Goal: Task Accomplishment & Management: Manage account settings

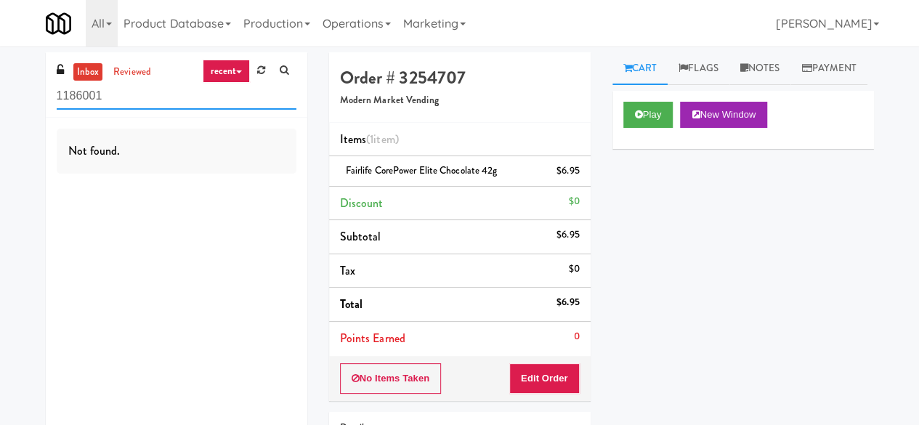
click at [131, 91] on input "1186001" at bounding box center [177, 96] width 240 height 27
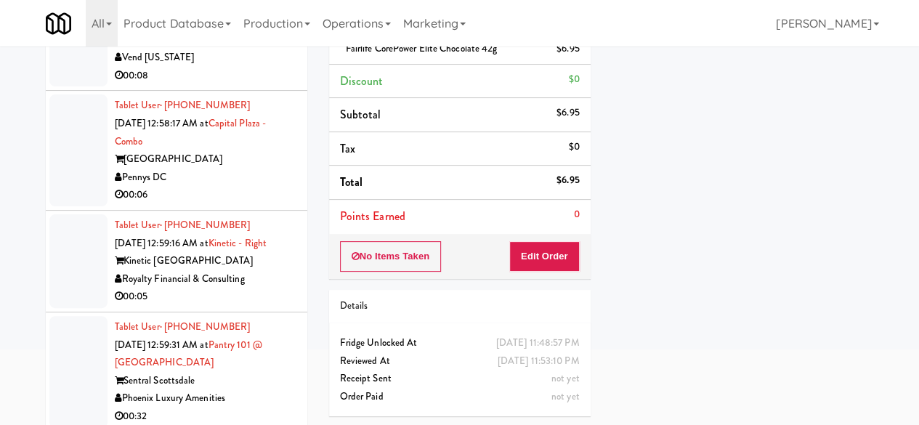
scroll to position [138, 0]
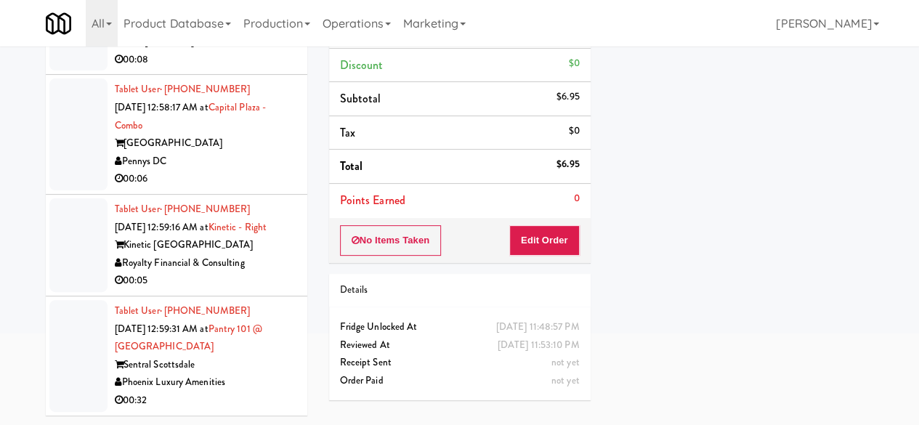
click at [261, 358] on div "Sentral Scottsdale" at bounding box center [206, 365] width 182 height 18
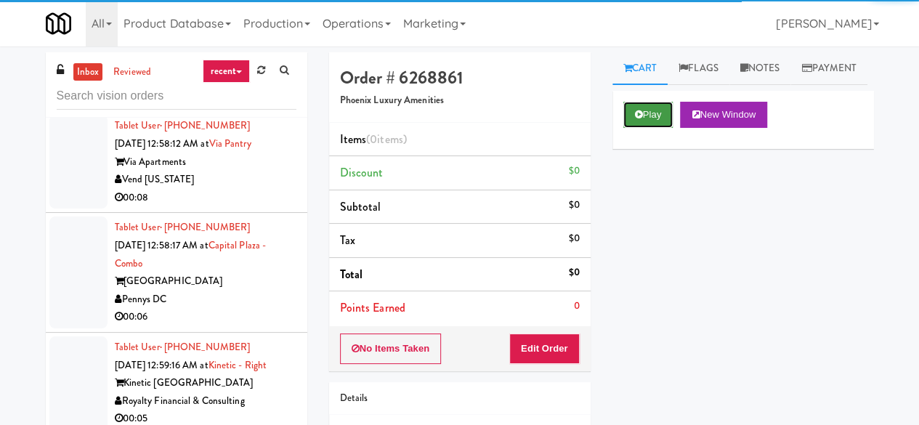
click at [659, 128] on button "Play" at bounding box center [648, 115] width 50 height 26
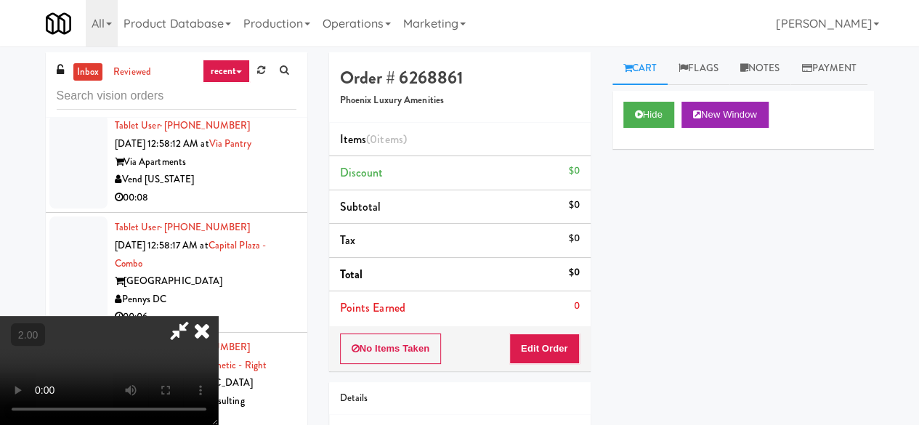
click at [528, 373] on div "Order # 6268861 Phoenix Luxury Amenities Items (0 items ) Discount $0 Subtotal …" at bounding box center [459, 285] width 283 height 467
click at [534, 351] on button "Edit Order" at bounding box center [544, 348] width 70 height 30
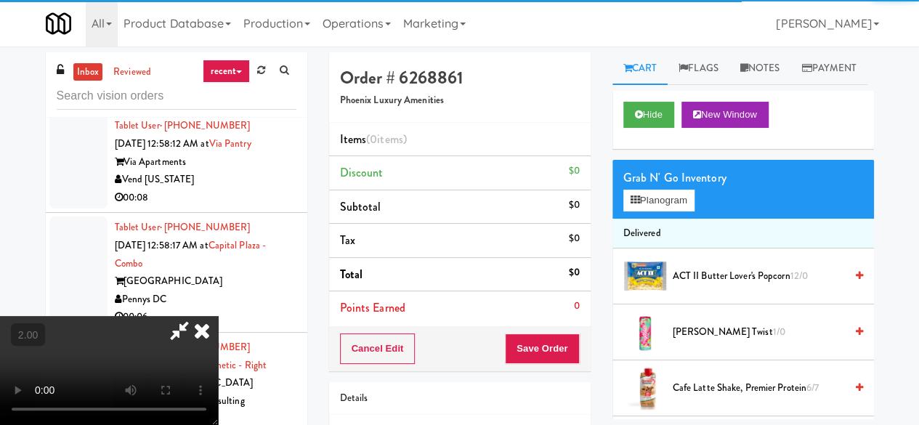
click at [202, 327] on icon at bounding box center [202, 330] width 32 height 29
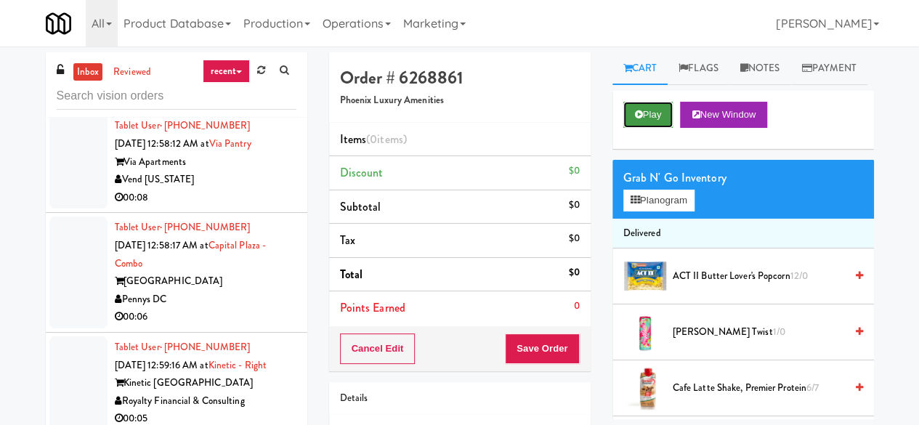
click at [638, 119] on icon at bounding box center [639, 114] width 8 height 9
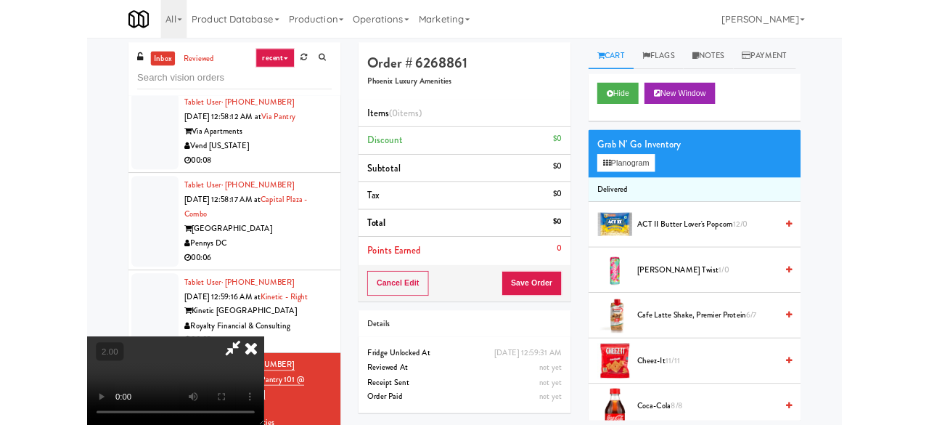
scroll to position [30, 0]
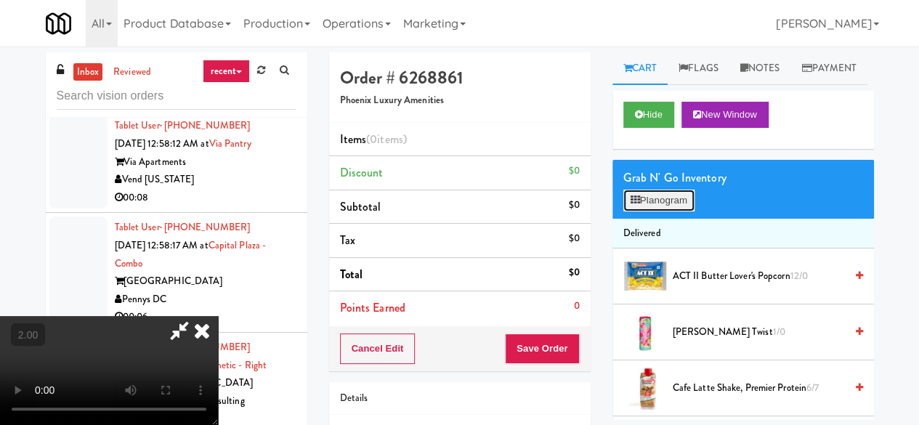
click at [675, 211] on button "Planogram" at bounding box center [658, 201] width 71 height 22
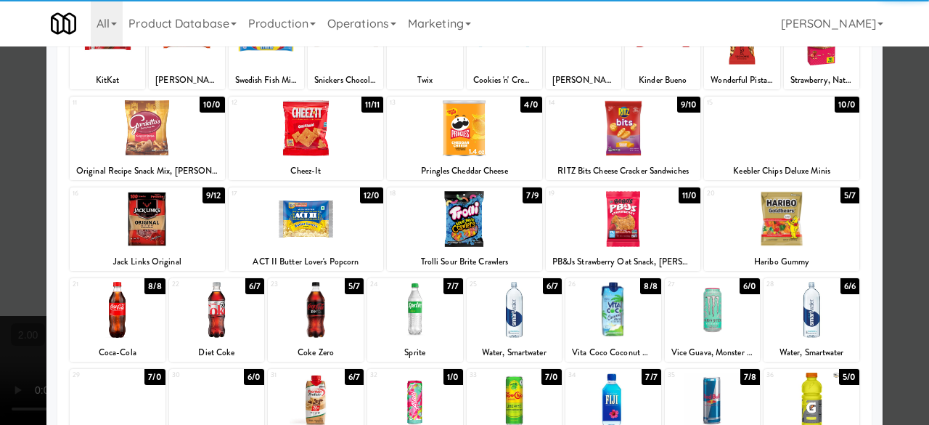
scroll to position [145, 0]
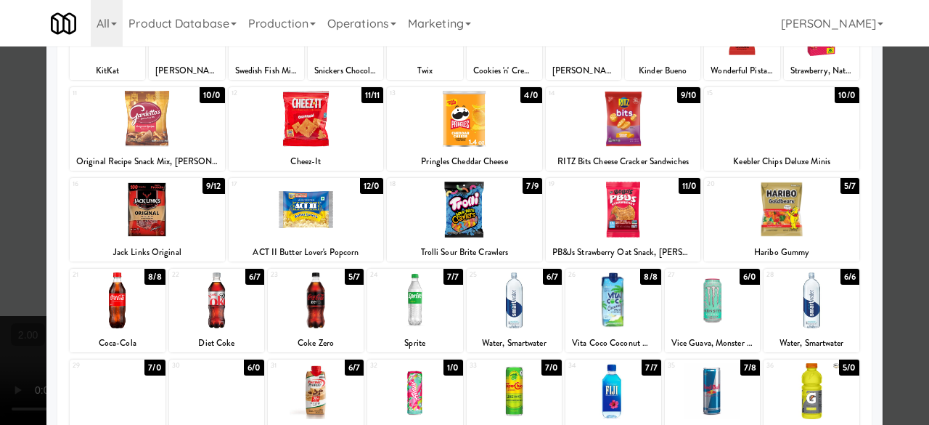
click at [428, 307] on div at bounding box center [415, 300] width 96 height 56
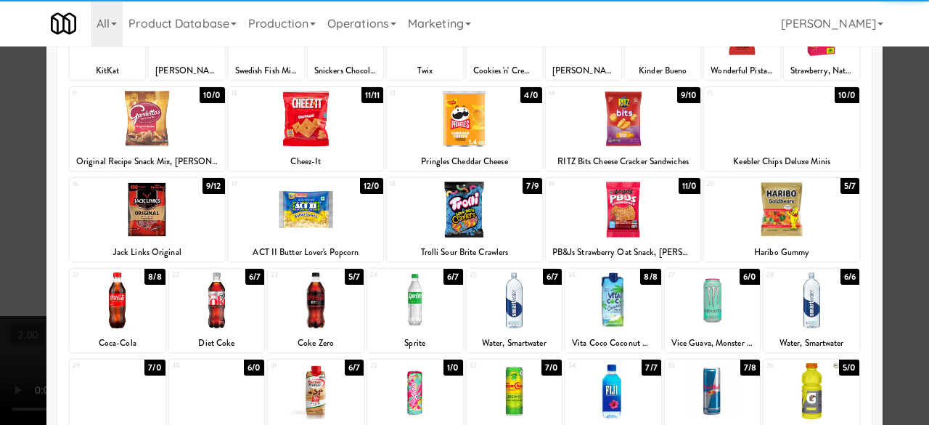
click at [813, 396] on div at bounding box center [812, 391] width 96 height 56
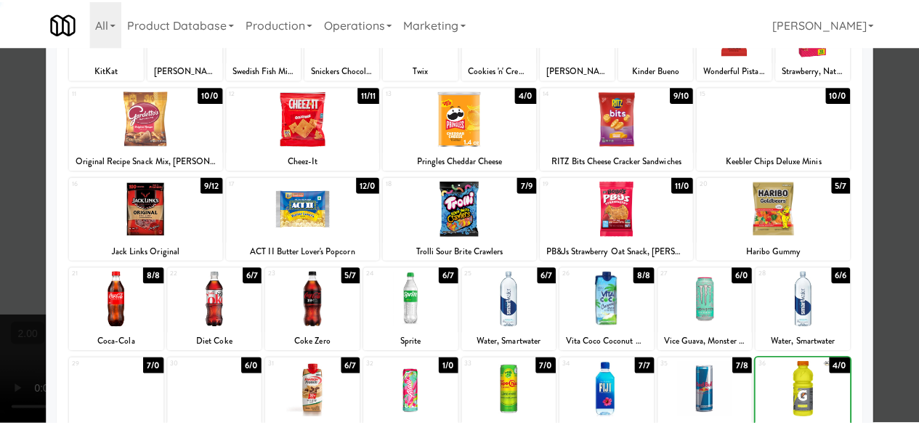
scroll to position [0, 0]
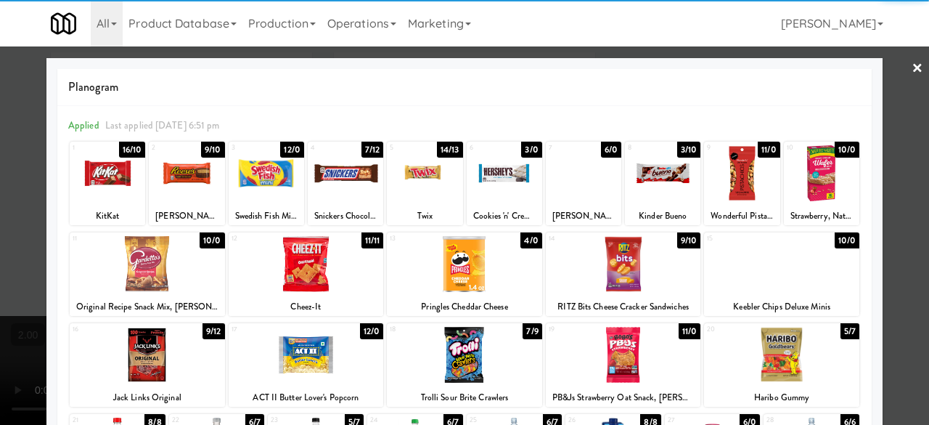
click at [163, 266] on div at bounding box center [147, 264] width 155 height 56
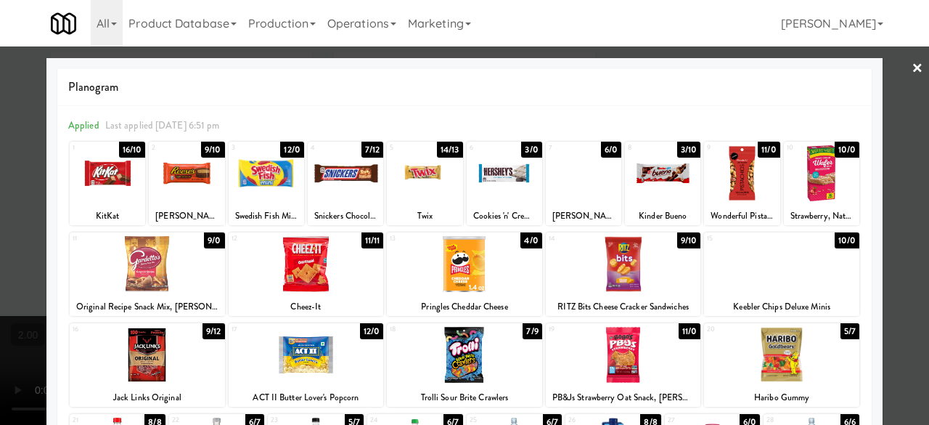
click at [338, 197] on div at bounding box center [346, 173] width 76 height 56
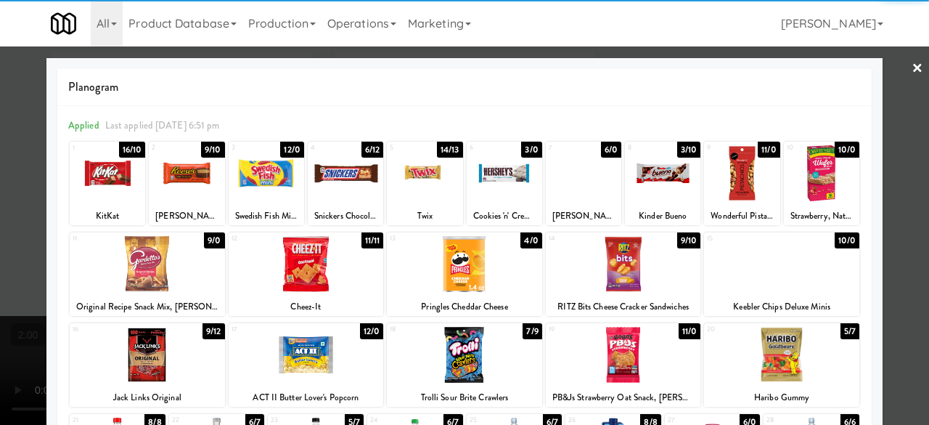
click at [898, 134] on div at bounding box center [464, 212] width 929 height 425
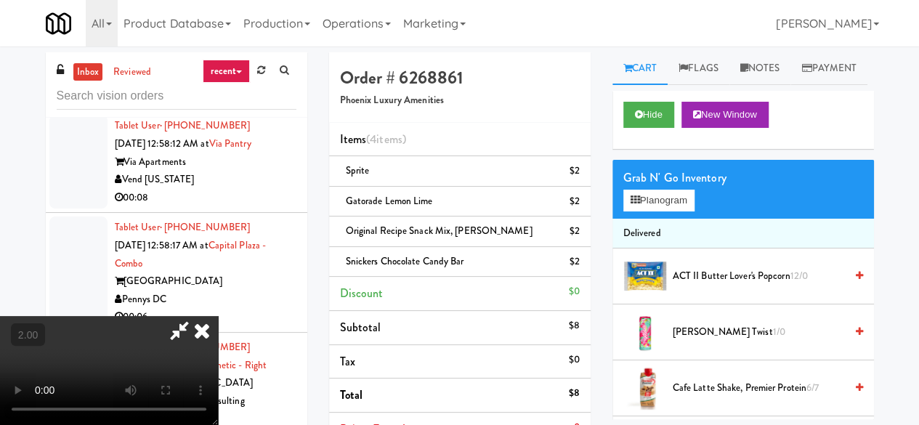
scroll to position [30, 0]
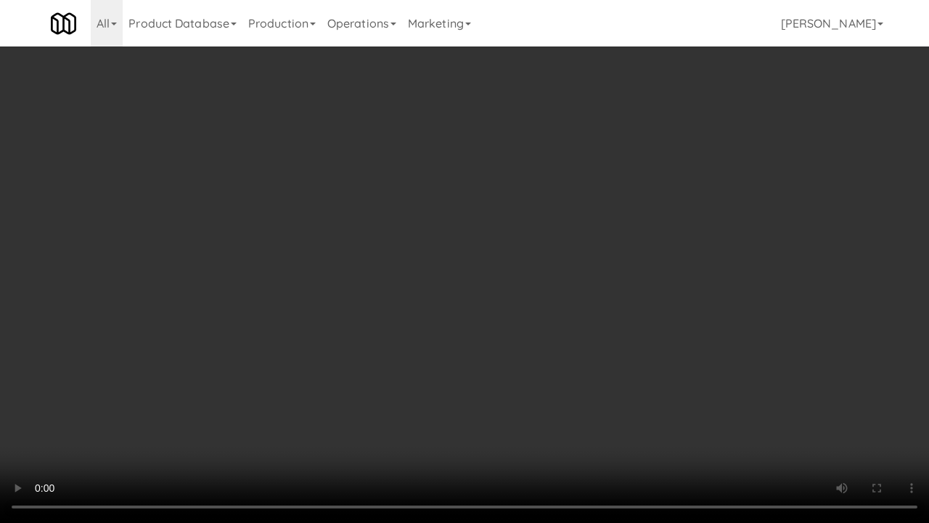
click at [584, 371] on video at bounding box center [464, 261] width 929 height 523
click at [565, 326] on video at bounding box center [464, 261] width 929 height 523
click at [565, 325] on video at bounding box center [464, 261] width 929 height 523
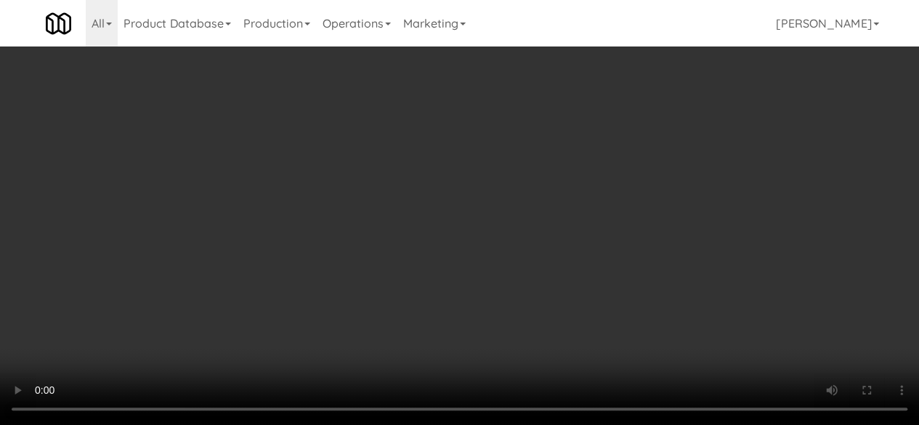
scroll to position [0, 0]
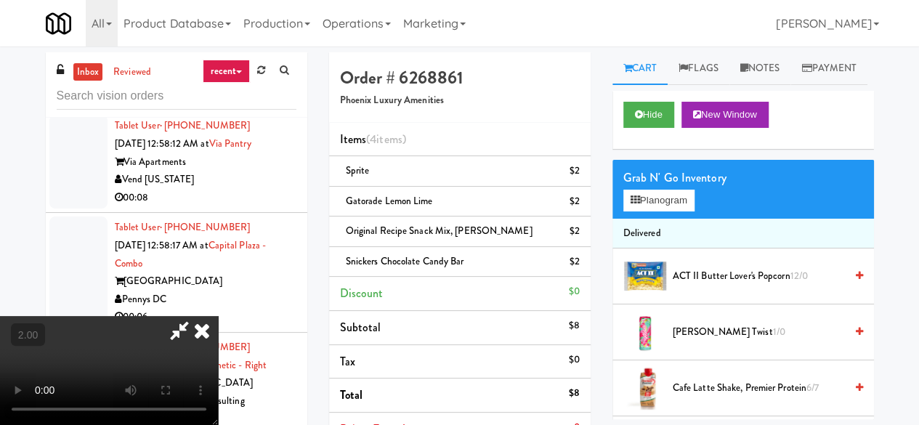
click at [196, 316] on icon at bounding box center [179, 330] width 33 height 29
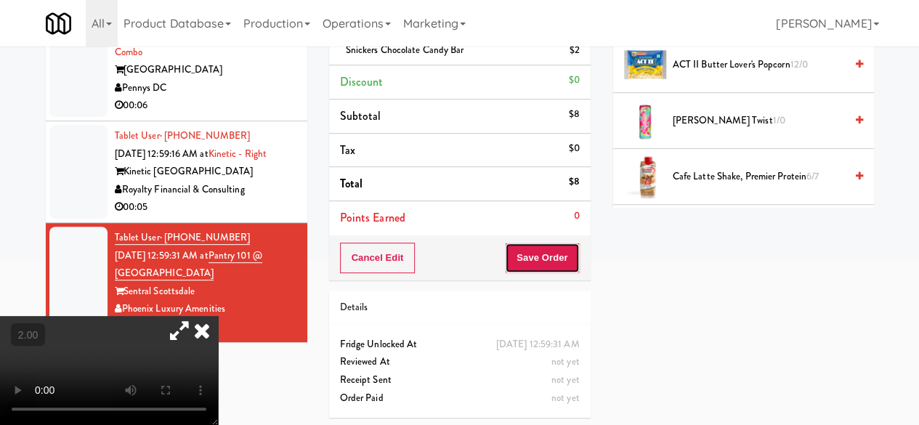
click at [534, 253] on button "Save Order" at bounding box center [542, 258] width 74 height 30
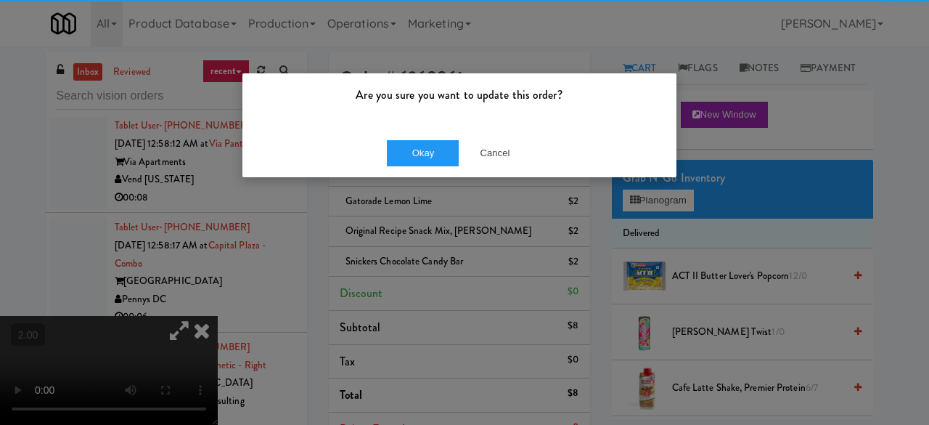
click at [408, 131] on div "Okay Cancel" at bounding box center [460, 153] width 434 height 49
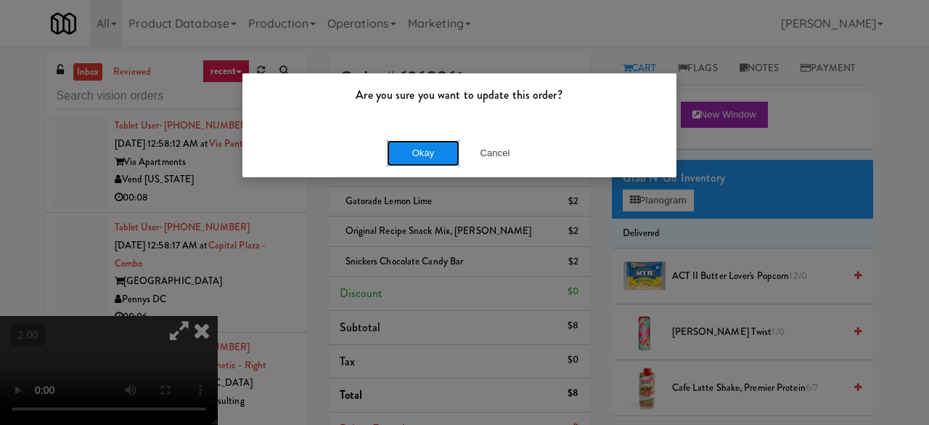
click at [412, 142] on button "Okay" at bounding box center [423, 153] width 73 height 26
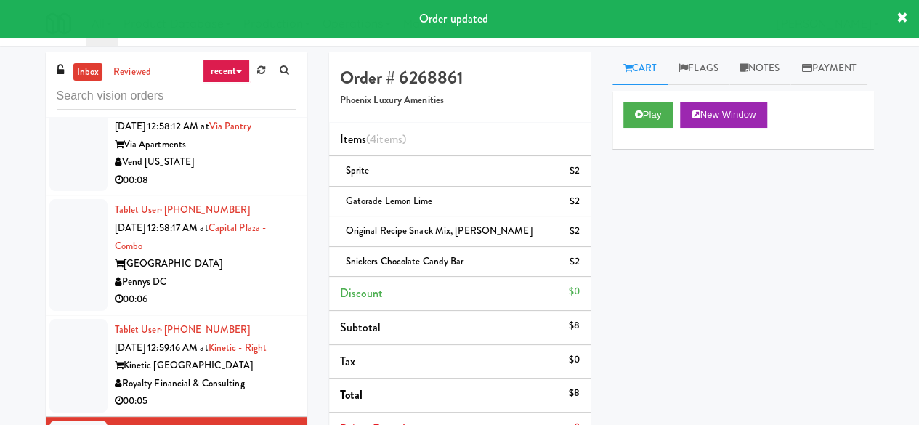
scroll to position [4705, 0]
click at [247, 382] on div "Royalty Financial & Consulting" at bounding box center [206, 384] width 182 height 18
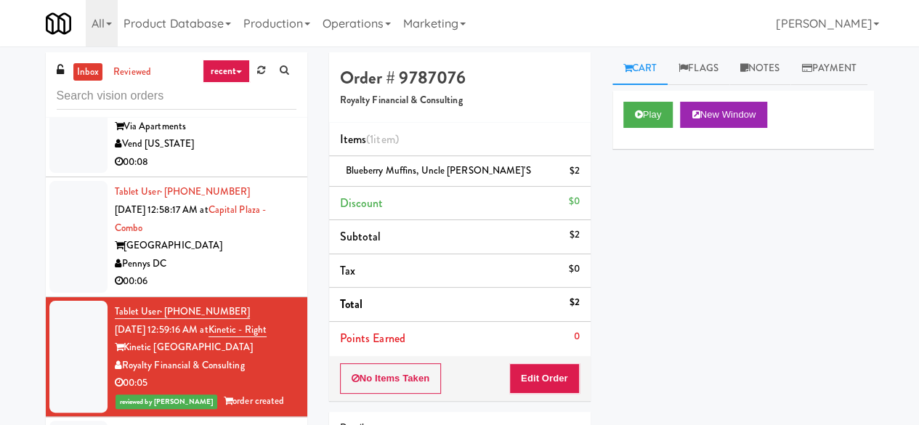
click at [288, 267] on li "Tablet User · (202) 790-3351 [DATE] 12:58:17 AM at [GEOGRAPHIC_DATA] Pennys DC …" at bounding box center [176, 237] width 261 height 120
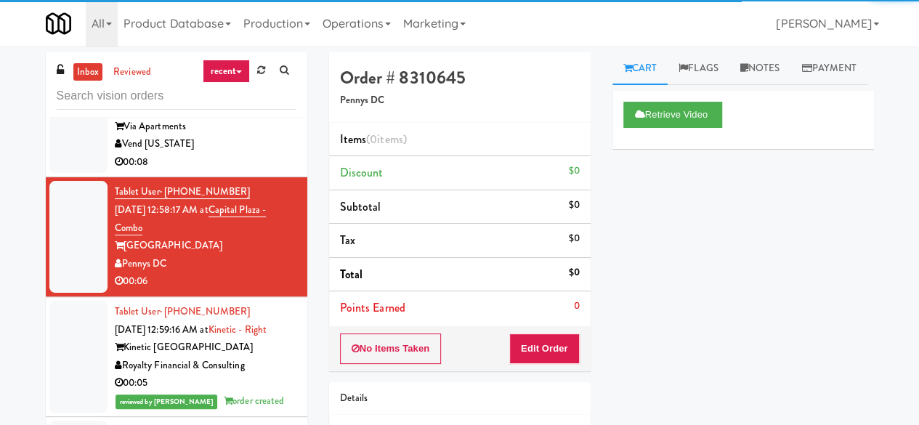
scroll to position [4560, 0]
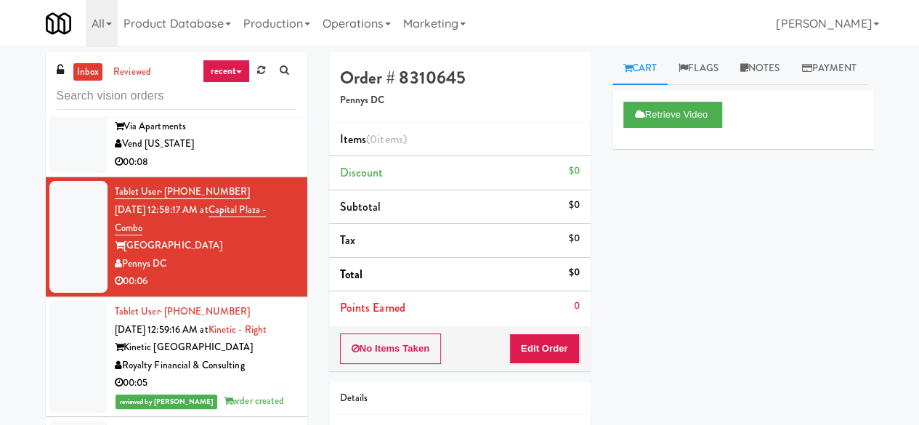
click at [260, 136] on div "Via Apartments" at bounding box center [206, 127] width 182 height 18
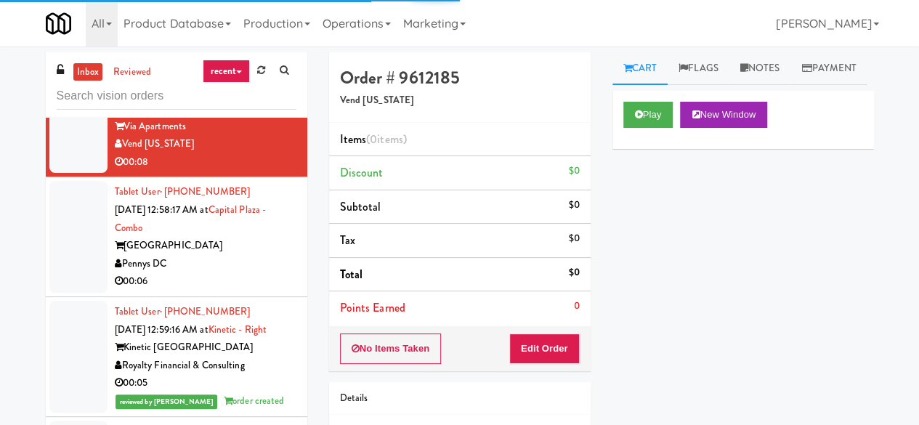
click at [256, 52] on div "Fresh Coast" at bounding box center [206, 42] width 182 height 18
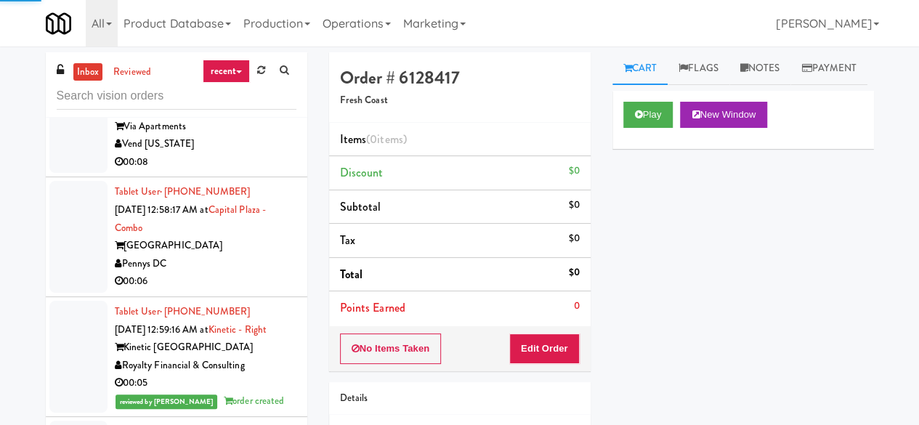
scroll to position [4415, 0]
click at [672, 128] on button "Play" at bounding box center [648, 115] width 50 height 26
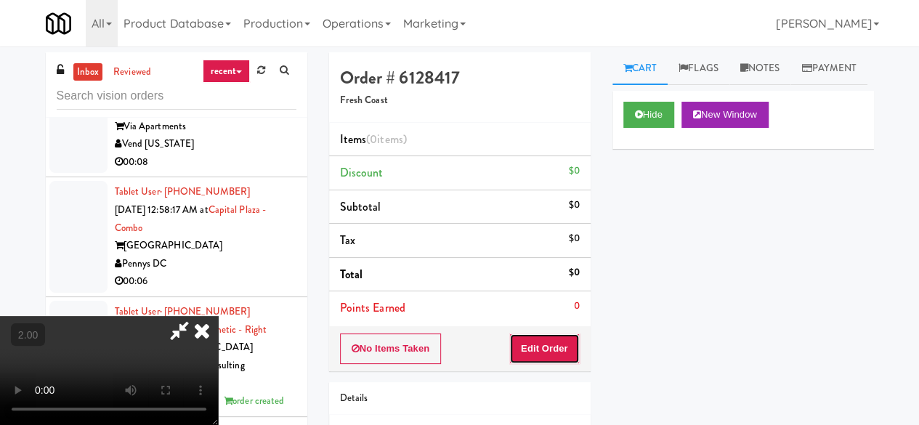
click at [569, 348] on button "Edit Order" at bounding box center [544, 348] width 70 height 30
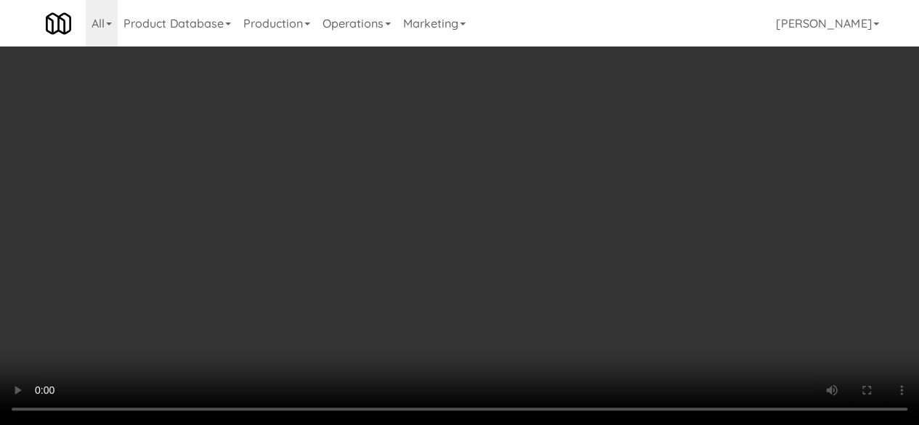
scroll to position [799, 0]
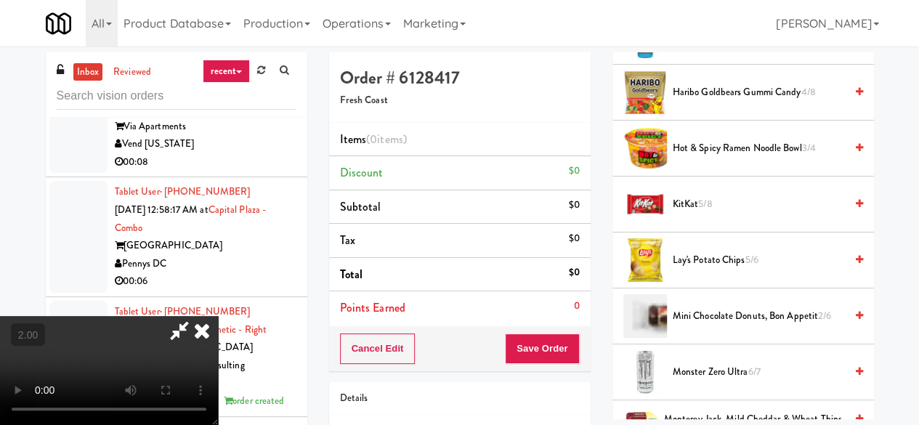
click at [688, 213] on span "KitKat 5/8" at bounding box center [758, 204] width 172 height 18
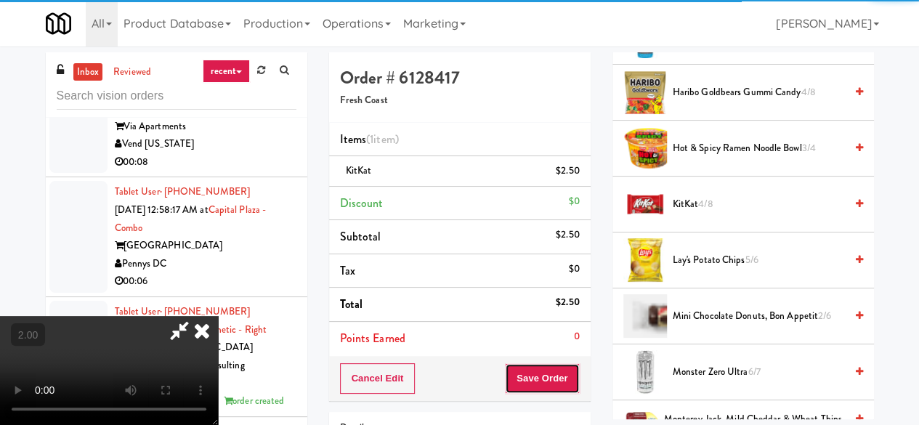
click at [571, 368] on button "Save Order" at bounding box center [542, 378] width 74 height 30
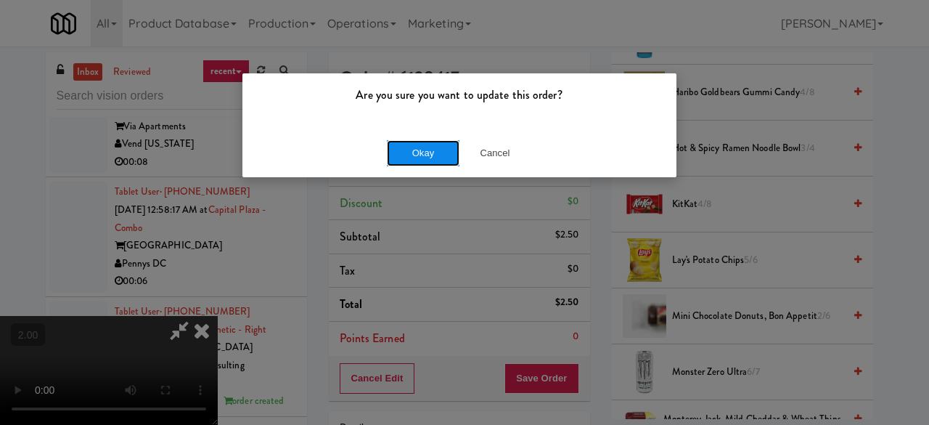
click at [434, 142] on button "Okay" at bounding box center [423, 153] width 73 height 26
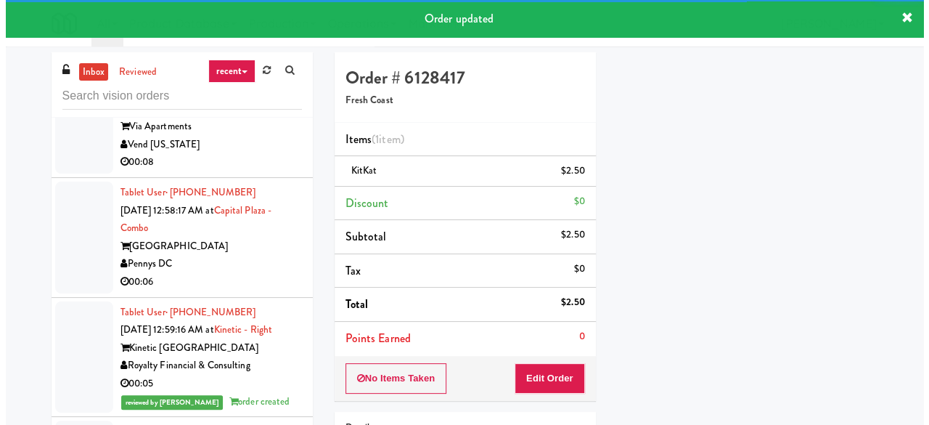
scroll to position [4342, 0]
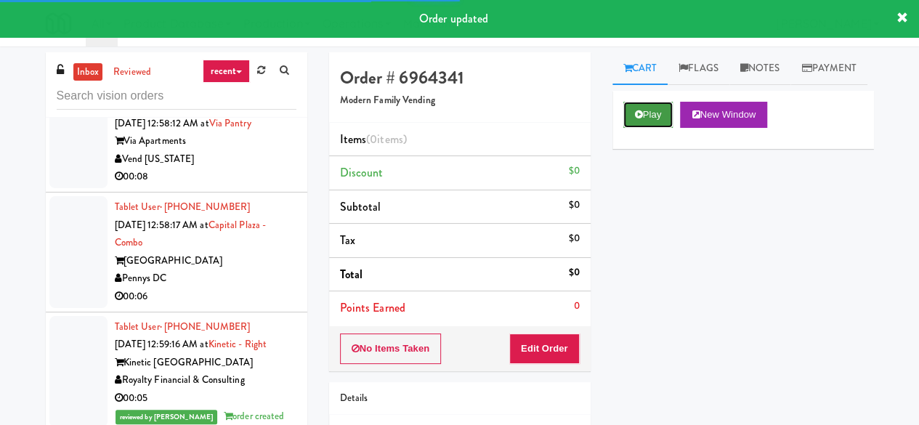
click at [651, 128] on button "Play" at bounding box center [648, 115] width 50 height 26
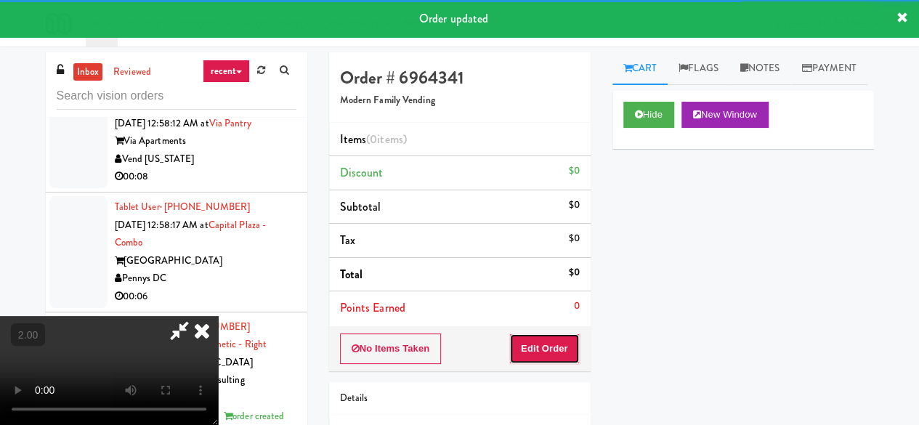
click at [569, 354] on button "Edit Order" at bounding box center [544, 348] width 70 height 30
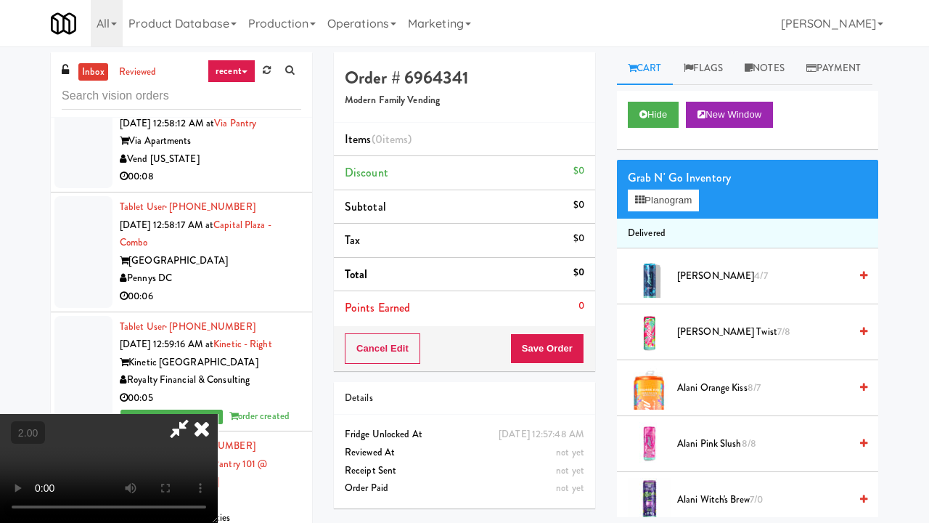
click at [218, 414] on video at bounding box center [109, 468] width 218 height 109
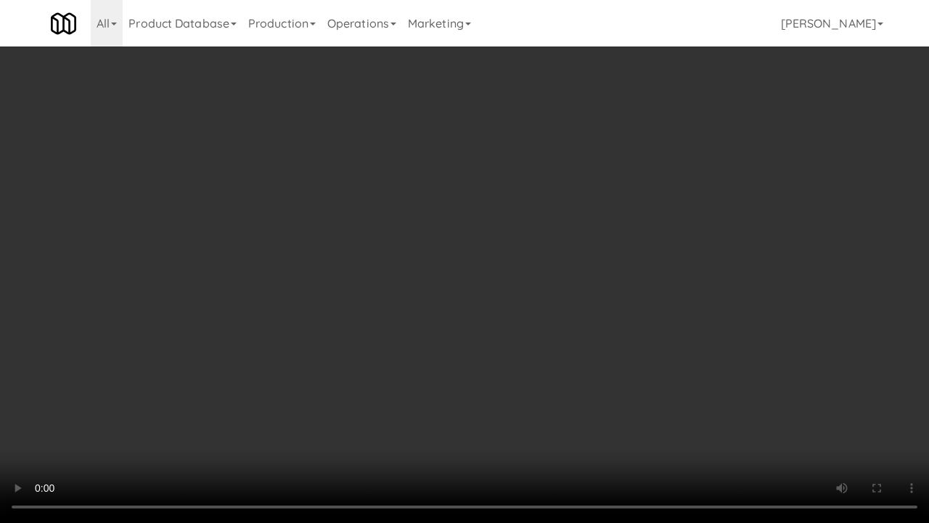
click at [578, 241] on video at bounding box center [464, 261] width 929 height 523
click at [584, 227] on video at bounding box center [464, 261] width 929 height 523
click at [584, 225] on video at bounding box center [464, 261] width 929 height 523
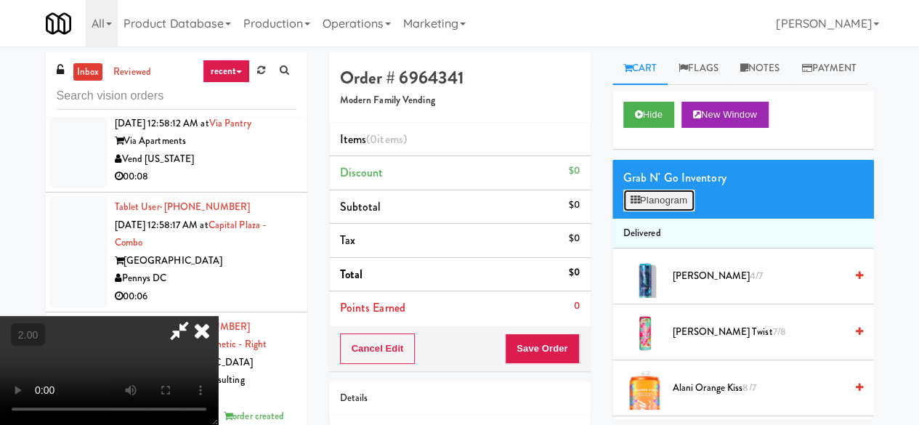
click at [681, 211] on button "Planogram" at bounding box center [658, 201] width 71 height 22
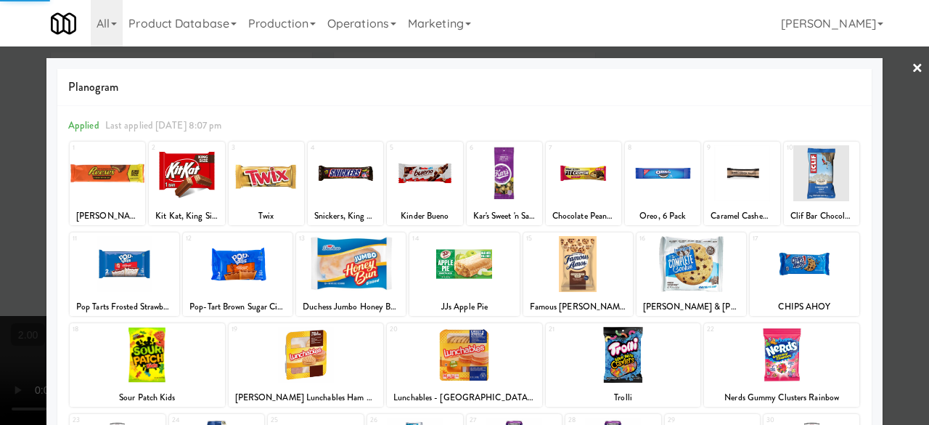
scroll to position [288, 0]
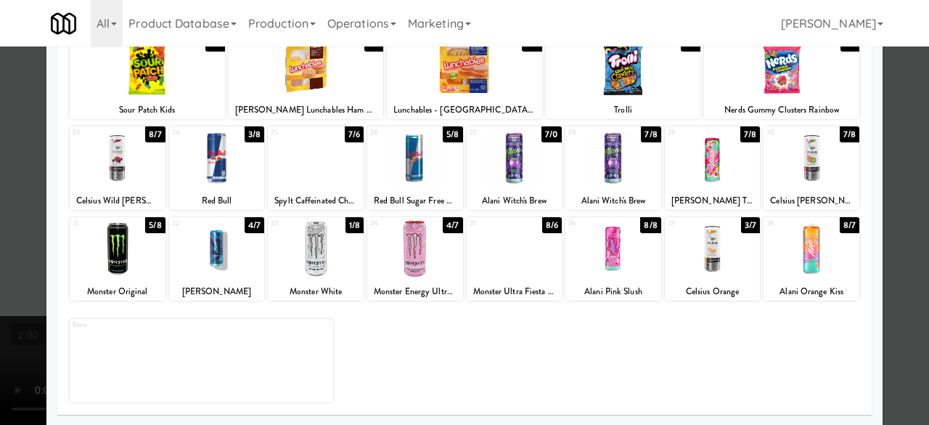
click at [418, 268] on div at bounding box center [415, 249] width 96 height 56
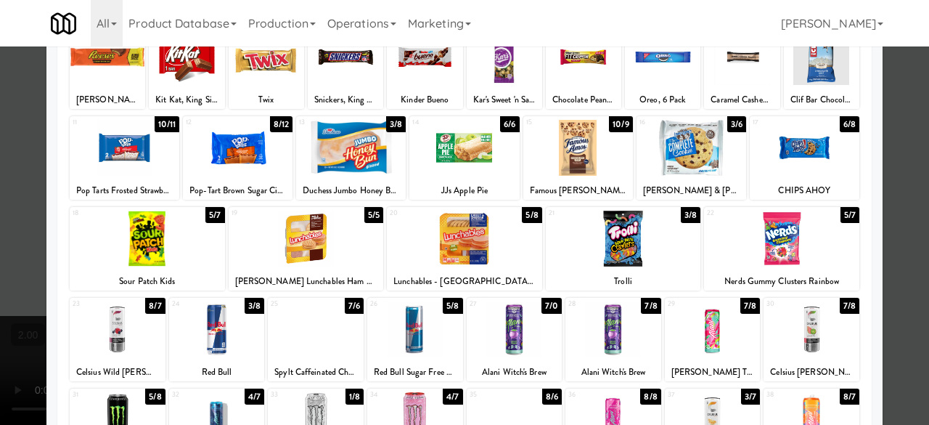
scroll to position [70, 0]
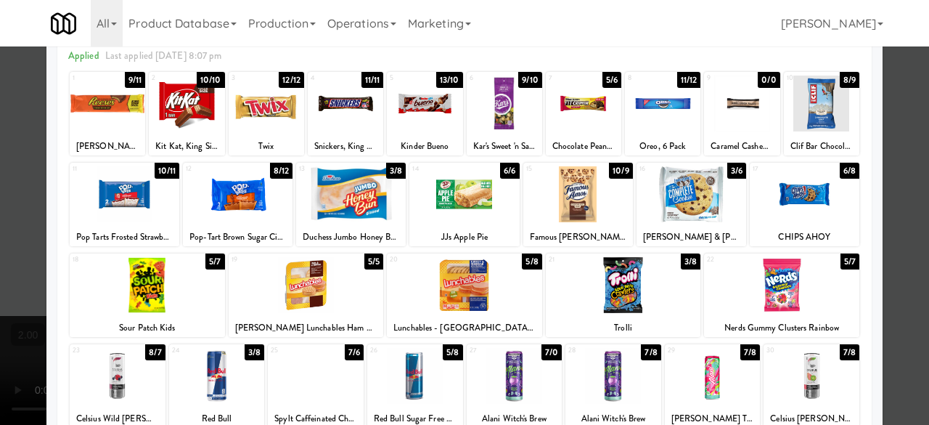
drag, startPoint x: 639, startPoint y: 312, endPoint x: 627, endPoint y: 304, distance: 14.1
click at [639, 313] on div "21 3/8 Trolli" at bounding box center [623, 295] width 155 height 84
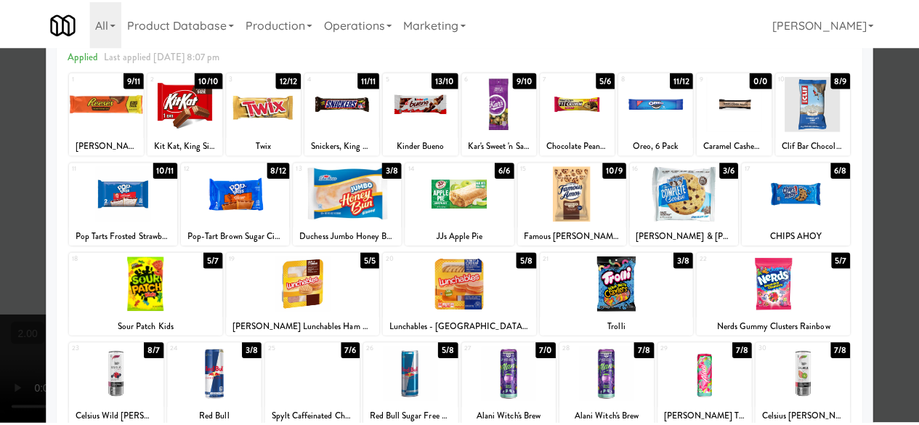
scroll to position [0, 0]
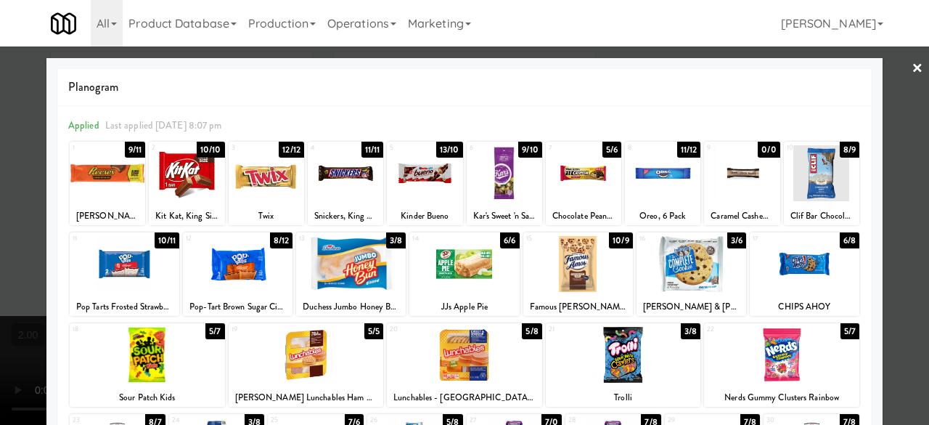
click at [0, 171] on div at bounding box center [464, 212] width 929 height 425
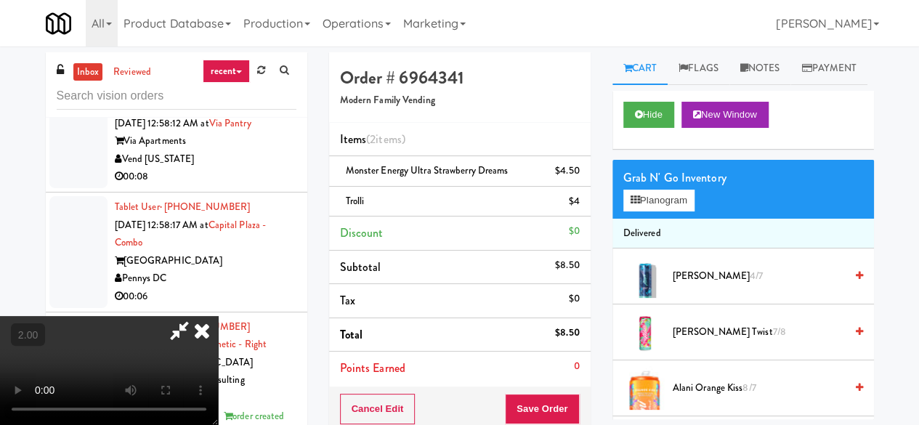
drag, startPoint x: 526, startPoint y: 138, endPoint x: 514, endPoint y: 139, distance: 11.6
click at [196, 316] on icon at bounding box center [179, 330] width 33 height 29
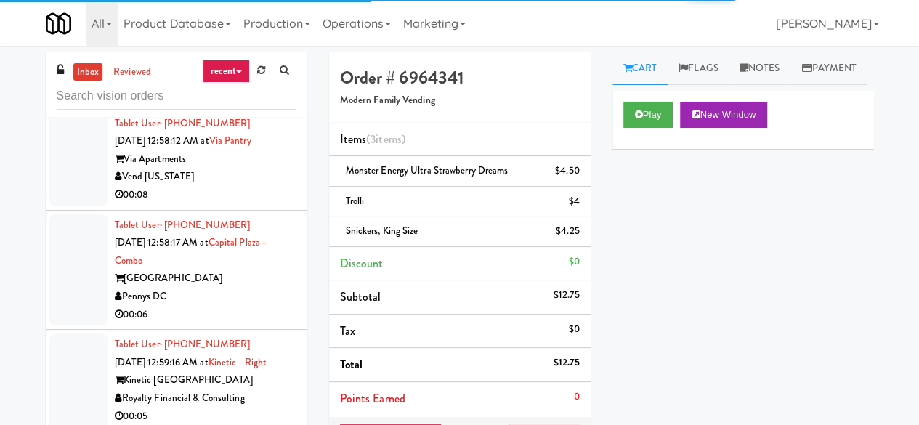
click at [243, 49] on div "[PERSON_NAME] [PERSON_NAME]" at bounding box center [206, 39] width 182 height 18
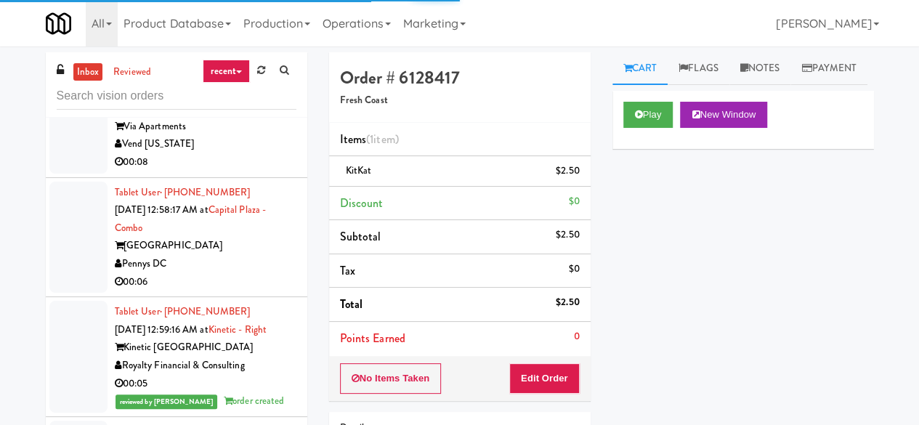
scroll to position [4633, 0]
click at [245, 171] on div "00:08" at bounding box center [206, 162] width 182 height 18
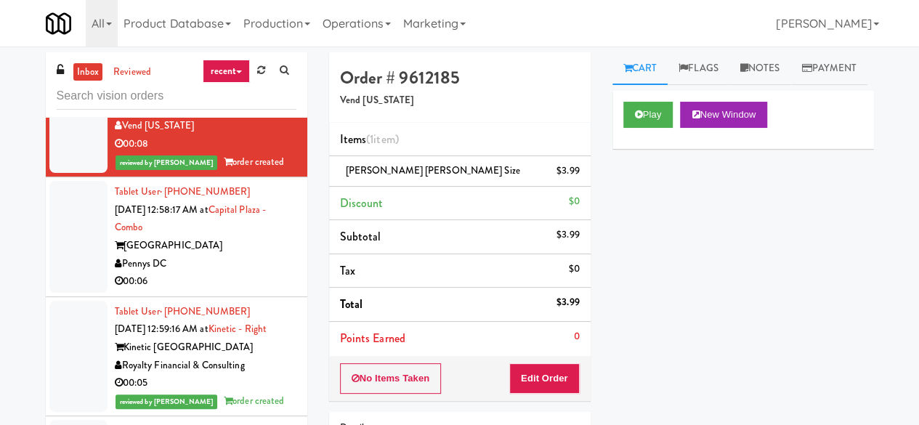
click at [240, 255] on div "[GEOGRAPHIC_DATA]" at bounding box center [206, 246] width 182 height 18
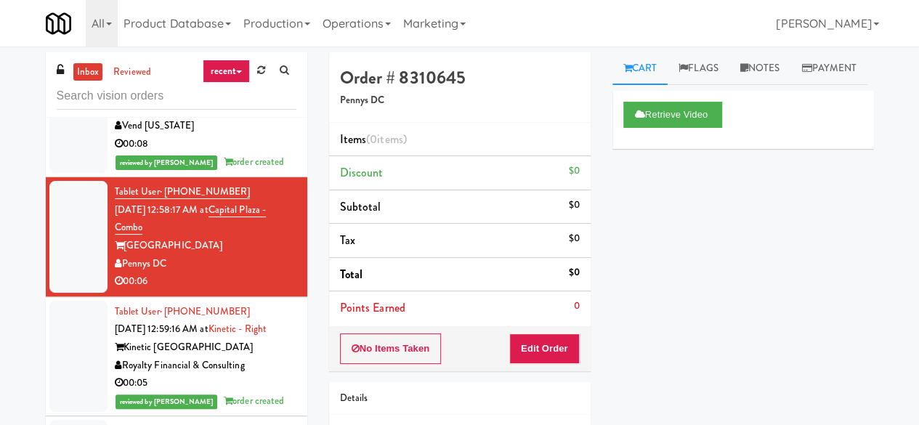
scroll to position [4413, 0]
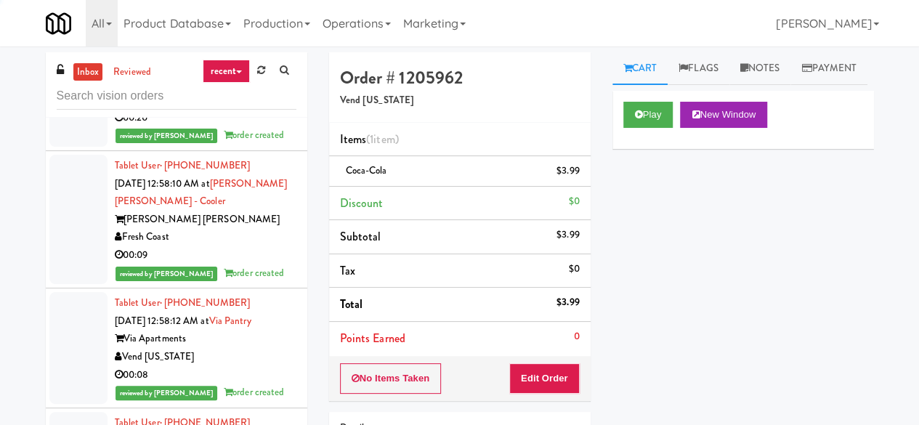
scroll to position [4123, 0]
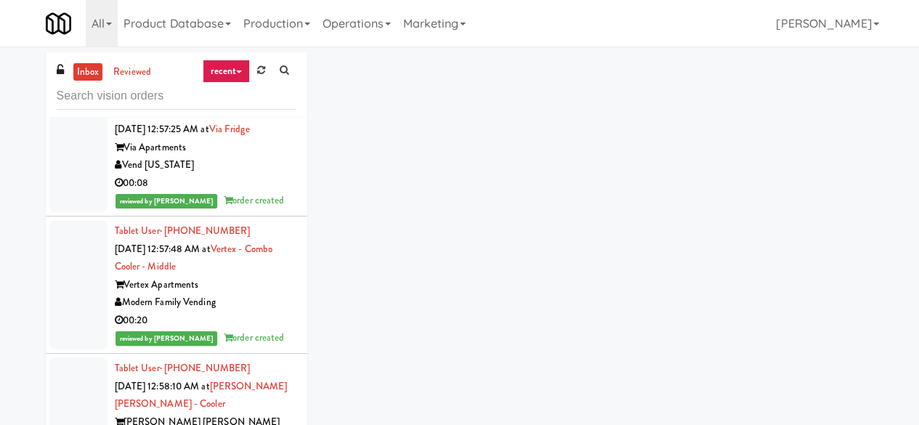
scroll to position [3905, 0]
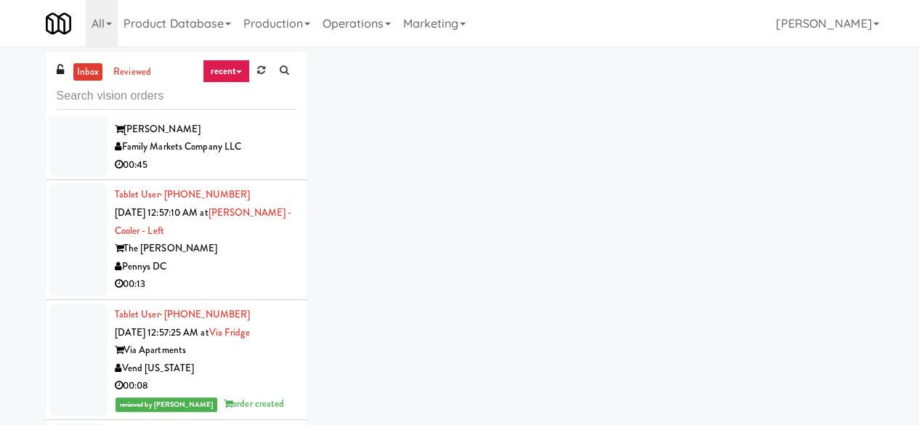
scroll to position [3760, 0]
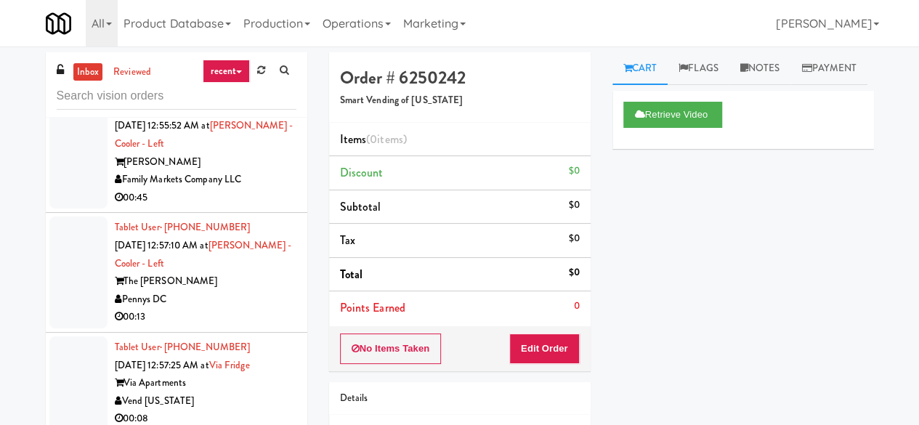
click at [203, 76] on link "recent" at bounding box center [227, 71] width 48 height 23
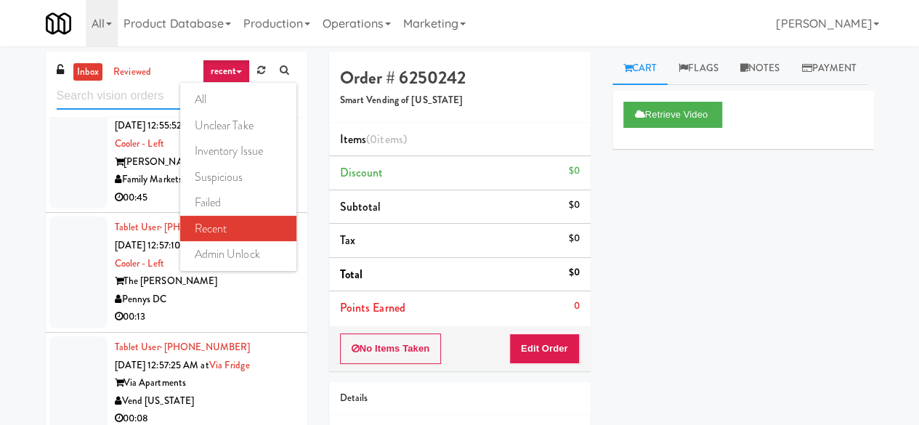
click at [144, 95] on input "text" at bounding box center [177, 96] width 240 height 27
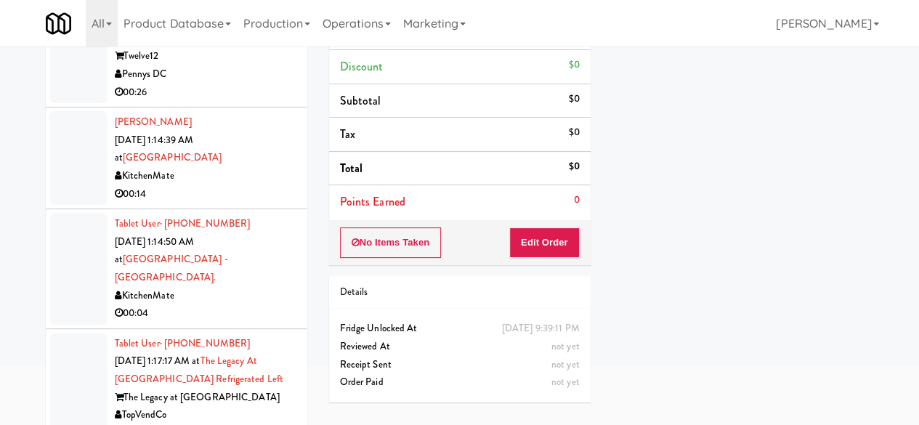
scroll to position [138, 0]
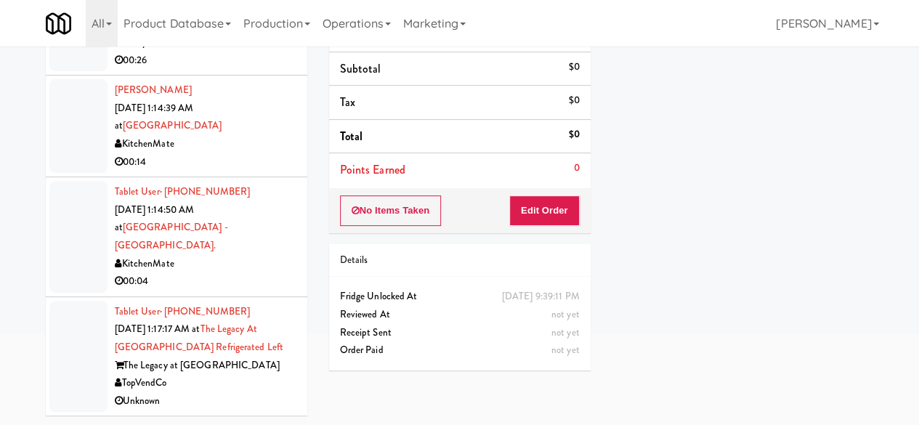
click at [266, 285] on div "00:04" at bounding box center [206, 281] width 182 height 18
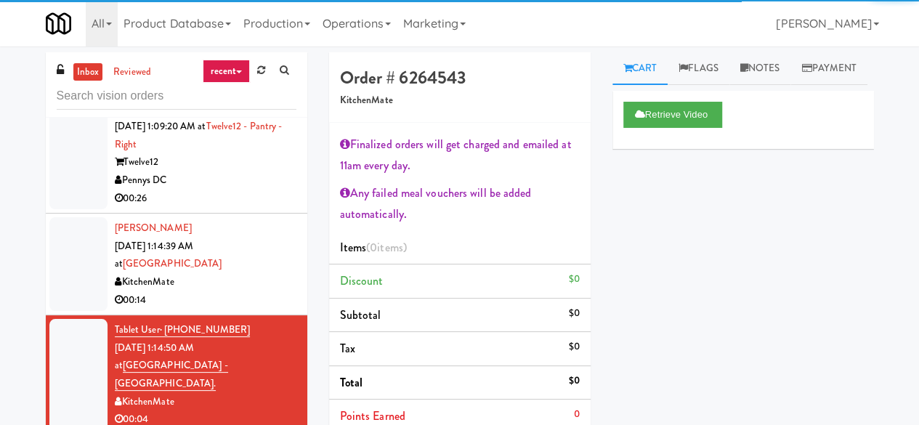
click at [261, 309] on div "00:14" at bounding box center [206, 300] width 182 height 18
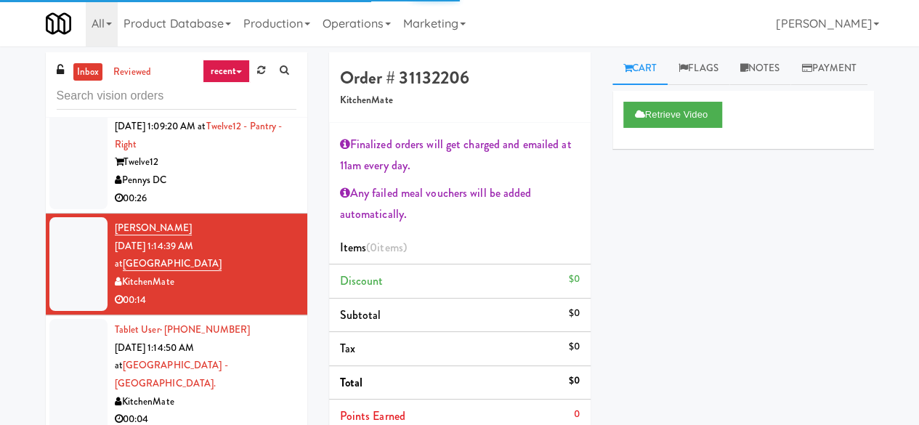
scroll to position [3780, 0]
click at [259, 190] on div "Pennys DC" at bounding box center [206, 180] width 182 height 18
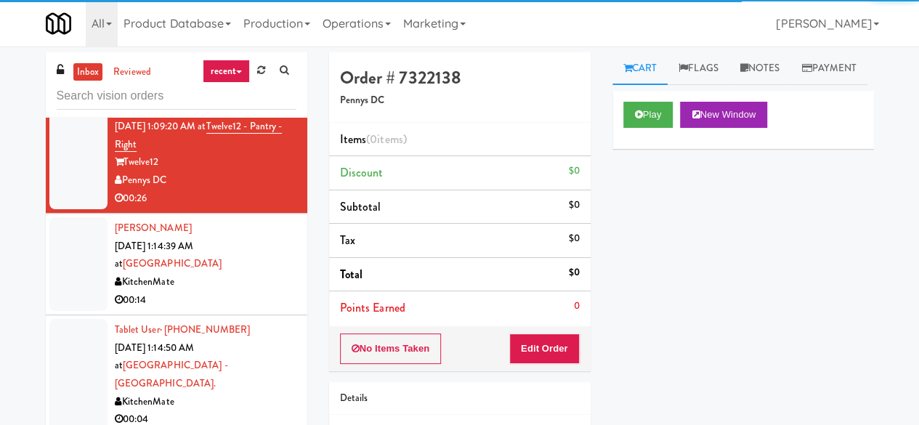
scroll to position [3634, 0]
click at [255, 88] on div "Unknown" at bounding box center [206, 79] width 182 height 18
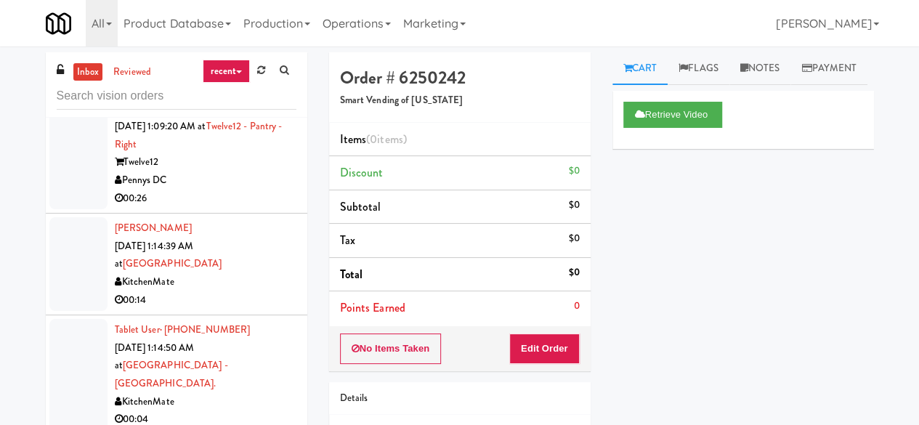
click at [250, 88] on div "Unknown" at bounding box center [206, 79] width 182 height 18
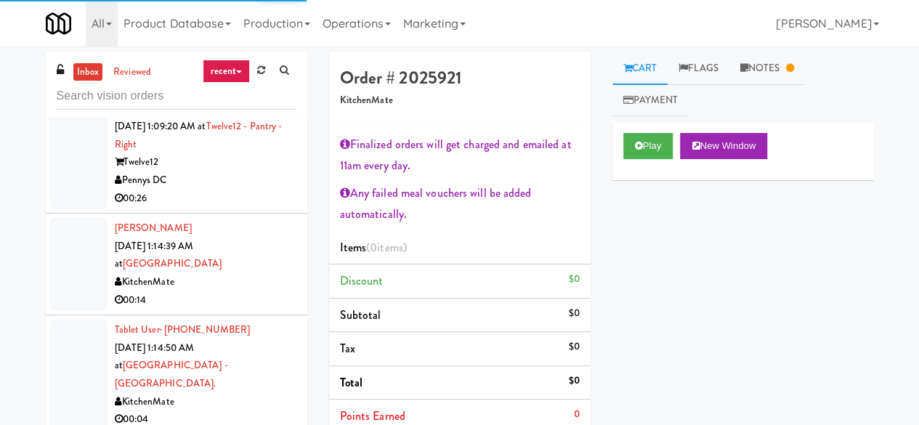
scroll to position [3707, 0]
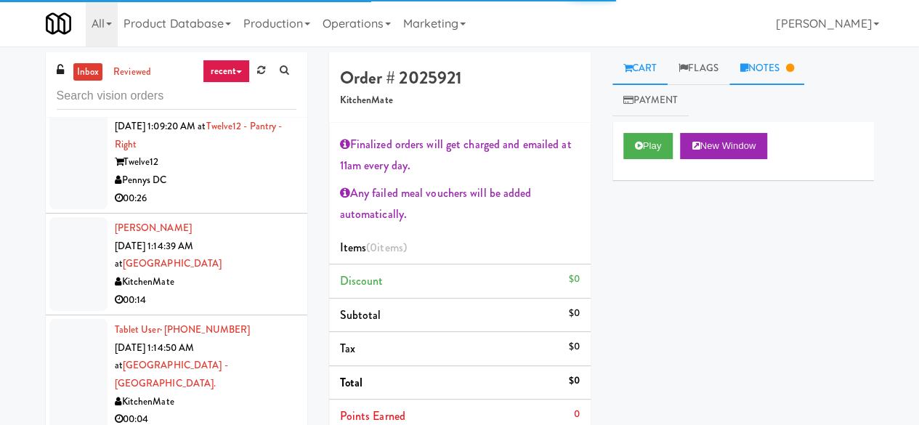
click at [753, 83] on link "Notes" at bounding box center [767, 68] width 76 height 33
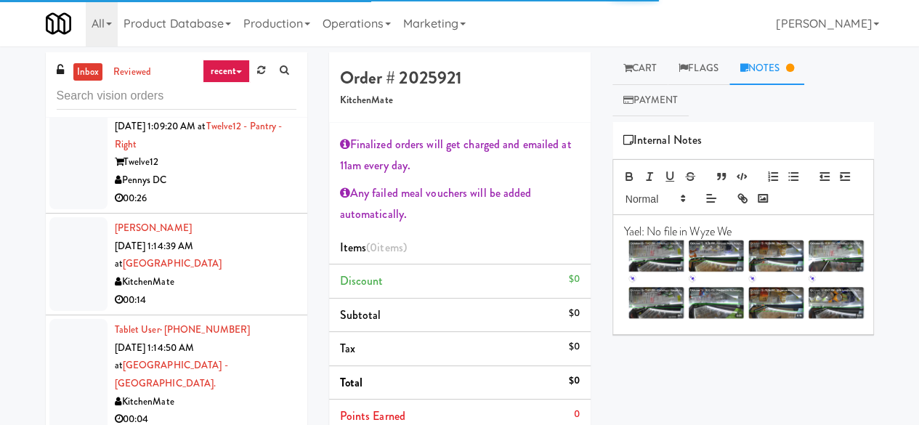
scroll to position [3852, 0]
click at [244, 190] on div "Pennys DC" at bounding box center [206, 180] width 182 height 18
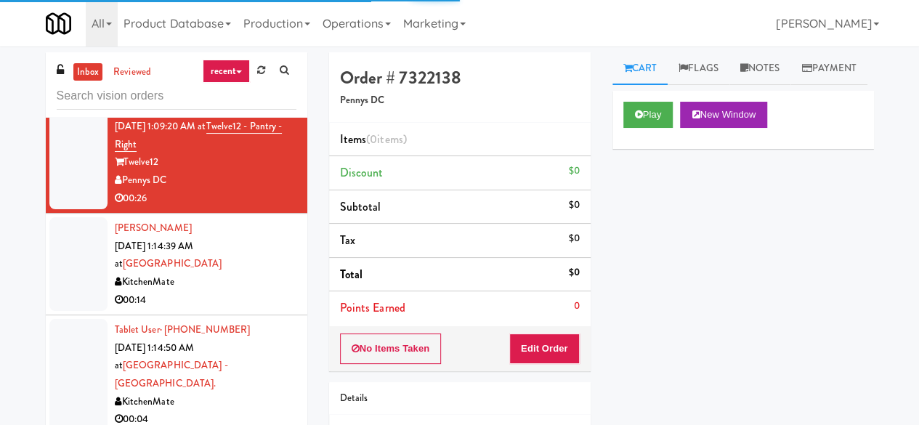
scroll to position [138, 0]
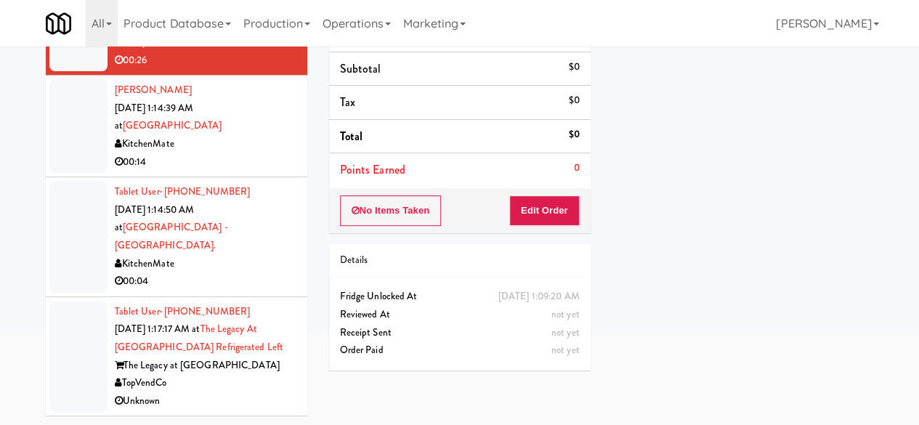
click at [240, 272] on div "00:04" at bounding box center [206, 281] width 182 height 18
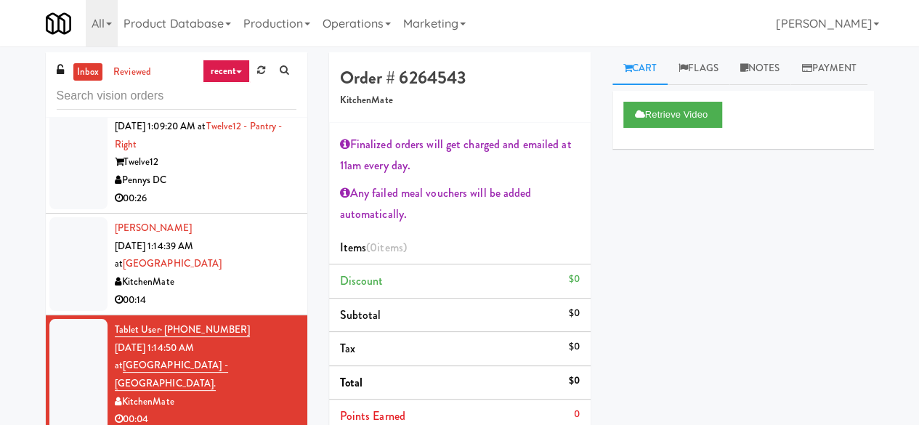
click at [225, 309] on div "00:14" at bounding box center [206, 300] width 182 height 18
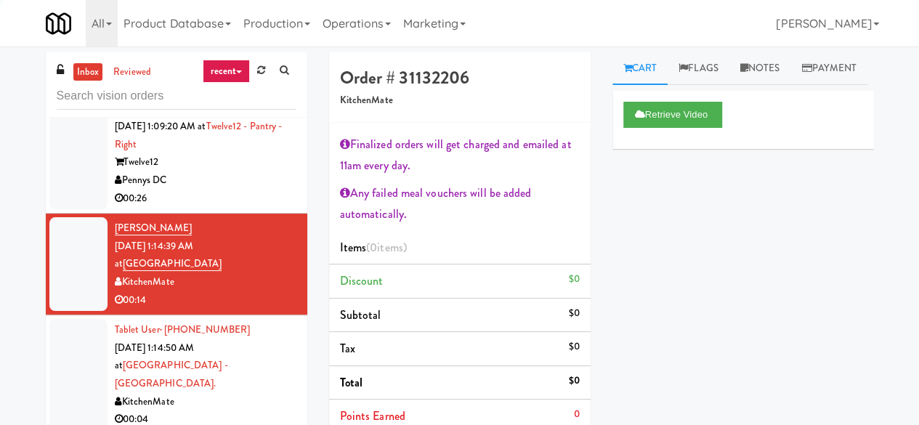
click at [259, 190] on div "Pennys DC" at bounding box center [206, 180] width 182 height 18
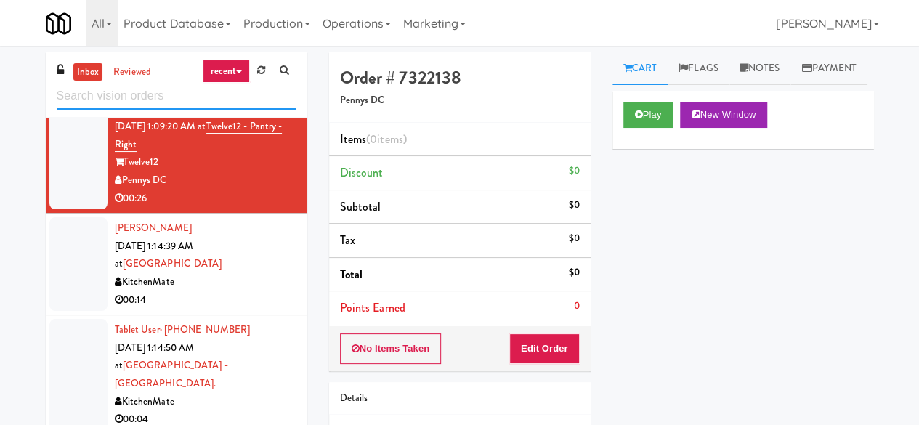
click at [107, 87] on input "text" at bounding box center [177, 96] width 240 height 27
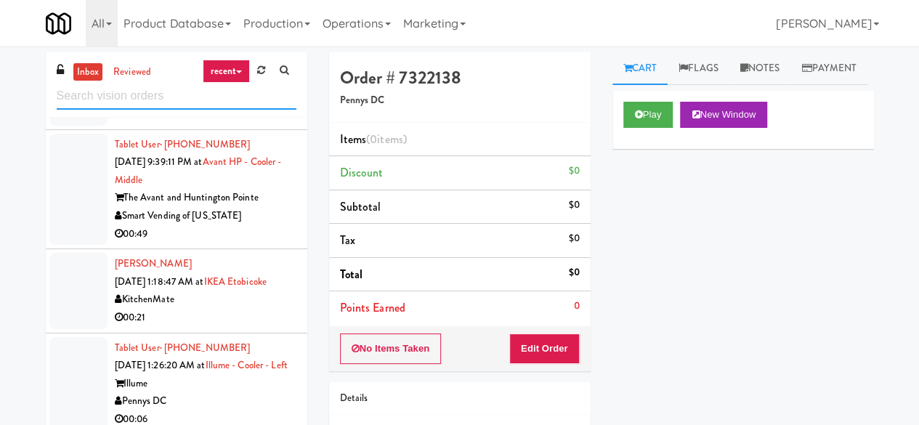
scroll to position [138, 0]
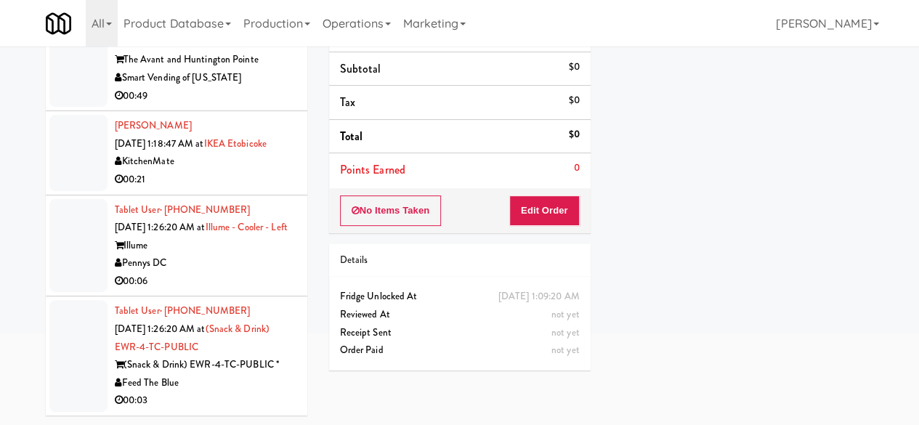
click at [247, 271] on div "Pennys DC" at bounding box center [206, 263] width 182 height 18
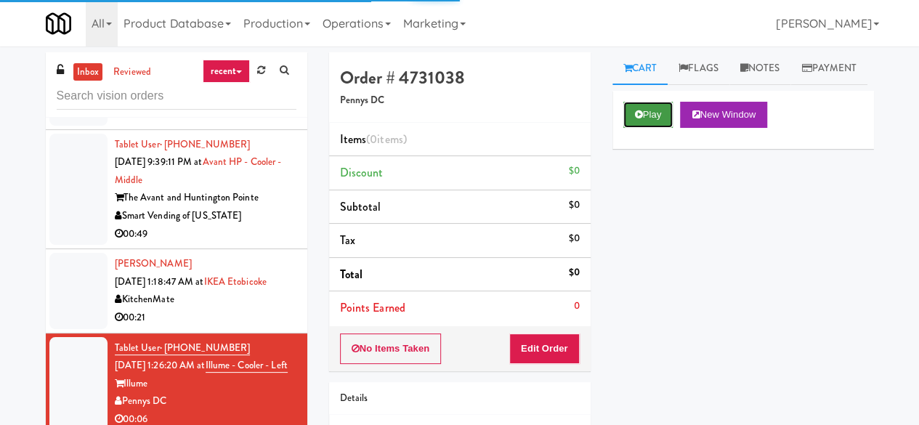
click at [652, 128] on button "Play" at bounding box center [648, 115] width 50 height 26
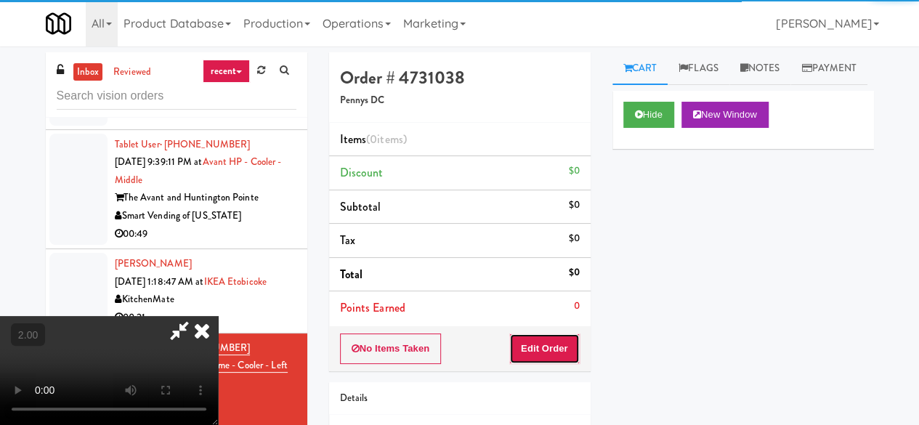
click at [571, 338] on button "Edit Order" at bounding box center [544, 348] width 70 height 30
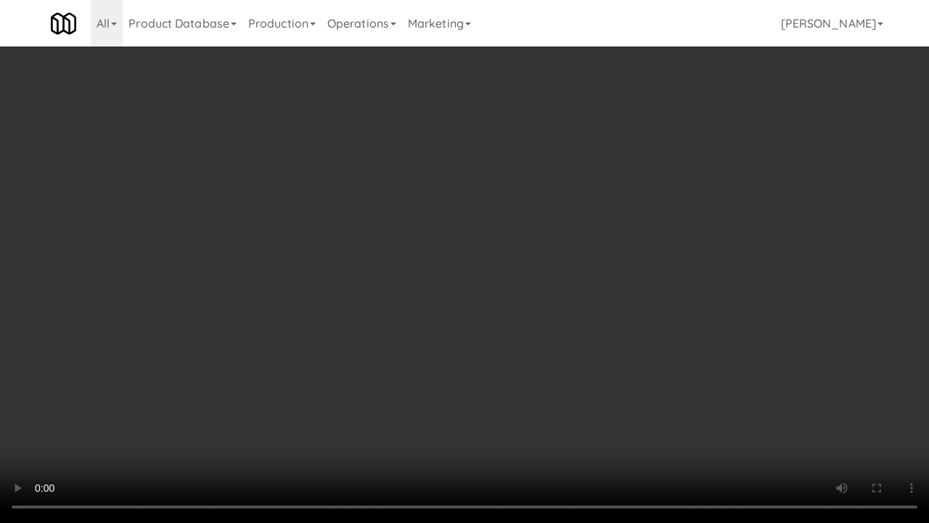
drag, startPoint x: 577, startPoint y: 301, endPoint x: 577, endPoint y: 238, distance: 63.2
click at [577, 301] on video at bounding box center [464, 261] width 929 height 523
click at [537, 241] on video at bounding box center [464, 261] width 929 height 523
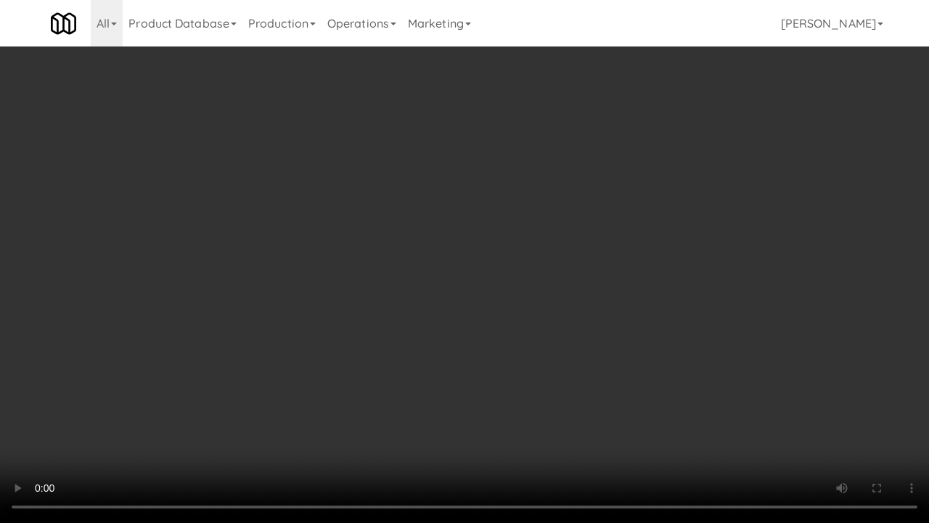
click at [537, 241] on video at bounding box center [464, 261] width 929 height 523
click at [526, 245] on video at bounding box center [464, 261] width 929 height 523
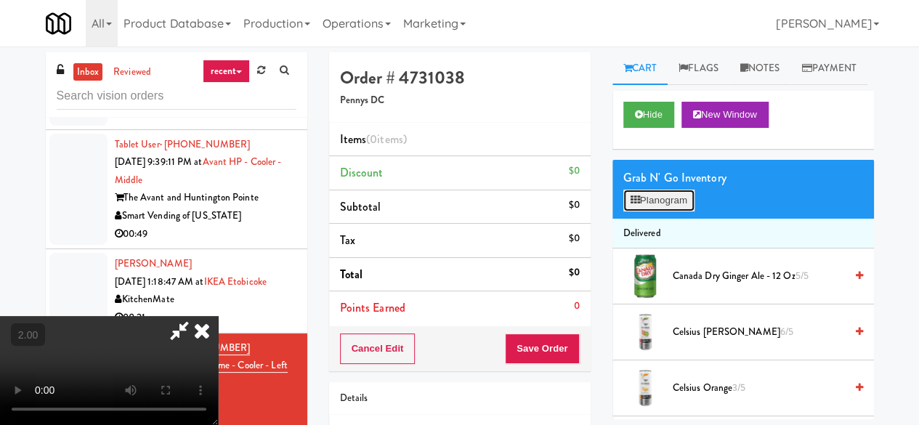
click at [644, 211] on button "Planogram" at bounding box center [658, 201] width 71 height 22
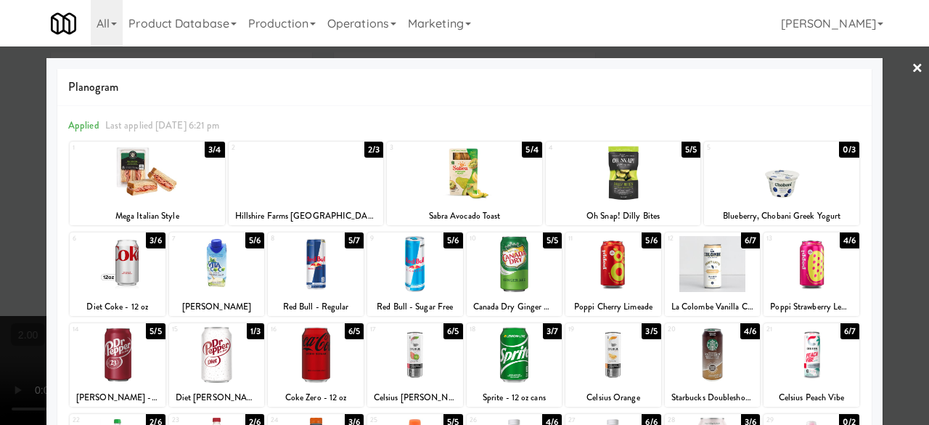
click at [170, 184] on div at bounding box center [147, 173] width 155 height 56
click at [911, 133] on div at bounding box center [464, 212] width 929 height 425
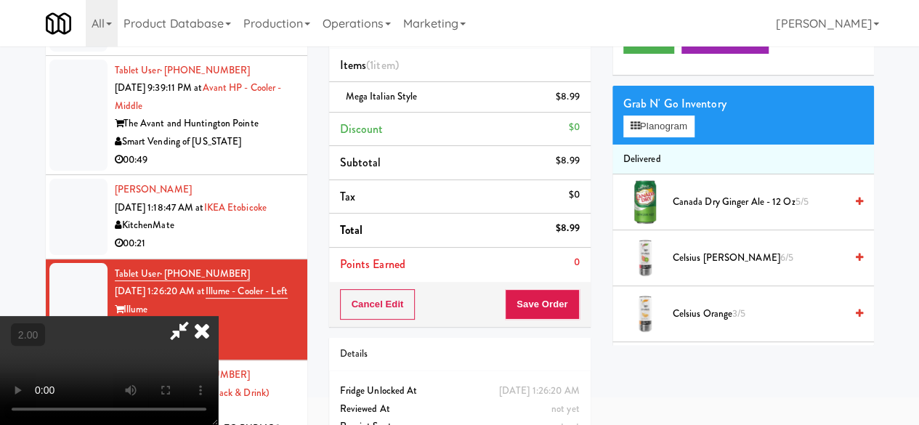
scroll to position [138, 0]
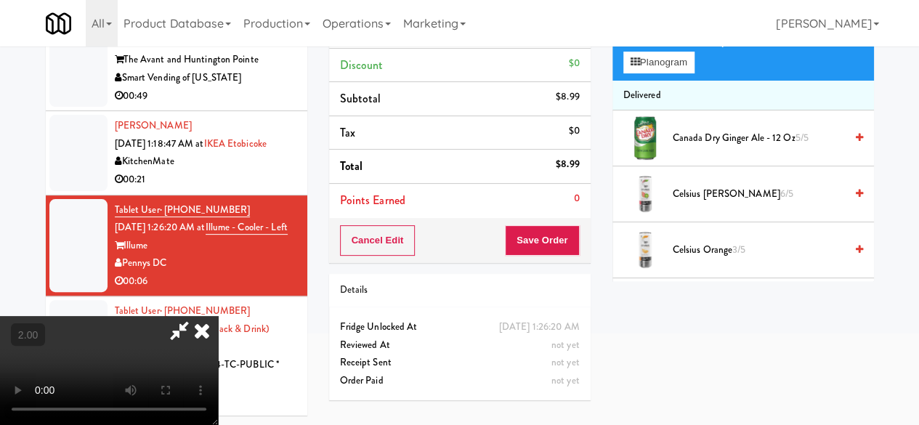
click at [218, 316] on icon at bounding box center [202, 330] width 32 height 29
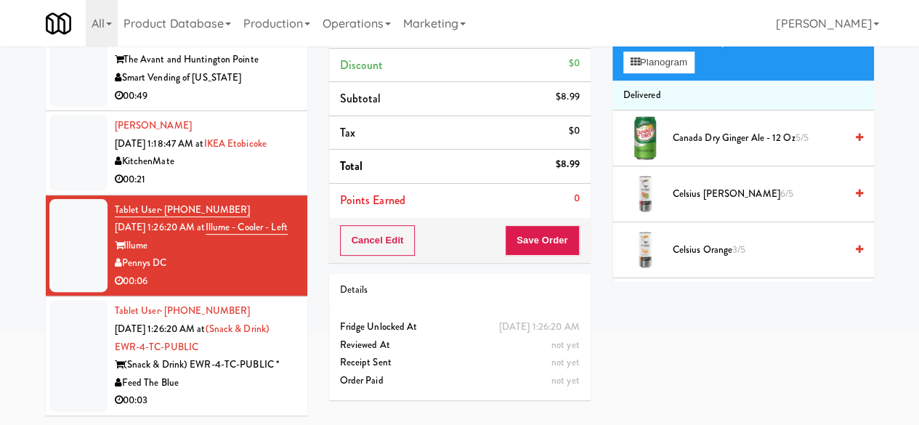
click at [259, 352] on div "Tablet User · (332) 200-1958 [DATE] 1:26:20 AM at (Snack & Drink) EWR-4-TC-PUBL…" at bounding box center [206, 355] width 182 height 107
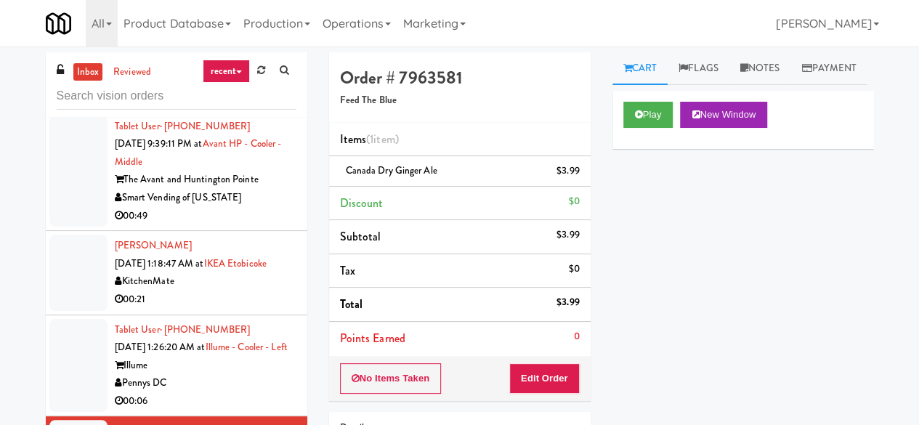
scroll to position [3667, 0]
click at [247, 349] on div "Tablet User · (805) 410-2270 [DATE] 1:26:20 AM at Illume - Cooler - Left Illume…" at bounding box center [206, 365] width 182 height 89
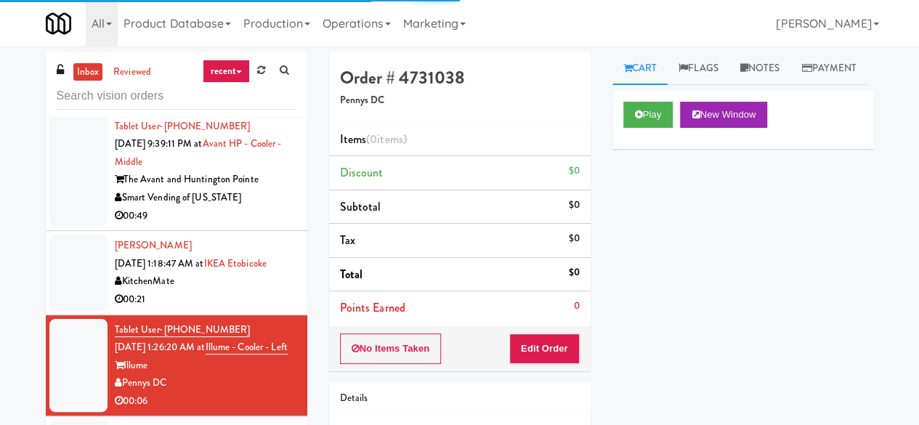
click at [253, 290] on div "00:21" at bounding box center [206, 299] width 182 height 18
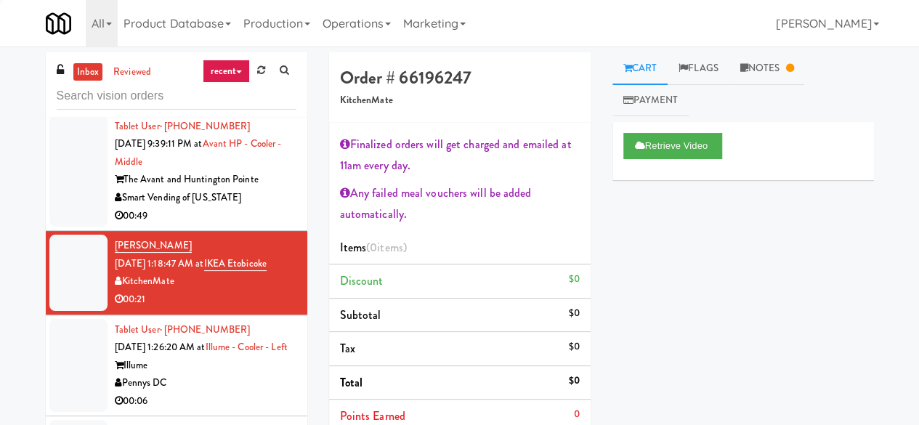
scroll to position [3594, 0]
click at [257, 225] on div "00:49" at bounding box center [206, 216] width 182 height 18
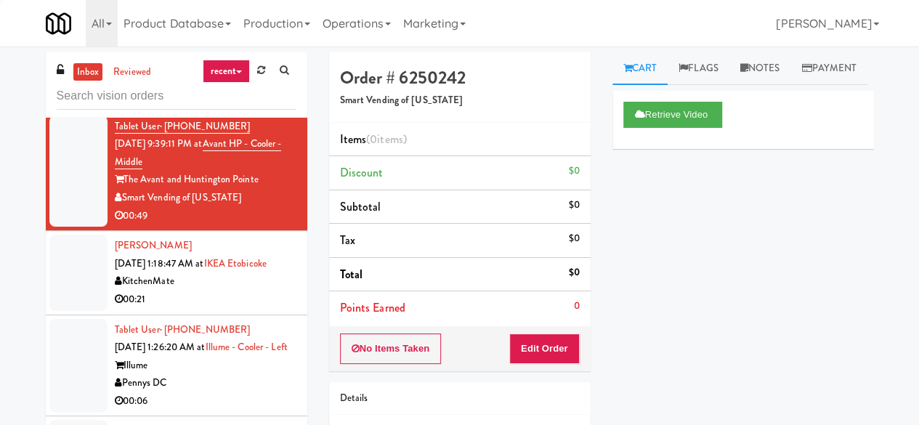
scroll to position [3667, 0]
click at [249, 272] on div "KitchenMate" at bounding box center [206, 281] width 182 height 18
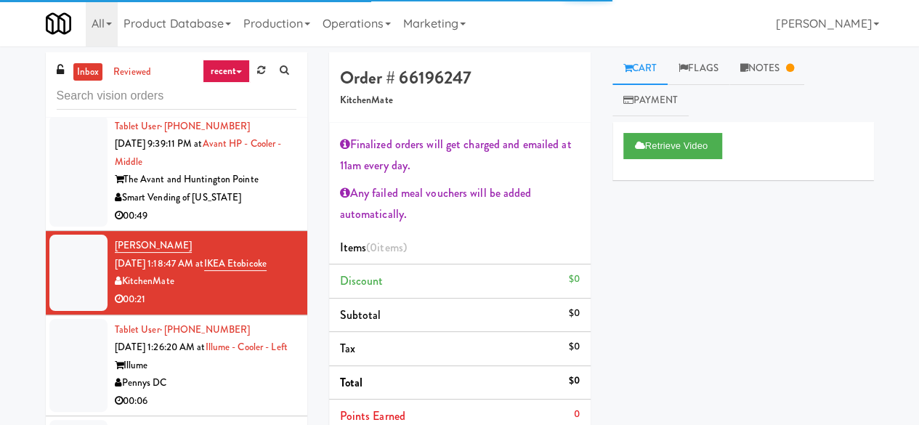
click at [244, 370] on div "Illume" at bounding box center [206, 366] width 182 height 18
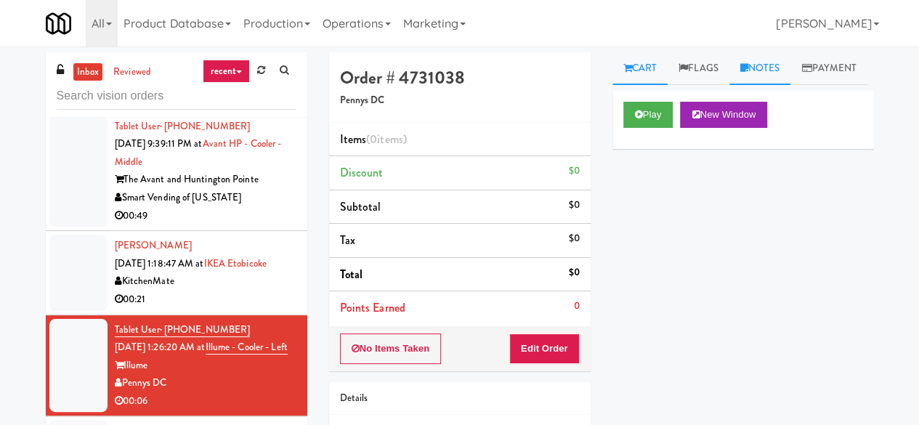
click at [763, 79] on link "Notes" at bounding box center [760, 68] width 62 height 33
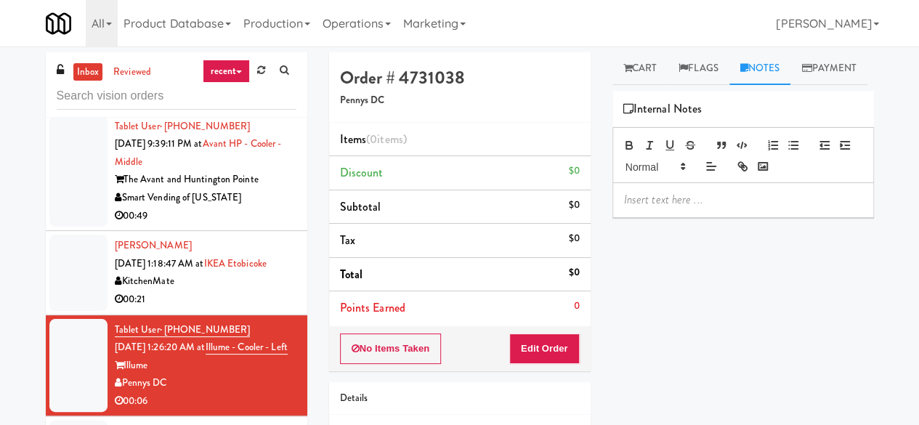
click at [208, 272] on div "KitchenMate" at bounding box center [206, 281] width 182 height 18
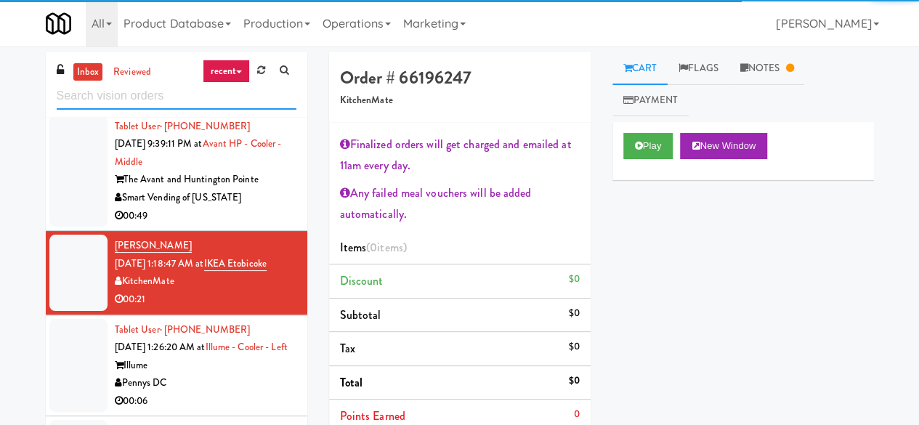
click at [249, 97] on input "text" at bounding box center [177, 96] width 240 height 27
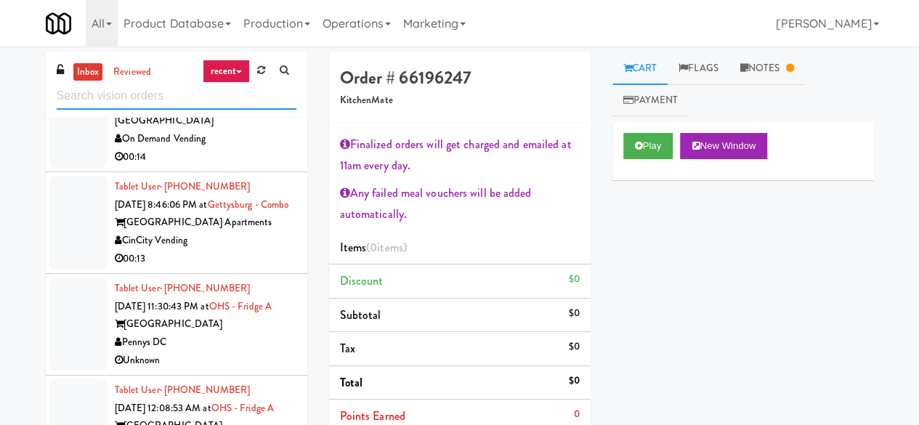
scroll to position [3769, 0]
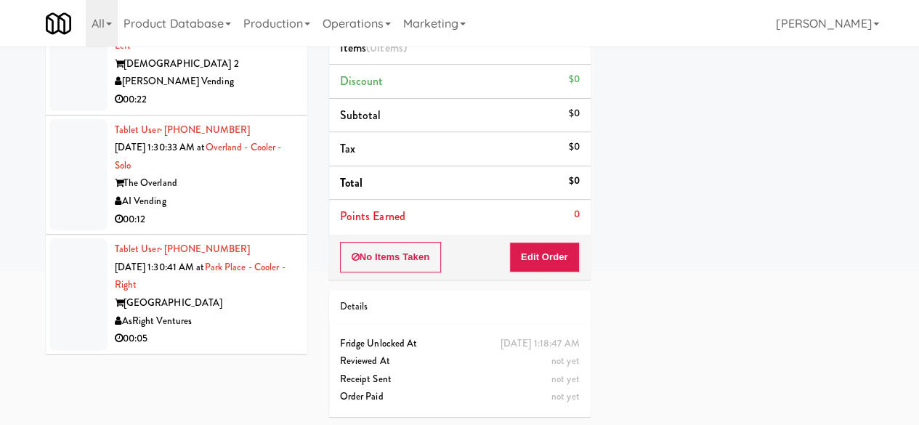
click at [248, 305] on div "[GEOGRAPHIC_DATA]" at bounding box center [206, 303] width 182 height 18
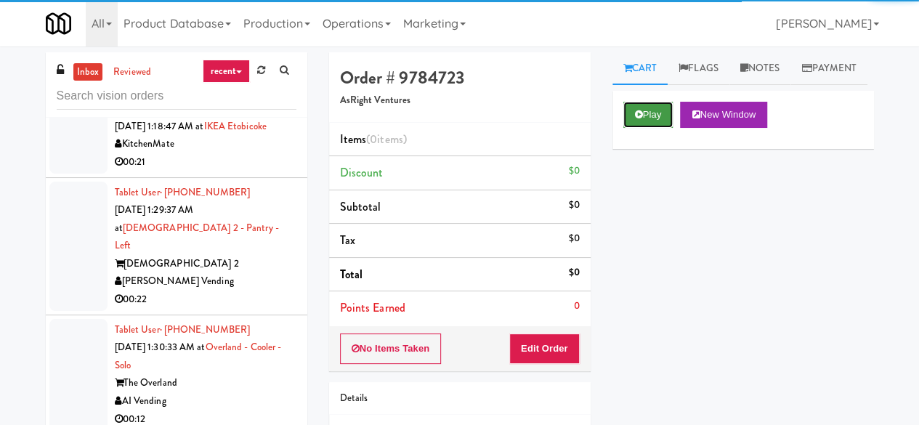
click at [638, 128] on button "Play" at bounding box center [648, 115] width 50 height 26
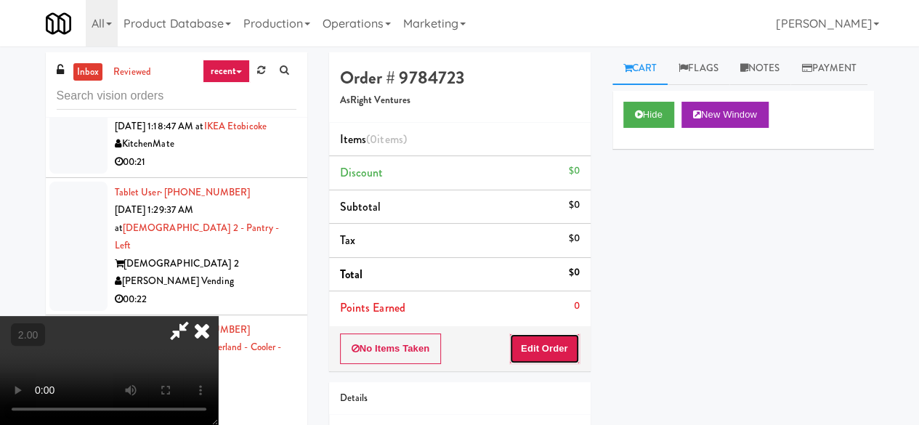
click at [556, 339] on button "Edit Order" at bounding box center [544, 348] width 70 height 30
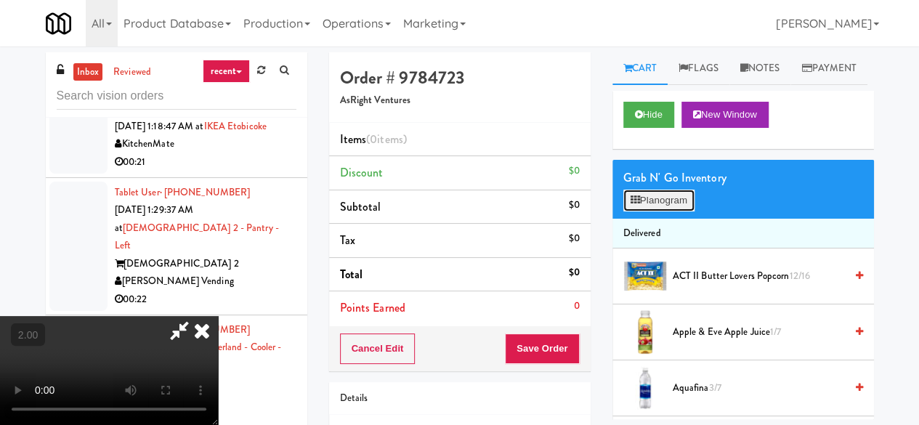
click at [683, 211] on button "Planogram" at bounding box center [658, 201] width 71 height 22
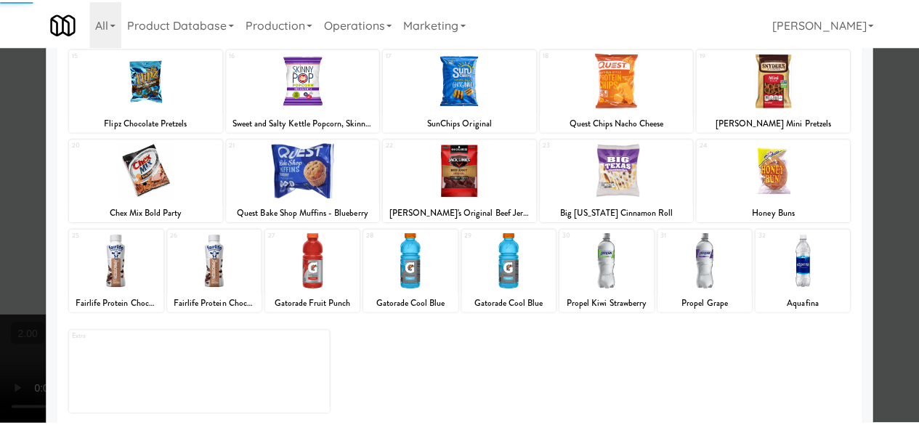
scroll to position [288, 0]
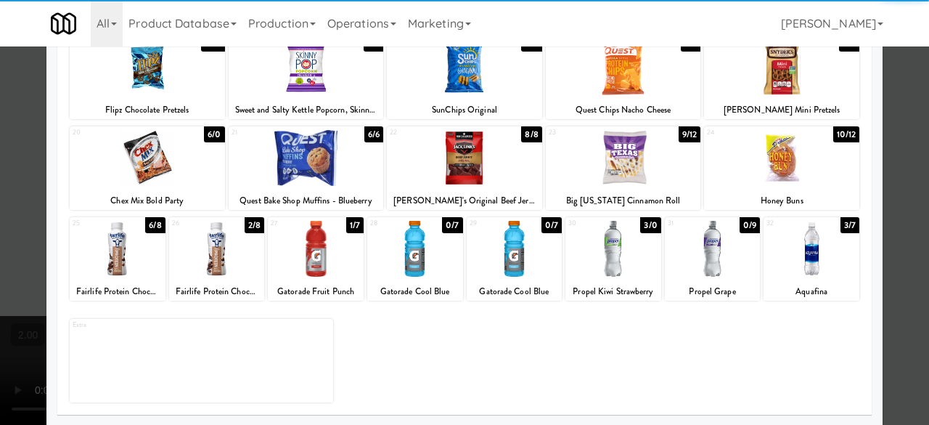
click at [129, 269] on div at bounding box center [118, 249] width 96 height 56
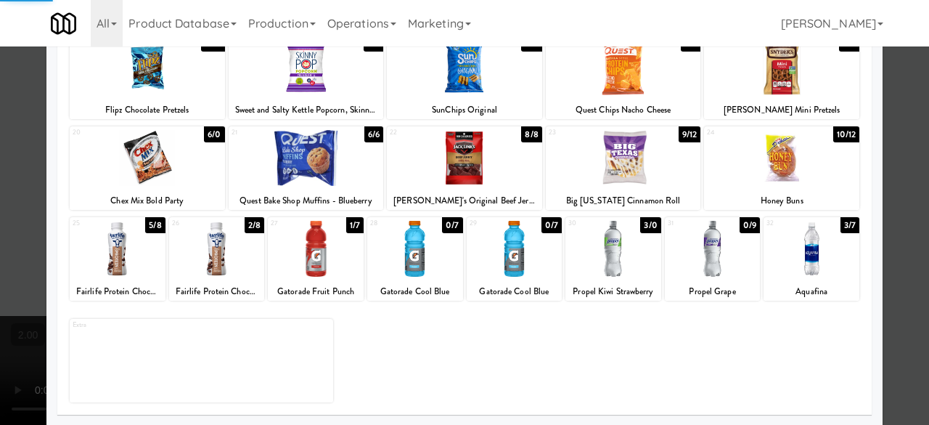
click at [867, 187] on div "Planogram Applied Last applied [DATE] 12:43 pm 1 5/6 Pumpkin Spice, Premier Pro…" at bounding box center [464, 98] width 837 height 655
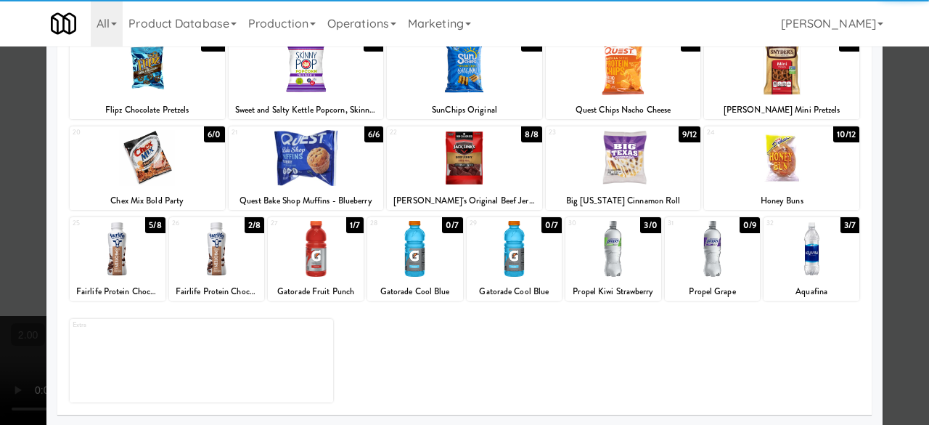
drag, startPoint x: 882, startPoint y: 190, endPoint x: 813, endPoint y: 222, distance: 75.7
click at [883, 190] on div at bounding box center [464, 212] width 929 height 425
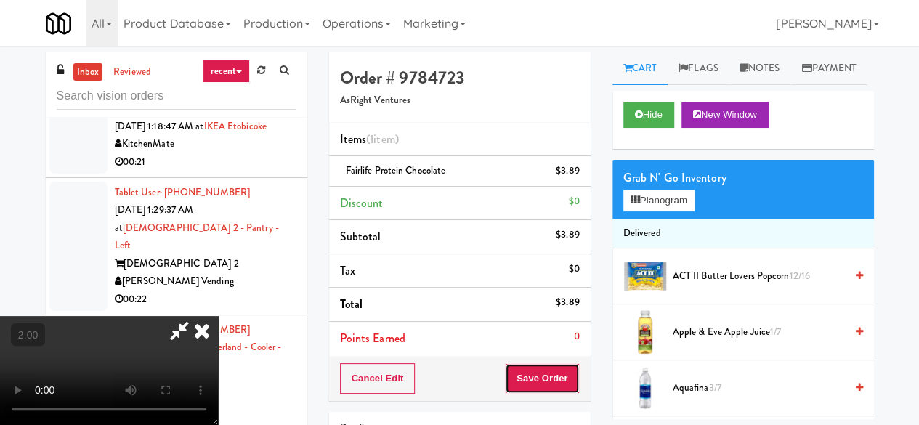
click at [557, 374] on button "Save Order" at bounding box center [542, 378] width 74 height 30
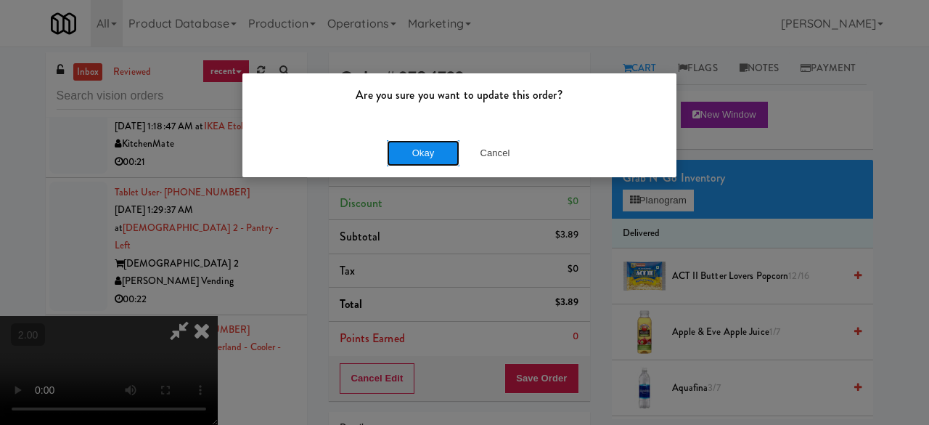
click at [439, 144] on button "Okay" at bounding box center [423, 153] width 73 height 26
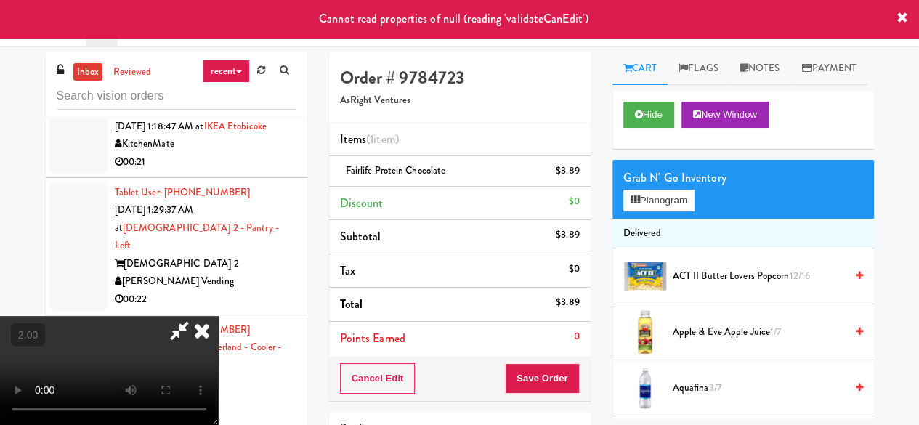
click at [541, 111] on div "Order # 9784723 AsRight Ventures" at bounding box center [459, 87] width 261 height 70
click at [218, 316] on icon at bounding box center [202, 330] width 32 height 29
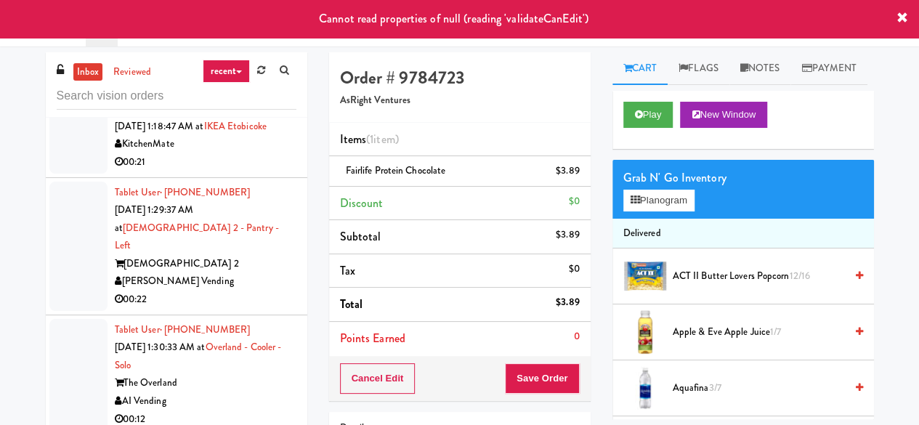
click at [250, 284] on div "[PERSON_NAME] Vending" at bounding box center [206, 281] width 182 height 18
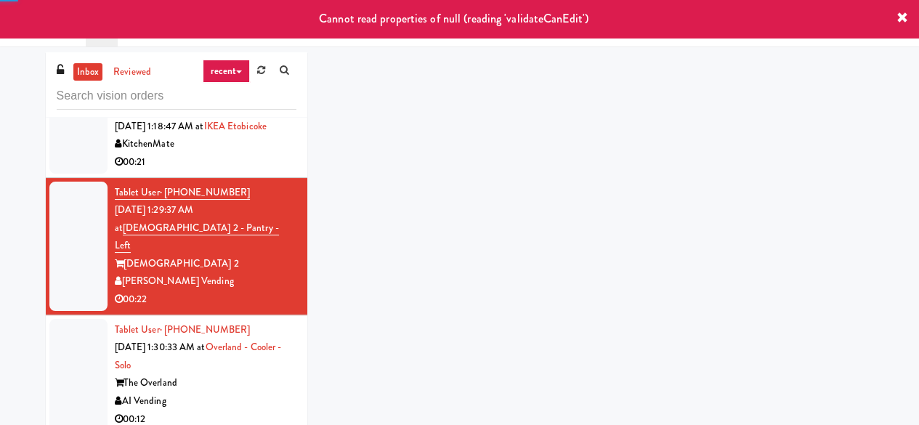
click at [248, 403] on div "AI Vending" at bounding box center [206, 401] width 182 height 18
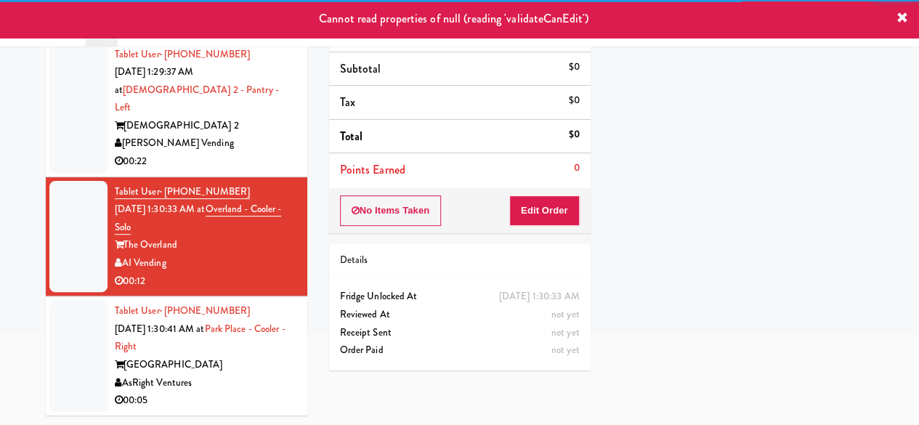
scroll to position [138, 0]
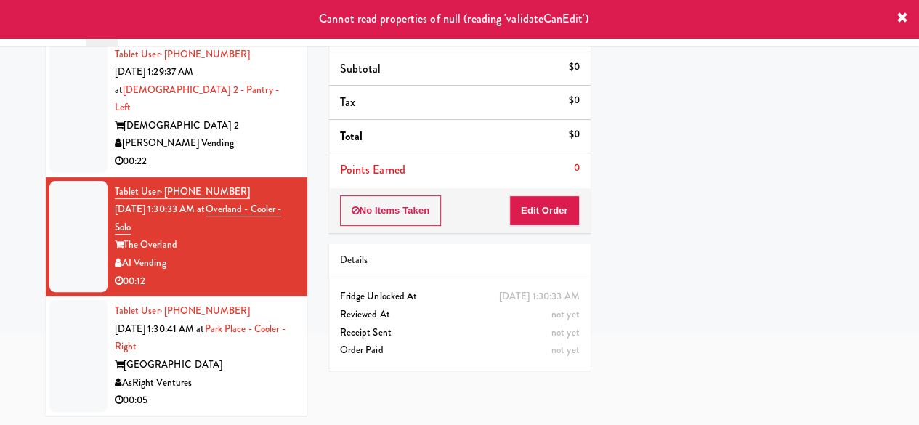
click at [234, 374] on div "AsRight Ventures" at bounding box center [206, 383] width 182 height 18
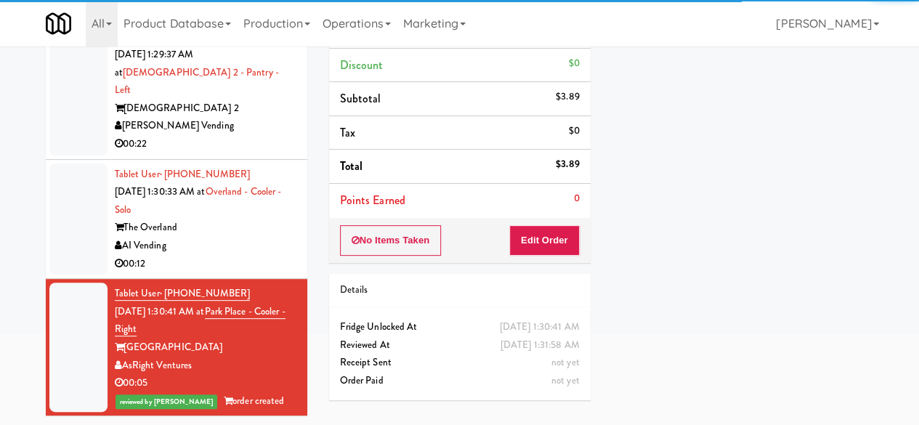
scroll to position [3787, 0]
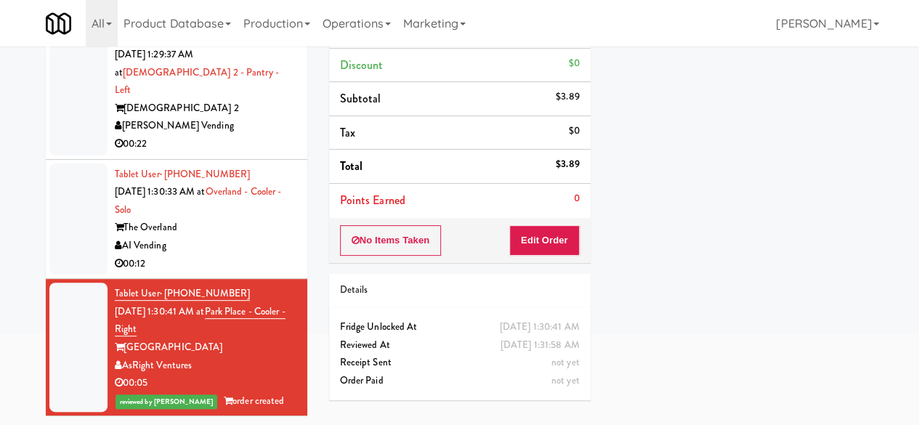
click at [248, 224] on div "The Overland" at bounding box center [206, 228] width 182 height 18
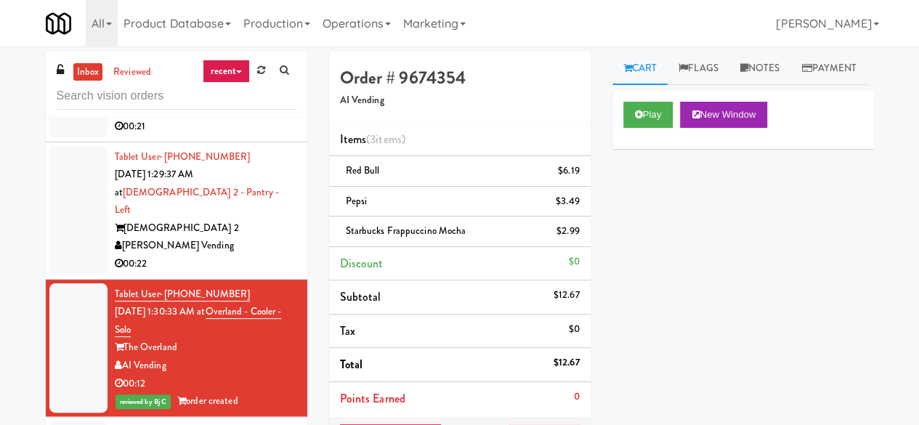
click at [219, 255] on div "[PERSON_NAME] Vending" at bounding box center [206, 246] width 182 height 18
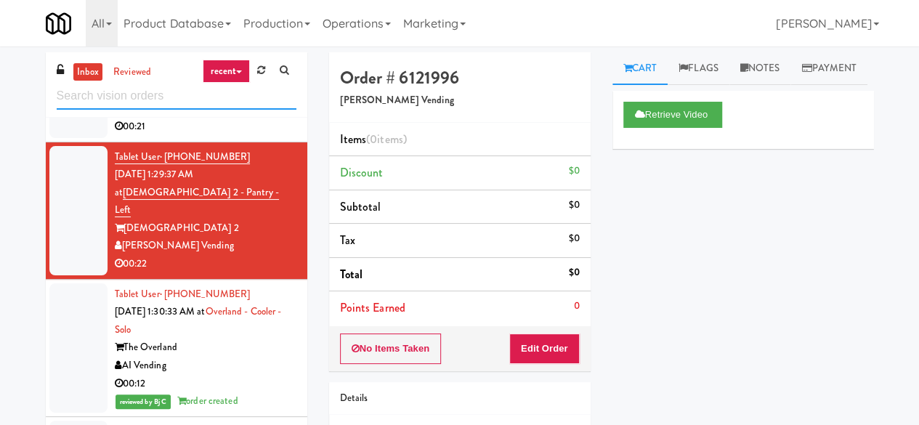
click at [157, 97] on input "text" at bounding box center [177, 96] width 240 height 27
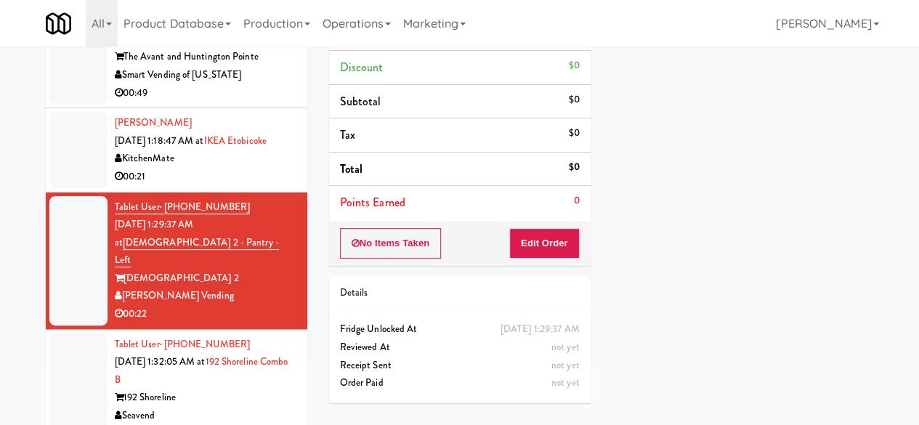
scroll to position [138, 0]
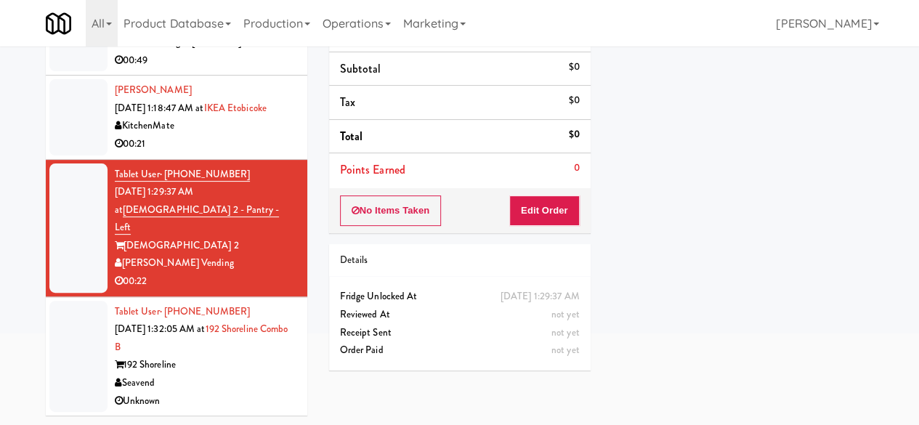
click at [245, 397] on div "Unknown" at bounding box center [206, 401] width 182 height 18
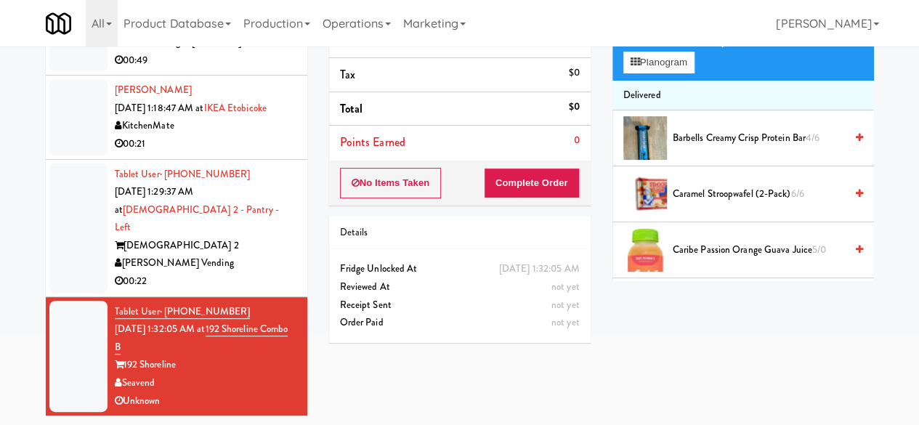
scroll to position [3650, 0]
click at [252, 269] on div "[PERSON_NAME] Vending" at bounding box center [206, 263] width 182 height 18
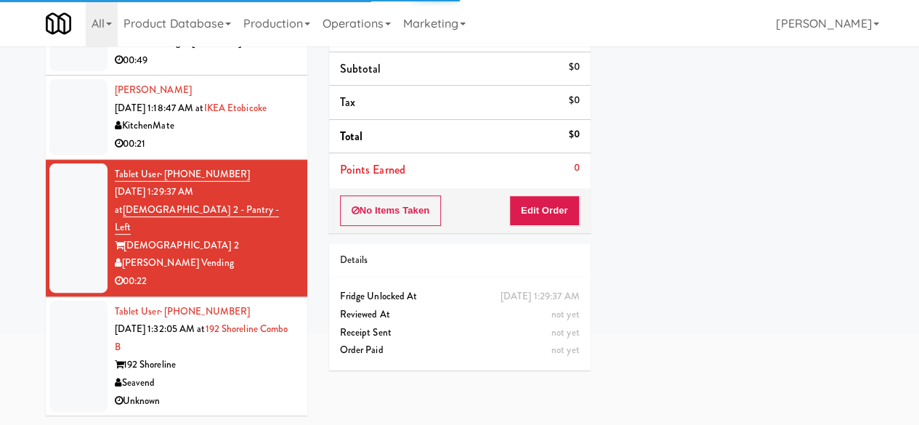
click at [243, 375] on div "Seavend" at bounding box center [206, 383] width 182 height 18
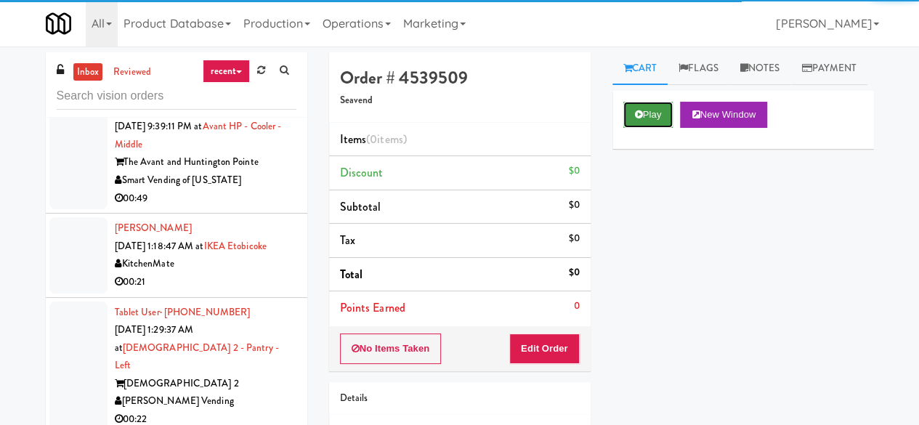
click at [659, 128] on button "Play" at bounding box center [648, 115] width 50 height 26
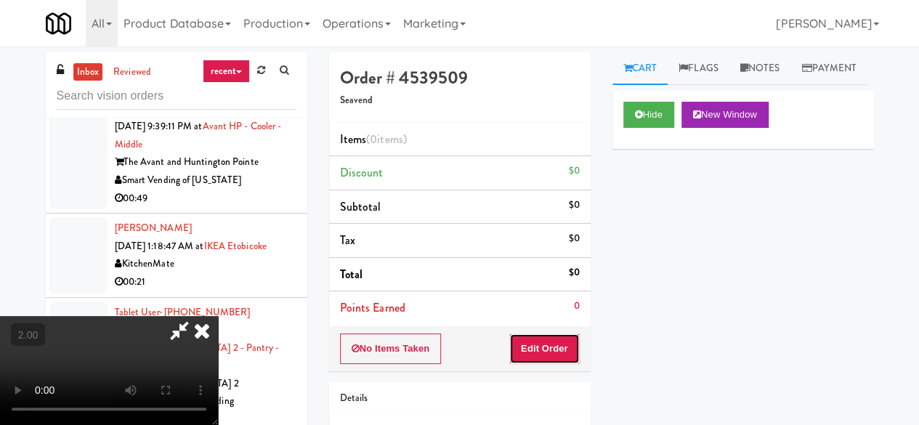
click at [563, 336] on button "Edit Order" at bounding box center [544, 348] width 70 height 30
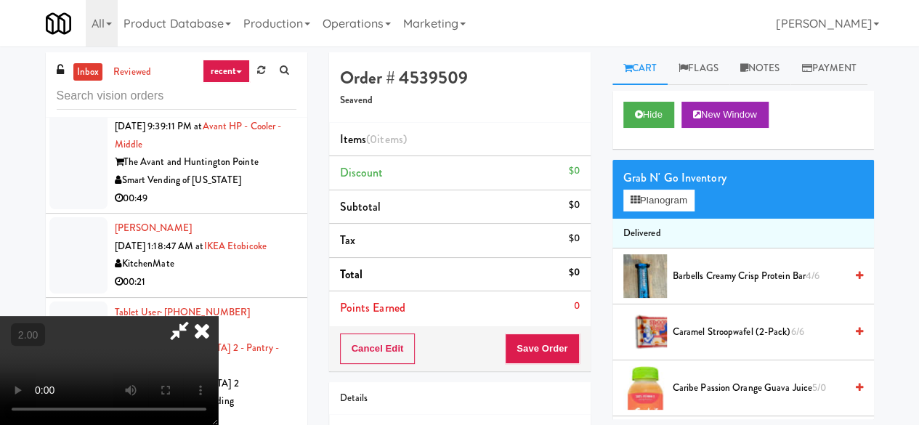
click at [204, 328] on icon at bounding box center [202, 330] width 32 height 29
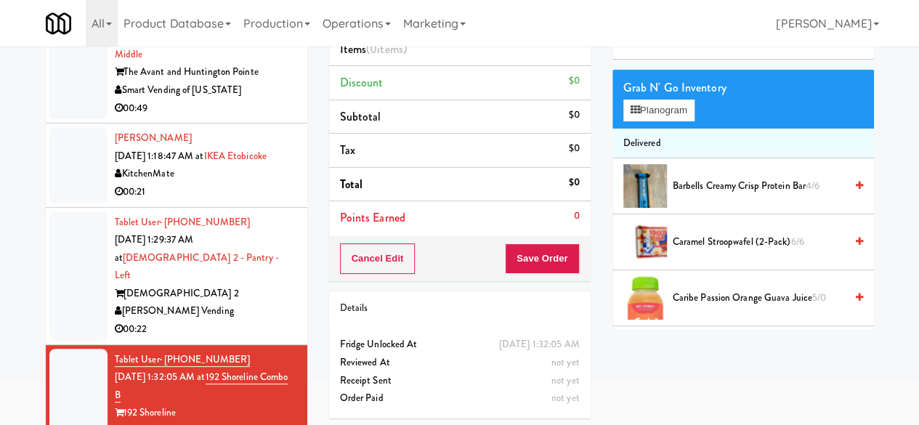
scroll to position [138, 0]
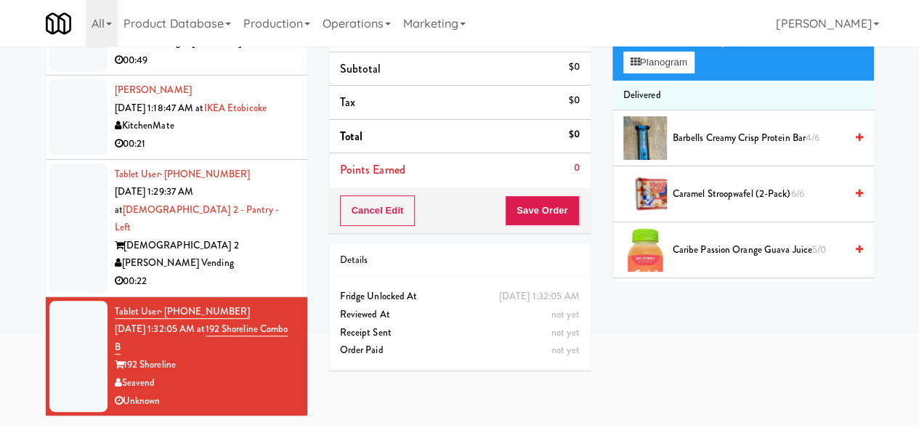
click at [254, 274] on div "00:22" at bounding box center [206, 281] width 182 height 18
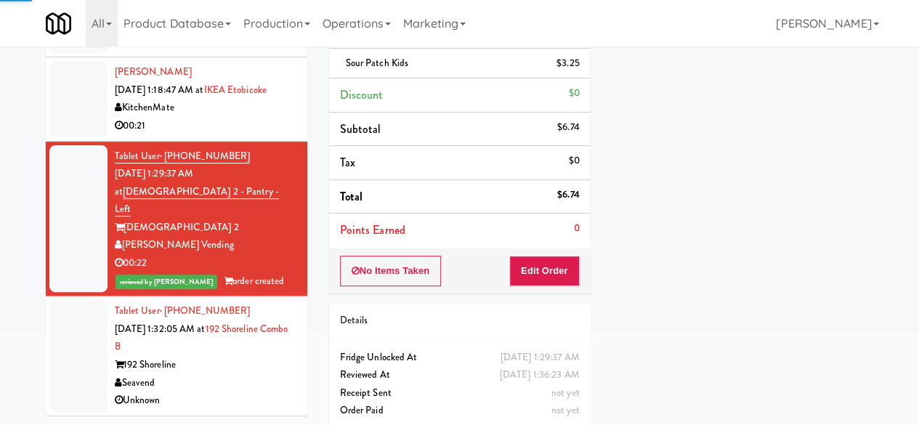
click at [245, 374] on div "192 Shoreline" at bounding box center [206, 365] width 182 height 18
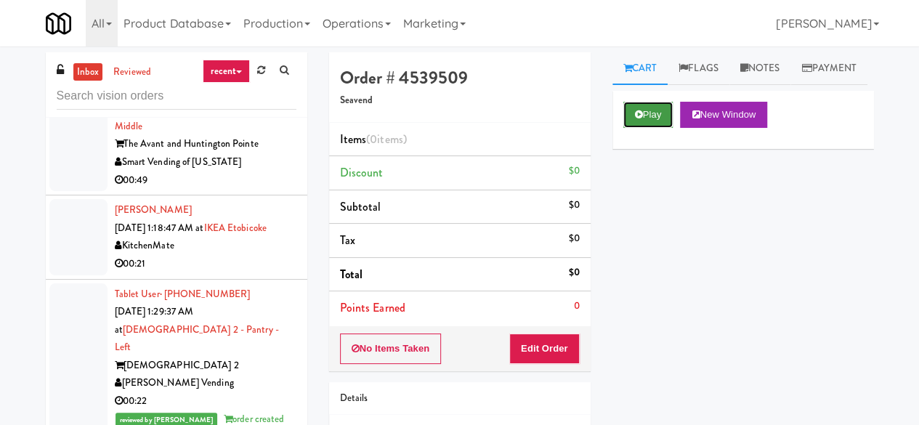
click at [629, 128] on button "Play" at bounding box center [648, 115] width 50 height 26
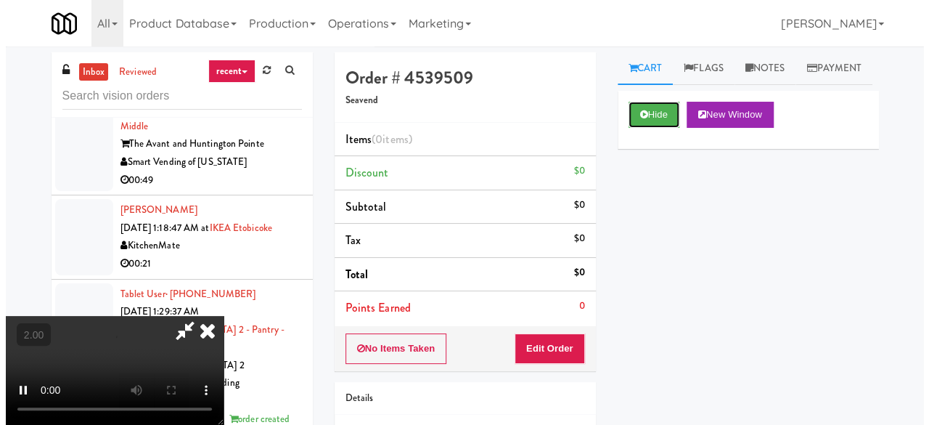
scroll to position [191, 0]
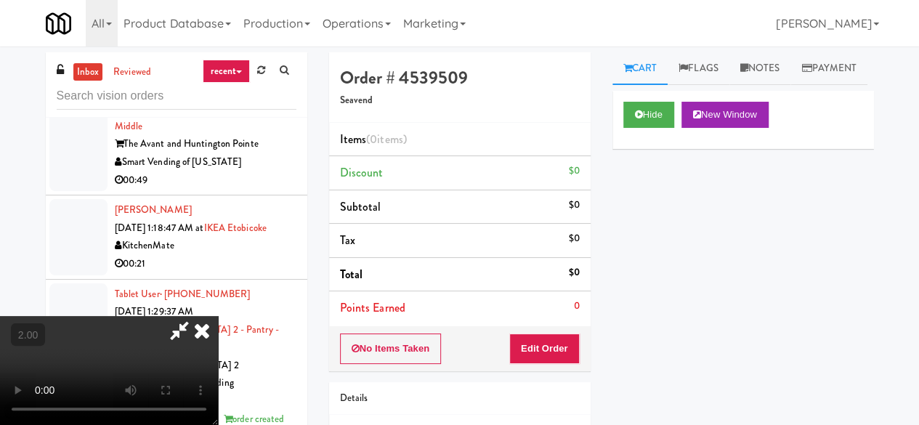
click at [218, 316] on video at bounding box center [109, 370] width 218 height 109
click at [573, 343] on button "Edit Order" at bounding box center [544, 348] width 70 height 30
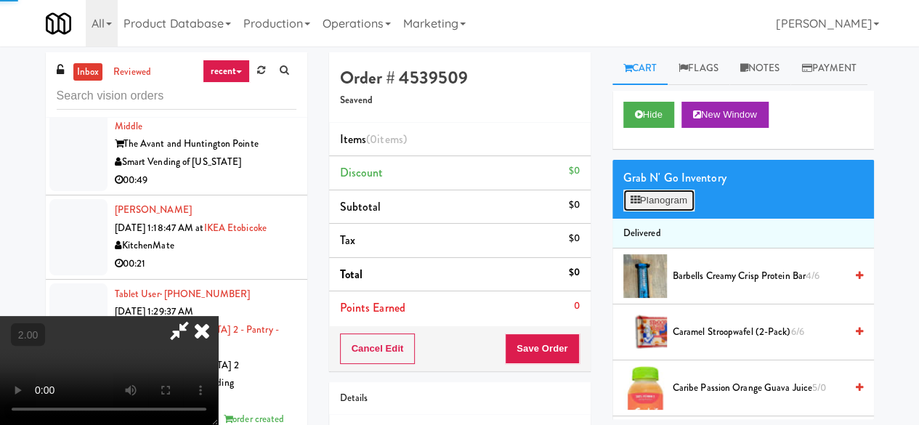
click at [642, 211] on button "Planogram" at bounding box center [658, 201] width 71 height 22
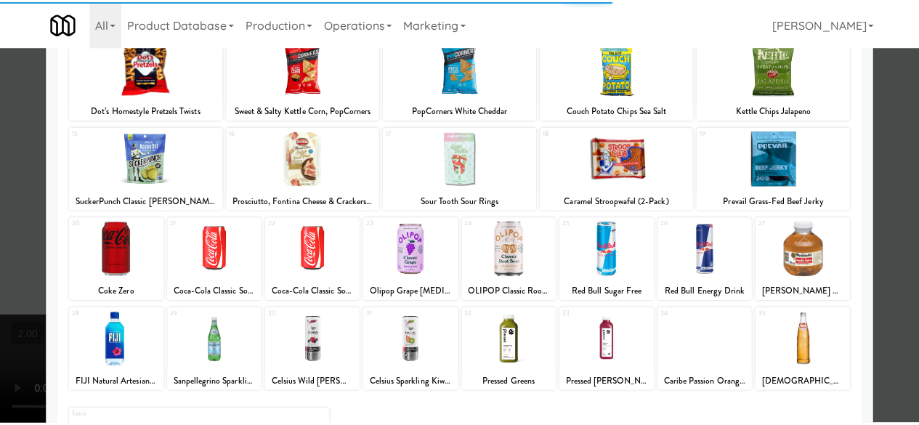
scroll to position [288, 0]
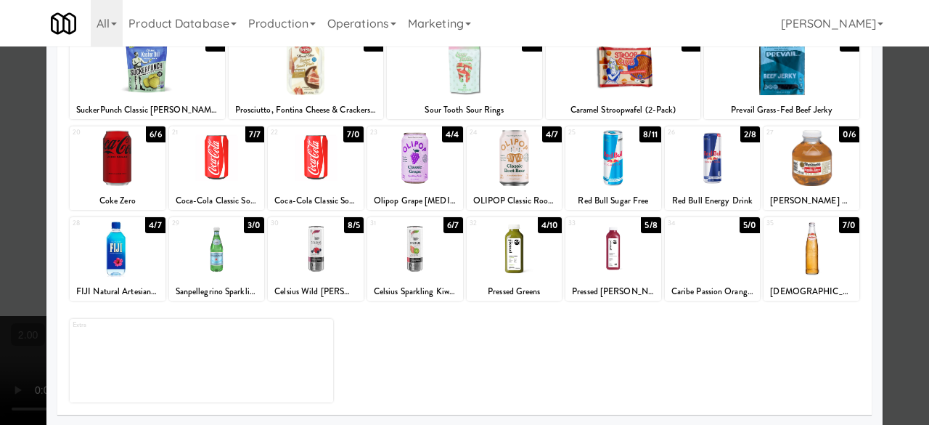
click at [321, 169] on div at bounding box center [316, 158] width 96 height 56
click at [802, 272] on div at bounding box center [812, 249] width 96 height 56
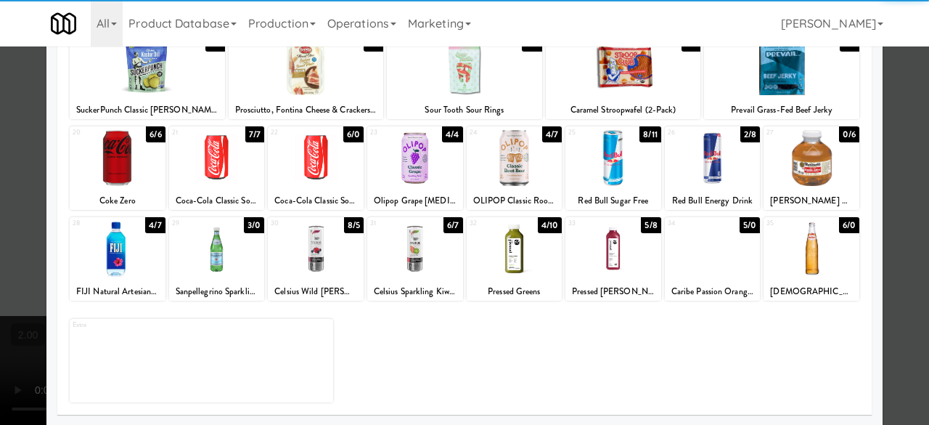
click at [902, 205] on div at bounding box center [464, 212] width 929 height 425
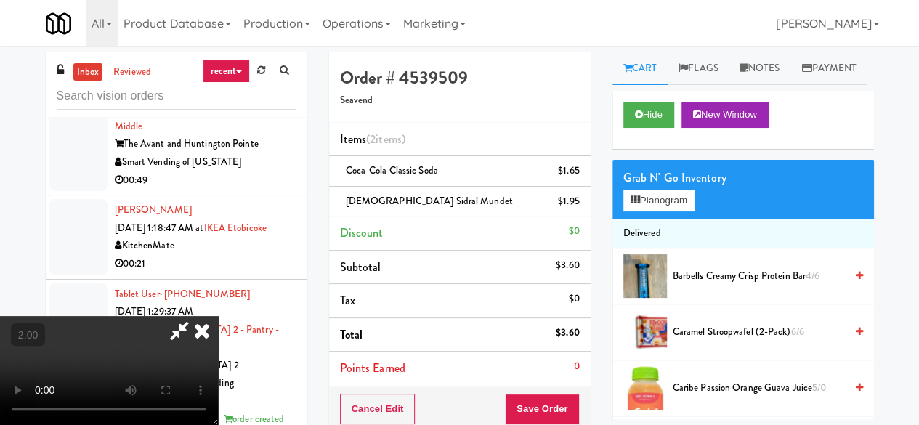
scroll to position [46, 0]
click at [567, 394] on button "Save Order" at bounding box center [542, 409] width 74 height 30
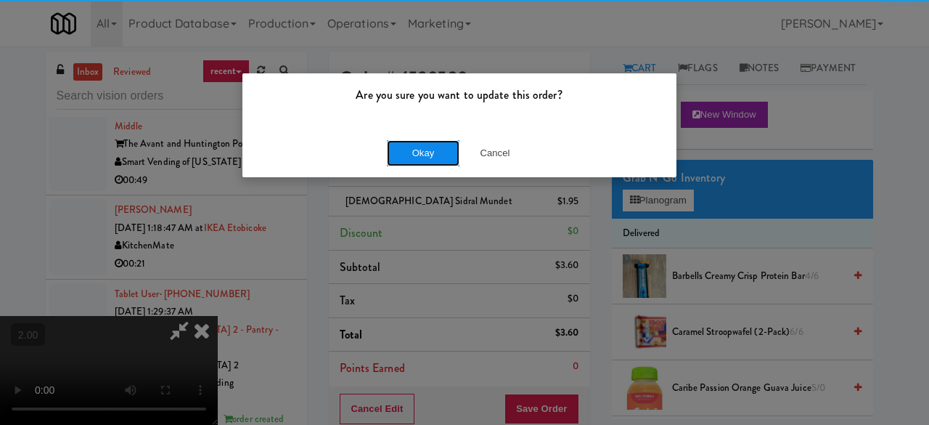
click at [414, 152] on button "Okay" at bounding box center [423, 153] width 73 height 26
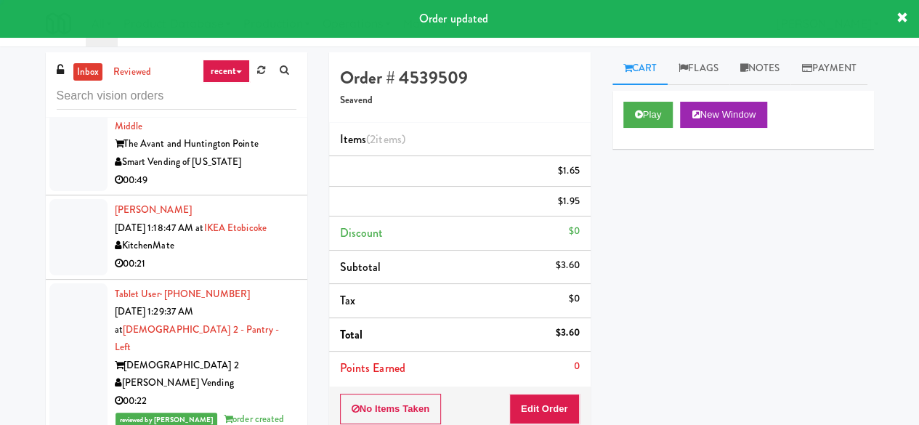
scroll to position [0, 0]
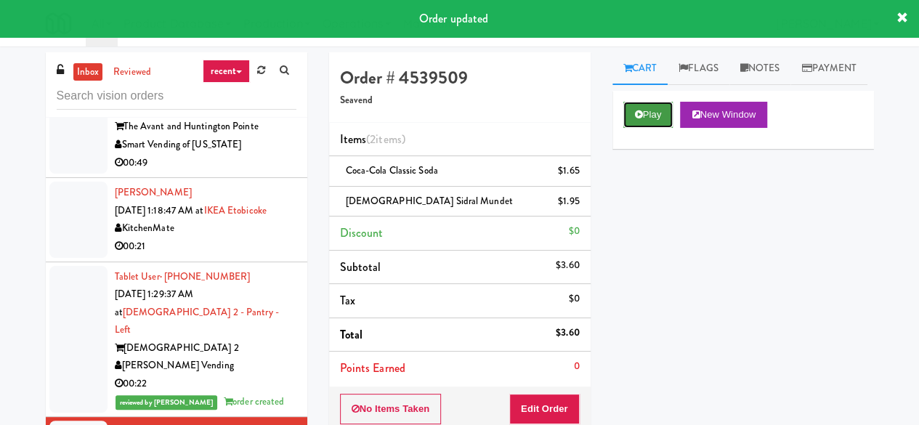
click at [651, 128] on button "Play" at bounding box center [648, 115] width 50 height 26
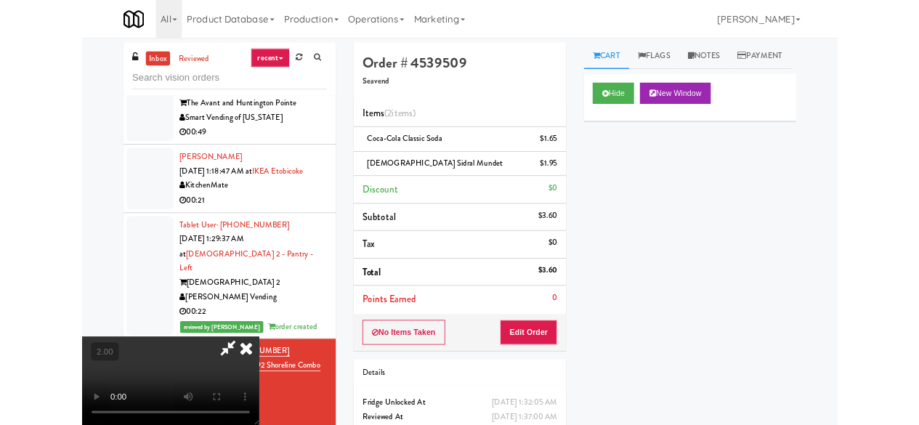
scroll to position [30, 0]
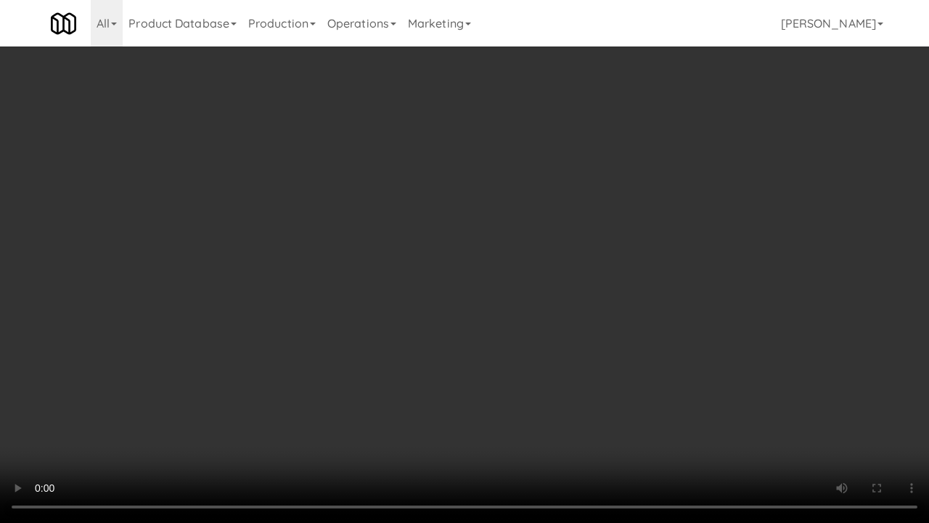
click at [535, 297] on video at bounding box center [464, 261] width 929 height 523
click at [521, 270] on video at bounding box center [464, 261] width 929 height 523
click at [521, 269] on video at bounding box center [464, 261] width 929 height 523
click at [591, 360] on video at bounding box center [464, 261] width 929 height 523
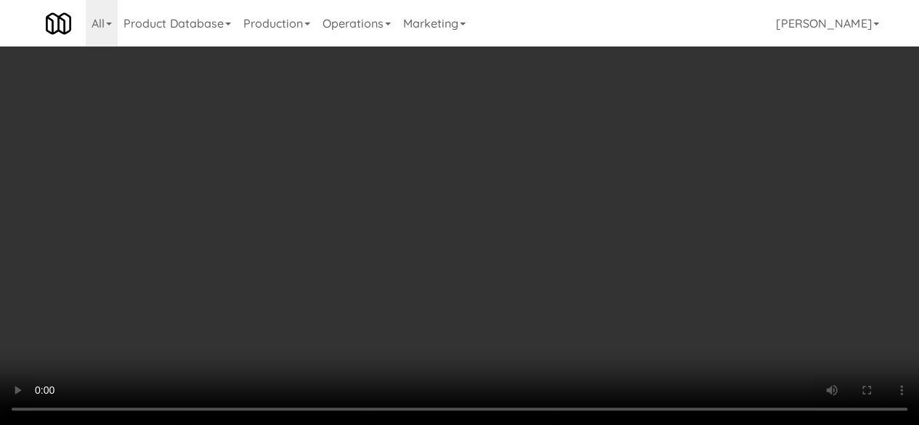
scroll to position [0, 0]
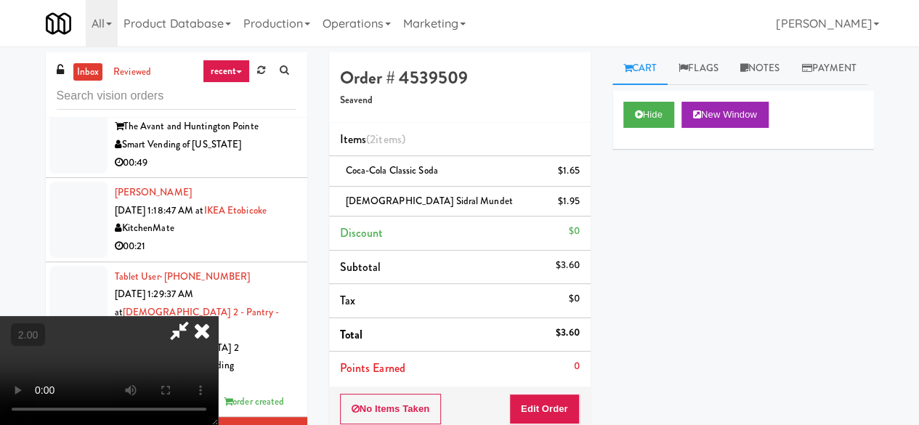
click at [196, 316] on icon at bounding box center [179, 330] width 33 height 29
click at [218, 316] on icon at bounding box center [202, 330] width 32 height 29
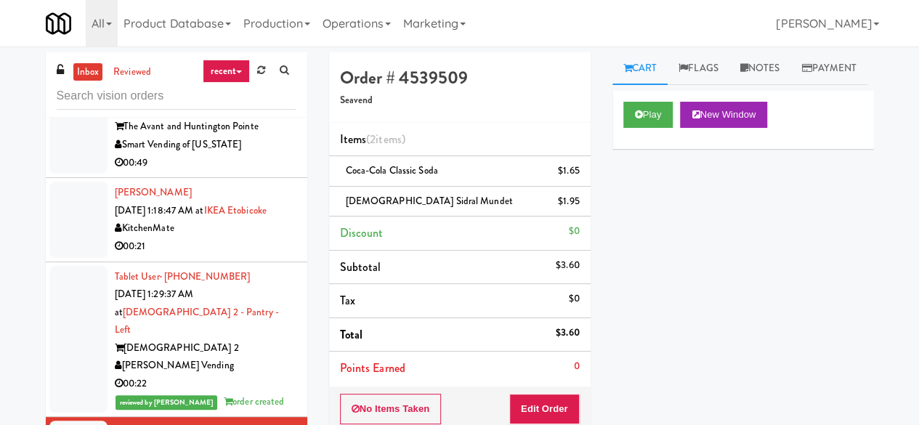
scroll to position [3685, 0]
click at [243, 256] on div "00:21" at bounding box center [206, 246] width 182 height 18
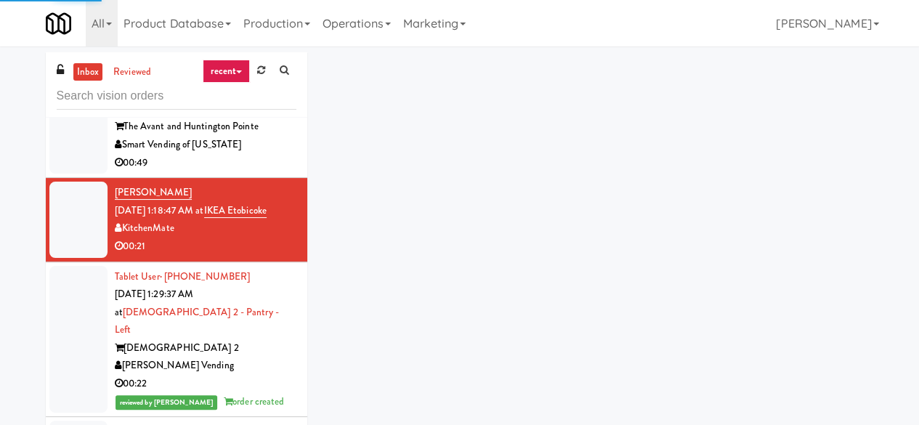
scroll to position [3540, 0]
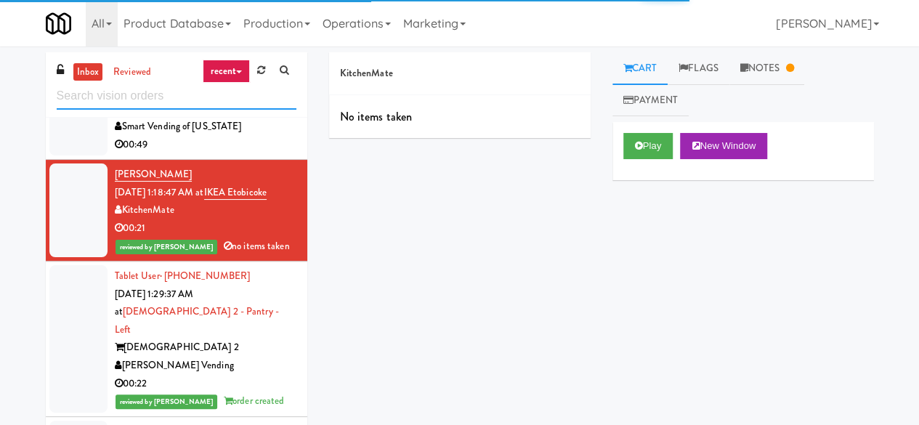
click at [189, 97] on input "text" at bounding box center [177, 96] width 240 height 27
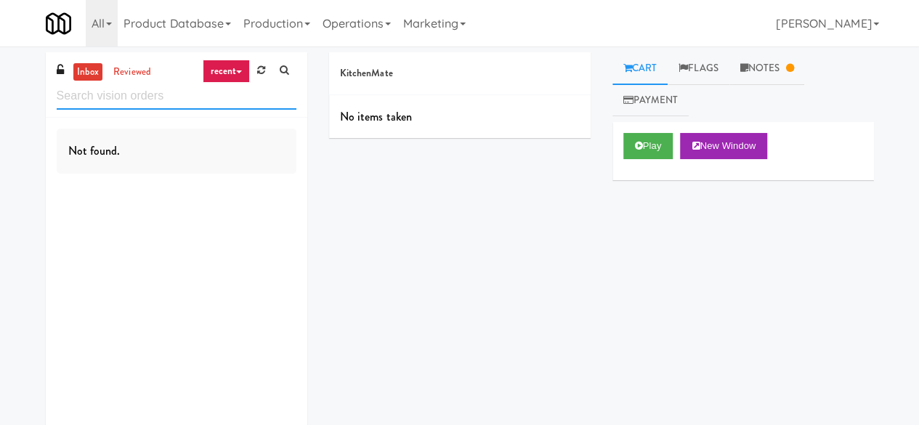
scroll to position [0, 0]
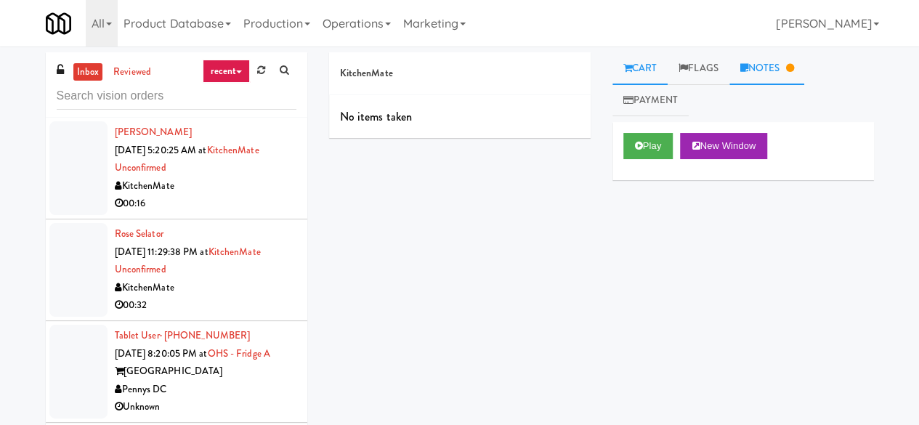
click at [764, 57] on link "Notes" at bounding box center [767, 68] width 76 height 33
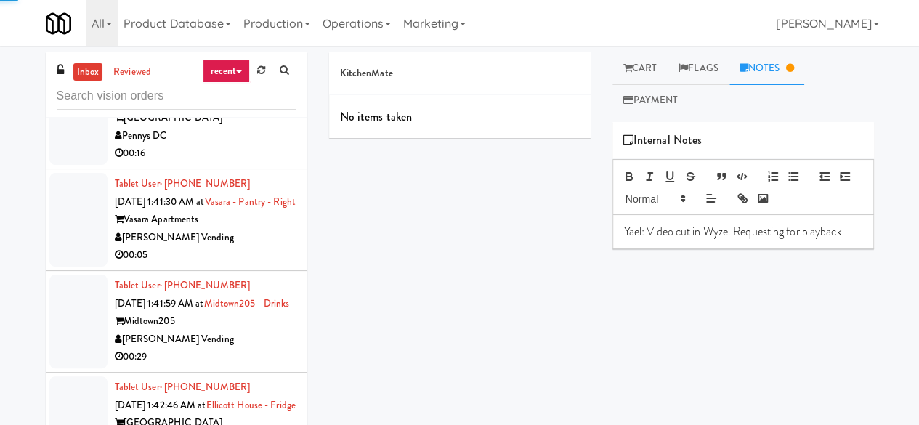
scroll to position [4066, 0]
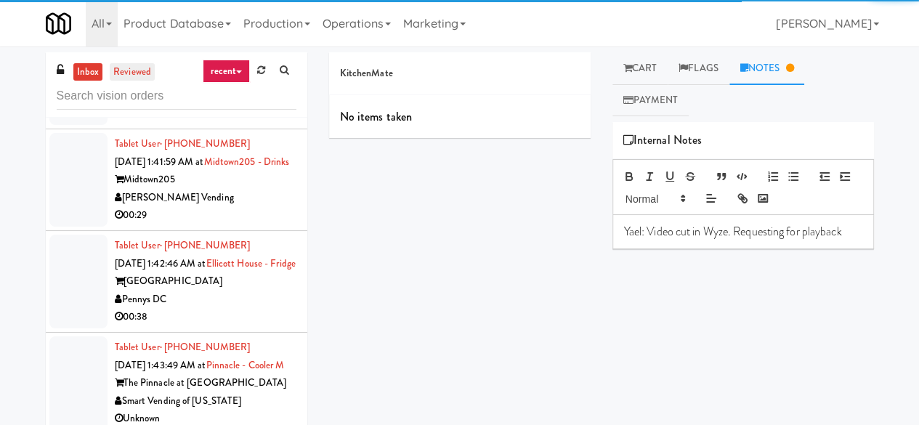
click at [142, 81] on link "reviewed" at bounding box center [132, 72] width 45 height 18
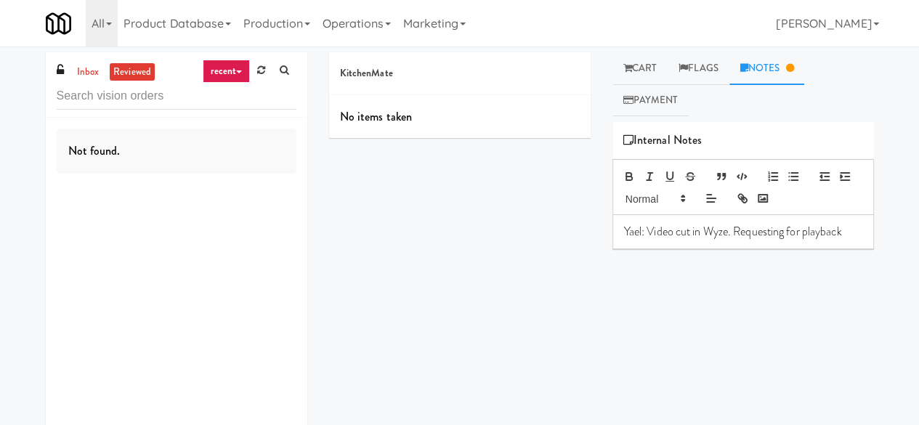
scroll to position [0, 0]
click at [151, 104] on input "text" at bounding box center [177, 96] width 240 height 27
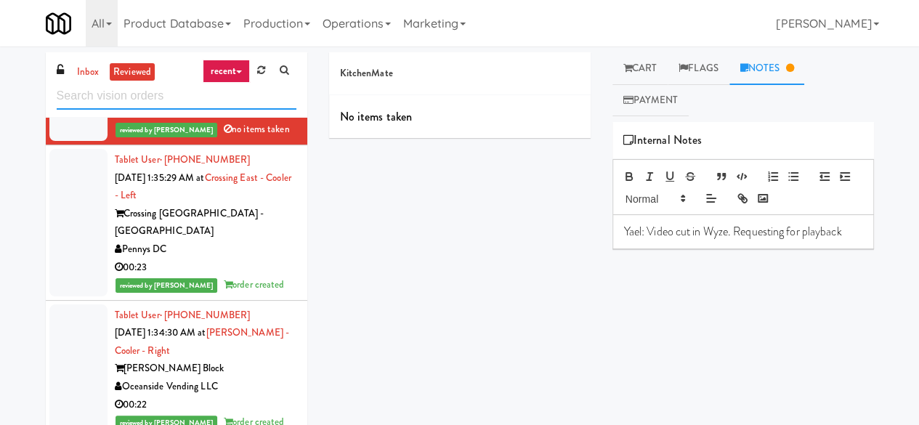
scroll to position [562, 0]
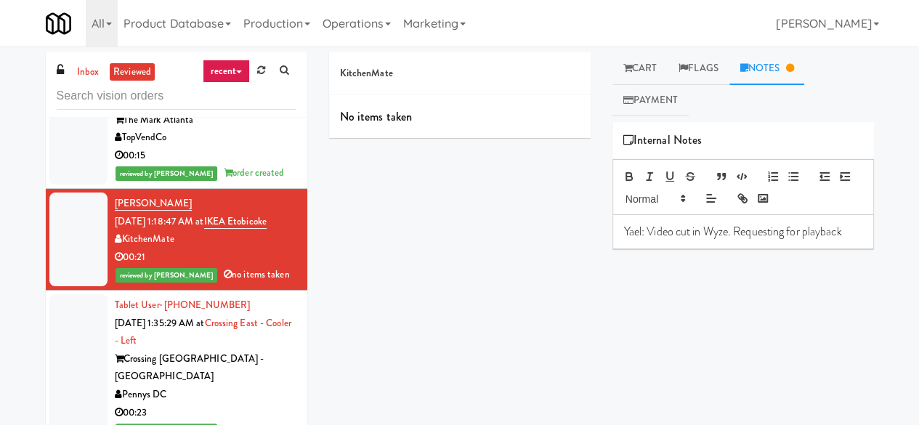
click at [100, 81] on li "inbox" at bounding box center [88, 72] width 30 height 18
click at [93, 76] on link "inbox" at bounding box center [88, 72] width 30 height 18
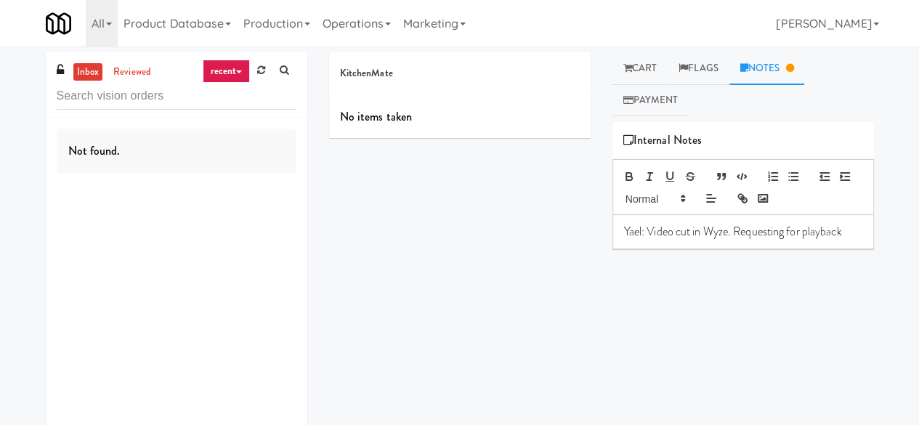
scroll to position [0, 0]
click at [119, 91] on input "text" at bounding box center [177, 96] width 240 height 27
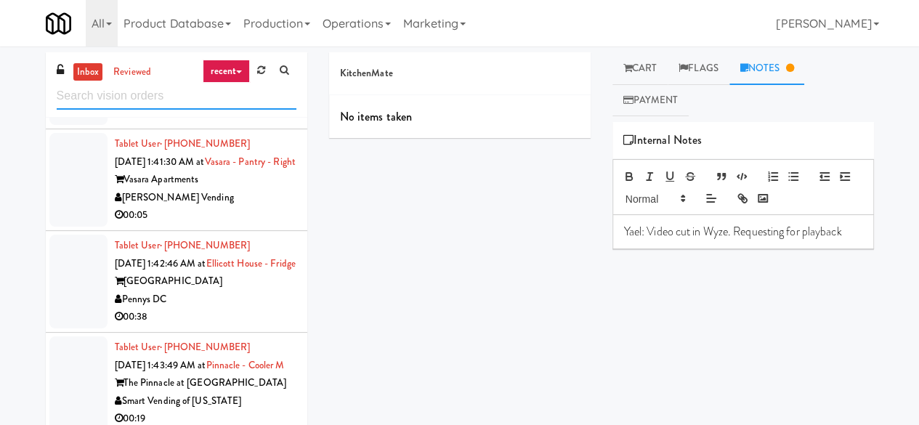
scroll to position [4127, 0]
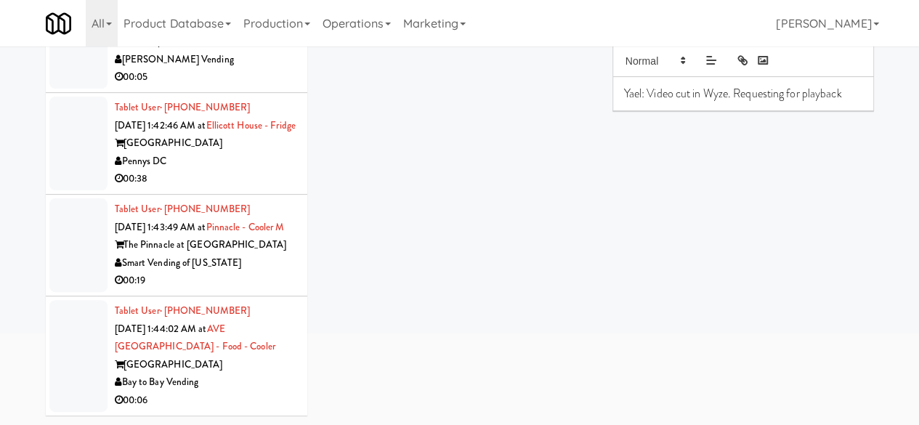
click at [243, 382] on div "Bay to Bay Vending" at bounding box center [206, 382] width 182 height 18
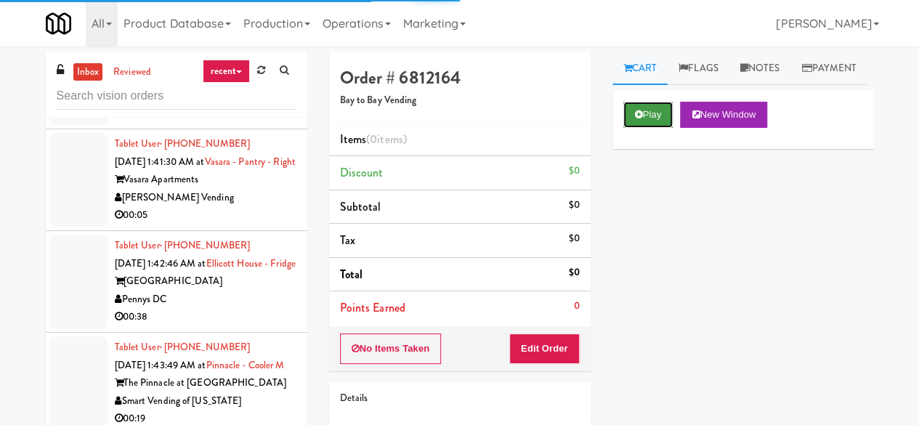
click at [640, 119] on icon at bounding box center [639, 114] width 8 height 9
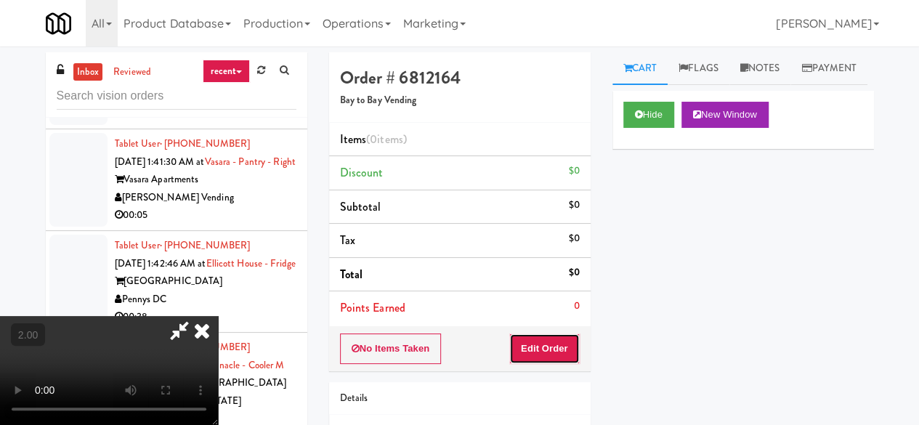
click at [566, 352] on button "Edit Order" at bounding box center [544, 348] width 70 height 30
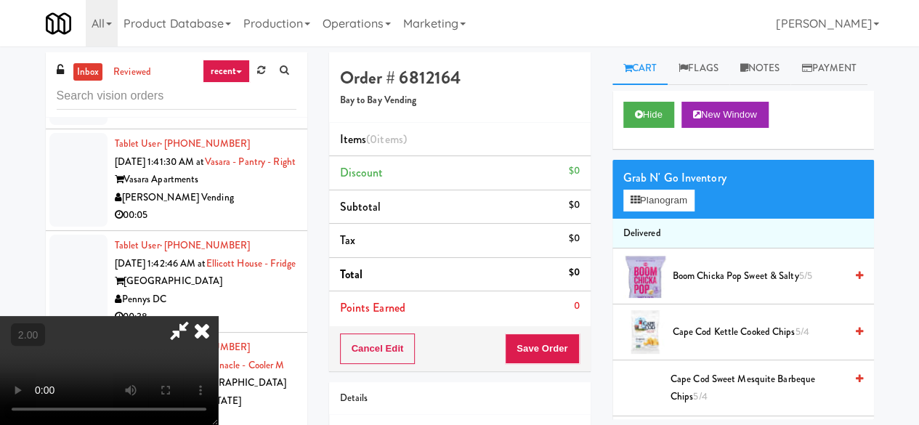
scroll to position [4054, 0]
click at [206, 331] on icon at bounding box center [202, 330] width 32 height 29
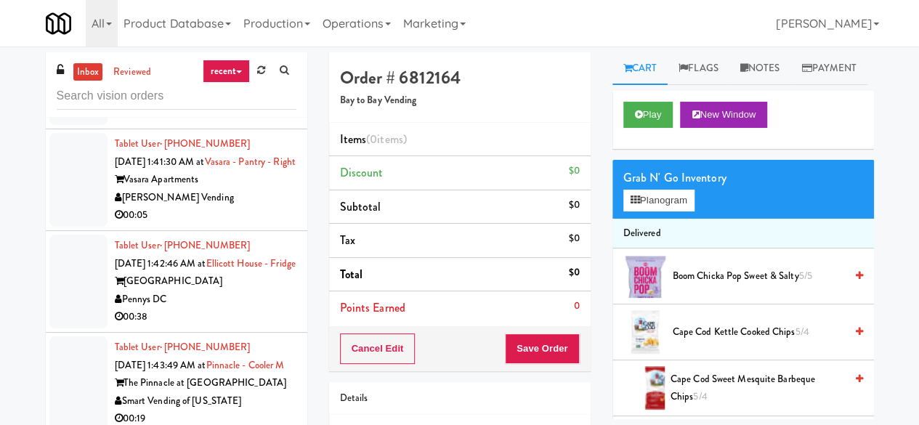
click at [201, 326] on div "00:38" at bounding box center [206, 317] width 182 height 18
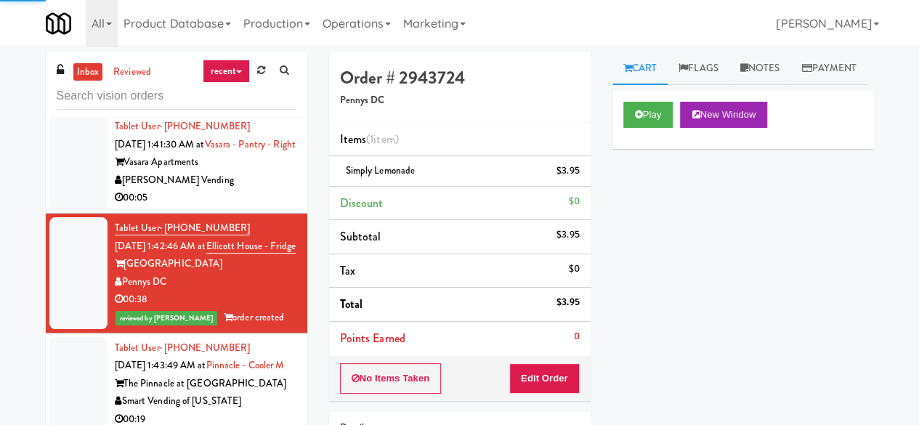
click at [234, 393] on div "The Pinnacle at [GEOGRAPHIC_DATA]" at bounding box center [206, 384] width 182 height 18
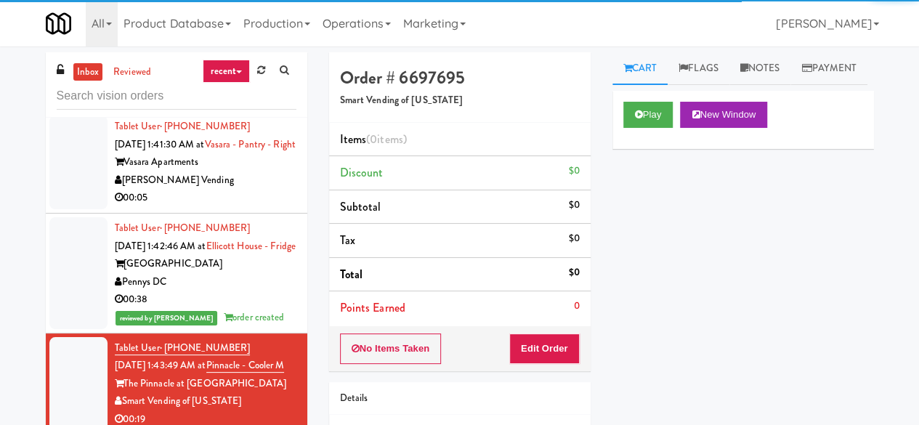
scroll to position [4000, 0]
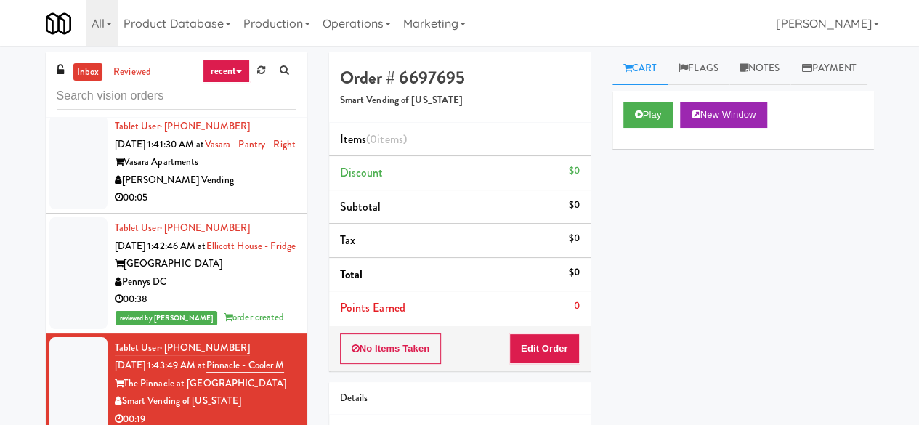
click at [227, 207] on div "00:05" at bounding box center [206, 198] width 182 height 18
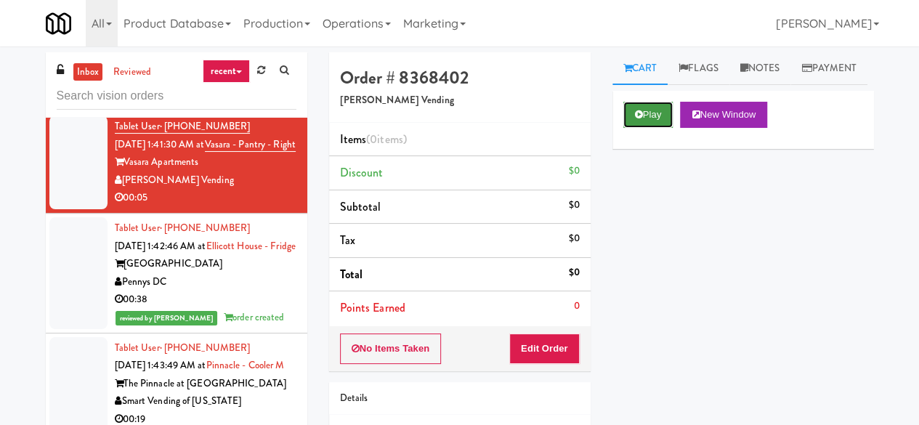
click at [652, 128] on button "Play" at bounding box center [648, 115] width 50 height 26
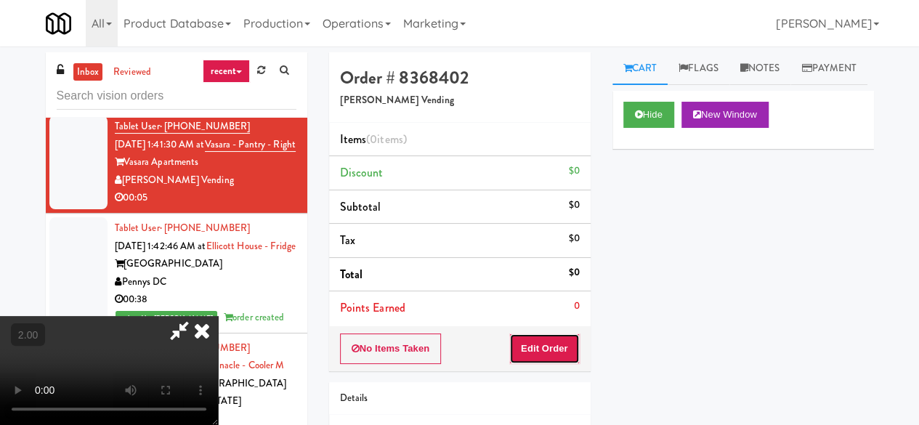
click at [553, 349] on button "Edit Order" at bounding box center [544, 348] width 70 height 30
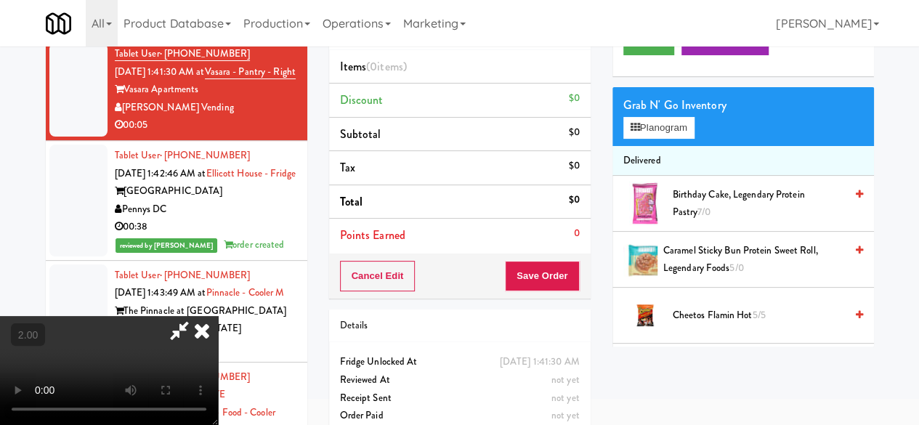
scroll to position [46, 0]
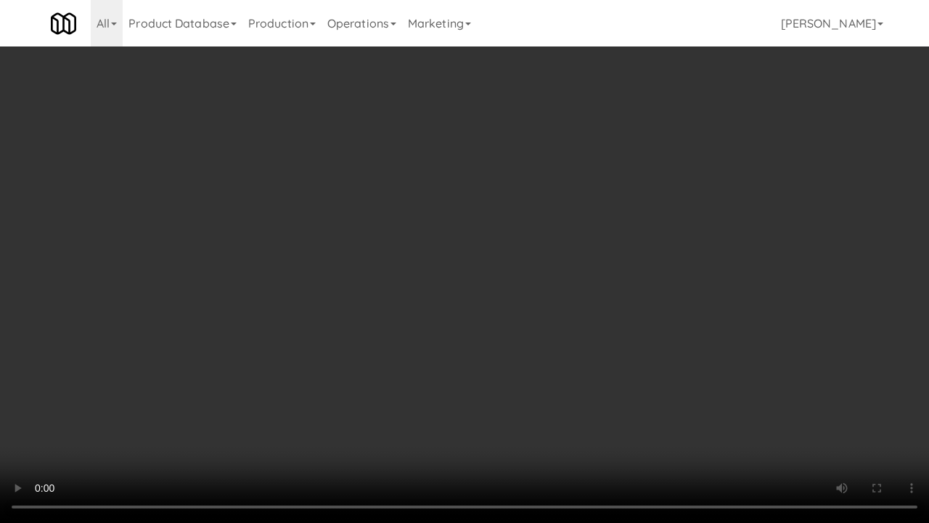
click at [582, 268] on video at bounding box center [464, 261] width 929 height 523
click at [595, 184] on video at bounding box center [464, 261] width 929 height 523
click at [585, 193] on video at bounding box center [464, 261] width 929 height 523
click at [567, 219] on video at bounding box center [464, 261] width 929 height 523
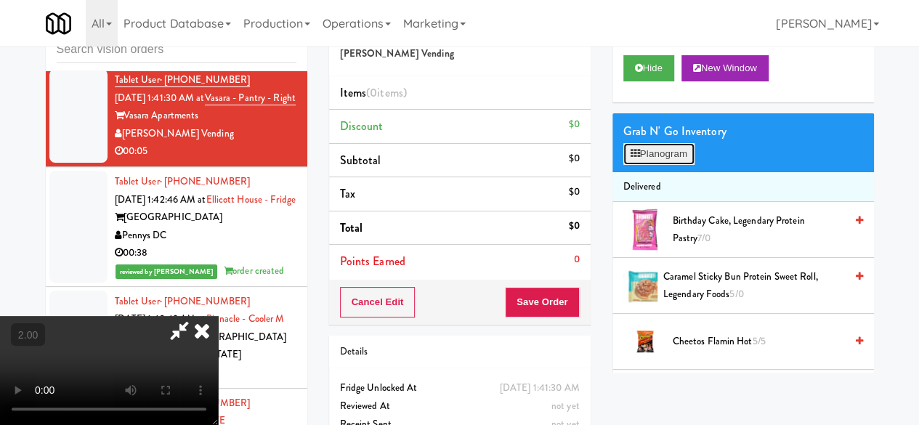
click at [668, 165] on button "Planogram" at bounding box center [658, 154] width 71 height 22
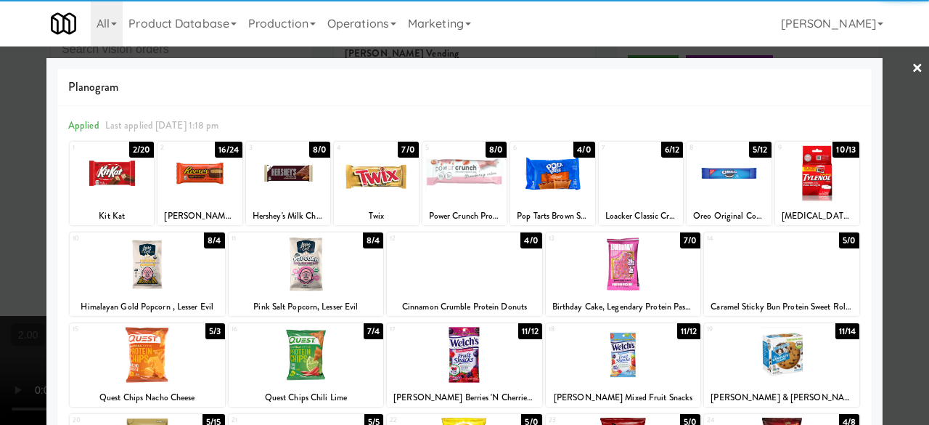
click at [623, 166] on div at bounding box center [641, 173] width 84 height 56
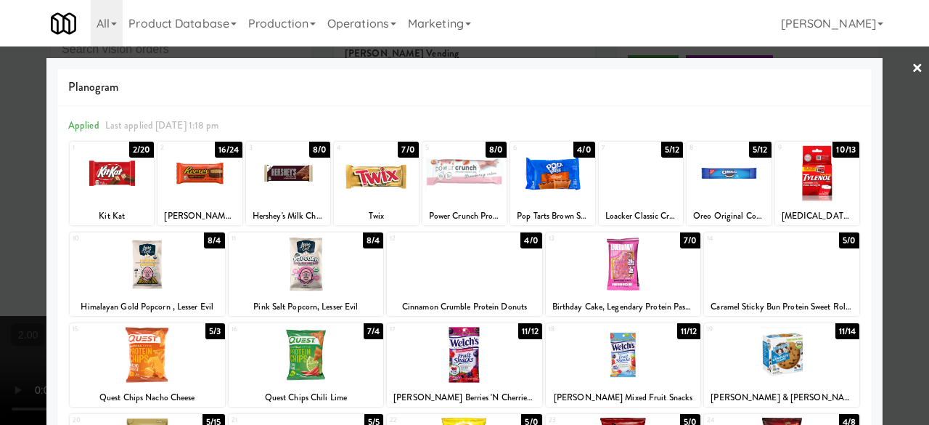
click at [890, 125] on div at bounding box center [464, 212] width 929 height 425
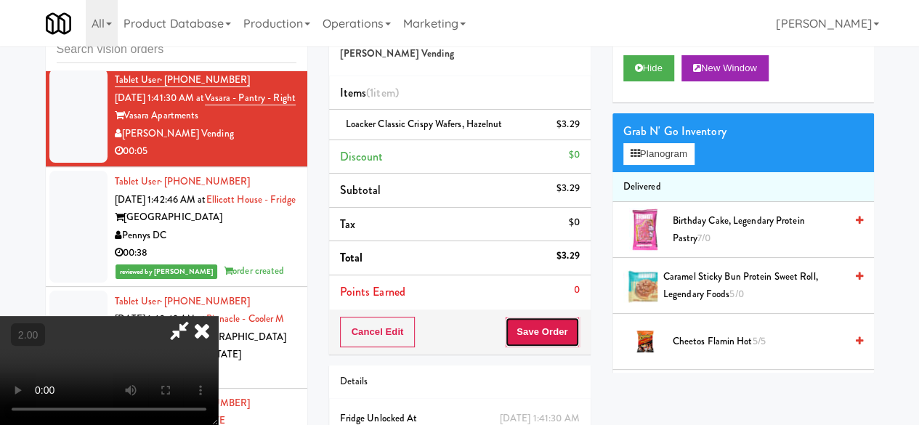
click at [569, 336] on button "Save Order" at bounding box center [542, 332] width 74 height 30
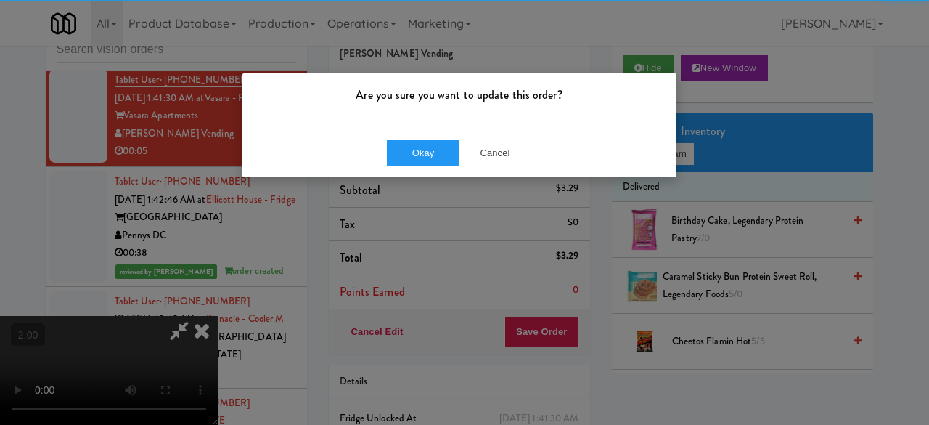
click at [431, 133] on div "Okay Cancel" at bounding box center [460, 153] width 434 height 49
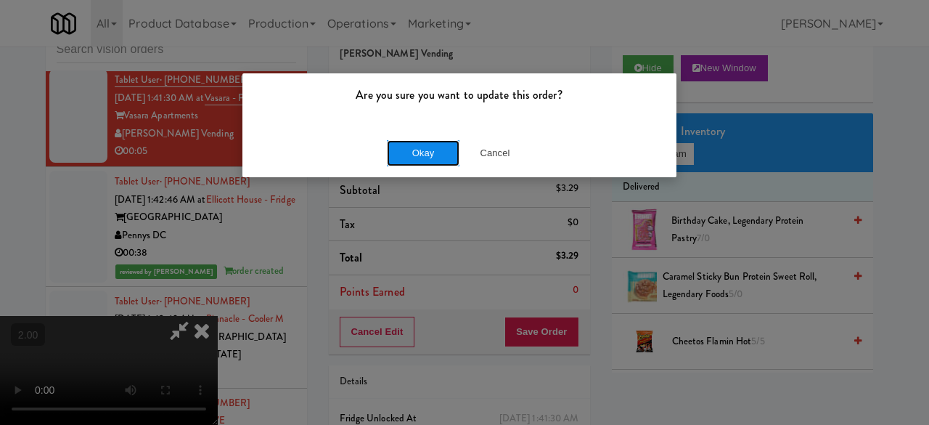
click at [430, 150] on button "Okay" at bounding box center [423, 153] width 73 height 26
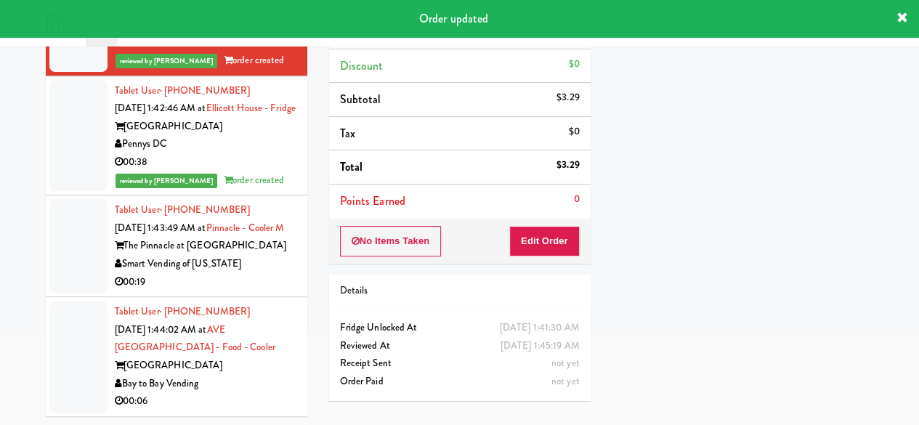
scroll to position [138, 0]
click at [259, 250] on div "The Pinnacle at [GEOGRAPHIC_DATA]" at bounding box center [206, 245] width 182 height 18
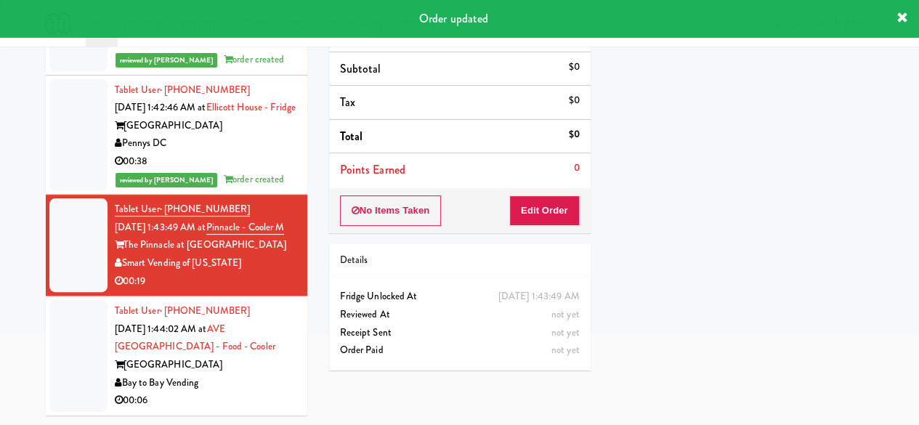
click at [264, 392] on div "00:06" at bounding box center [206, 400] width 182 height 18
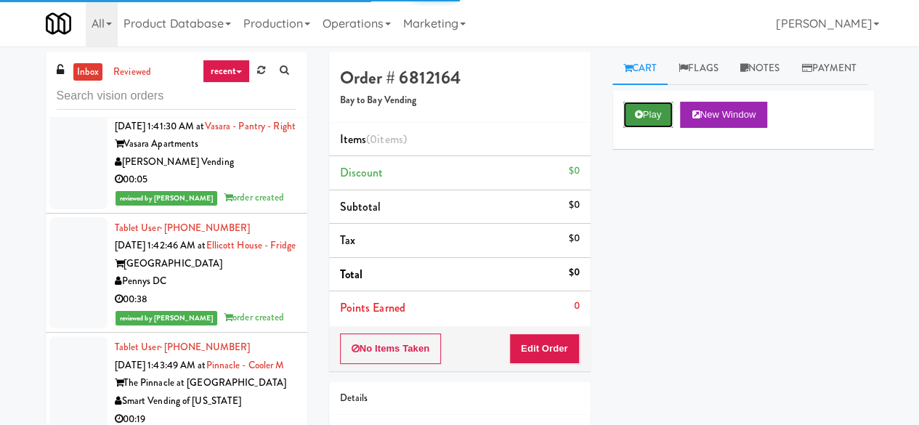
click at [656, 128] on button "Play" at bounding box center [648, 115] width 50 height 26
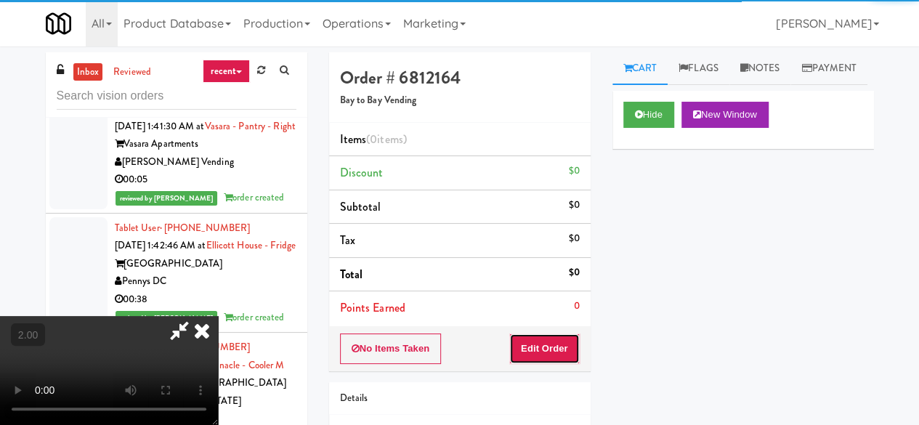
click at [561, 336] on button "Edit Order" at bounding box center [544, 348] width 70 height 30
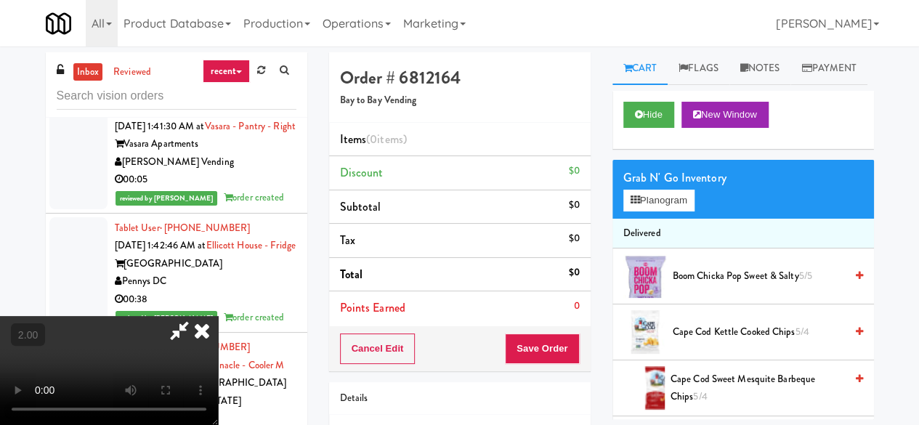
scroll to position [30, 0]
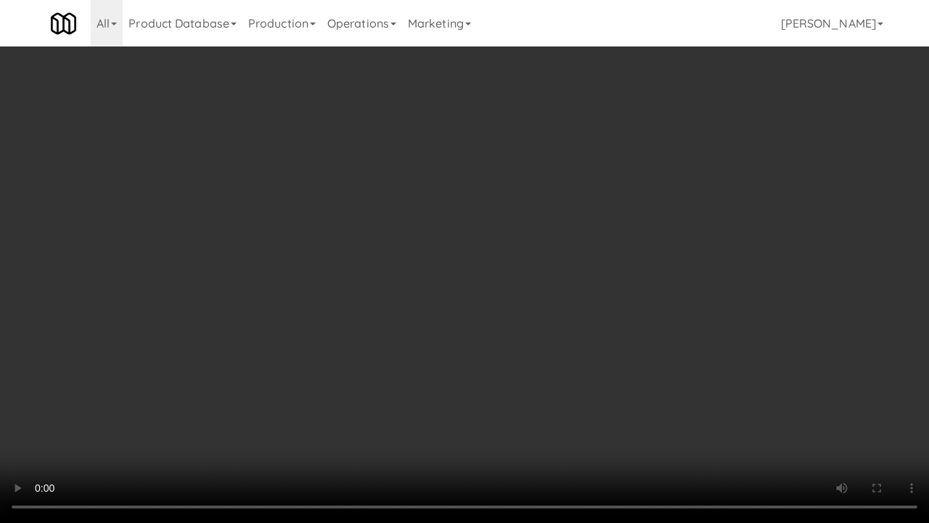
click at [534, 322] on video at bounding box center [464, 261] width 929 height 523
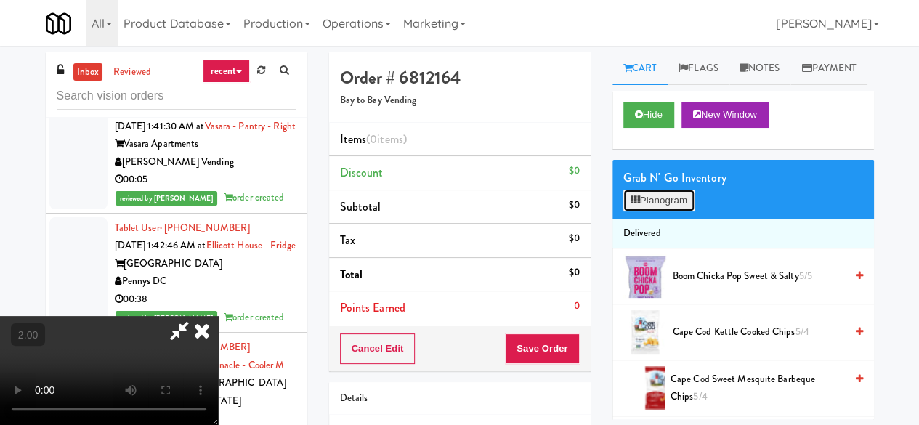
click at [665, 211] on button "Planogram" at bounding box center [658, 201] width 71 height 22
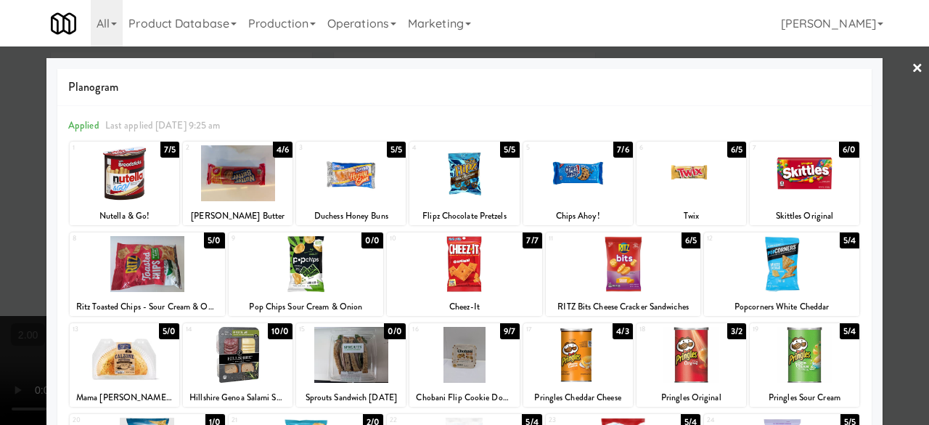
click at [135, 268] on div at bounding box center [147, 264] width 155 height 56
click at [830, 261] on div at bounding box center [781, 264] width 155 height 56
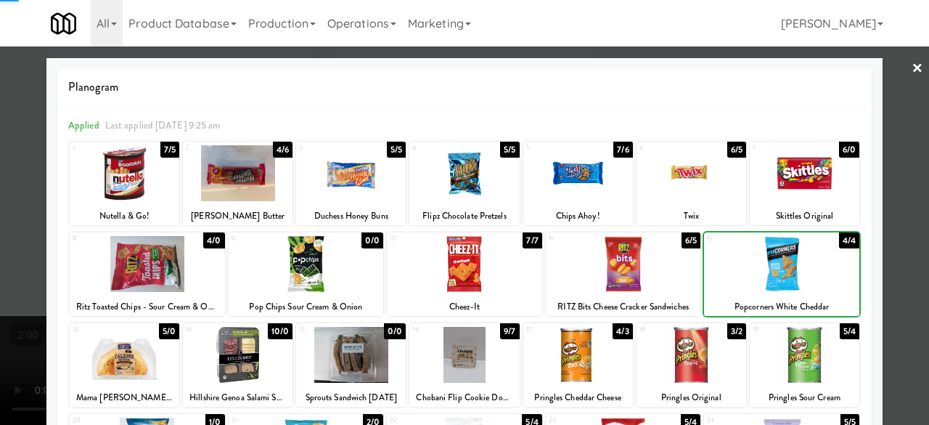
click at [895, 211] on div at bounding box center [464, 212] width 929 height 425
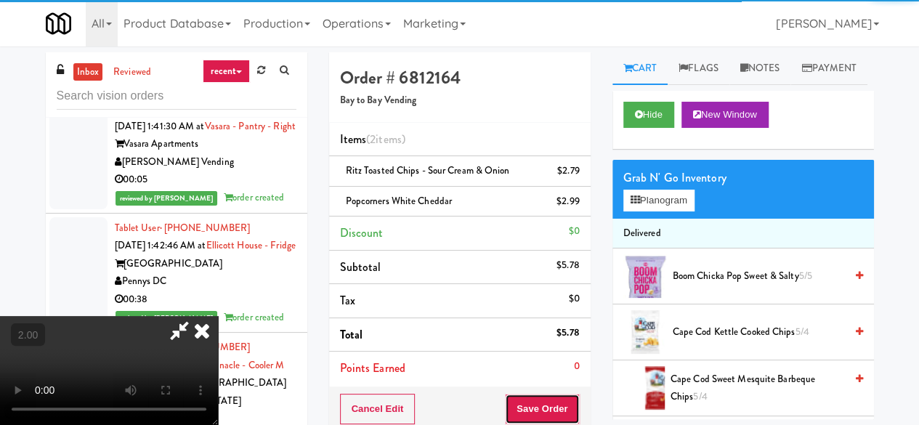
click at [558, 396] on button "Save Order" at bounding box center [542, 409] width 74 height 30
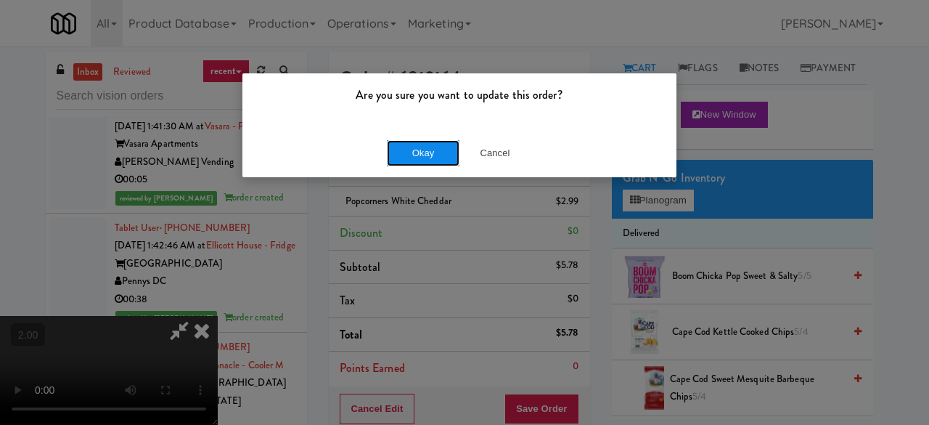
drag, startPoint x: 404, startPoint y: 165, endPoint x: 409, endPoint y: 155, distance: 10.4
click at [404, 162] on button "Okay" at bounding box center [423, 153] width 73 height 26
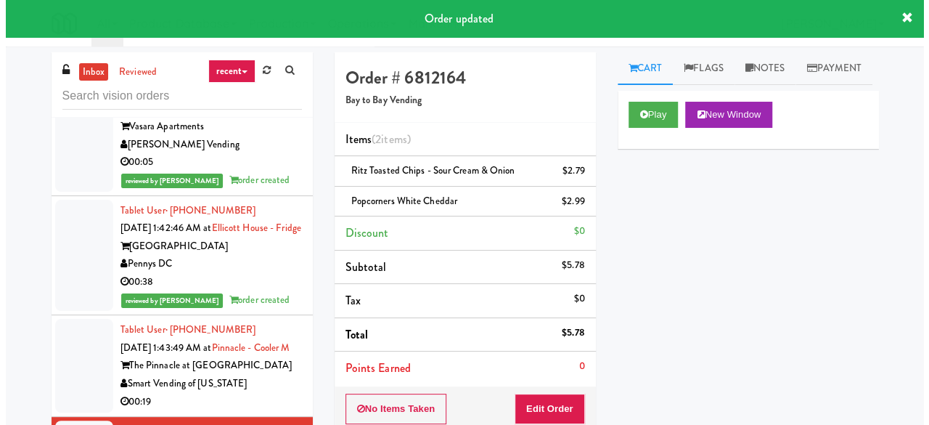
scroll to position [4180, 0]
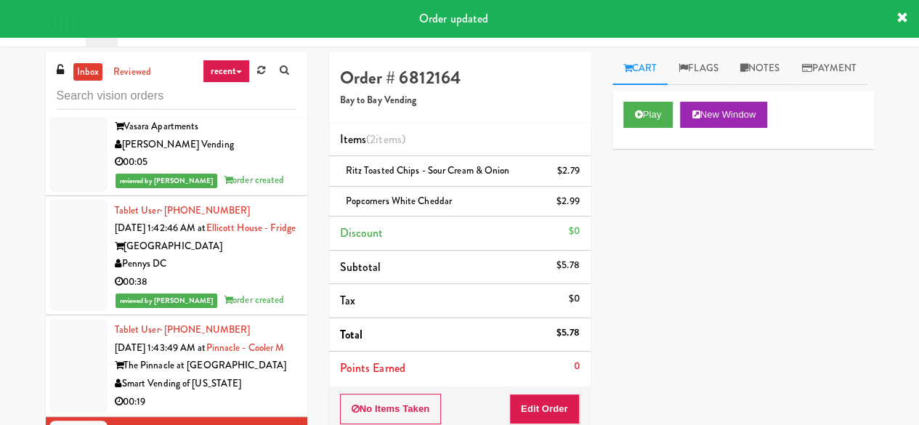
click at [270, 380] on div "Smart Vending of [US_STATE]" at bounding box center [206, 384] width 182 height 18
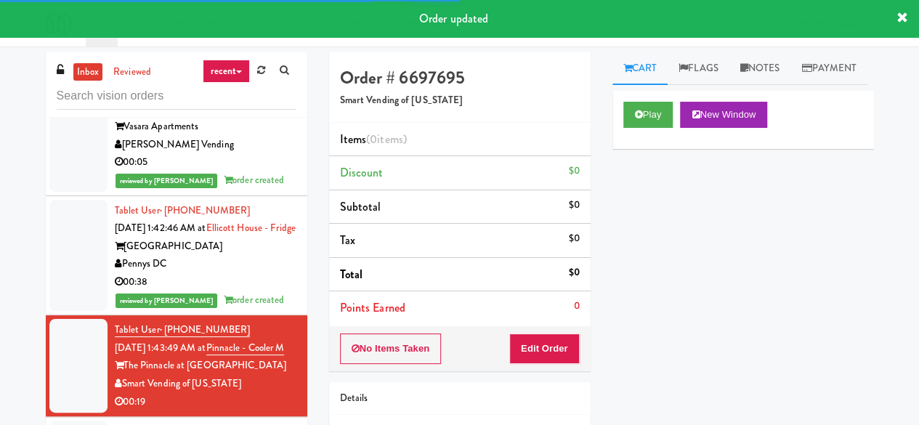
click at [642, 130] on div "Play New Window" at bounding box center [742, 120] width 261 height 58
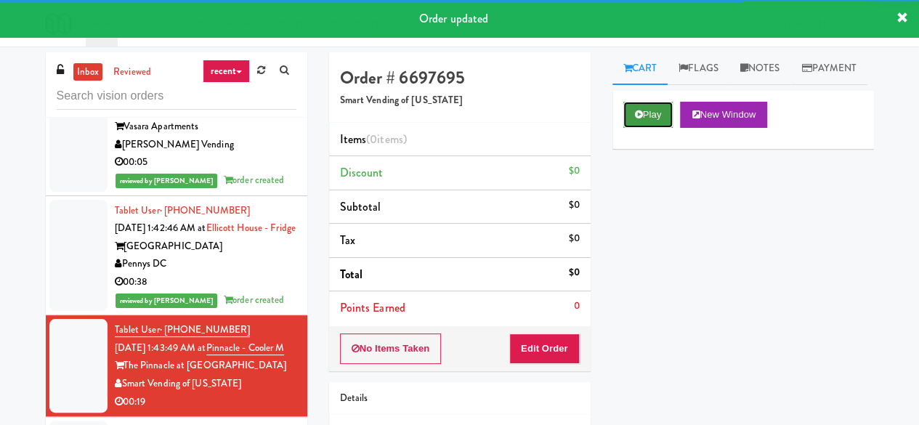
click at [635, 128] on button "Play" at bounding box center [648, 115] width 50 height 26
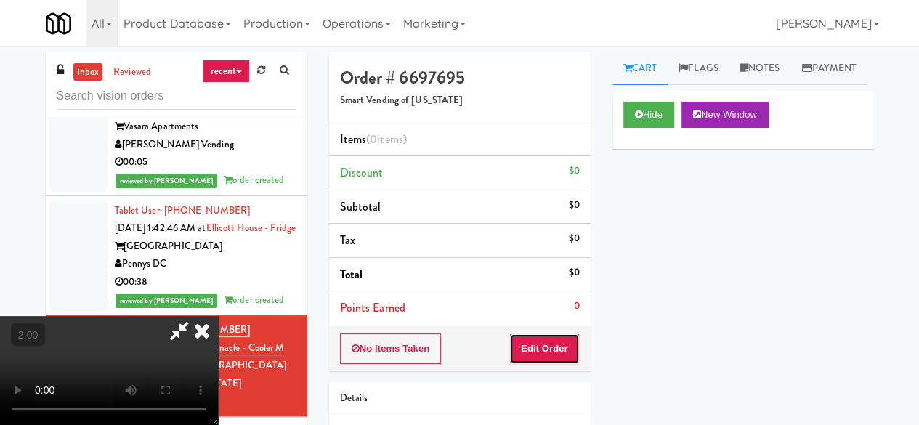
click at [565, 346] on button "Edit Order" at bounding box center [544, 348] width 70 height 30
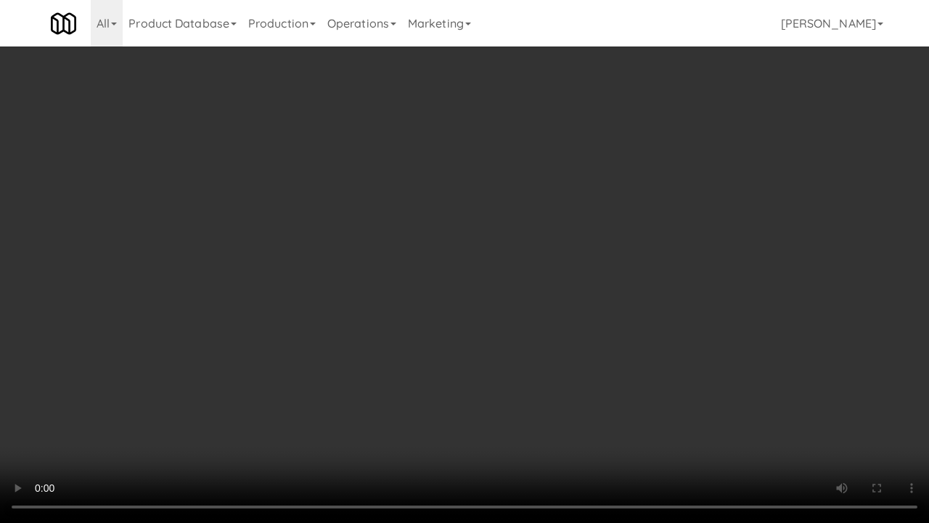
click at [434, 266] on video at bounding box center [464, 261] width 929 height 523
click at [431, 266] on video at bounding box center [464, 261] width 929 height 523
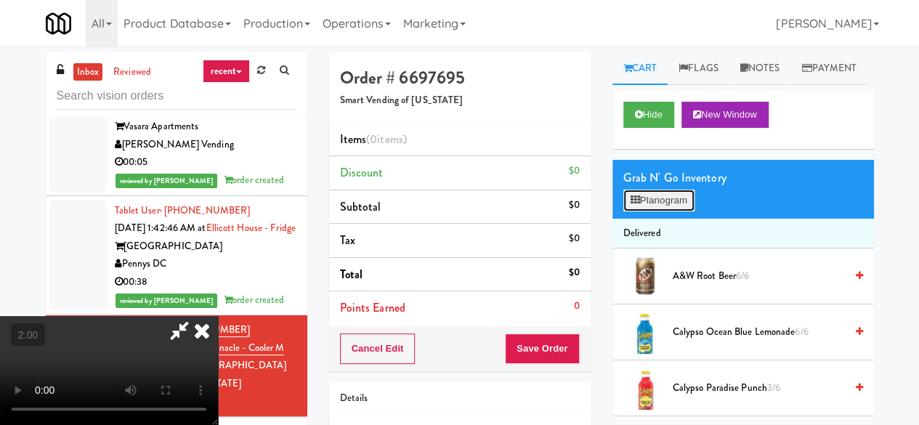
click at [653, 211] on button "Planogram" at bounding box center [658, 201] width 71 height 22
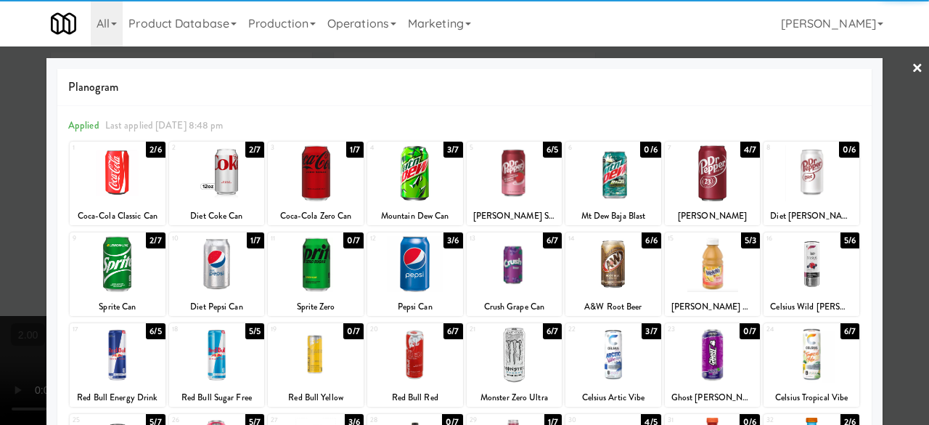
click at [203, 163] on div at bounding box center [217, 173] width 96 height 56
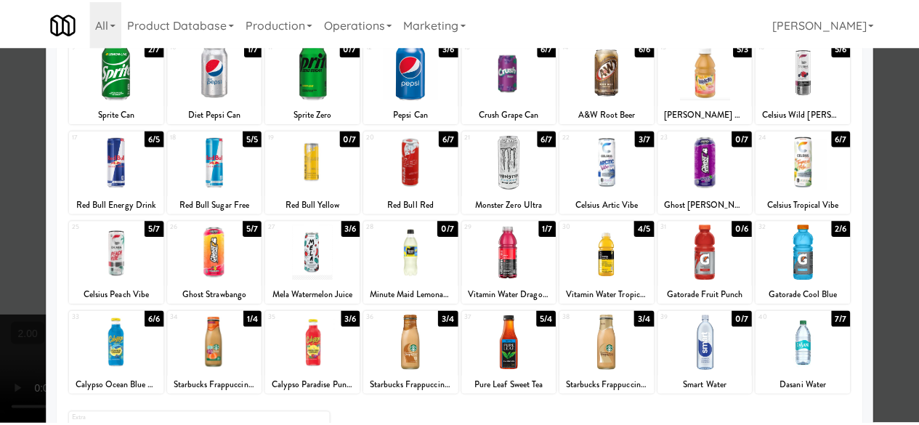
scroll to position [288, 0]
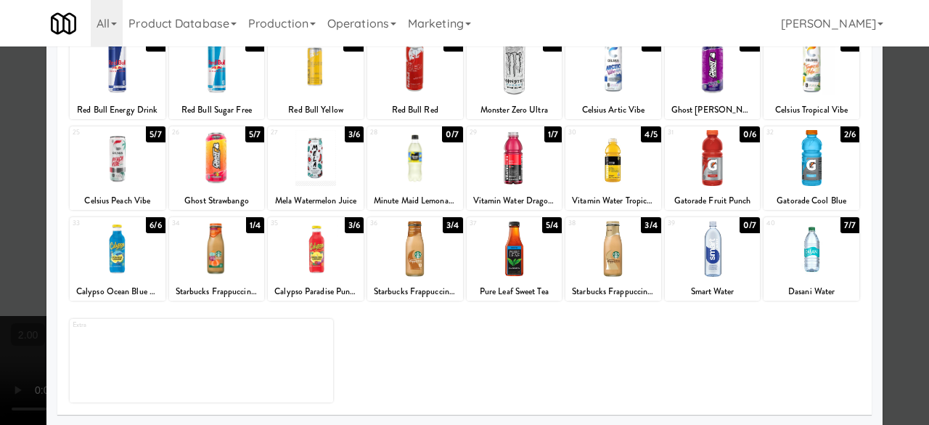
click at [701, 173] on div at bounding box center [713, 158] width 96 height 56
click at [797, 165] on div at bounding box center [812, 158] width 96 height 56
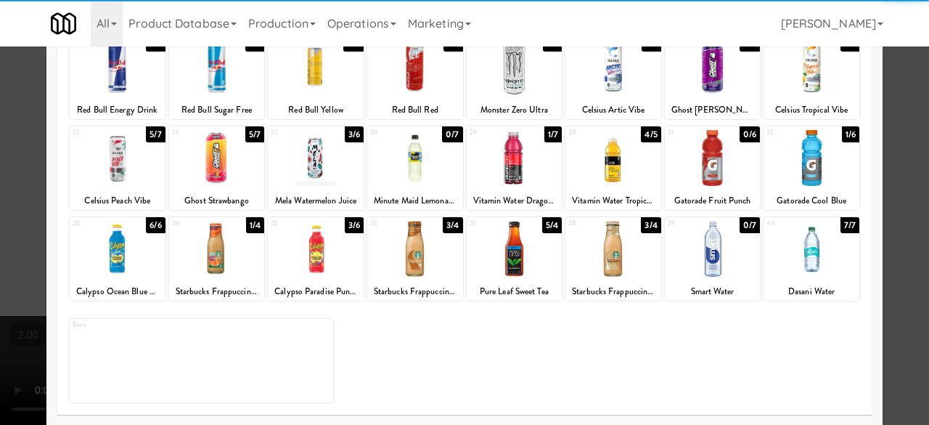
click at [890, 152] on div at bounding box center [464, 212] width 929 height 425
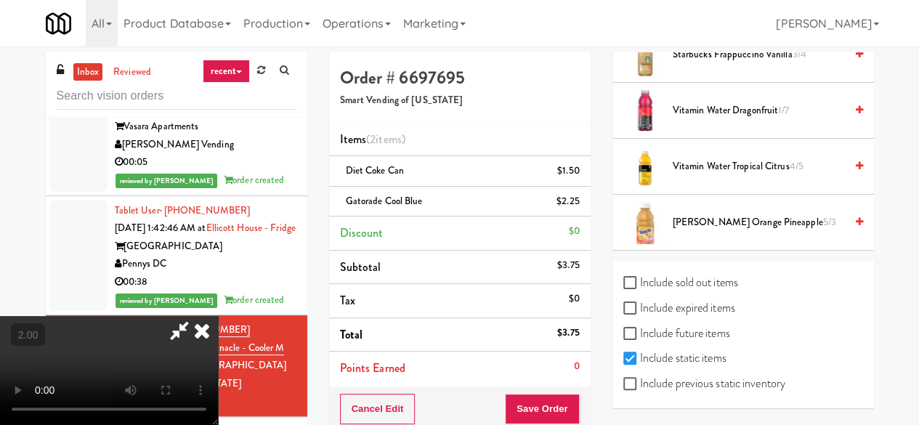
click at [694, 381] on label "Include previous static inventory" at bounding box center [704, 384] width 162 height 22
click at [640, 381] on input "Include previous static inventory" at bounding box center [631, 384] width 17 height 12
checkbox input "true"
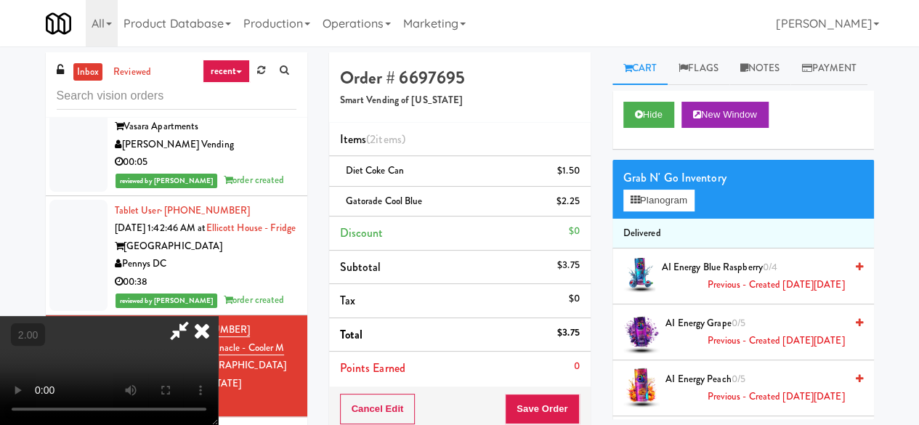
click at [674, 219] on div "Grab N' Go Inventory Planogram" at bounding box center [742, 189] width 261 height 59
click at [675, 211] on button "Planogram" at bounding box center [658, 201] width 71 height 22
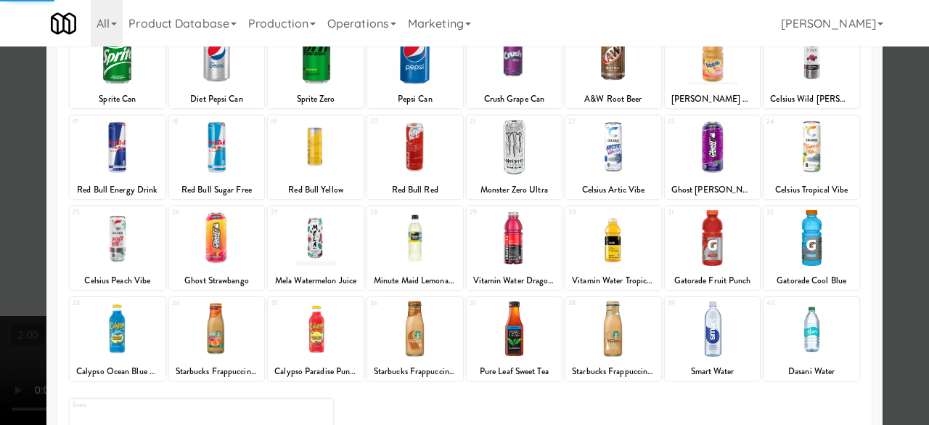
scroll to position [288, 0]
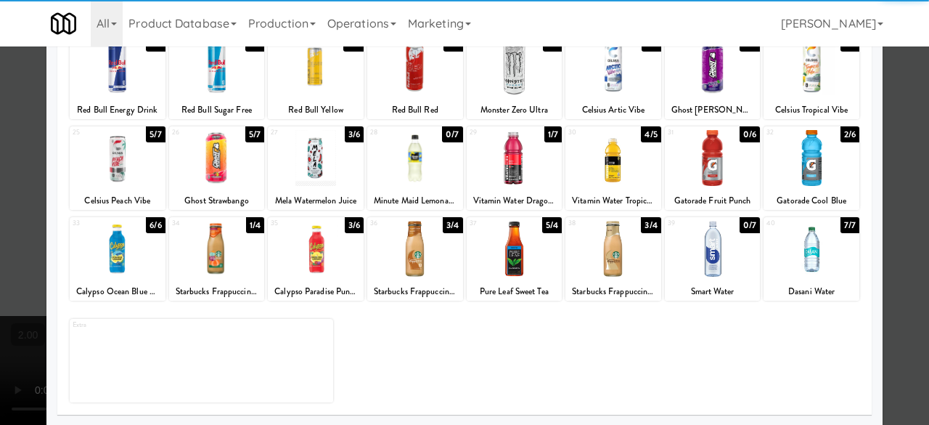
click at [699, 155] on div at bounding box center [713, 158] width 96 height 56
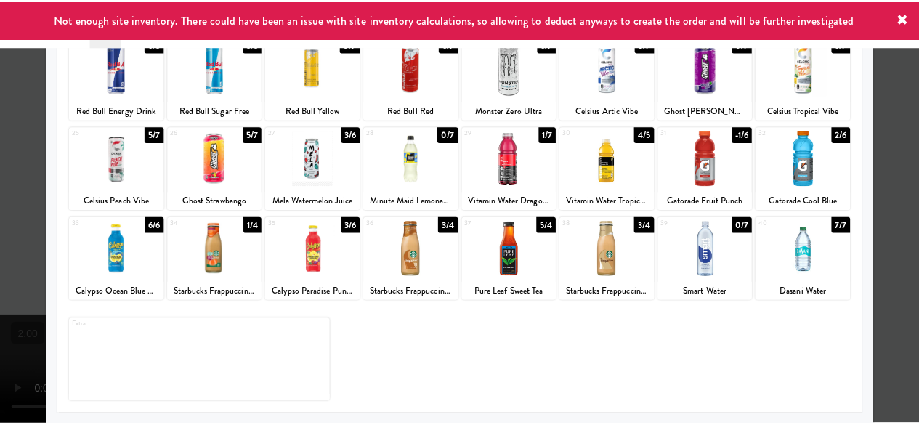
scroll to position [0, 0]
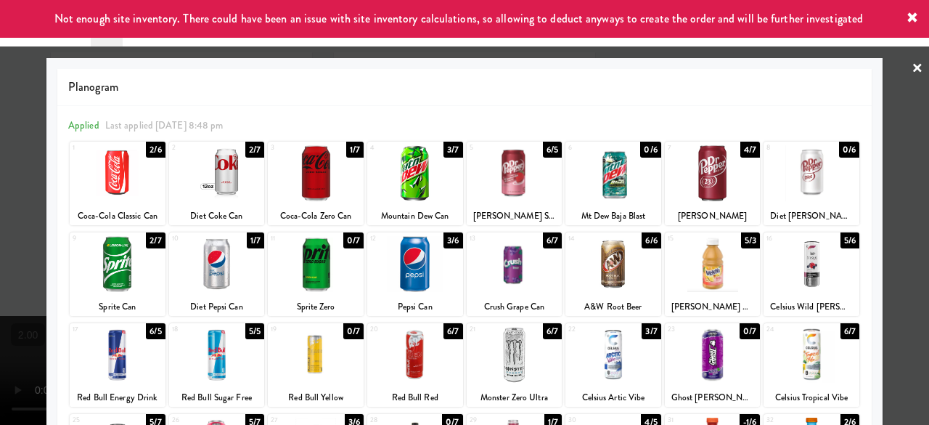
click at [911, 156] on div at bounding box center [464, 212] width 929 height 425
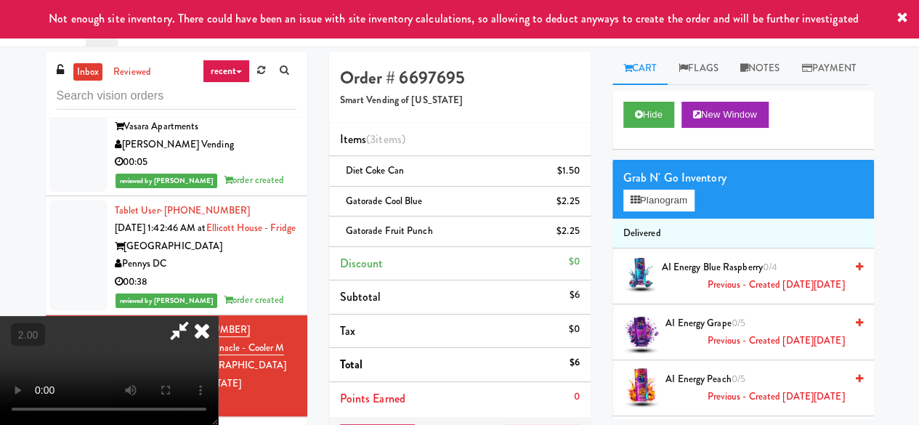
scroll to position [73, 0]
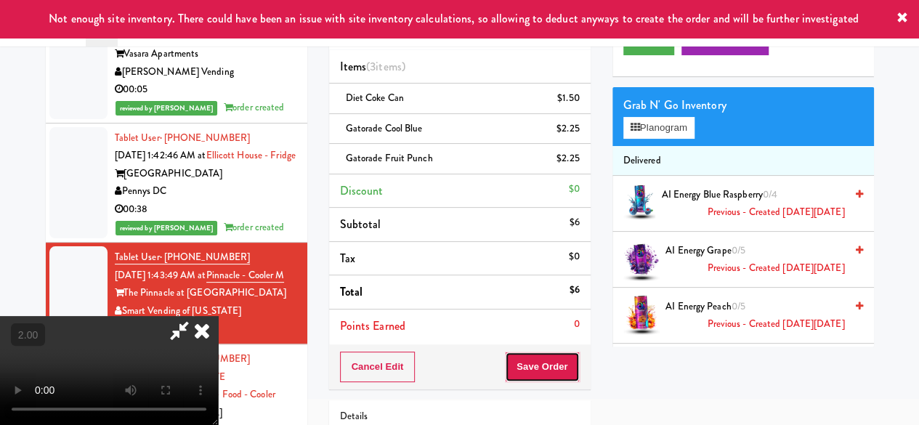
click at [571, 357] on button "Save Order" at bounding box center [542, 366] width 74 height 30
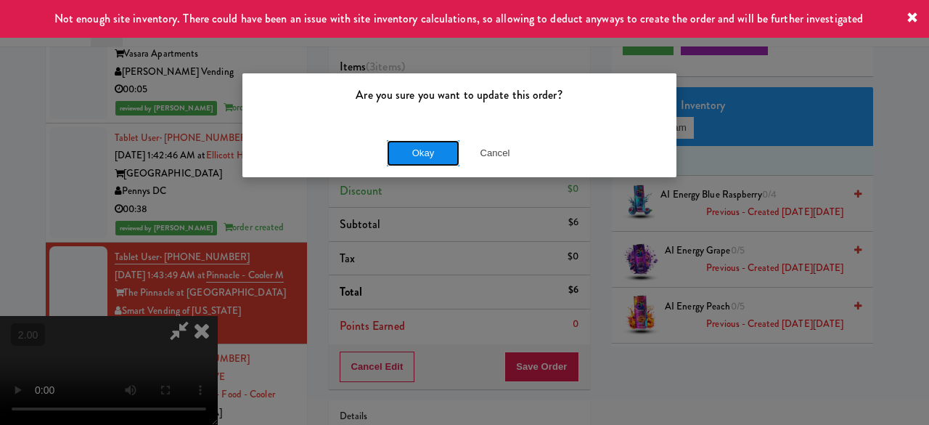
click at [441, 155] on button "Okay" at bounding box center [423, 153] width 73 height 26
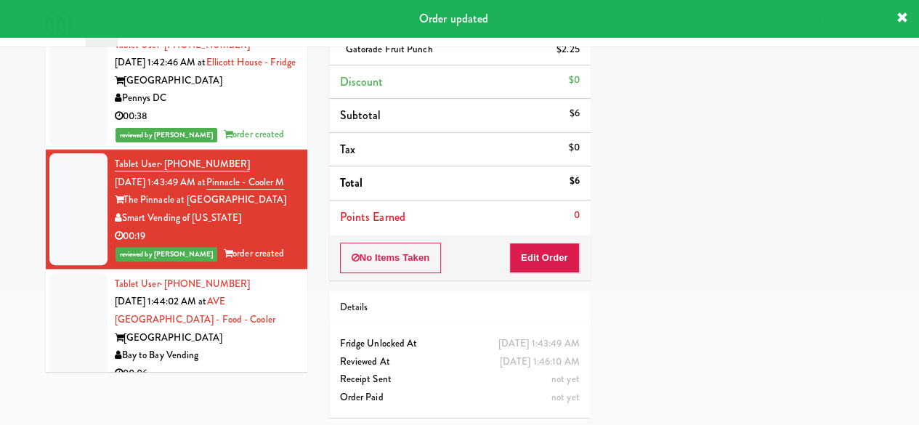
scroll to position [3690, 0]
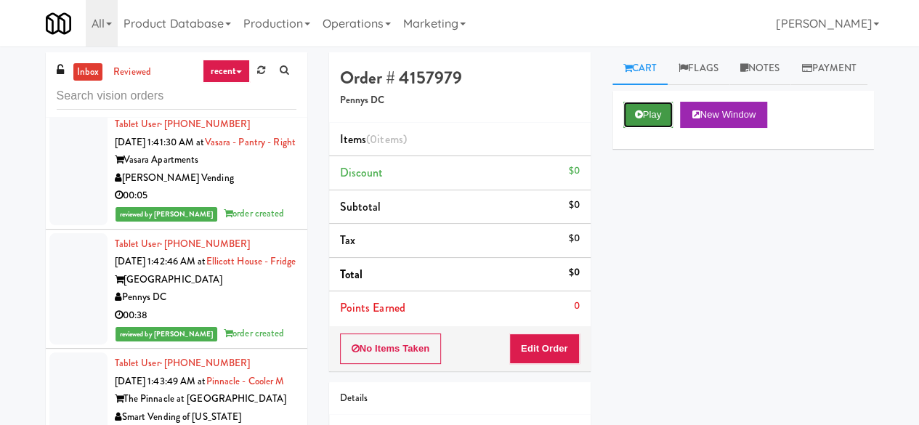
click at [672, 128] on button "Play" at bounding box center [648, 115] width 50 height 26
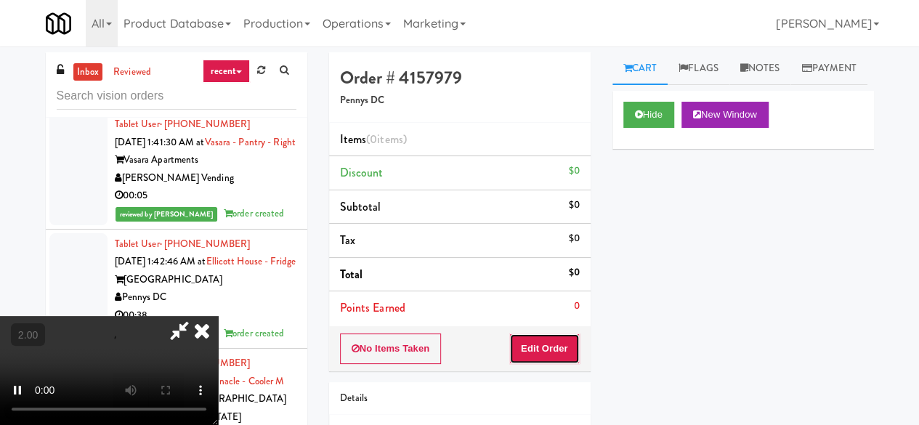
click at [546, 335] on button "Edit Order" at bounding box center [544, 348] width 70 height 30
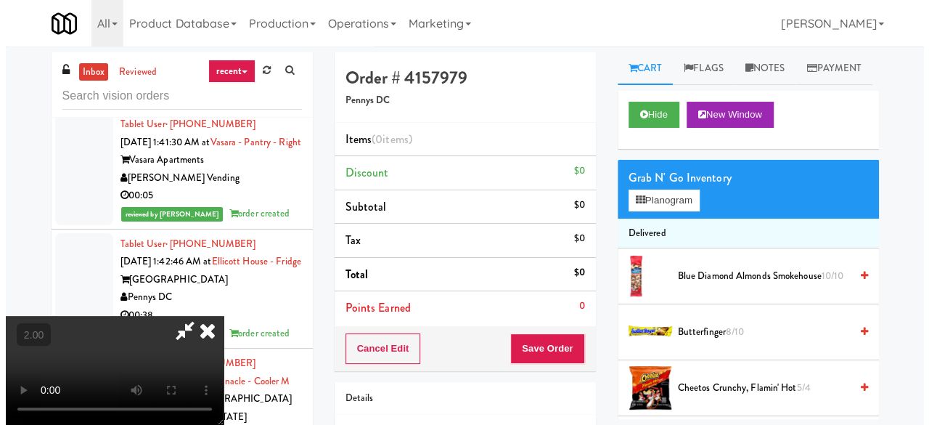
scroll to position [30, 0]
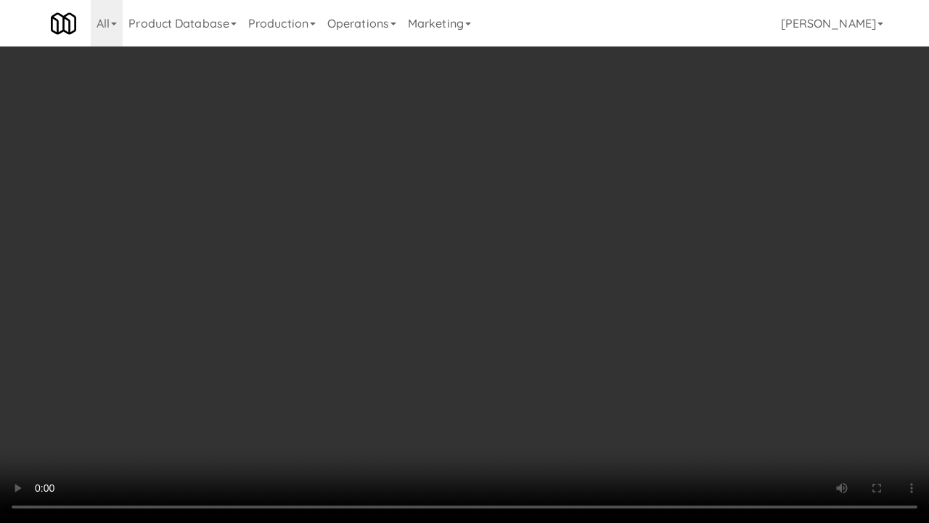
click at [548, 319] on video at bounding box center [464, 261] width 929 height 523
click at [571, 306] on video at bounding box center [464, 261] width 929 height 523
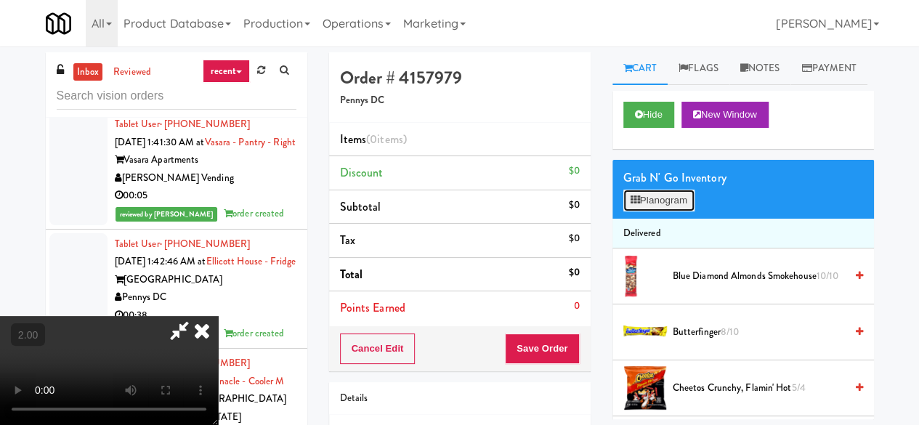
click at [680, 211] on button "Planogram" at bounding box center [658, 201] width 71 height 22
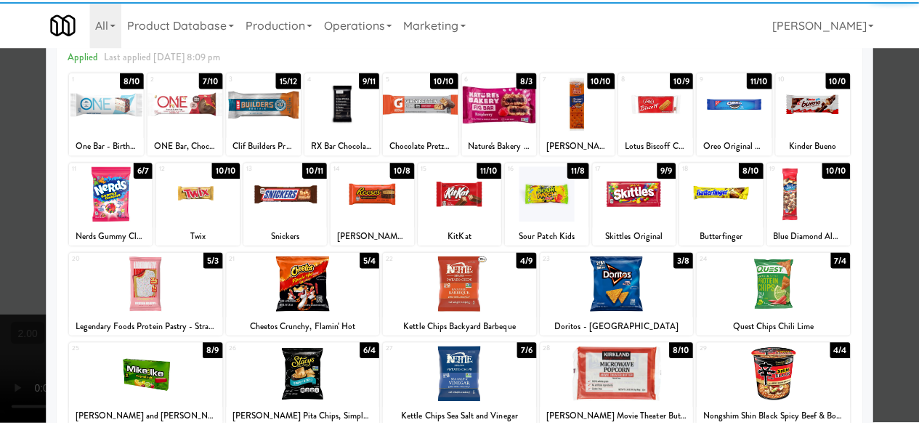
scroll to position [145, 0]
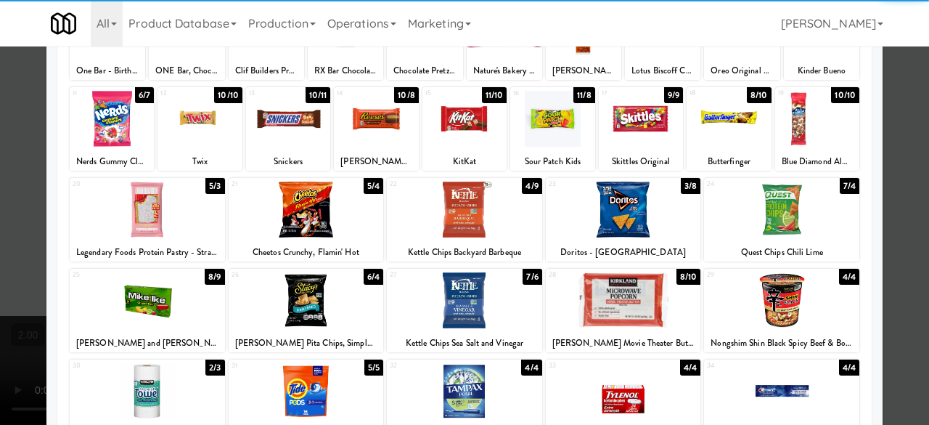
click at [462, 220] on div at bounding box center [464, 210] width 155 height 56
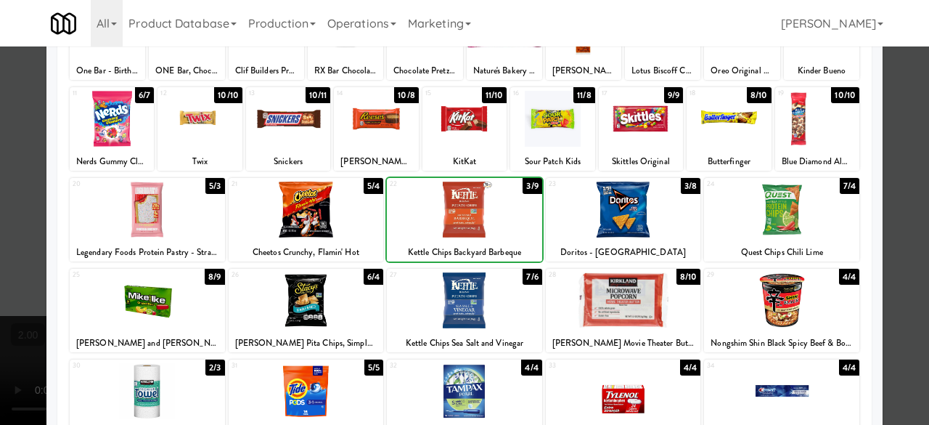
drag, startPoint x: 605, startPoint y: 232, endPoint x: 616, endPoint y: 233, distance: 11.0
click at [606, 232] on div at bounding box center [623, 210] width 155 height 56
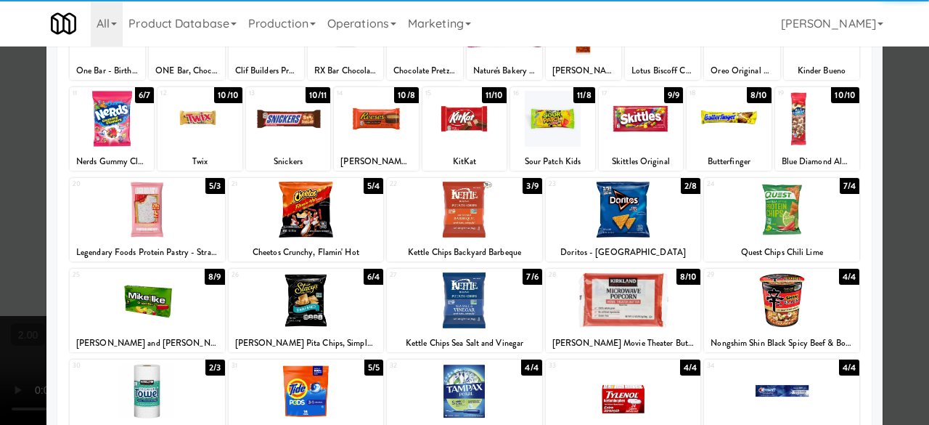
click at [912, 149] on div at bounding box center [464, 212] width 929 height 425
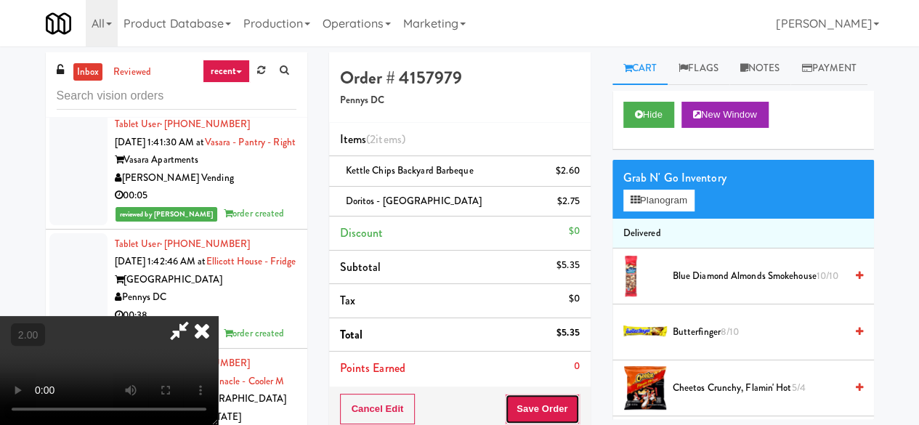
click at [566, 409] on button "Save Order" at bounding box center [542, 409] width 74 height 30
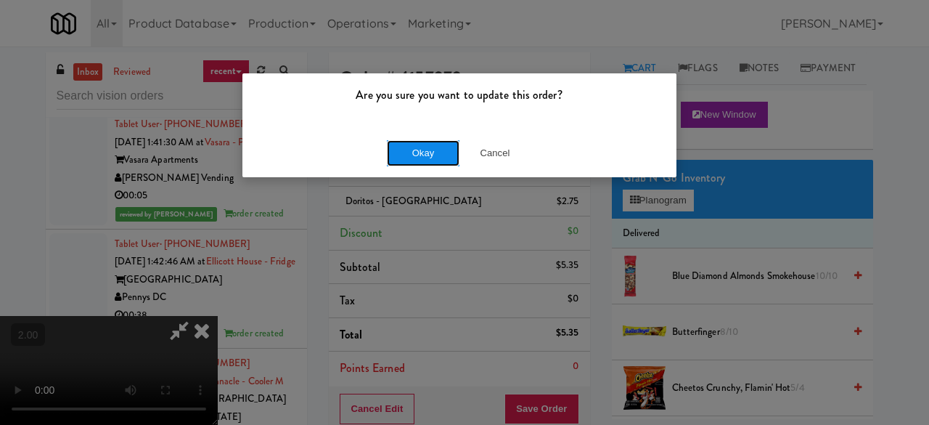
click at [410, 160] on button "Okay" at bounding box center [423, 153] width 73 height 26
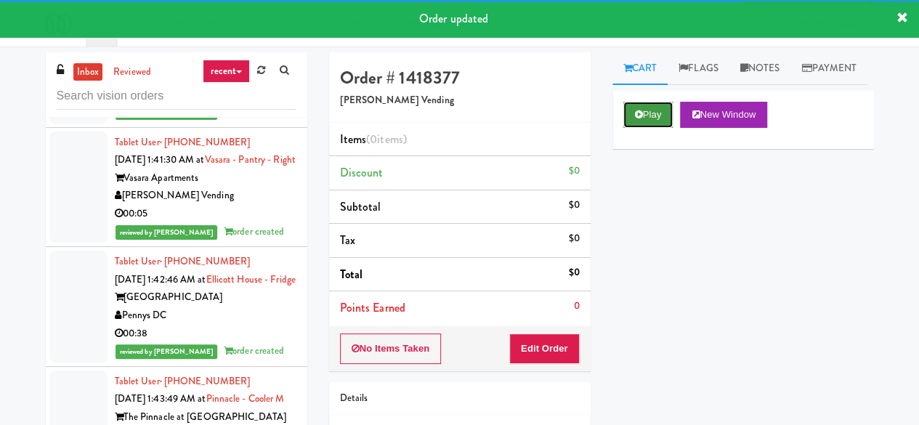
click at [656, 128] on button "Play" at bounding box center [648, 115] width 50 height 26
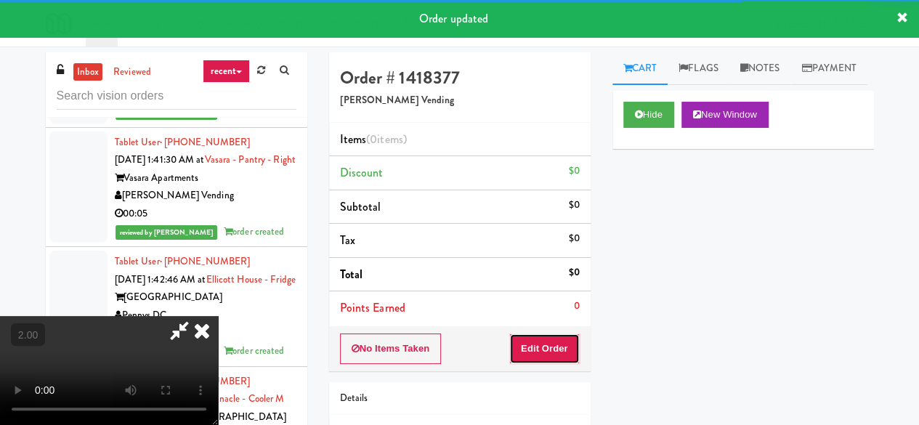
click at [546, 351] on button "Edit Order" at bounding box center [544, 348] width 70 height 30
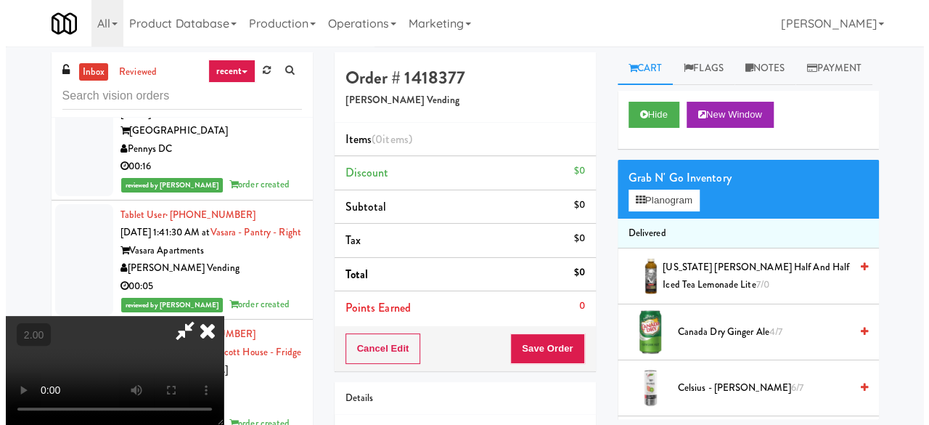
scroll to position [30, 0]
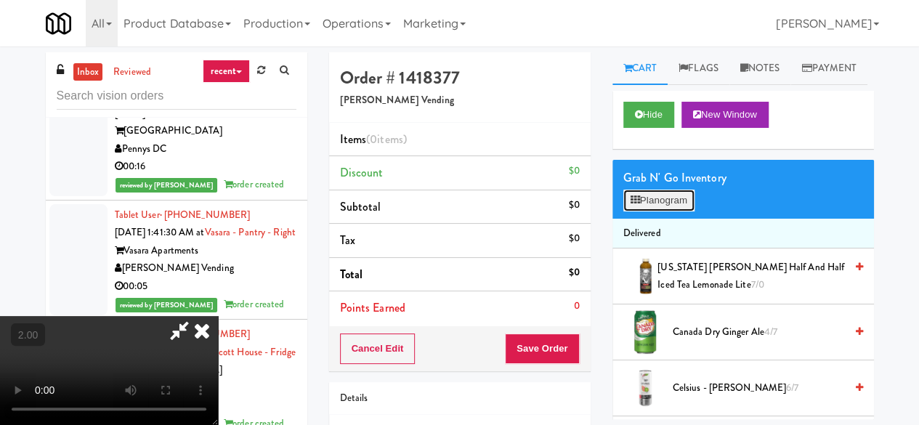
click at [644, 211] on button "Planogram" at bounding box center [658, 201] width 71 height 22
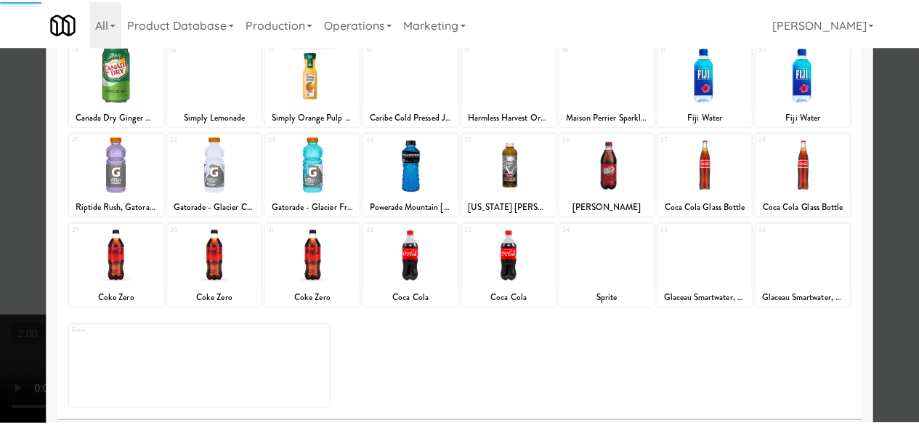
scroll to position [288, 0]
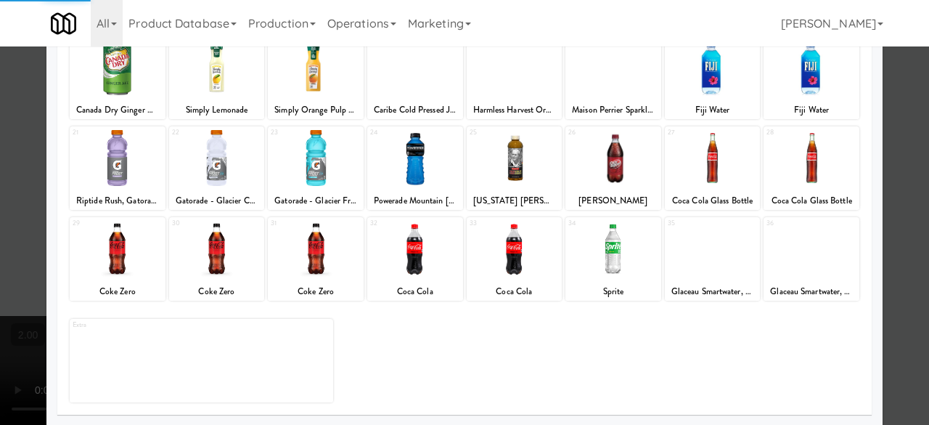
click at [797, 267] on div at bounding box center [812, 249] width 96 height 56
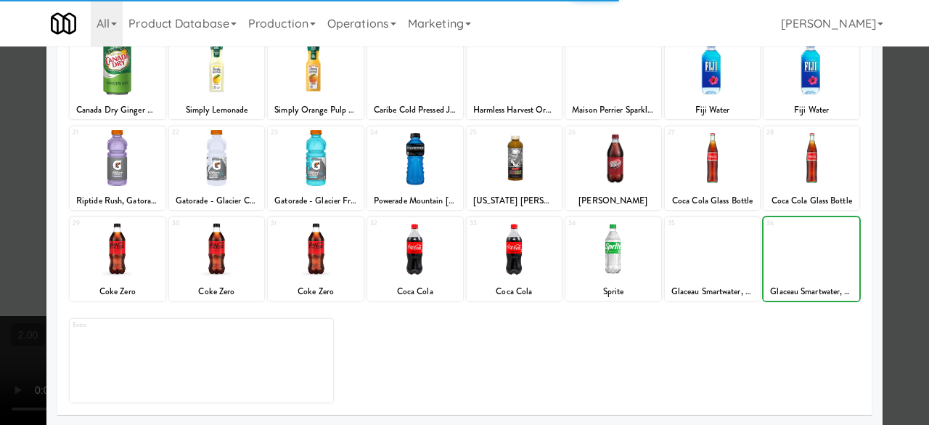
click at [797, 267] on div at bounding box center [812, 249] width 96 height 56
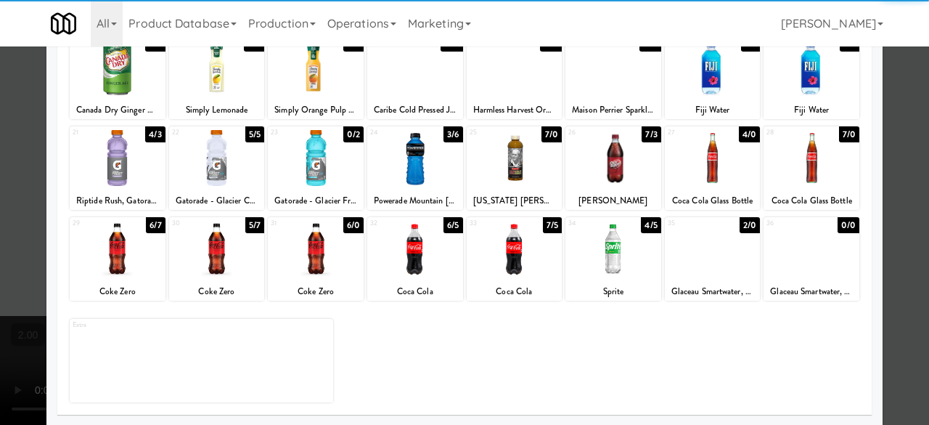
click at [807, 259] on div at bounding box center [812, 249] width 96 height 56
drag, startPoint x: 807, startPoint y: 259, endPoint x: 851, endPoint y: 251, distance: 44.3
click at [807, 259] on div at bounding box center [812, 249] width 96 height 56
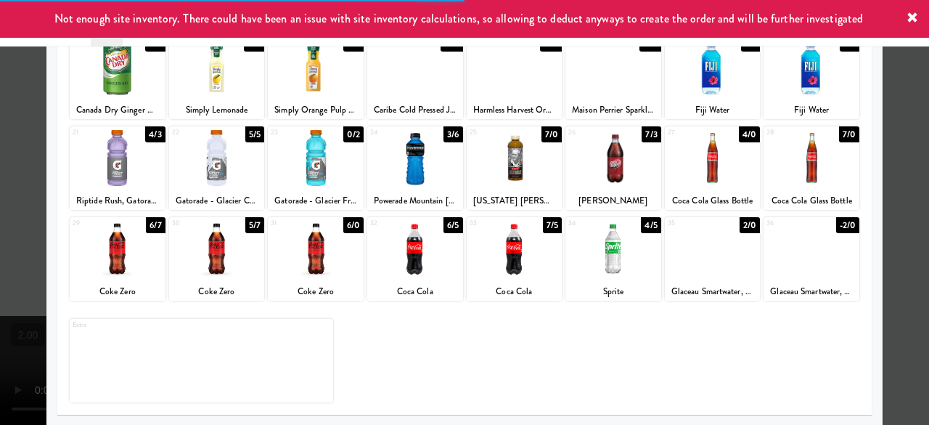
click at [901, 208] on div at bounding box center [464, 212] width 929 height 425
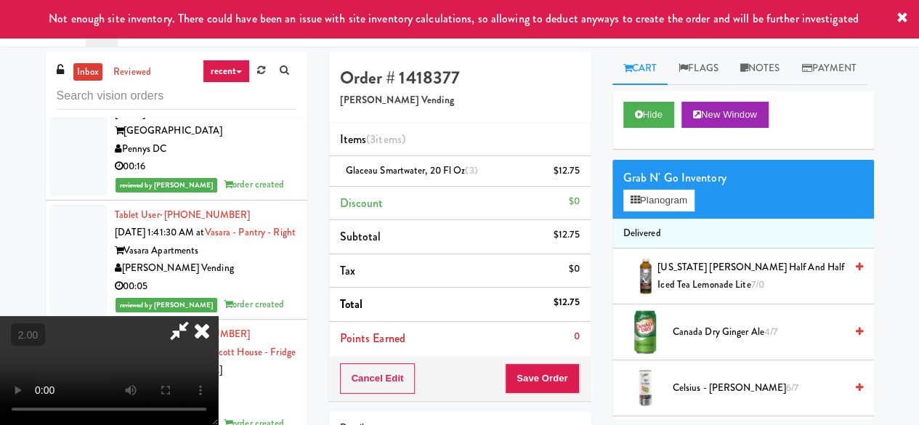
click at [196, 316] on icon at bounding box center [179, 330] width 33 height 29
click at [573, 175] on link at bounding box center [577, 177] width 13 height 18
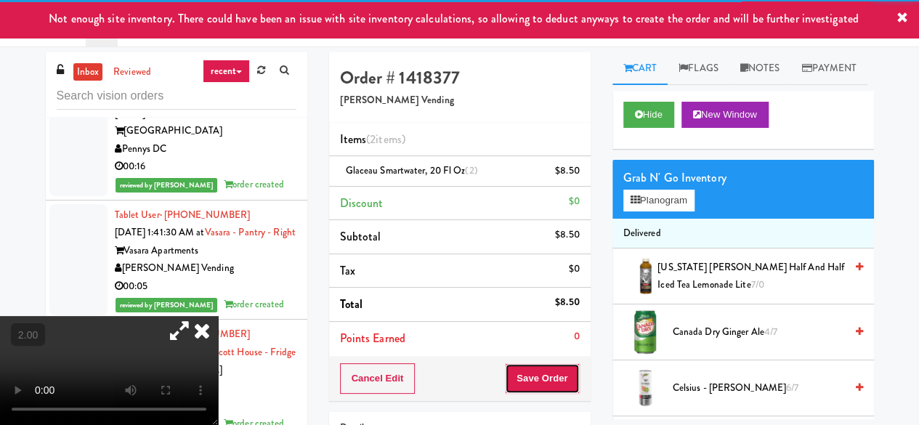
click at [561, 380] on button "Save Order" at bounding box center [542, 378] width 74 height 30
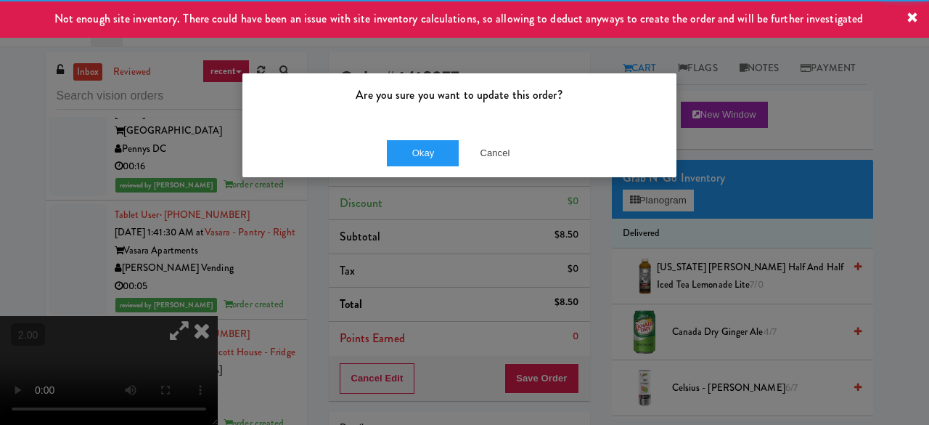
click at [382, 156] on div "Okay Cancel" at bounding box center [460, 153] width 434 height 49
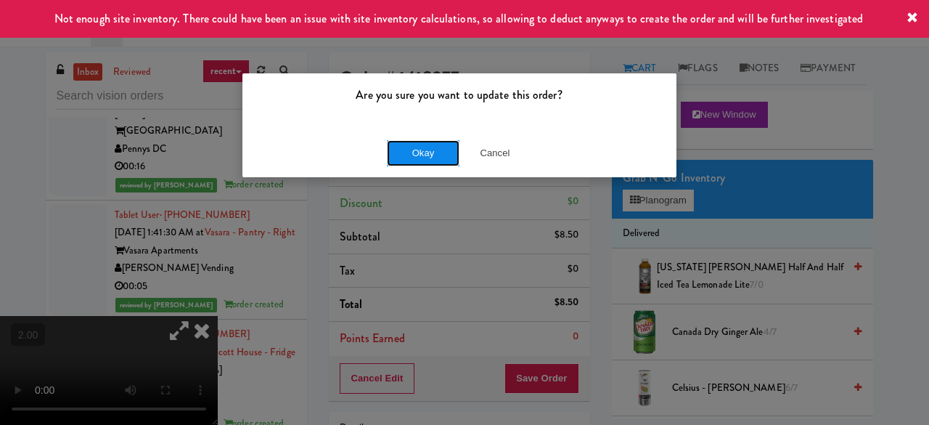
click at [394, 150] on button "Okay" at bounding box center [423, 153] width 73 height 26
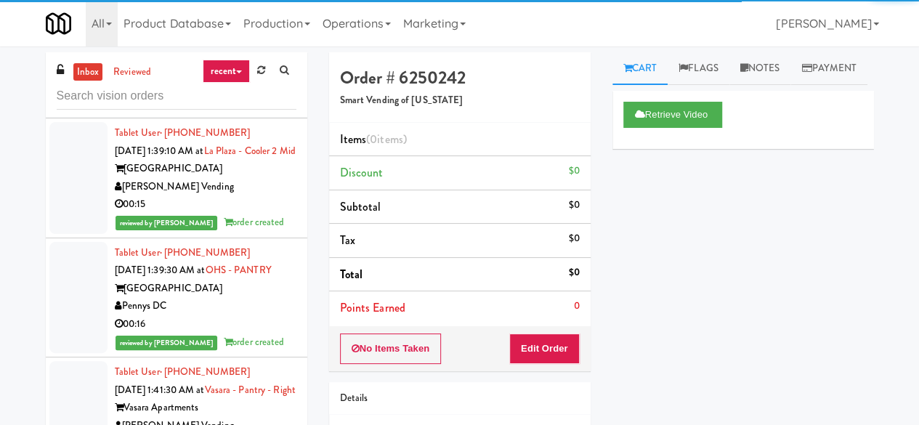
scroll to position [3472, 0]
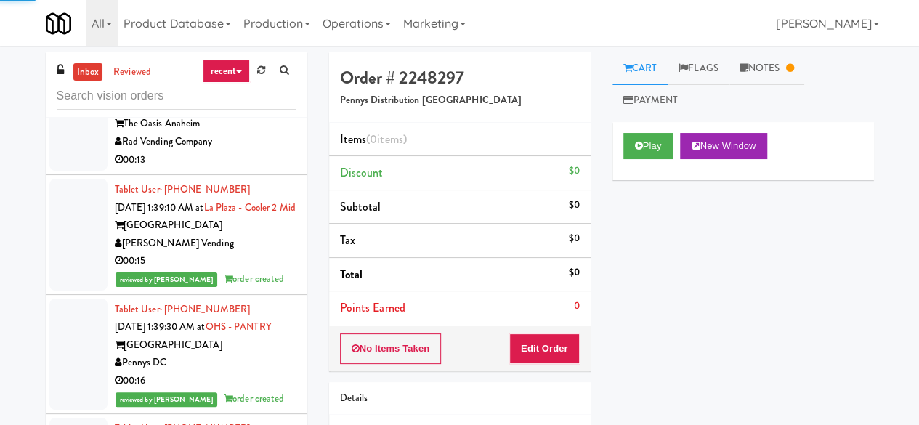
scroll to position [3400, 0]
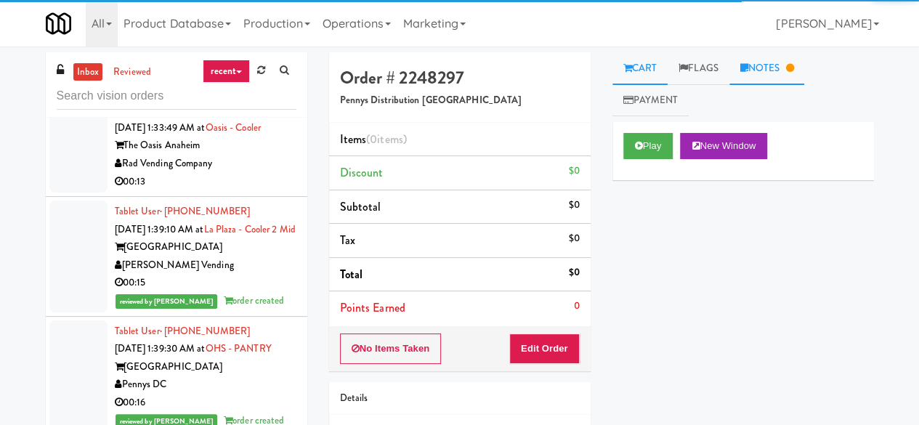
click at [786, 65] on link "Notes" at bounding box center [767, 68] width 76 height 33
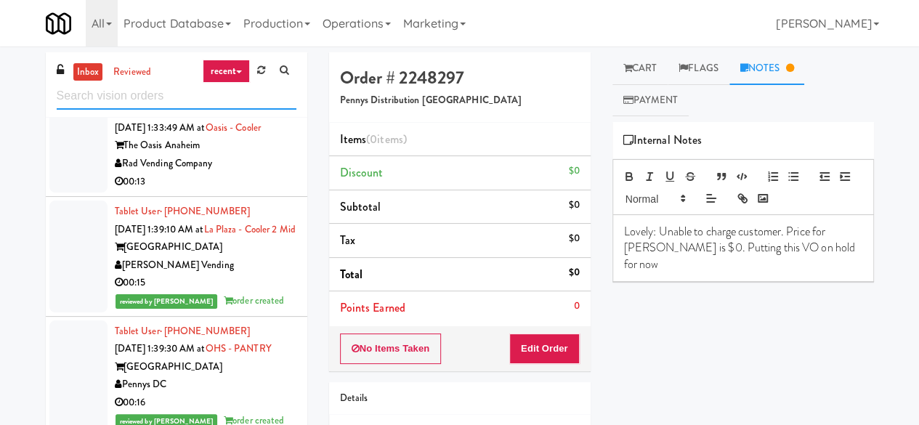
click at [147, 97] on input "text" at bounding box center [177, 96] width 240 height 27
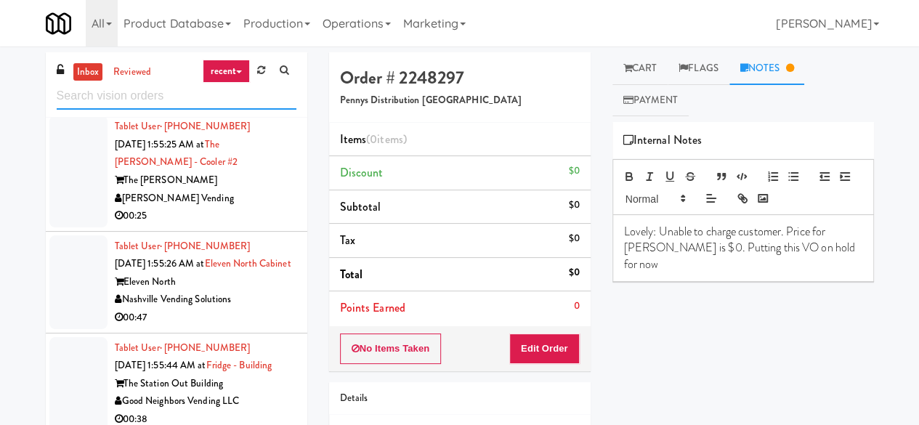
scroll to position [3642, 0]
click at [248, 106] on div "00:49" at bounding box center [206, 97] width 182 height 18
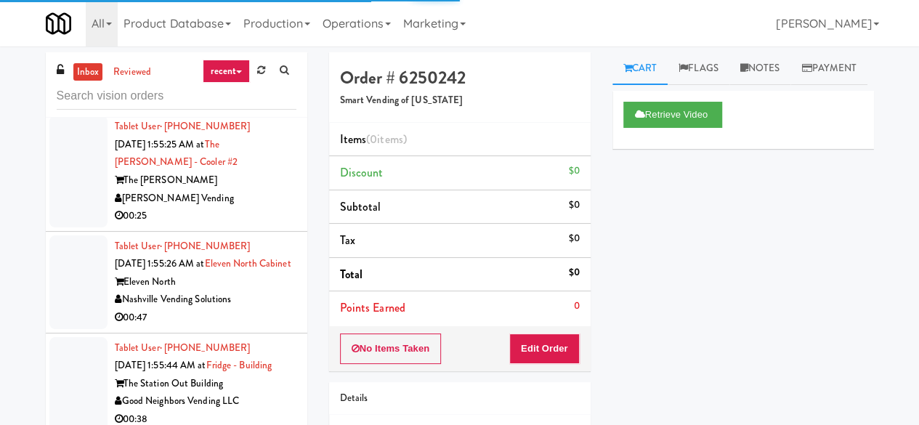
click at [266, 190] on div "The [PERSON_NAME]" at bounding box center [206, 180] width 182 height 18
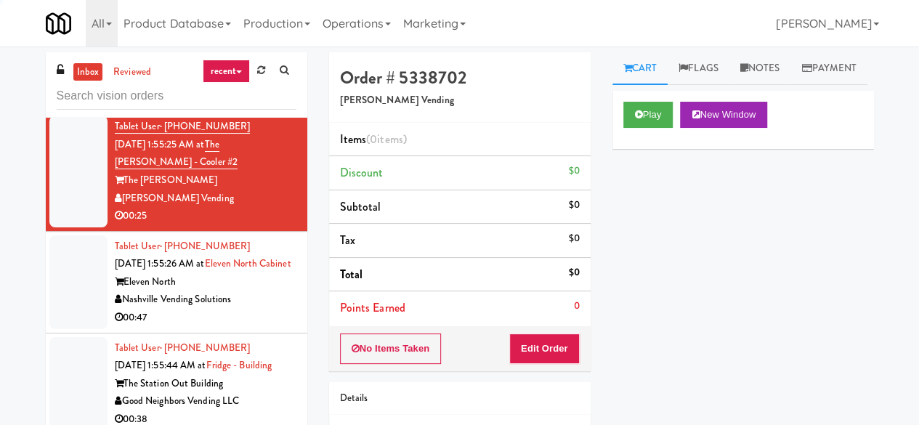
scroll to position [3714, 0]
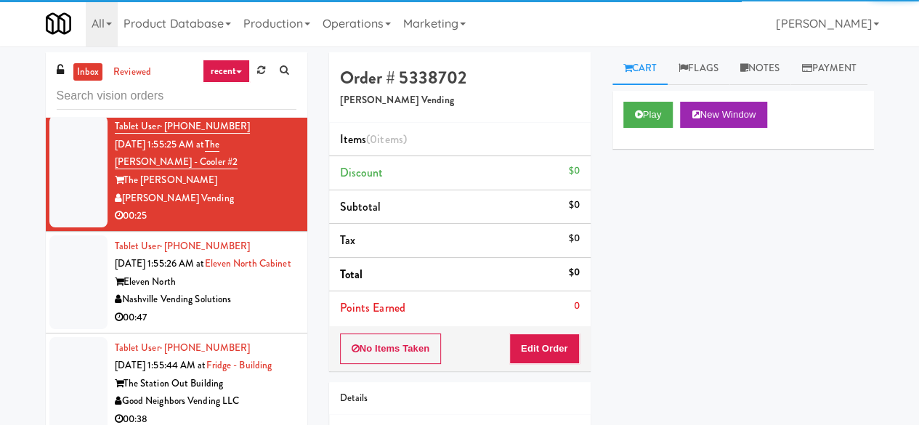
click at [256, 309] on div "Nashville Vending Solutions" at bounding box center [206, 299] width 182 height 18
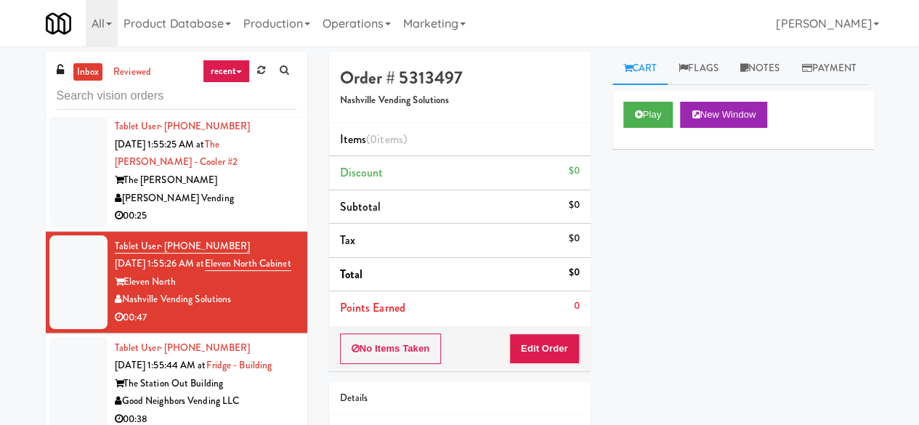
scroll to position [3787, 0]
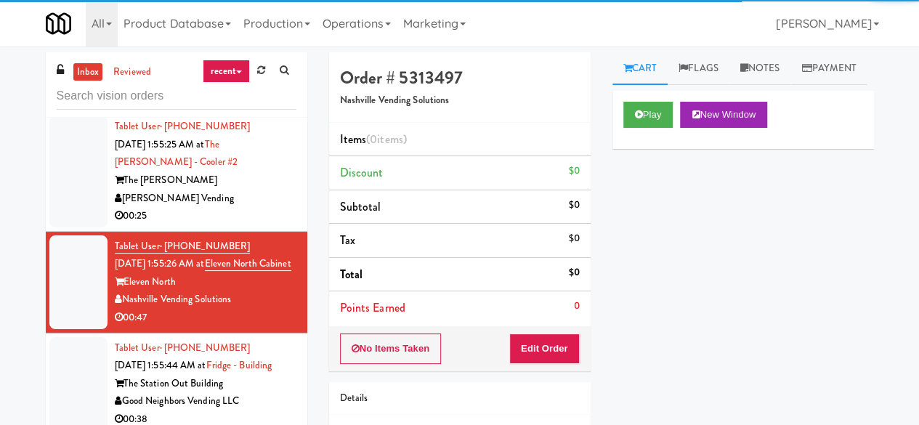
click at [240, 385] on div "The Station Out Building" at bounding box center [206, 384] width 182 height 18
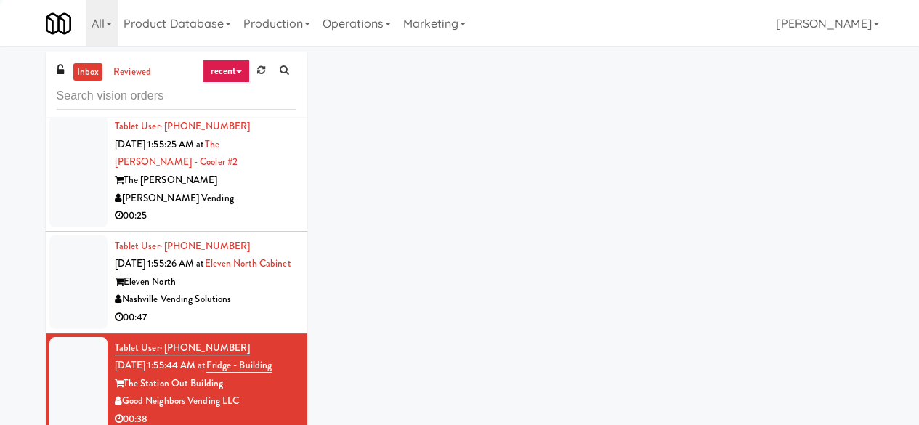
scroll to position [138, 0]
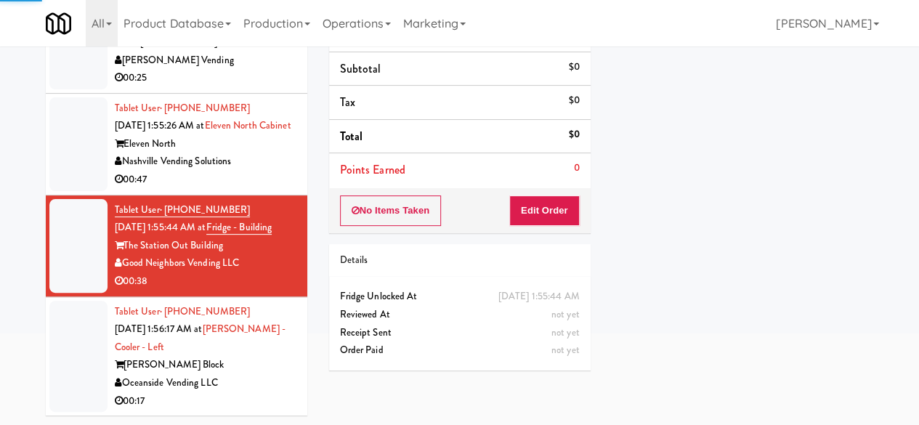
click at [254, 377] on div "Oceanside Vending LLC" at bounding box center [206, 383] width 182 height 18
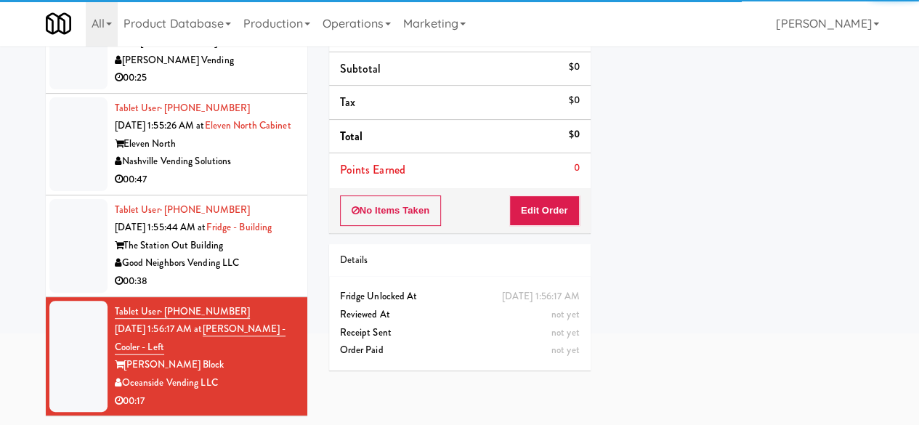
scroll to position [3496, 0]
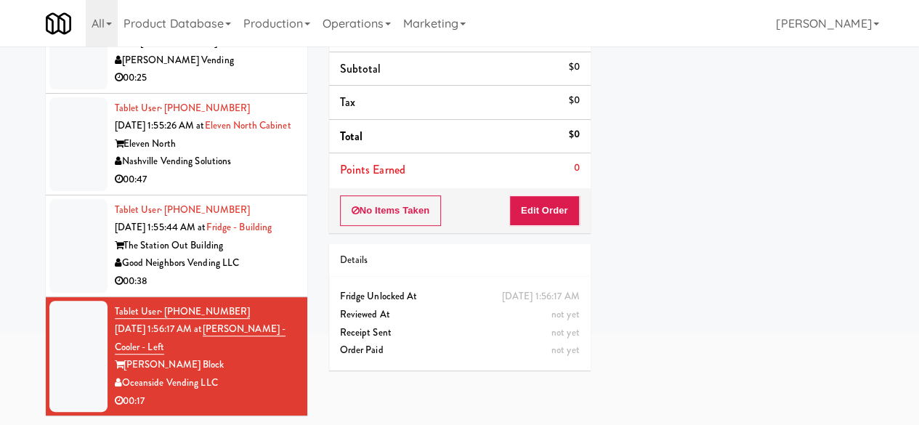
click at [244, 70] on div "[PERSON_NAME] Vending" at bounding box center [206, 61] width 182 height 18
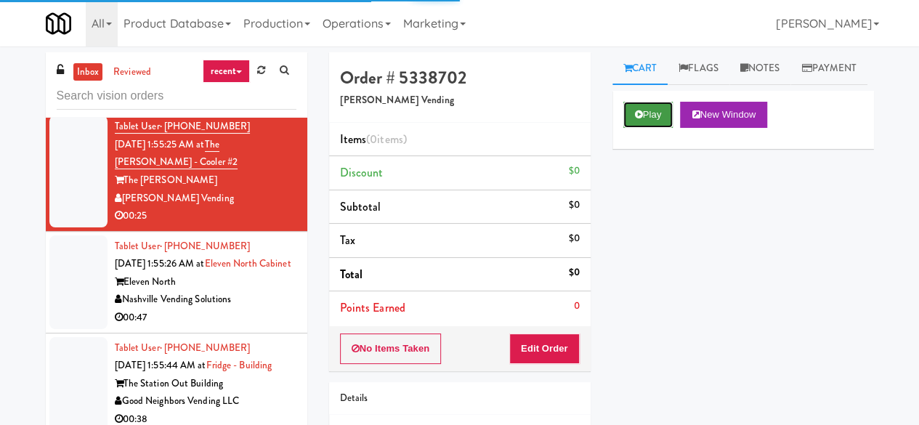
click at [650, 128] on button "Play" at bounding box center [648, 115] width 50 height 26
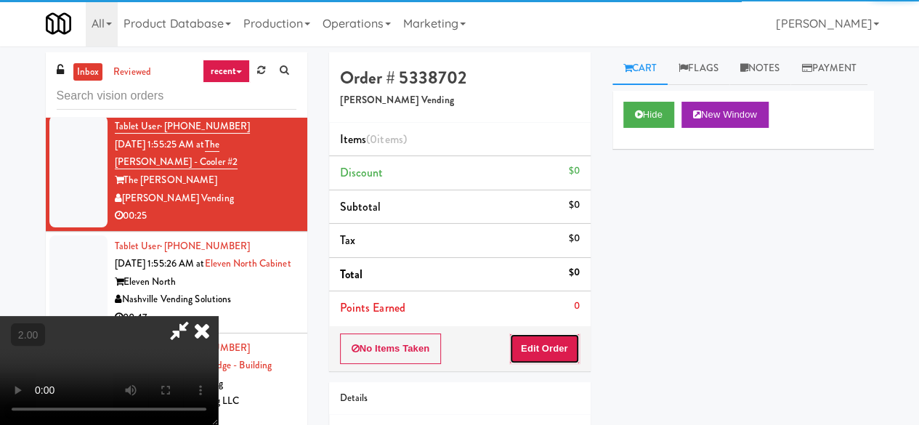
click at [560, 355] on button "Edit Order" at bounding box center [544, 348] width 70 height 30
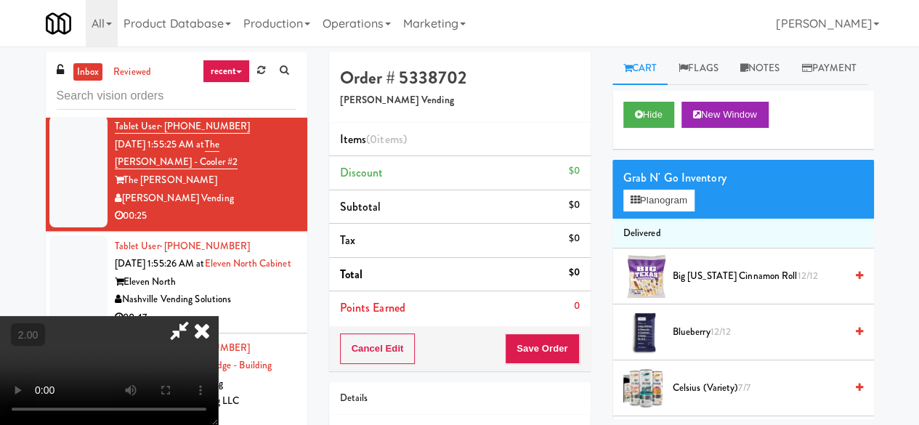
click at [218, 316] on video at bounding box center [109, 370] width 218 height 109
click at [218, 316] on icon at bounding box center [202, 330] width 32 height 29
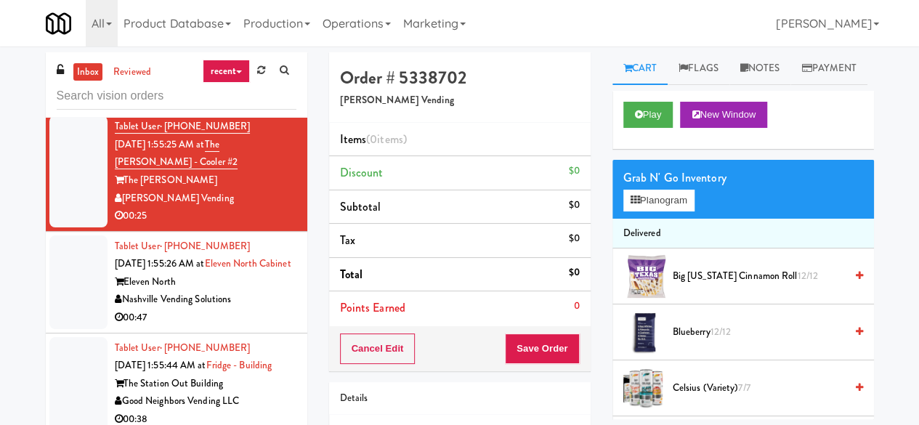
scroll to position [3714, 0]
click at [273, 291] on div "Eleven North" at bounding box center [206, 282] width 182 height 18
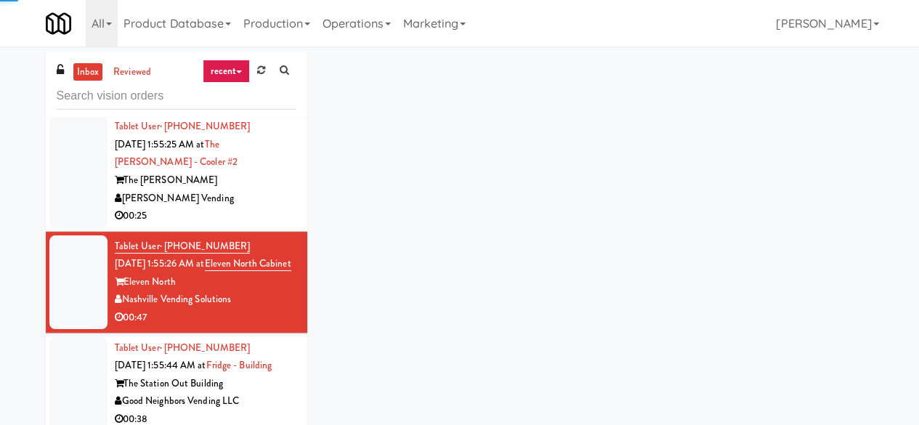
click at [261, 225] on div "00:25" at bounding box center [206, 216] width 182 height 18
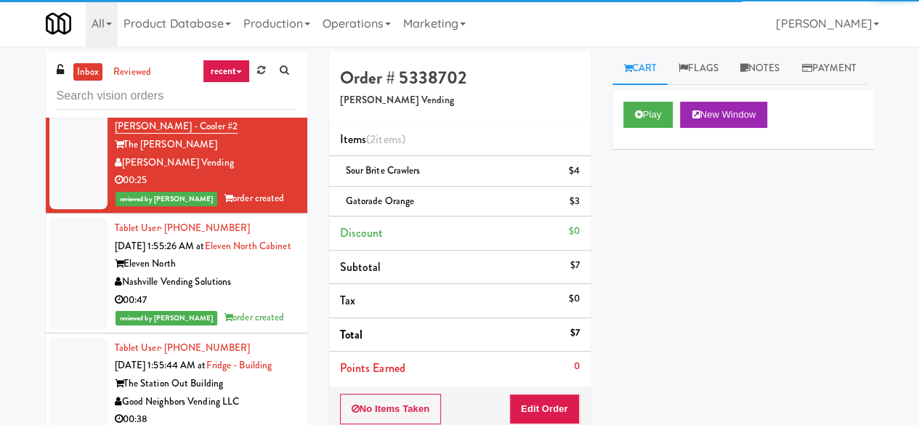
scroll to position [3822, 0]
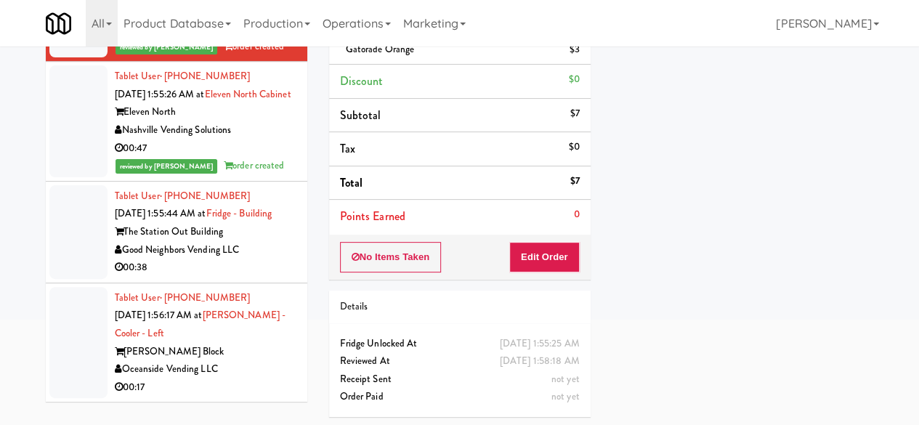
click at [261, 279] on li "Tablet User · (631) 662-8793 [DATE] 1:55:44 AM at [GEOGRAPHIC_DATA] The Station…" at bounding box center [176, 233] width 261 height 102
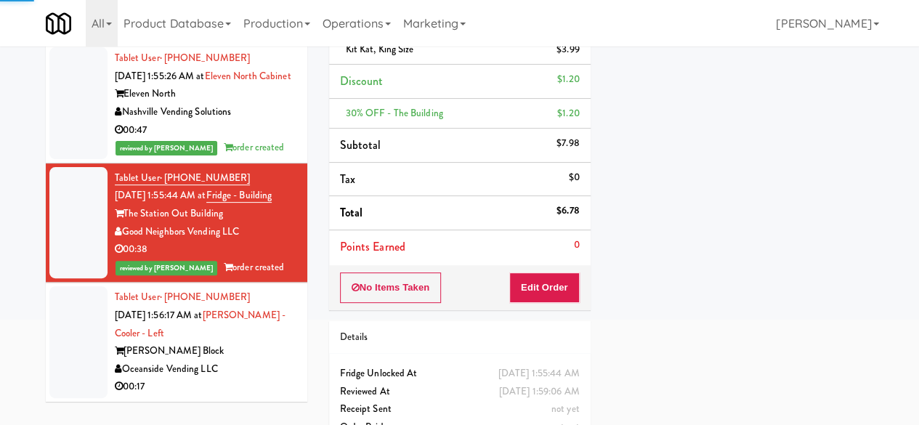
scroll to position [3840, 0]
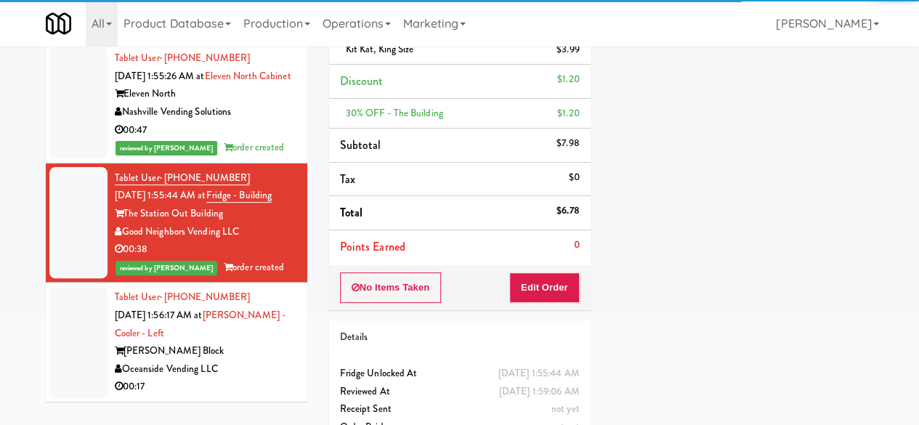
click at [253, 380] on div "00:17" at bounding box center [206, 387] width 182 height 18
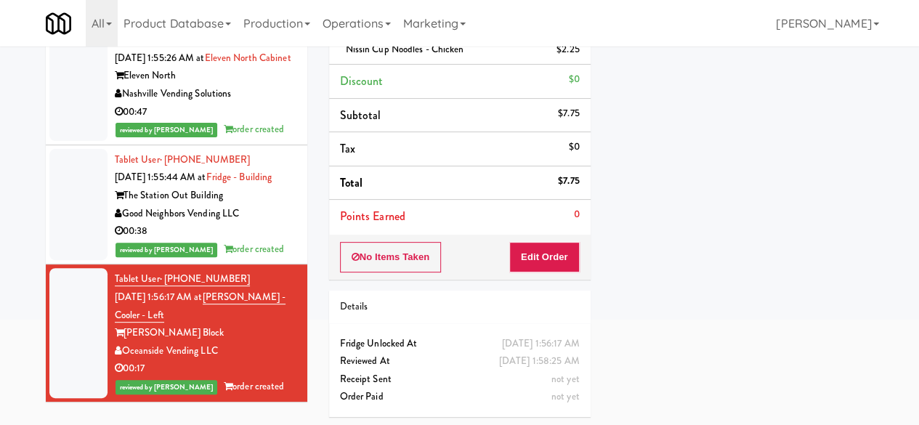
scroll to position [3495, 0]
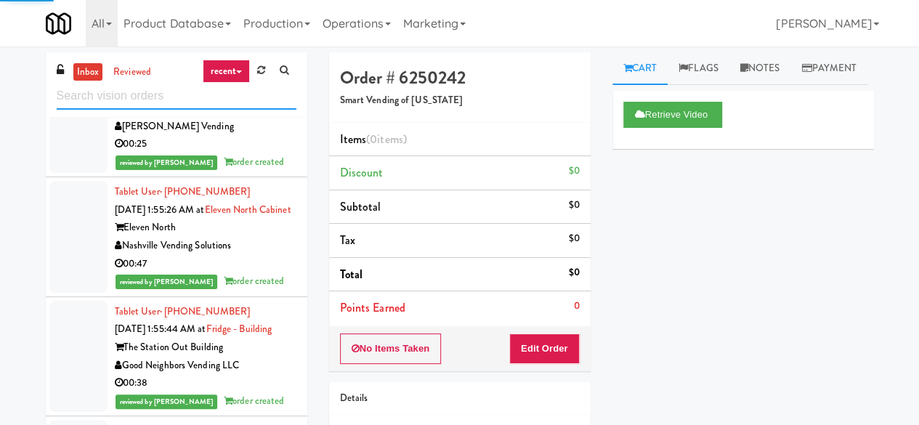
click at [216, 102] on input "text" at bounding box center [177, 96] width 240 height 27
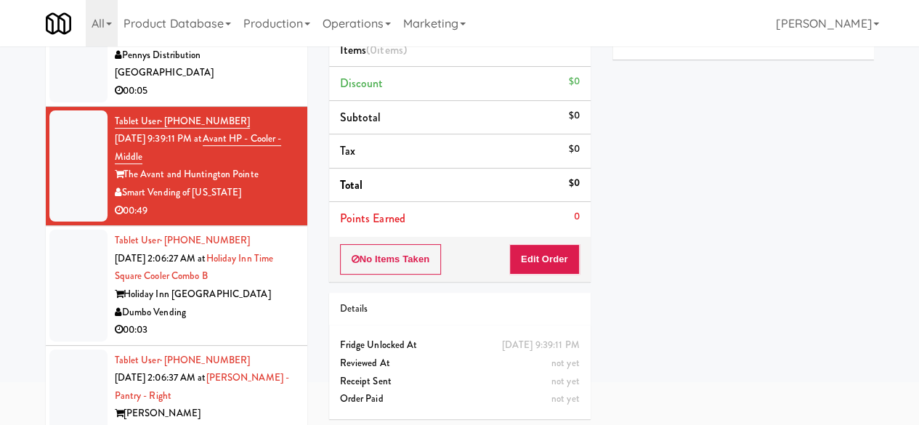
scroll to position [138, 0]
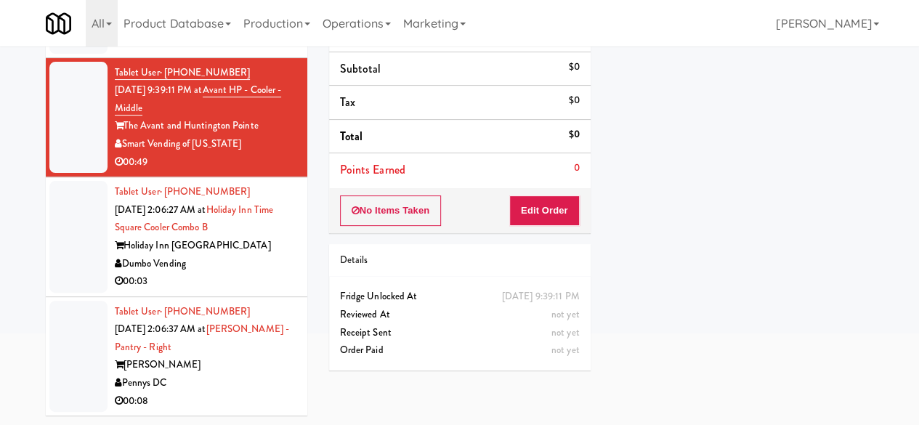
click at [246, 393] on div "00:08" at bounding box center [206, 401] width 182 height 18
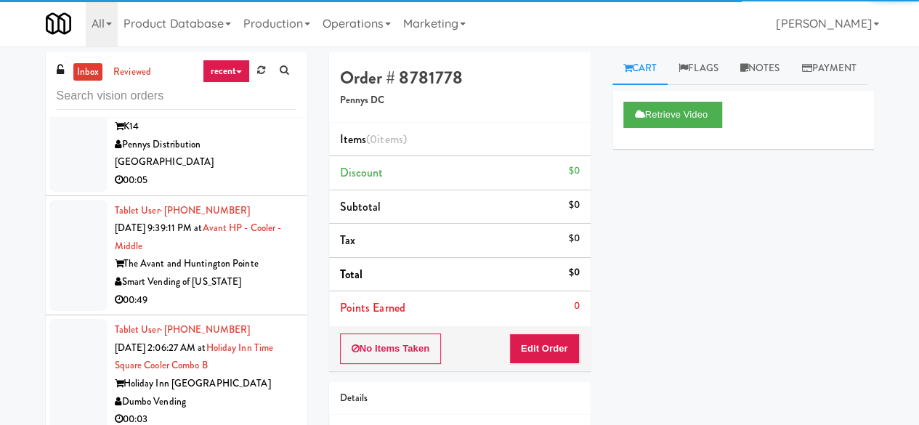
click at [244, 387] on div "Holiday Inn [GEOGRAPHIC_DATA]" at bounding box center [206, 384] width 182 height 18
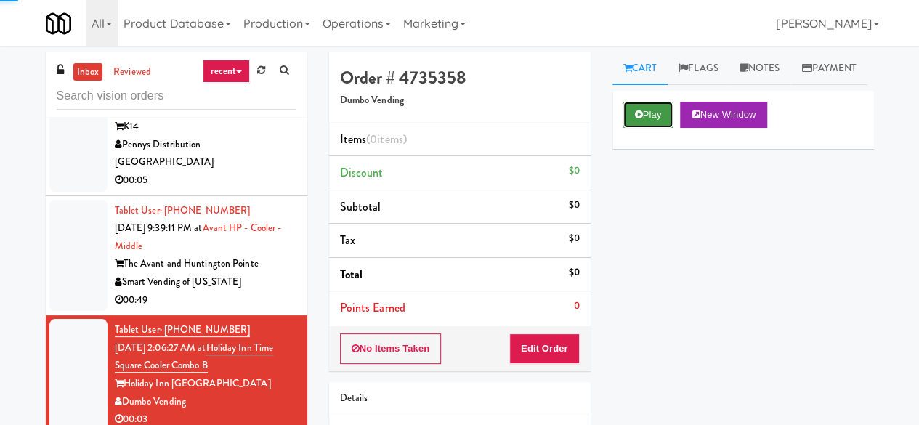
click at [627, 128] on button "Play" at bounding box center [648, 115] width 50 height 26
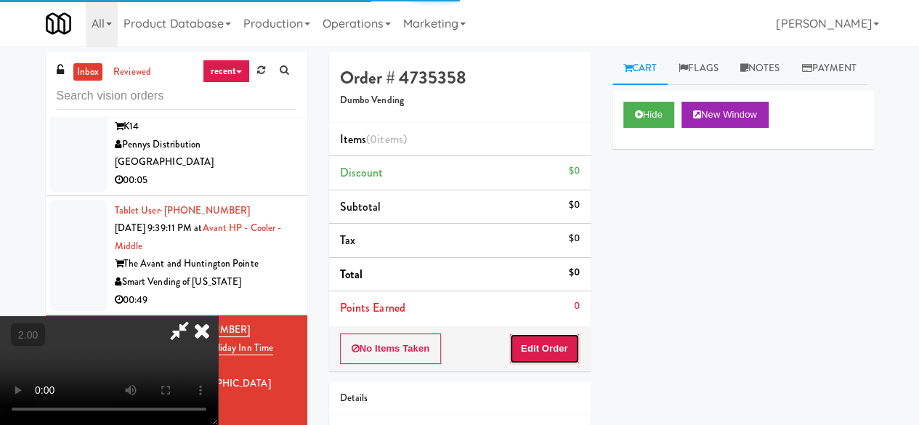
click at [546, 343] on button "Edit Order" at bounding box center [544, 348] width 70 height 30
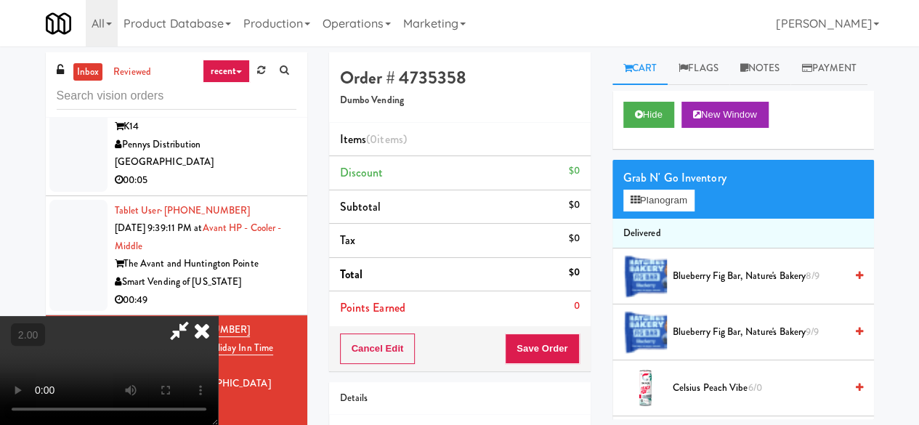
scroll to position [30, 0]
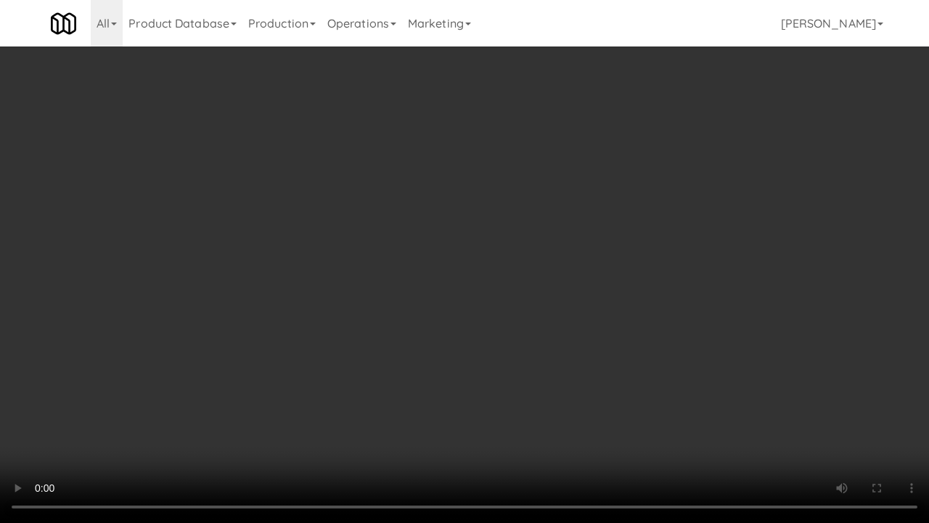
click at [527, 325] on video at bounding box center [464, 261] width 929 height 523
click at [704, 383] on video at bounding box center [464, 261] width 929 height 523
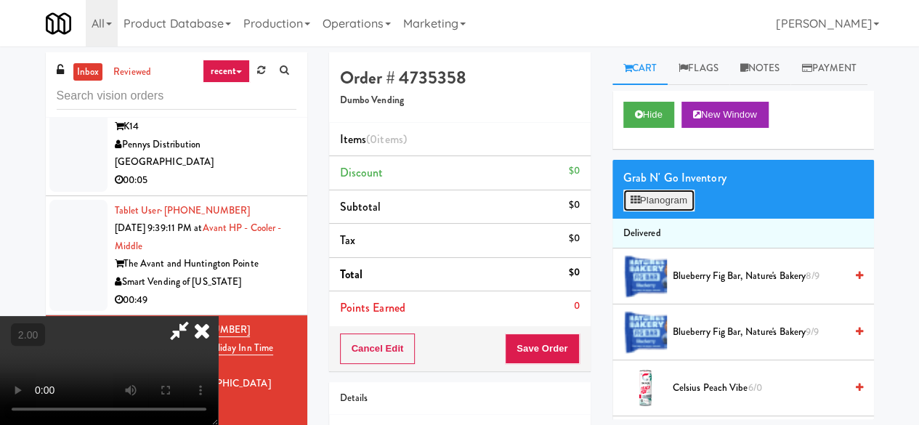
click at [667, 211] on button "Planogram" at bounding box center [658, 201] width 71 height 22
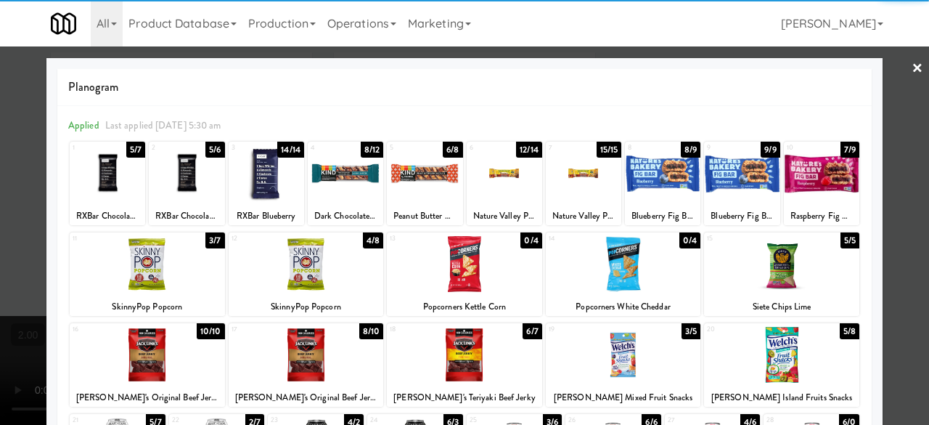
click at [167, 256] on div at bounding box center [147, 264] width 155 height 56
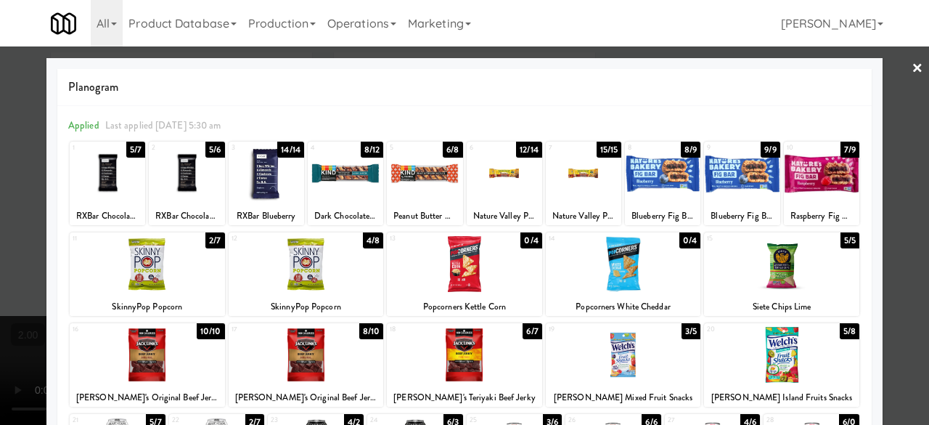
click at [913, 147] on div at bounding box center [464, 212] width 929 height 425
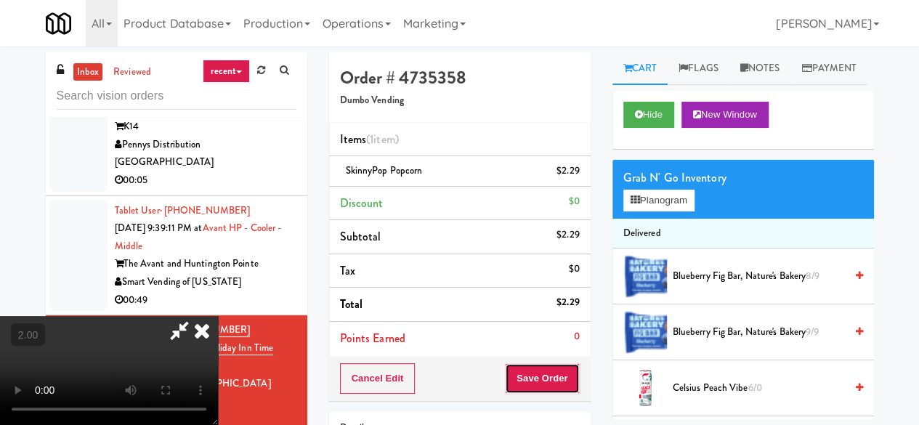
click at [571, 375] on button "Save Order" at bounding box center [542, 378] width 74 height 30
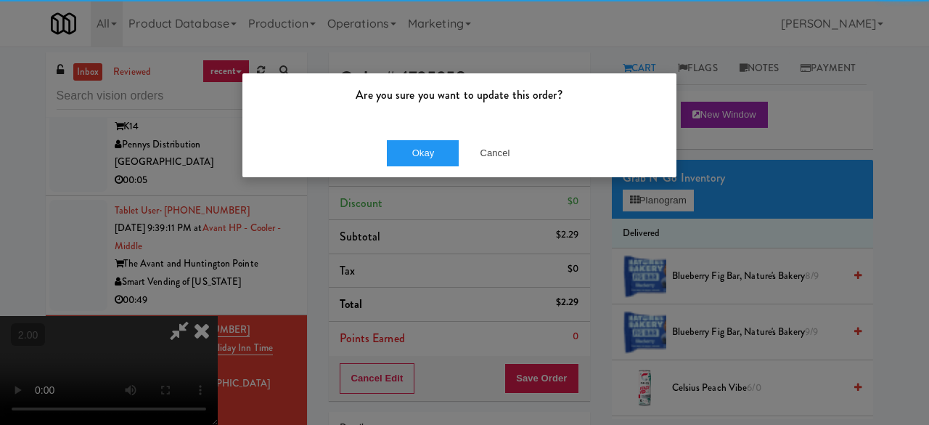
click at [412, 123] on div "Are you sure you want to update this order?" at bounding box center [460, 100] width 434 height 55
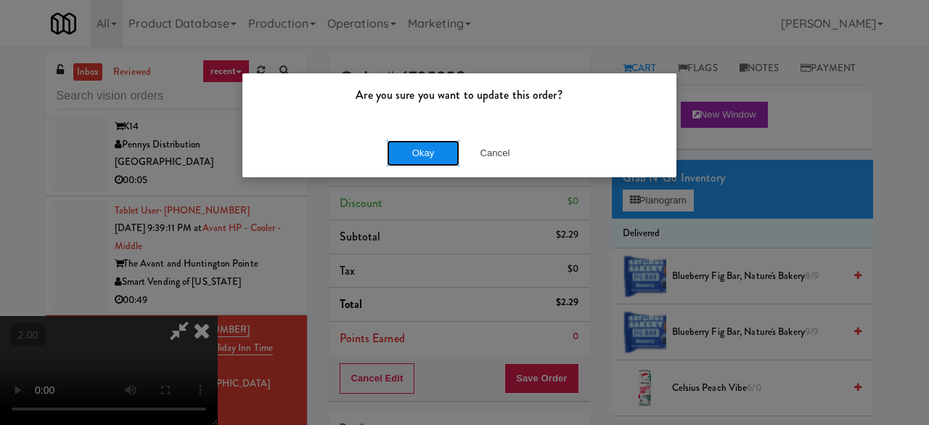
click at [420, 150] on button "Okay" at bounding box center [423, 153] width 73 height 26
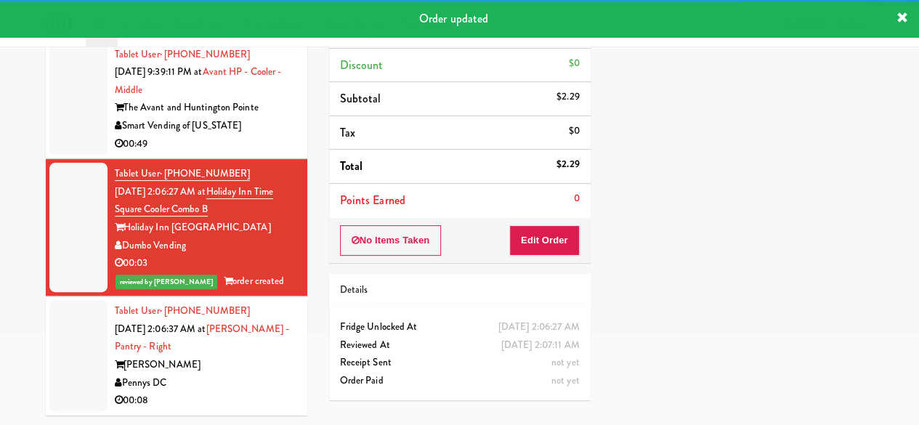
scroll to position [3566, 0]
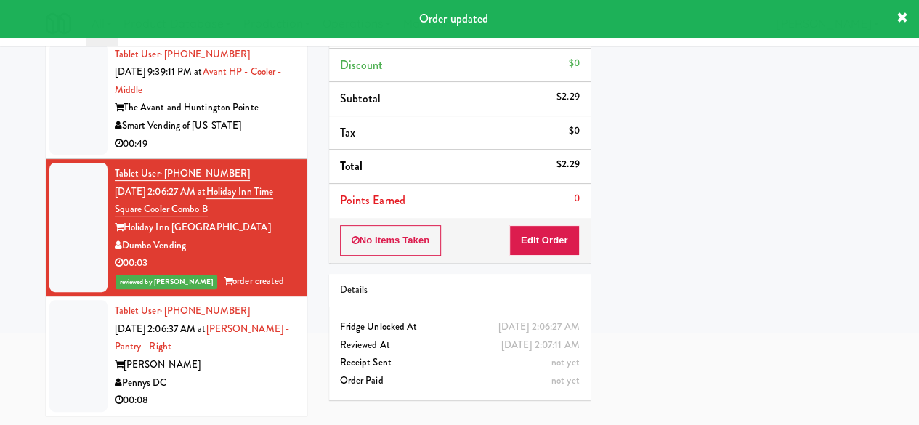
click at [213, 374] on div "Pennys DC" at bounding box center [206, 383] width 182 height 18
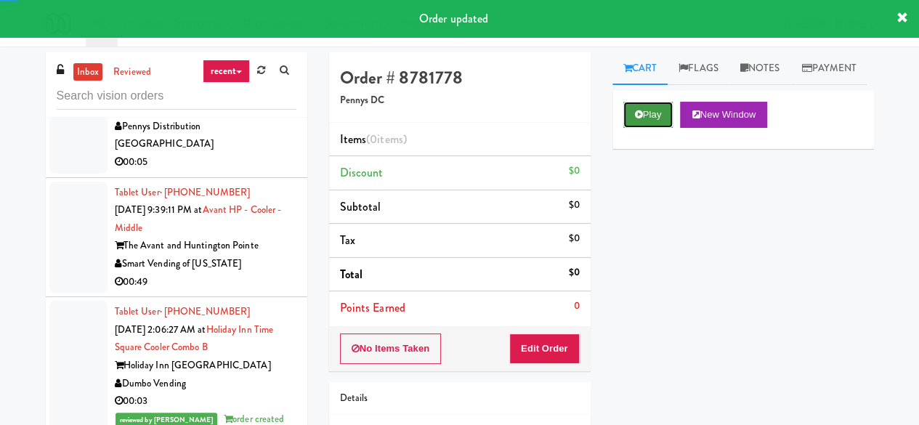
click at [645, 128] on button "Play" at bounding box center [648, 115] width 50 height 26
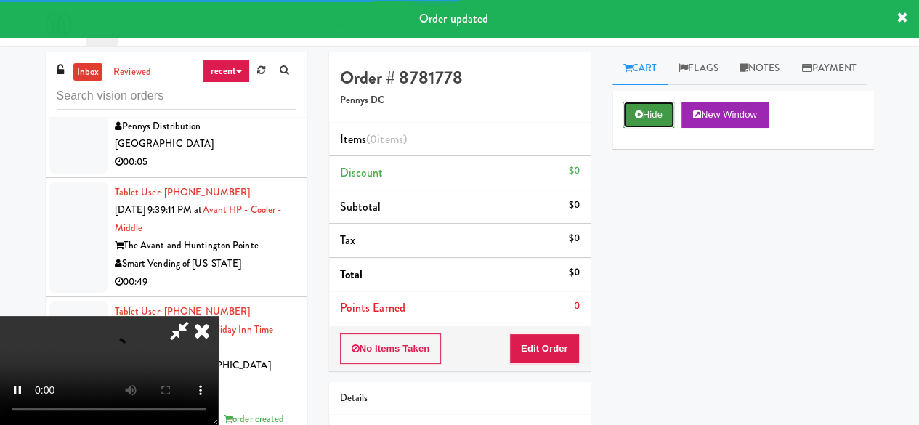
click at [645, 128] on button "Hide" at bounding box center [648, 115] width 51 height 26
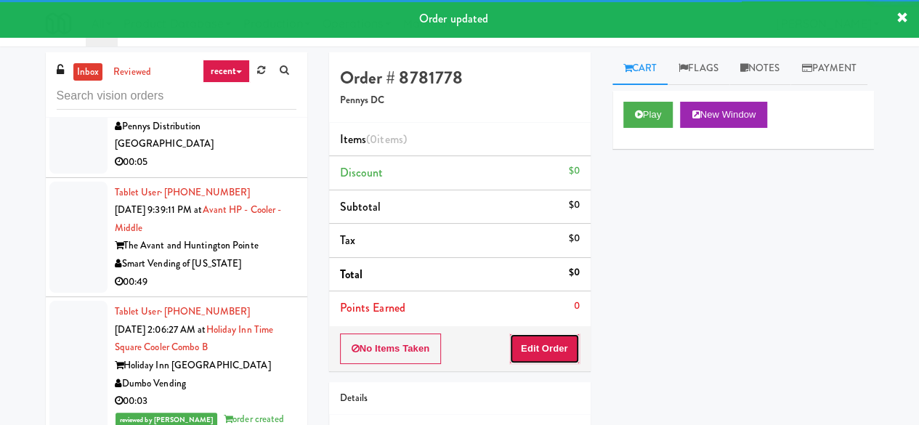
click at [547, 346] on button "Edit Order" at bounding box center [544, 348] width 70 height 30
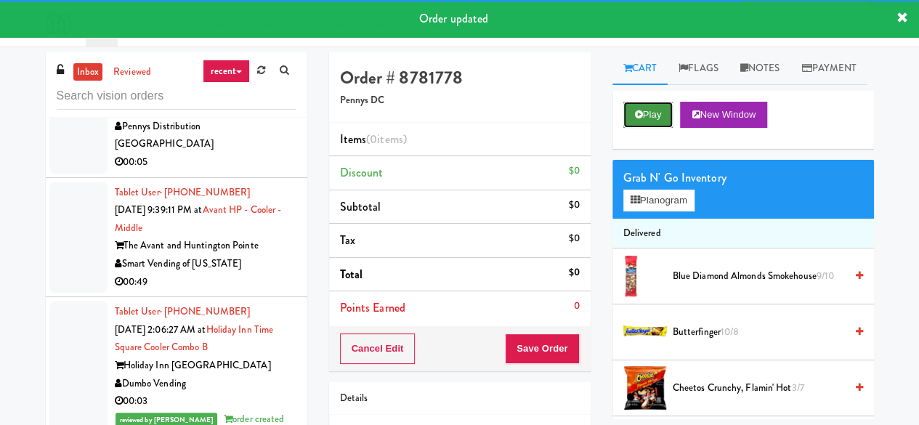
click at [646, 128] on button "Play" at bounding box center [648, 115] width 50 height 26
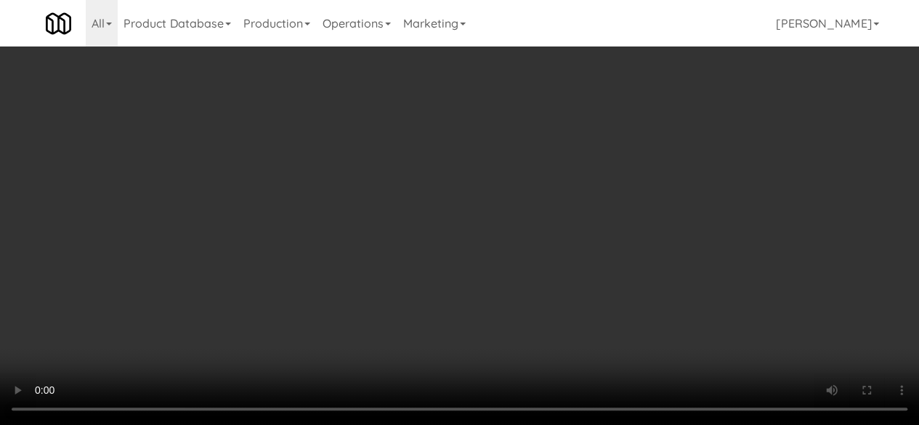
scroll to position [654, 0]
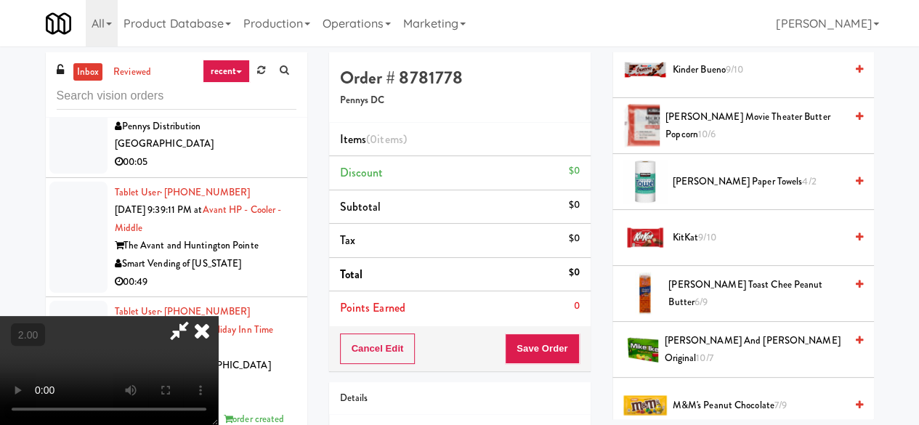
click at [701, 144] on span "[PERSON_NAME] Movie Theater Butter Popcorn 10/6" at bounding box center [754, 126] width 179 height 36
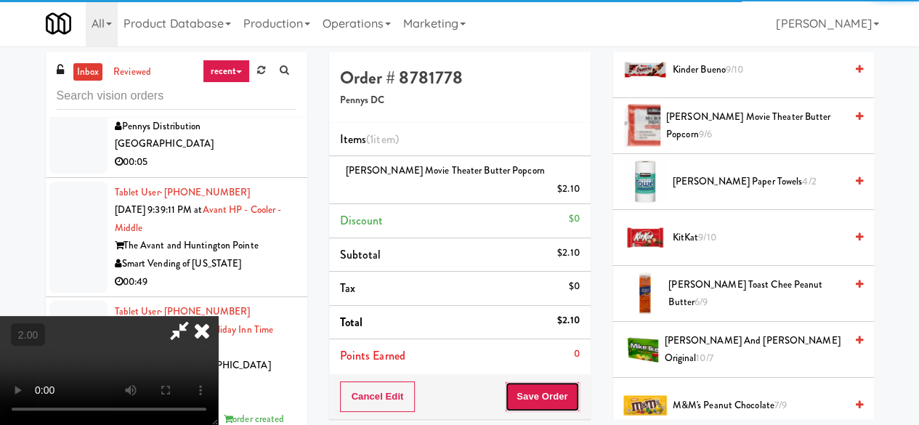
click at [562, 381] on button "Save Order" at bounding box center [542, 396] width 74 height 30
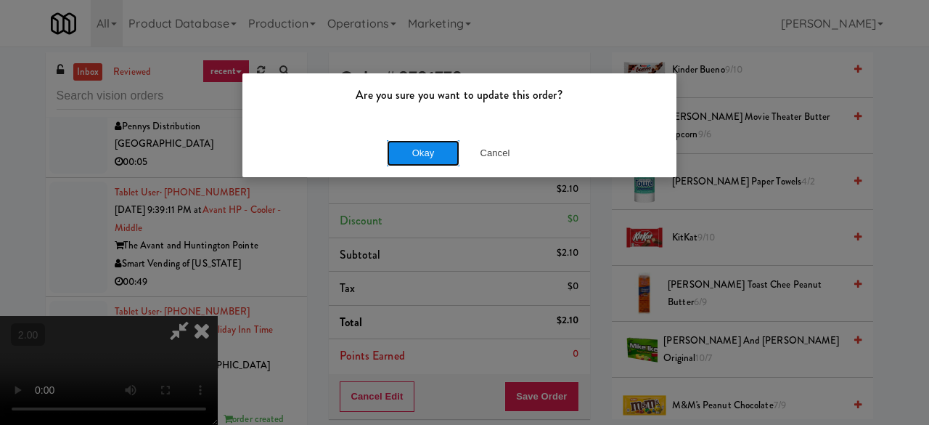
click at [430, 160] on button "Okay" at bounding box center [423, 153] width 73 height 26
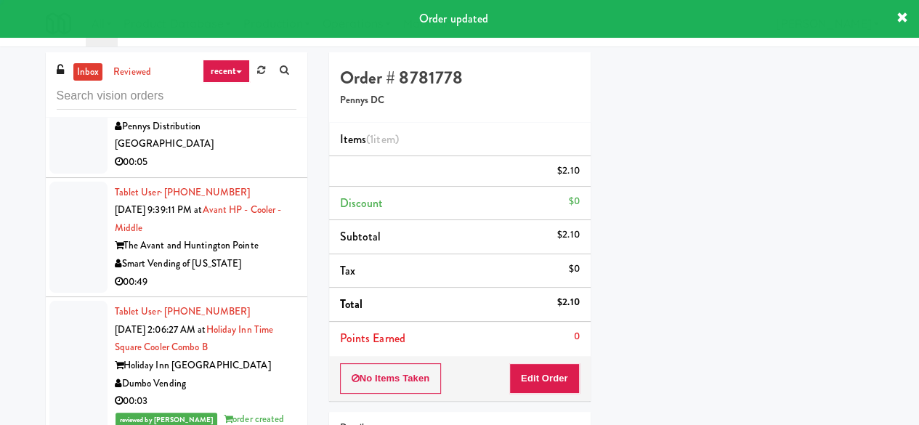
scroll to position [0, 0]
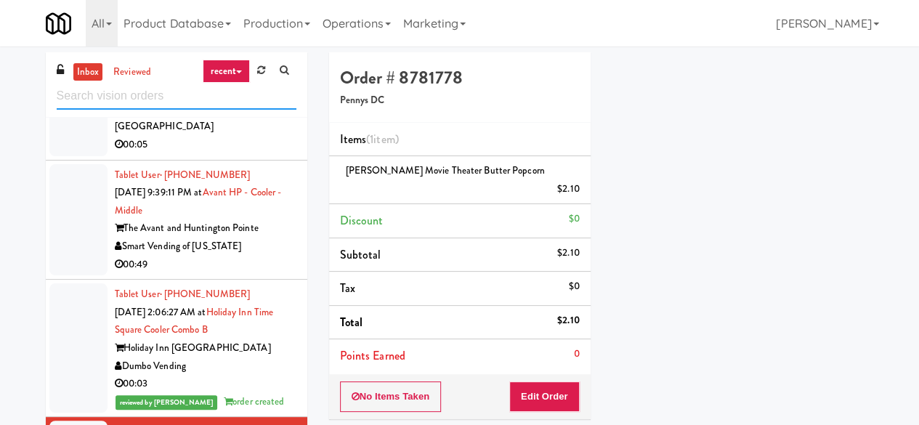
click at [134, 91] on input "text" at bounding box center [177, 96] width 240 height 27
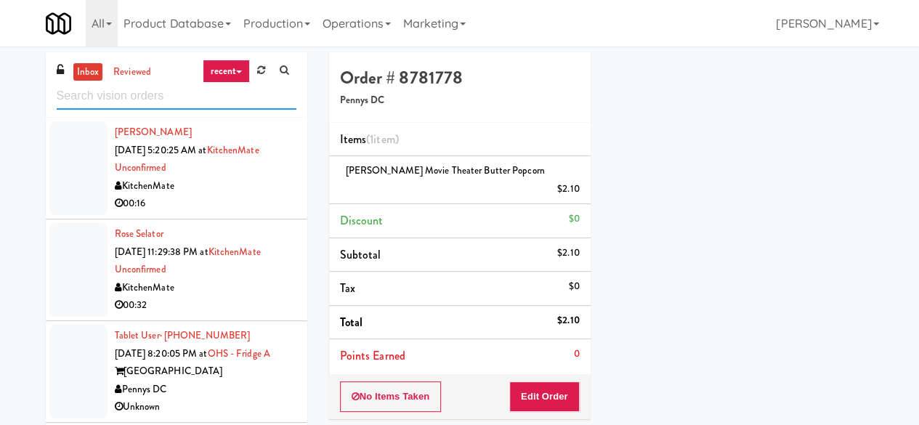
scroll to position [363, 0]
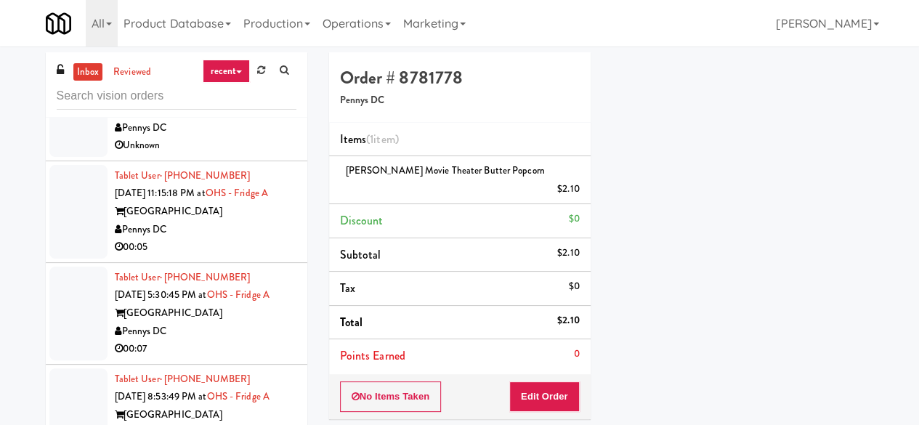
click at [253, 221] on div "[GEOGRAPHIC_DATA]" at bounding box center [206, 212] width 182 height 18
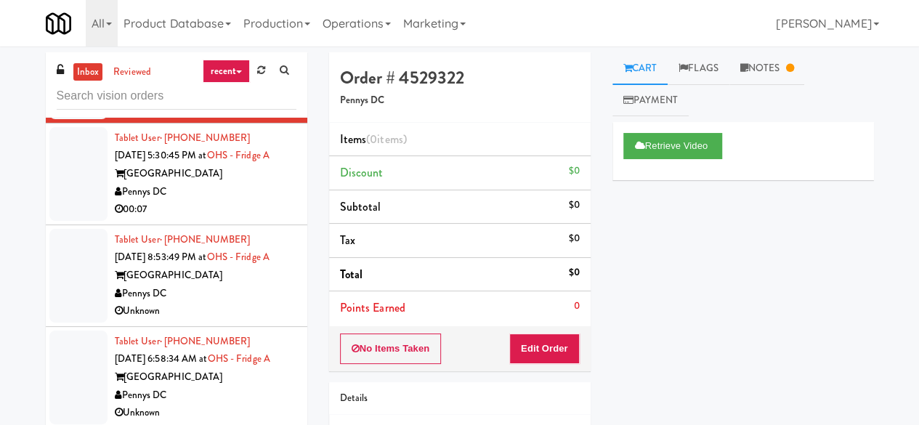
scroll to position [508, 0]
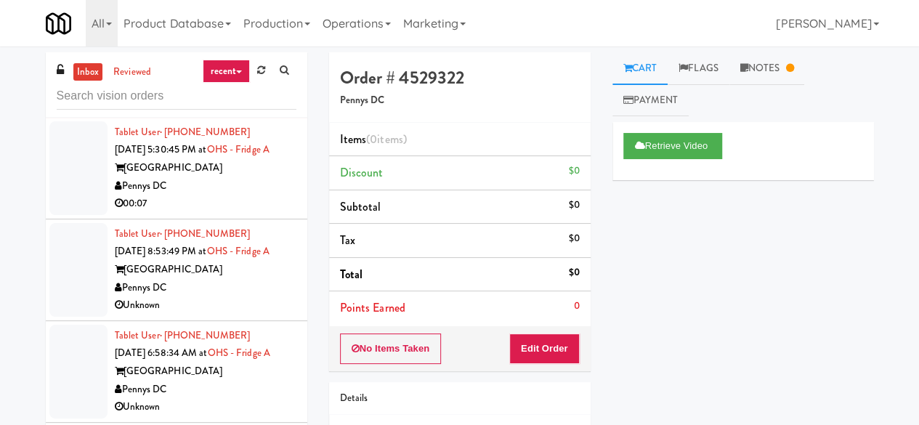
click at [237, 195] on div "Pennys DC" at bounding box center [206, 186] width 182 height 18
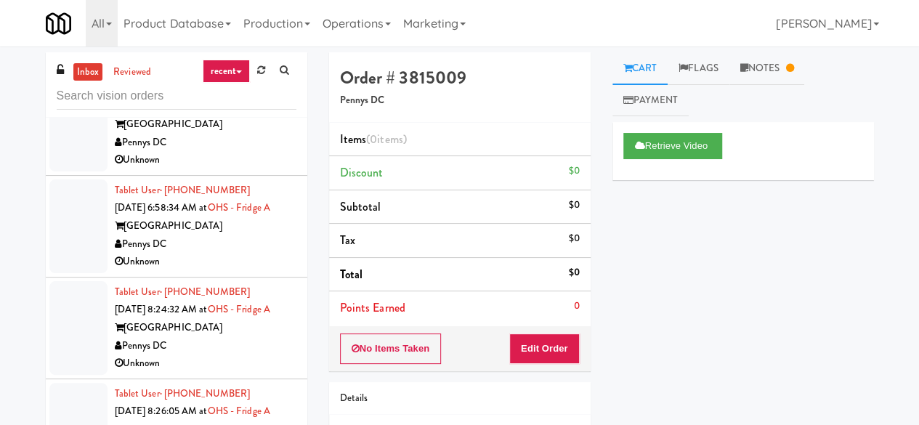
click at [232, 152] on div "Pennys DC" at bounding box center [206, 143] width 182 height 18
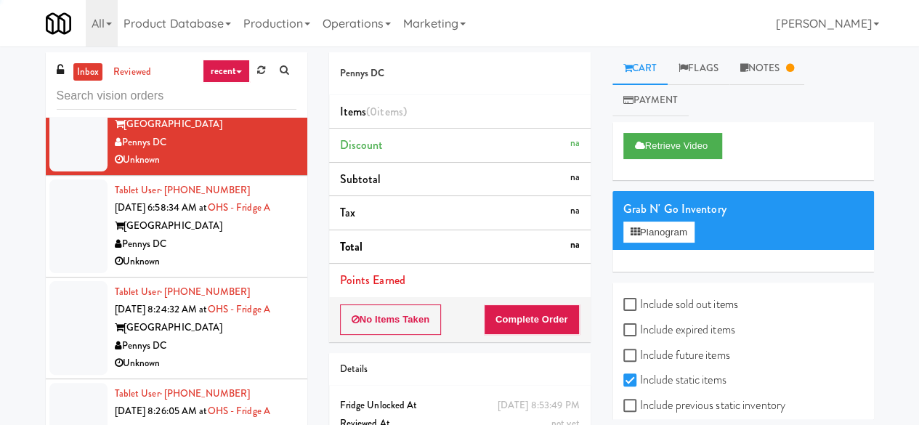
scroll to position [799, 0]
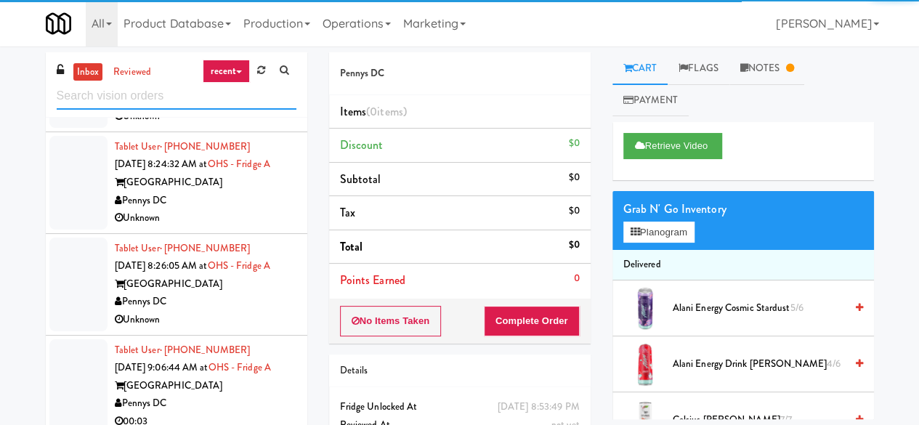
click at [218, 105] on input "text" at bounding box center [177, 96] width 240 height 27
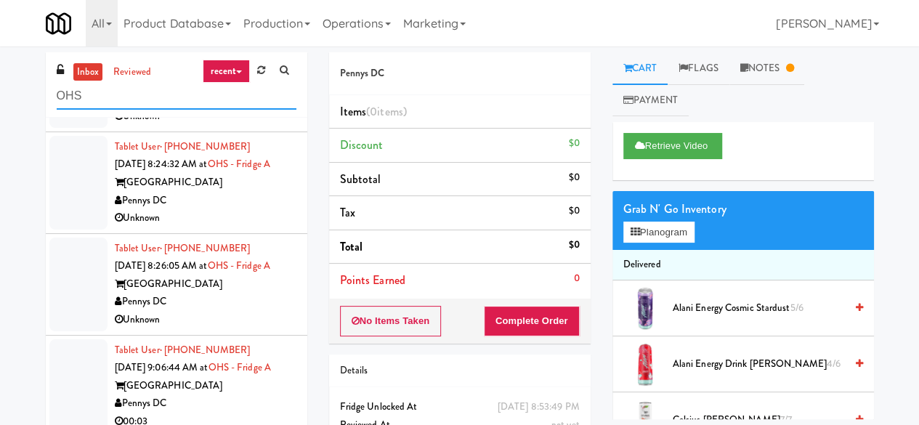
type input "OHS"
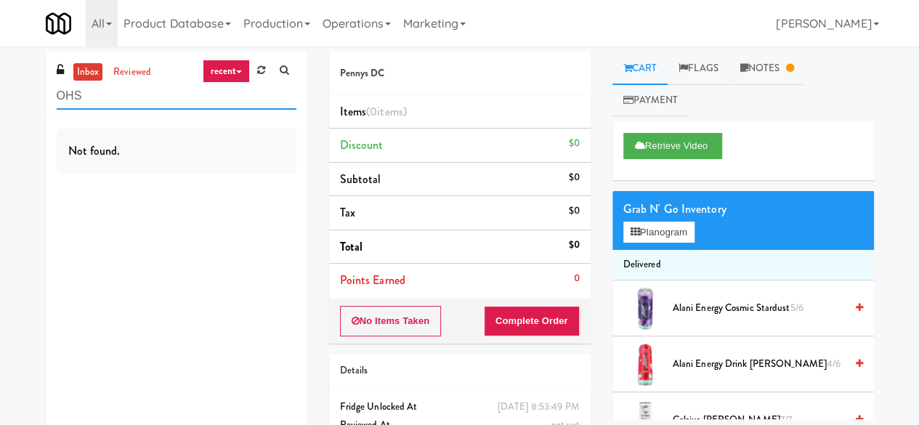
scroll to position [0, 0]
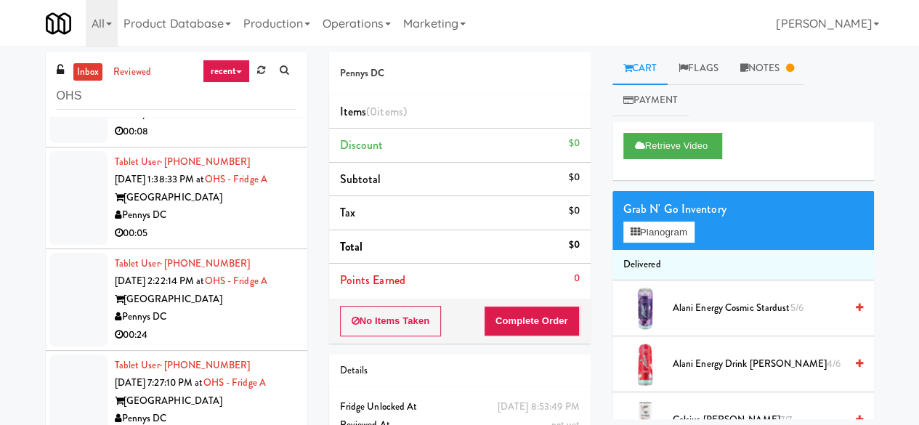
click at [245, 141] on div "00:08" at bounding box center [206, 132] width 182 height 18
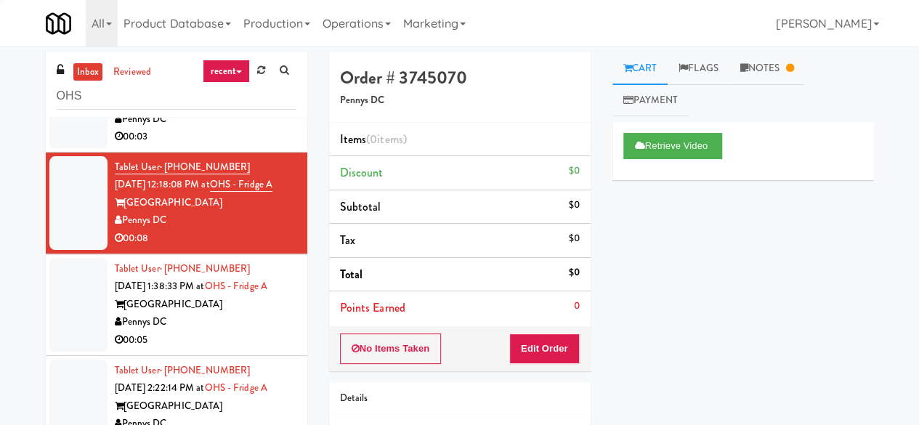
scroll to position [880, 0]
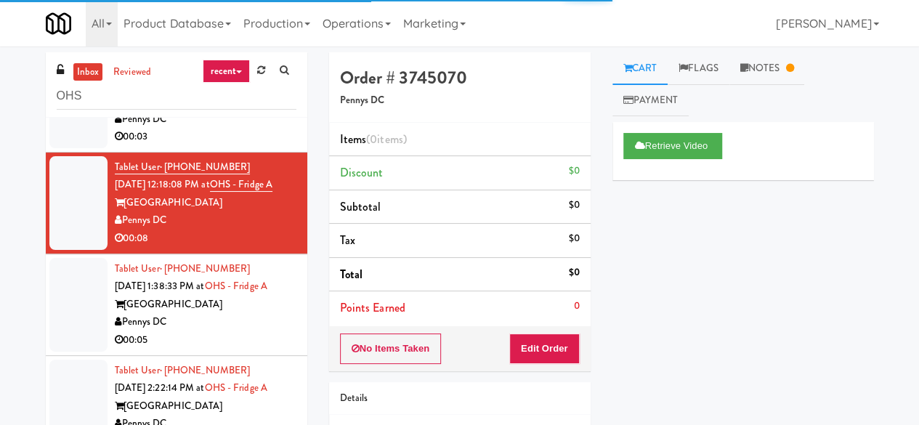
click at [227, 110] on div "[GEOGRAPHIC_DATA]" at bounding box center [206, 101] width 182 height 18
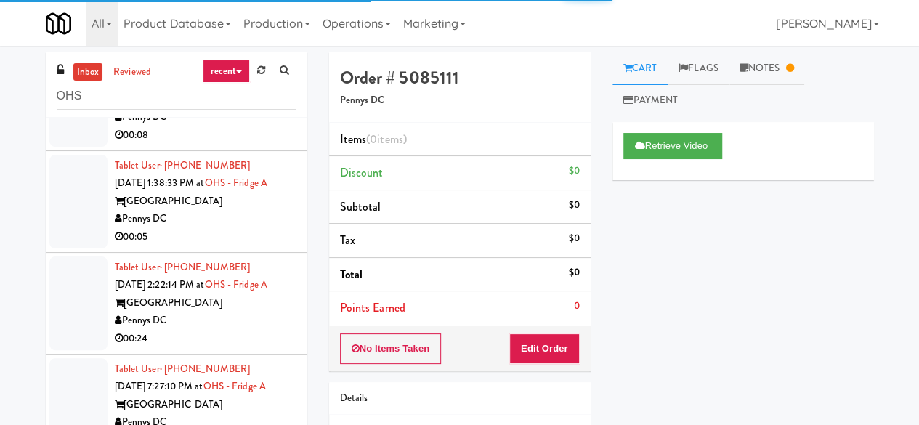
scroll to position [1098, 0]
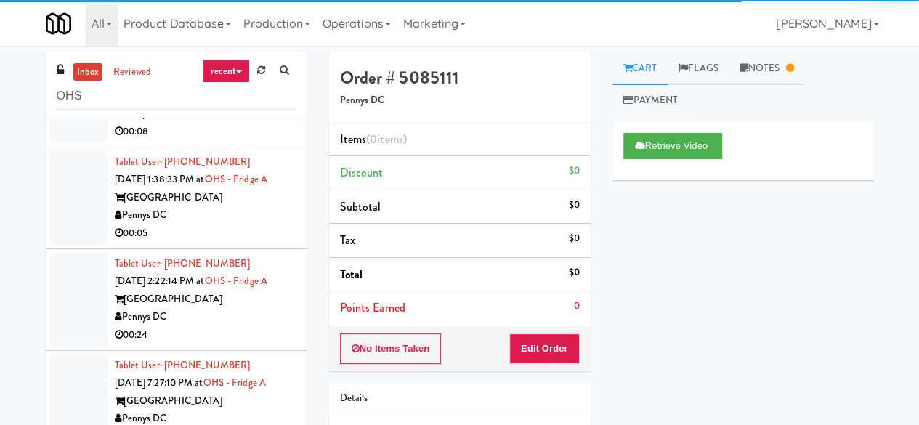
click at [230, 207] on div "[GEOGRAPHIC_DATA]" at bounding box center [206, 198] width 182 height 18
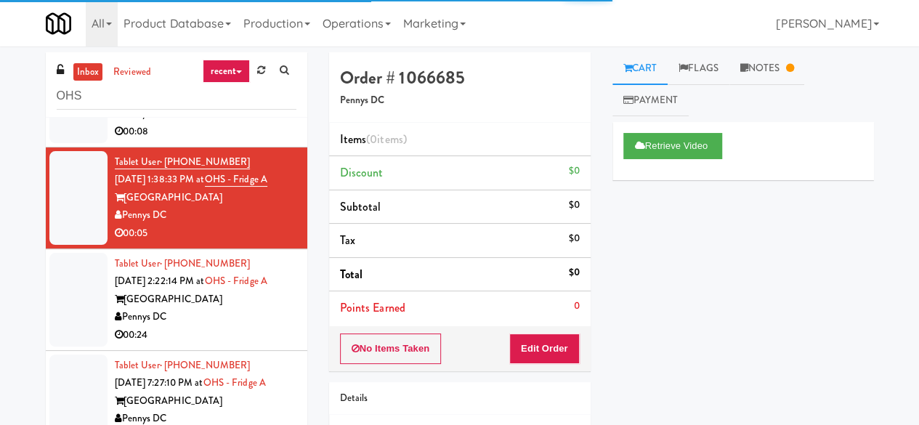
scroll to position [1234, 0]
click at [231, 308] on div "Pennys DC" at bounding box center [206, 317] width 182 height 18
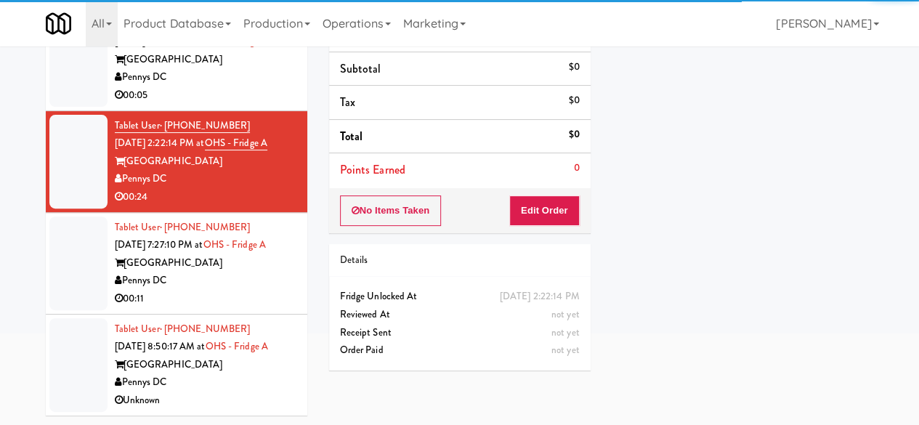
click at [243, 272] on div "Pennys DC" at bounding box center [206, 281] width 182 height 18
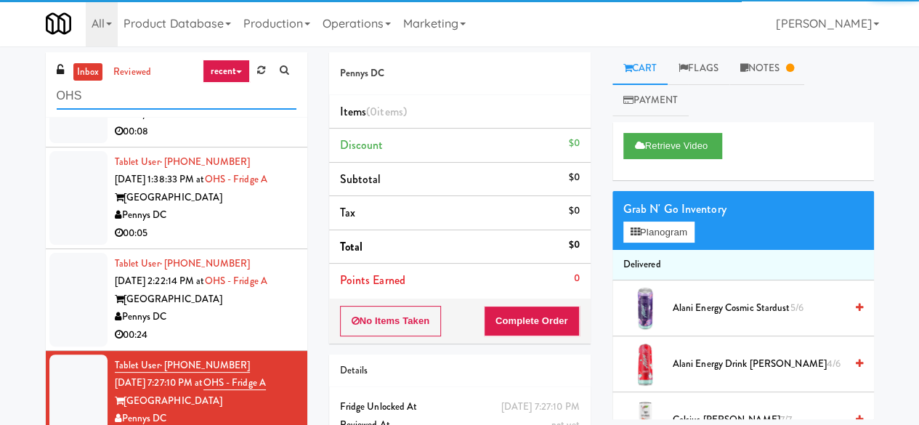
click at [121, 107] on input "OHS" at bounding box center [177, 96] width 240 height 27
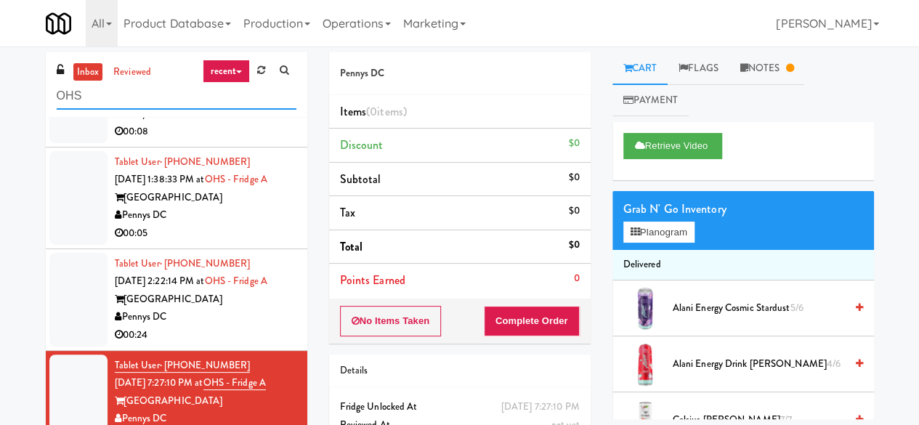
click at [121, 107] on input "OHS" at bounding box center [177, 96] width 240 height 27
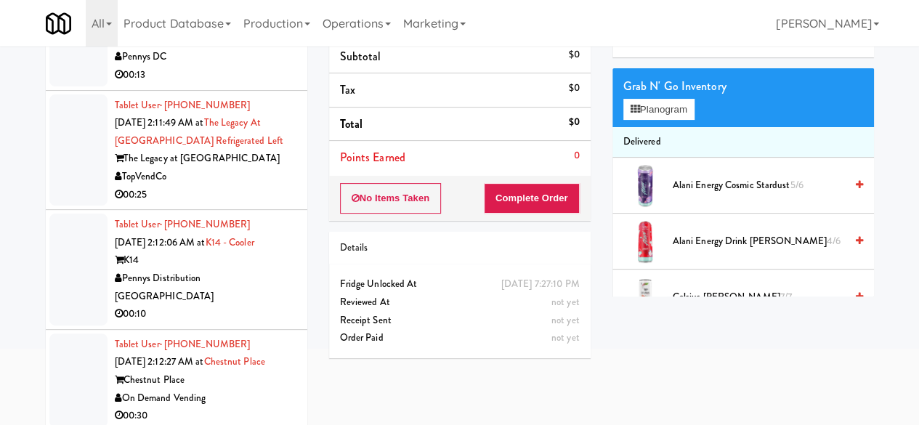
scroll to position [138, 0]
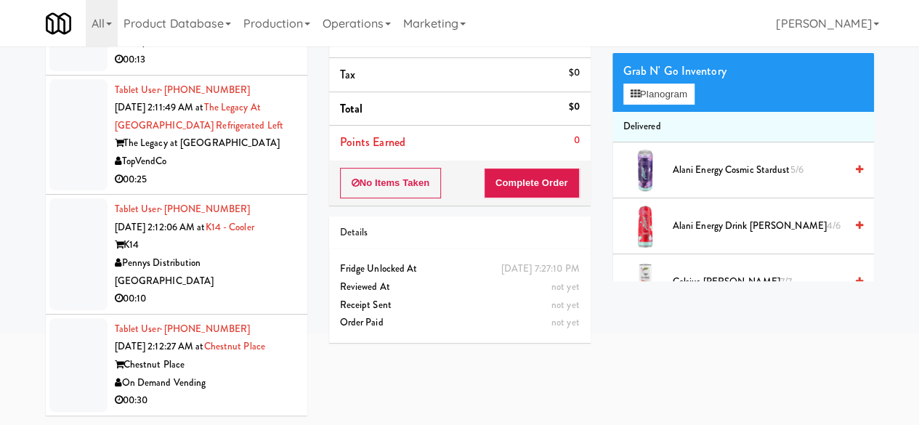
click at [235, 370] on div "Chestnut Place" at bounding box center [206, 365] width 182 height 18
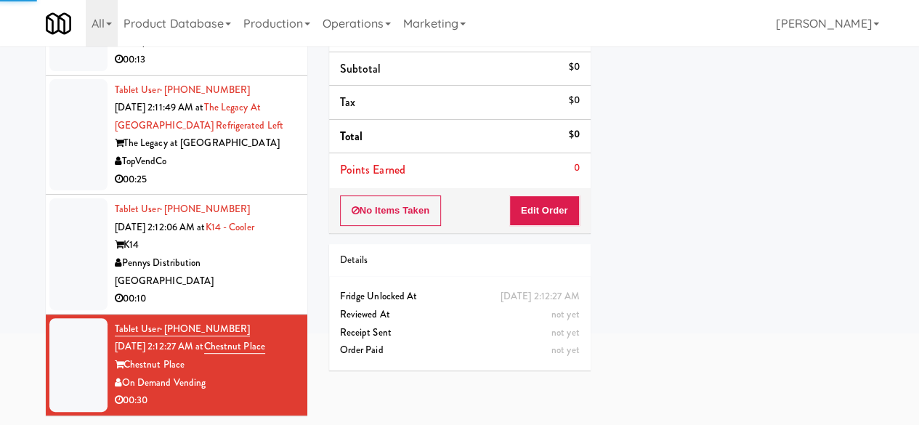
click at [276, 263] on div "Pennys Distribution [GEOGRAPHIC_DATA]" at bounding box center [206, 272] width 182 height 36
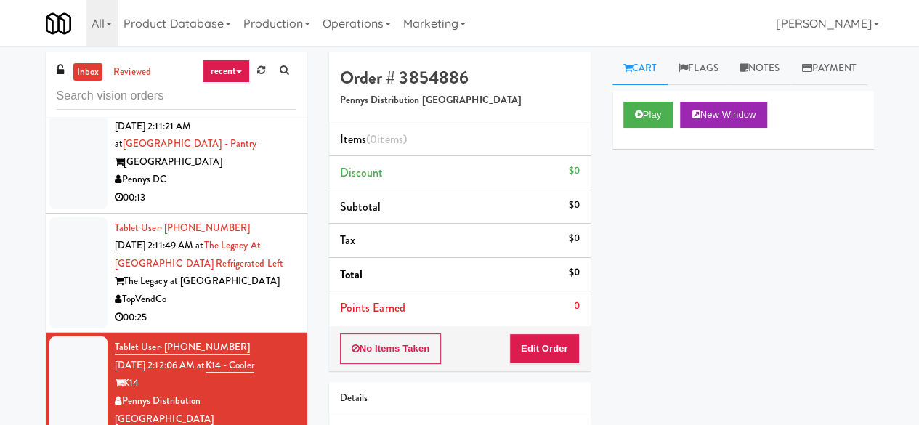
click at [249, 281] on div "The Legacy at [GEOGRAPHIC_DATA]" at bounding box center [206, 281] width 182 height 18
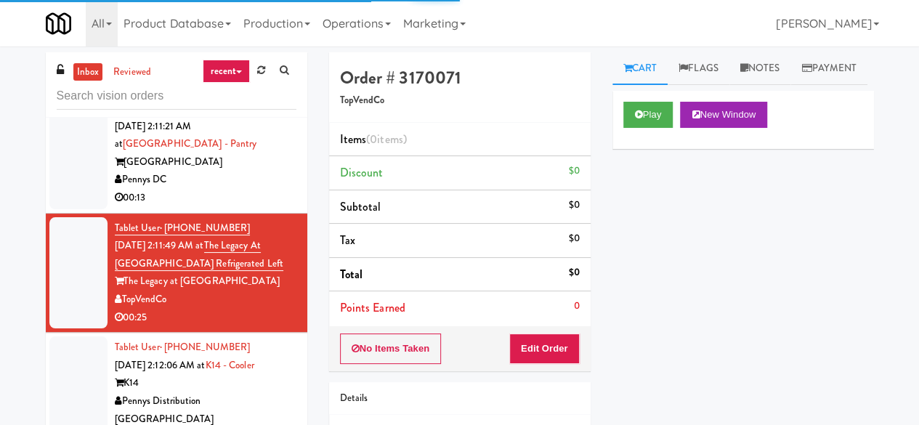
click at [260, 174] on div "Pennys DC" at bounding box center [206, 180] width 182 height 18
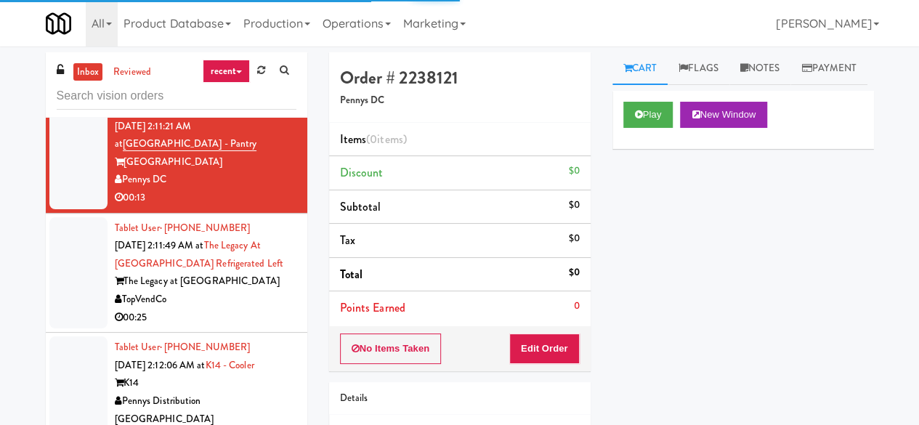
click at [254, 70] on div "Digital Vending" at bounding box center [206, 61] width 182 height 18
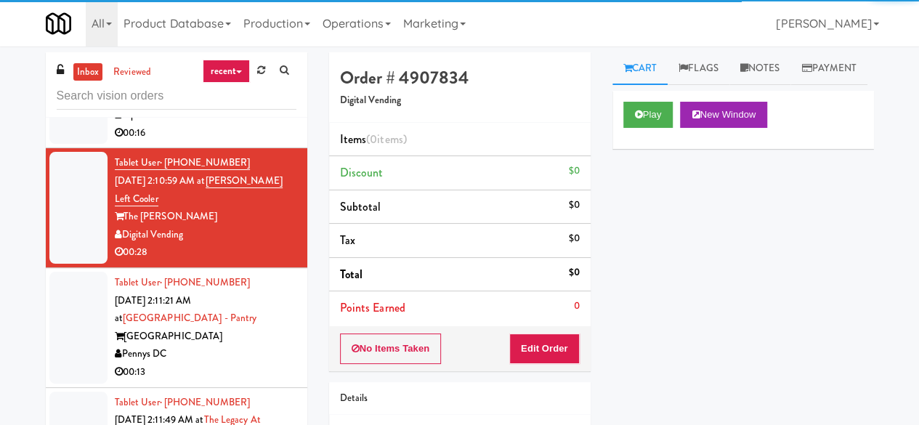
click at [251, 124] on div "TopVendCo" at bounding box center [206, 115] width 182 height 18
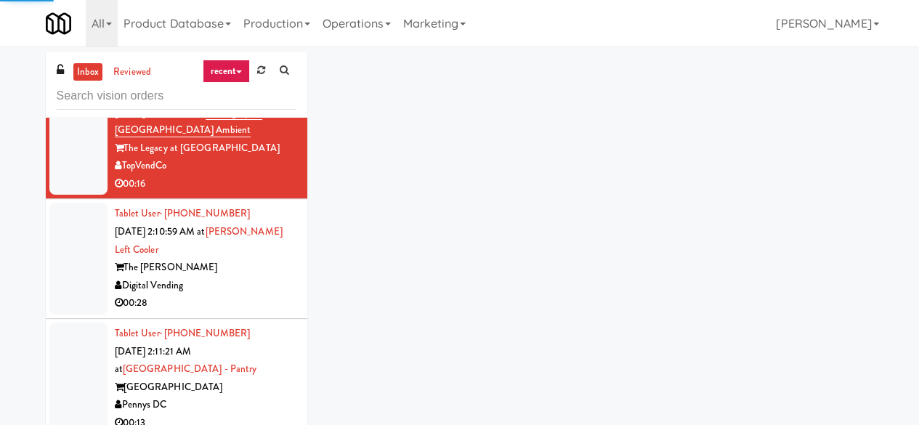
scroll to position [3435, 0]
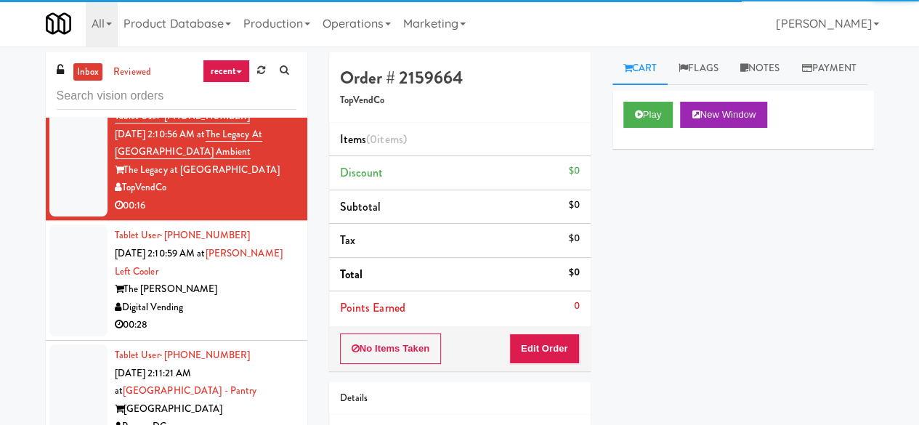
click at [253, 78] on div "[PERSON_NAME] Vending" at bounding box center [206, 69] width 182 height 18
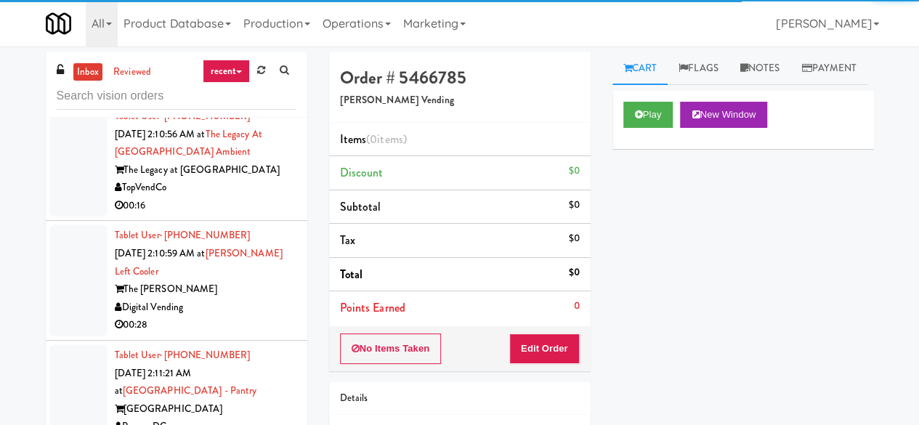
scroll to position [3362, 0]
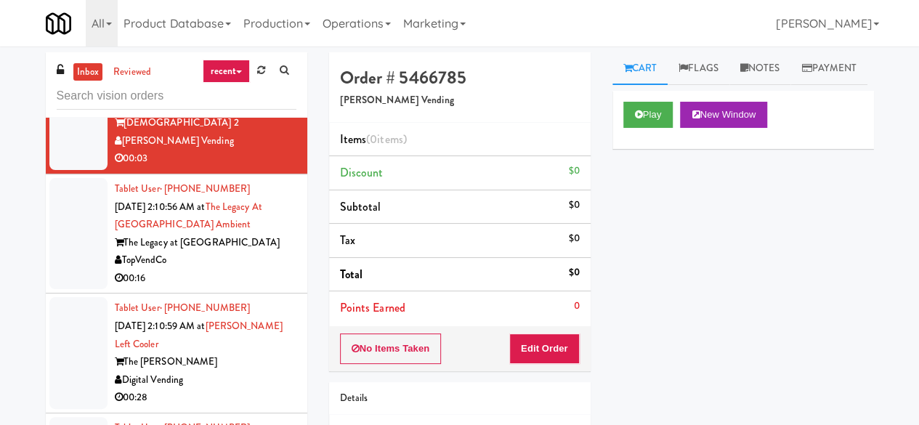
click at [248, 13] on div "Vend [US_STATE]" at bounding box center [206, 4] width 182 height 18
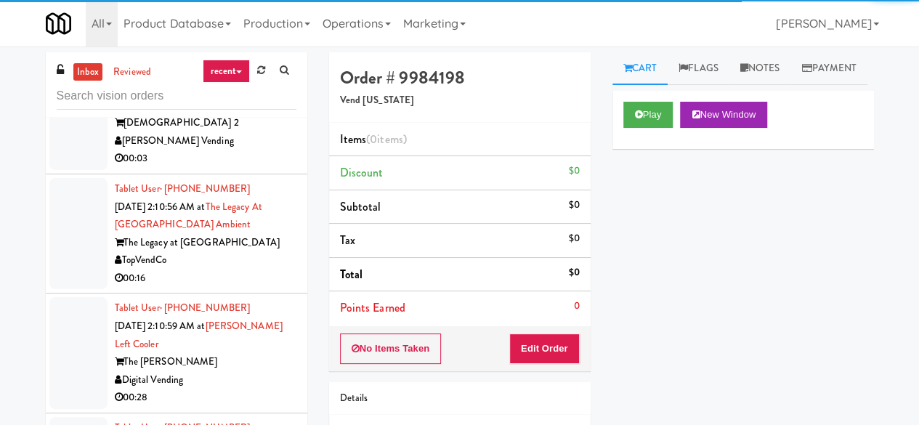
click at [215, 150] on div "[PERSON_NAME] Vending" at bounding box center [206, 141] width 182 height 18
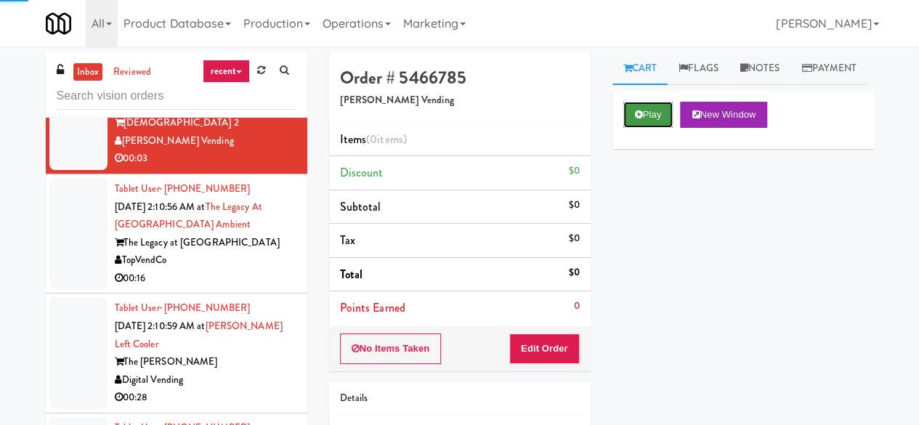
click at [662, 128] on button "Play" at bounding box center [648, 115] width 50 height 26
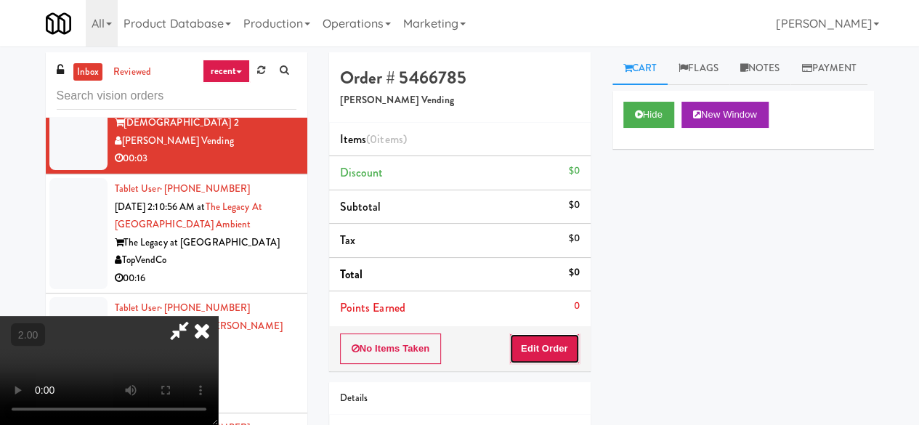
click at [541, 343] on button "Edit Order" at bounding box center [544, 348] width 70 height 30
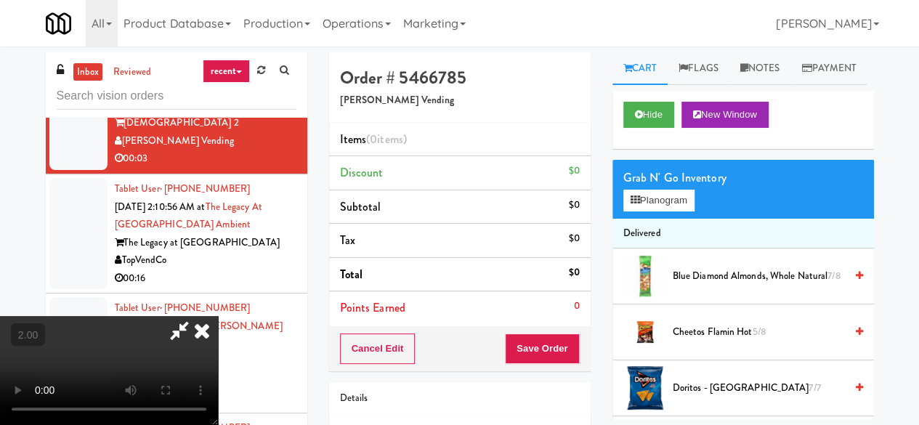
click at [196, 316] on icon at bounding box center [179, 330] width 33 height 29
click at [218, 316] on icon at bounding box center [202, 330] width 32 height 29
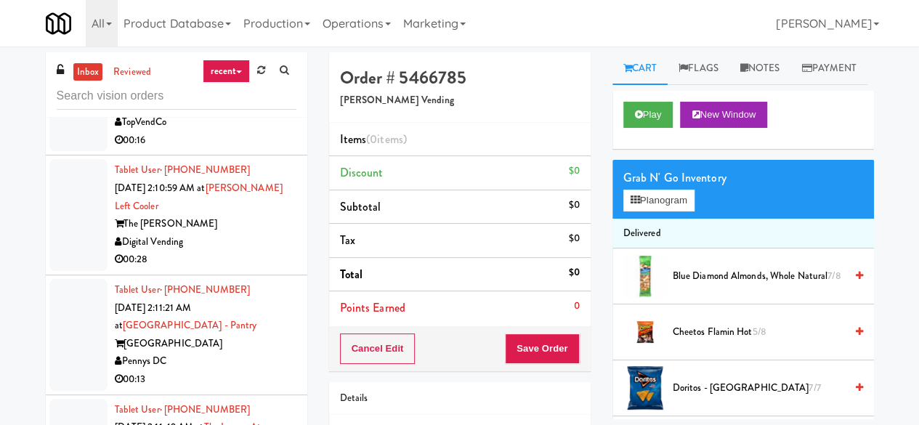
scroll to position [3580, 0]
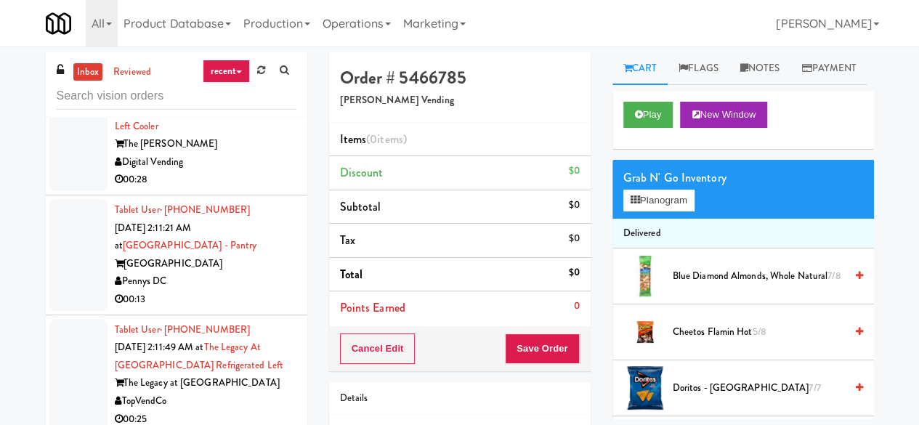
click at [259, 52] on div "TopVendCo" at bounding box center [206, 42] width 182 height 18
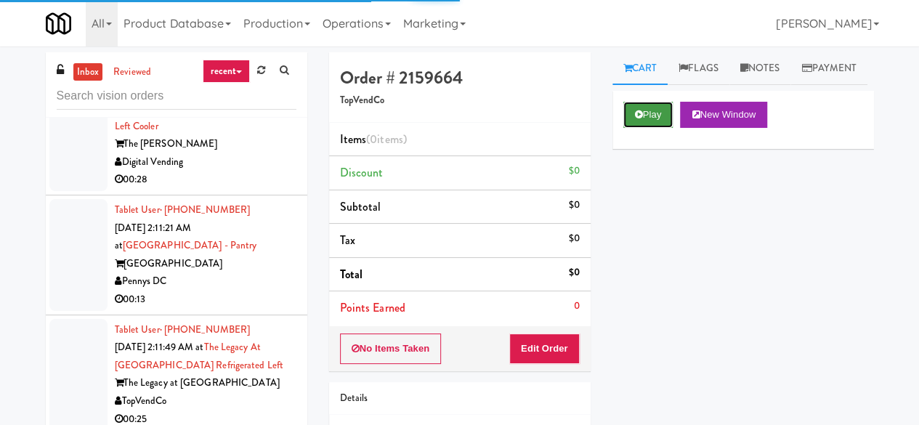
click at [625, 128] on button "Play" at bounding box center [648, 115] width 50 height 26
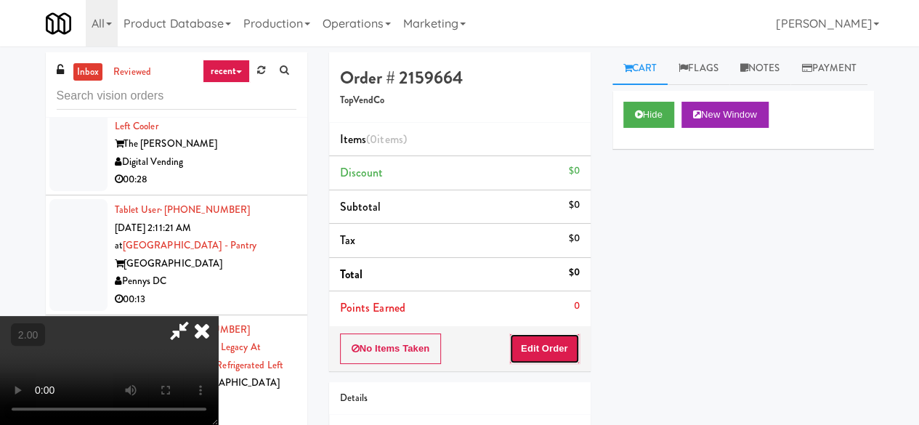
click at [544, 345] on button "Edit Order" at bounding box center [544, 348] width 70 height 30
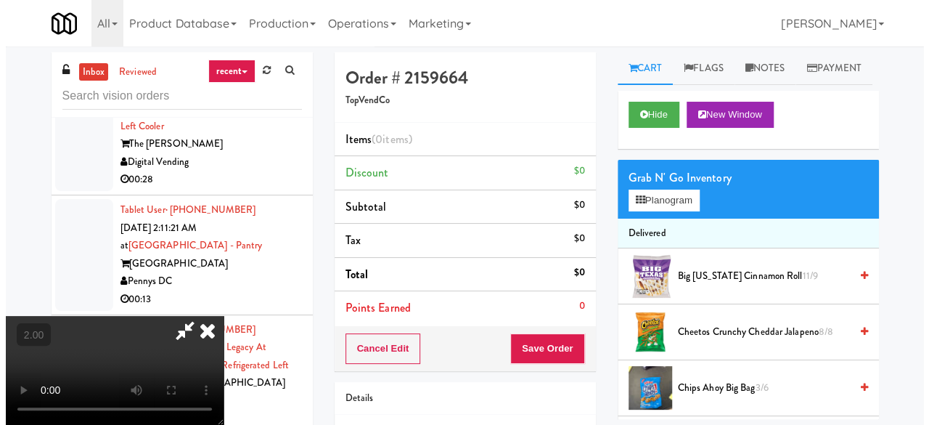
scroll to position [191, 0]
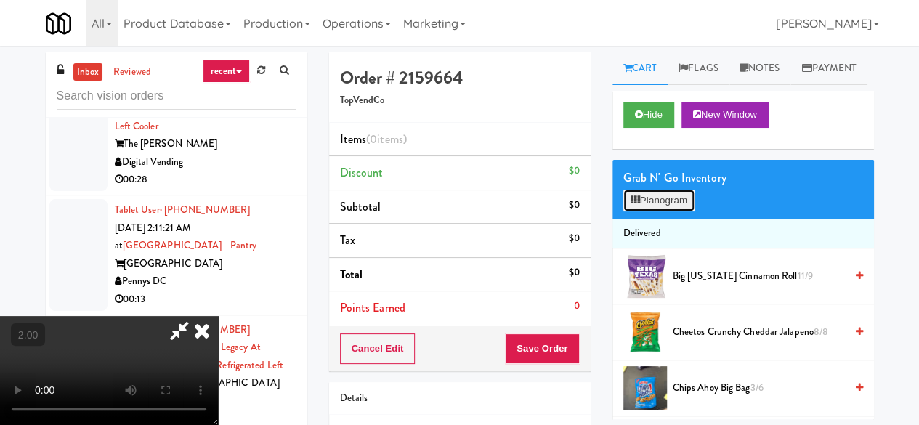
click at [659, 211] on button "Planogram" at bounding box center [658, 201] width 71 height 22
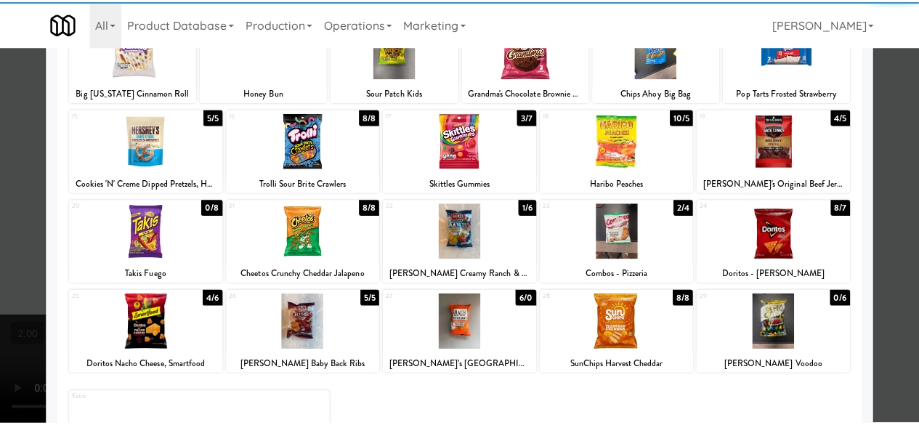
scroll to position [218, 0]
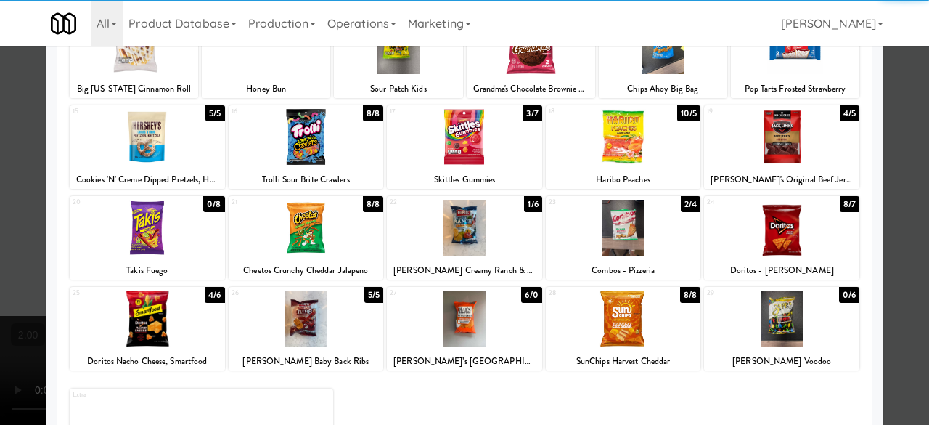
click at [604, 142] on div at bounding box center [623, 137] width 155 height 56
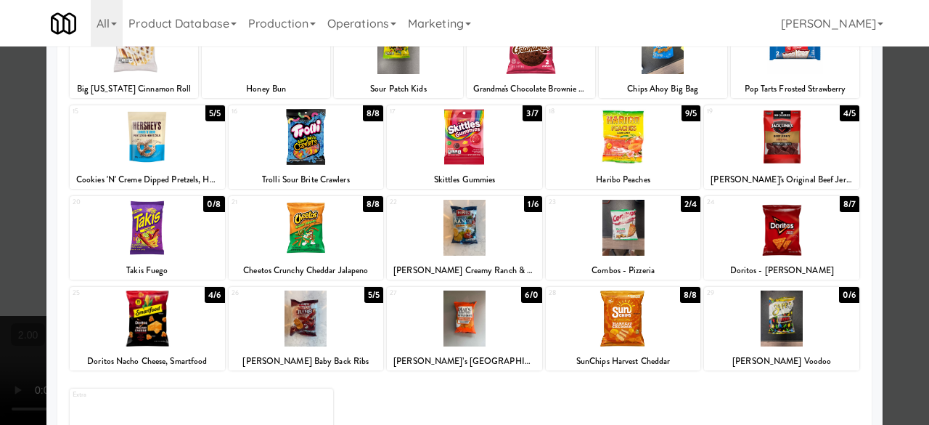
click at [292, 235] on div at bounding box center [306, 228] width 155 height 56
click at [902, 179] on div at bounding box center [464, 212] width 929 height 425
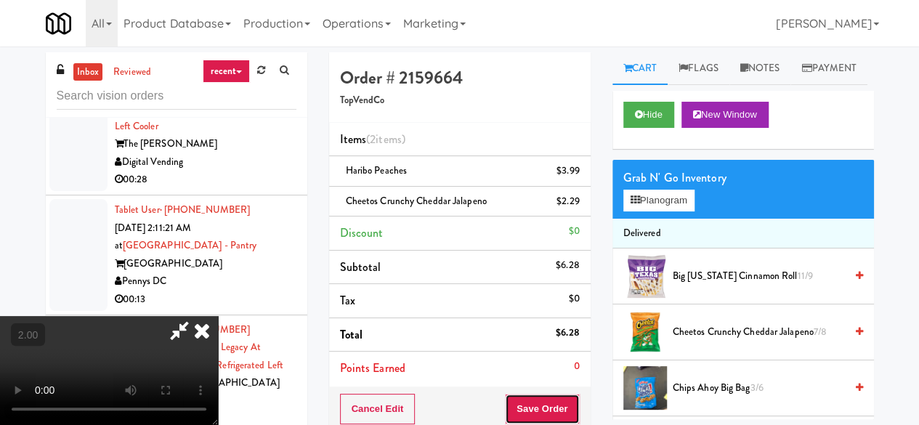
click at [575, 400] on button "Save Order" at bounding box center [542, 409] width 74 height 30
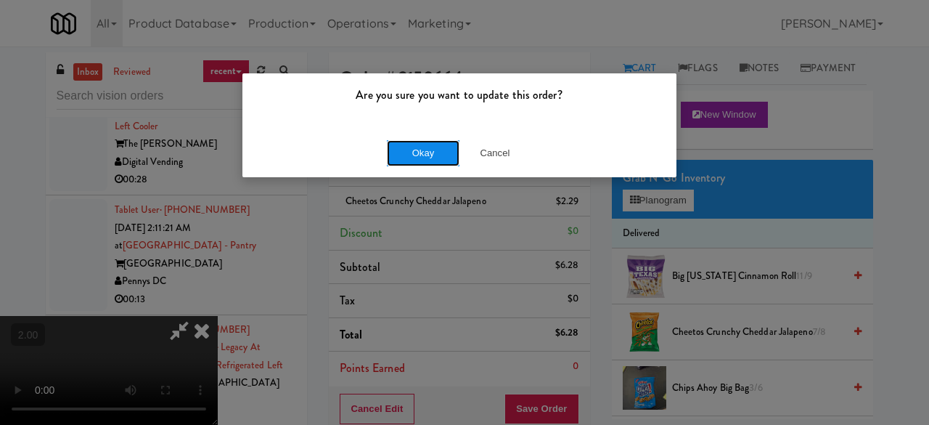
click at [422, 156] on button "Okay" at bounding box center [423, 153] width 73 height 26
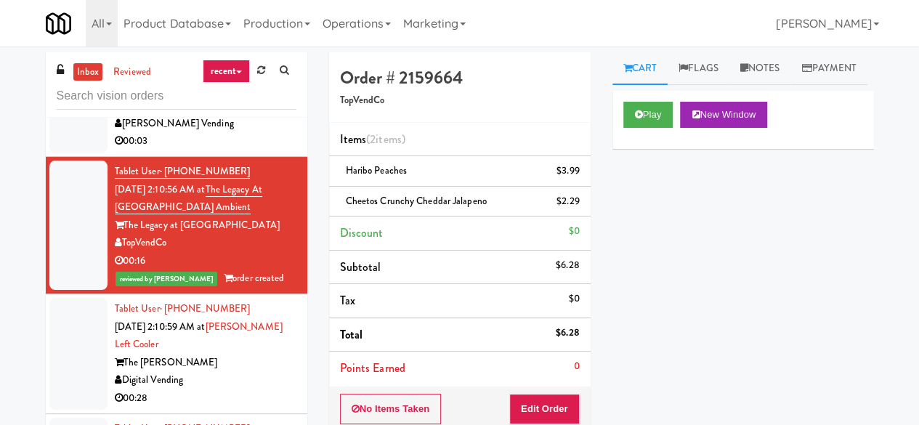
click at [248, 115] on div "[DEMOGRAPHIC_DATA] 2" at bounding box center [206, 106] width 182 height 18
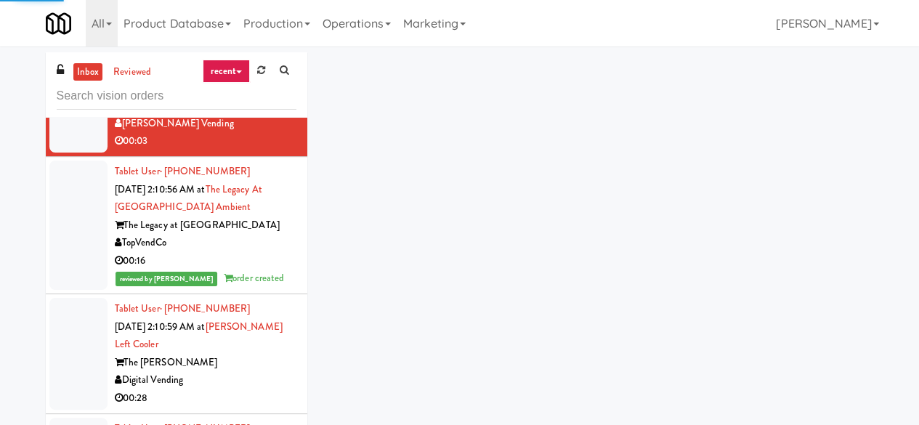
scroll to position [3234, 0]
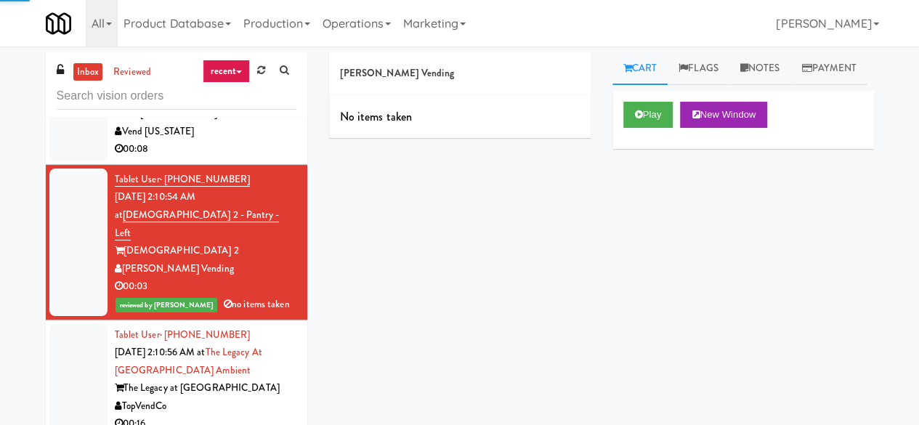
click at [228, 39] on div "00:04" at bounding box center [206, 30] width 182 height 18
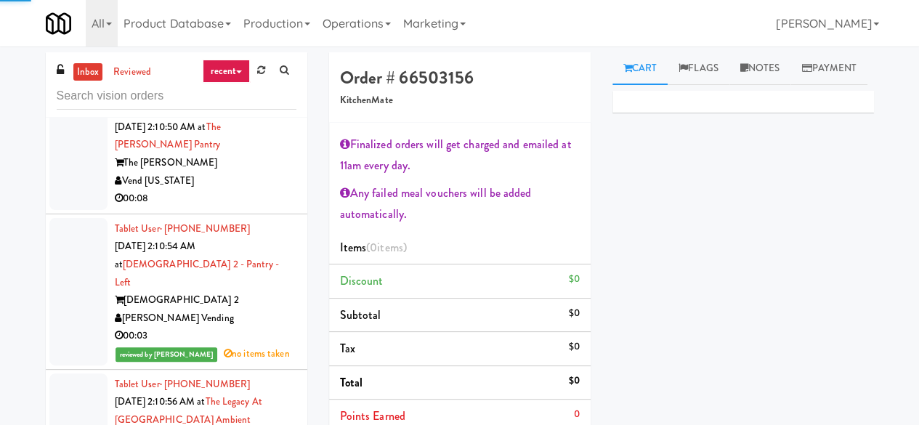
scroll to position [3162, 0]
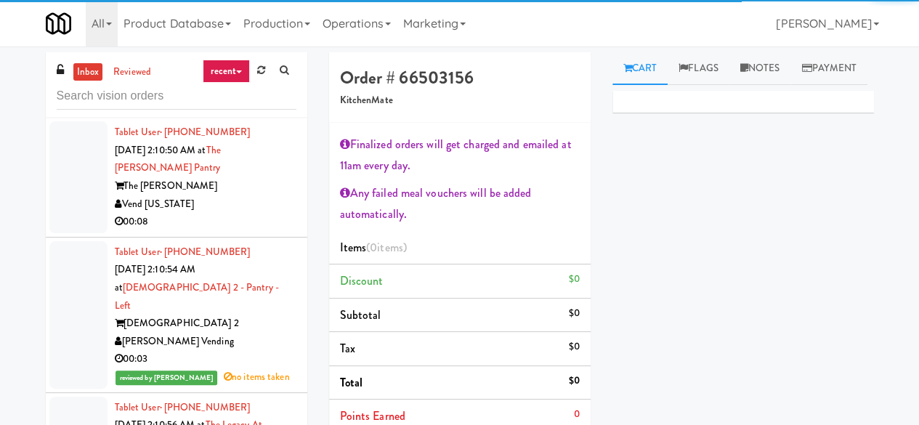
click at [235, 10] on div "00:28" at bounding box center [206, 1] width 182 height 18
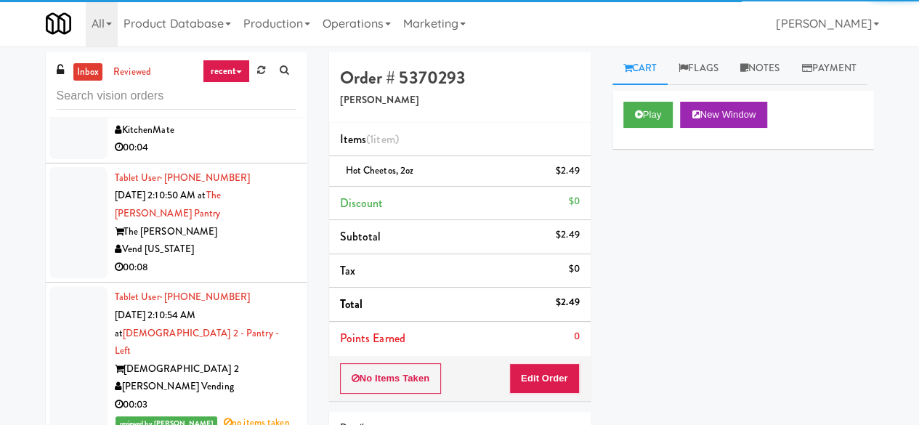
scroll to position [3234, 0]
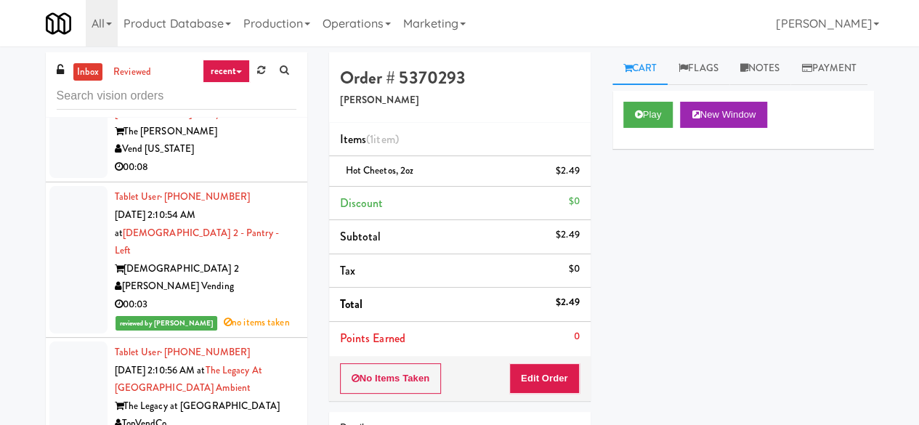
click at [235, 57] on div "00:04" at bounding box center [206, 47] width 182 height 18
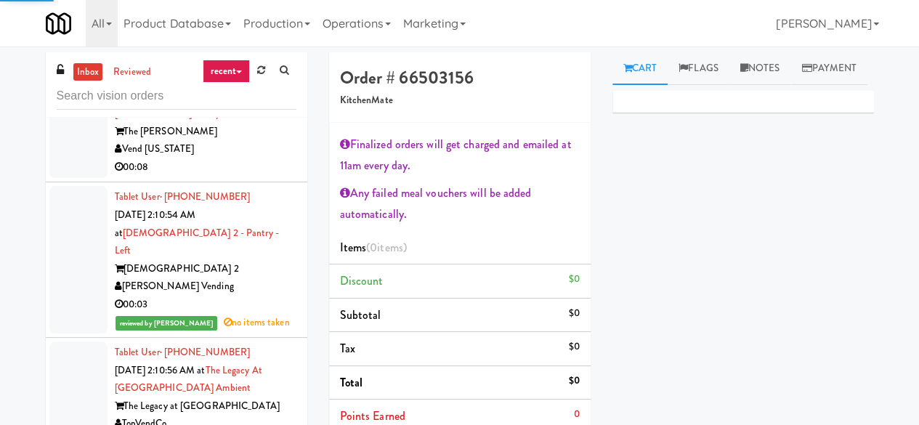
click at [241, 158] on div "Vend [US_STATE]" at bounding box center [206, 149] width 182 height 18
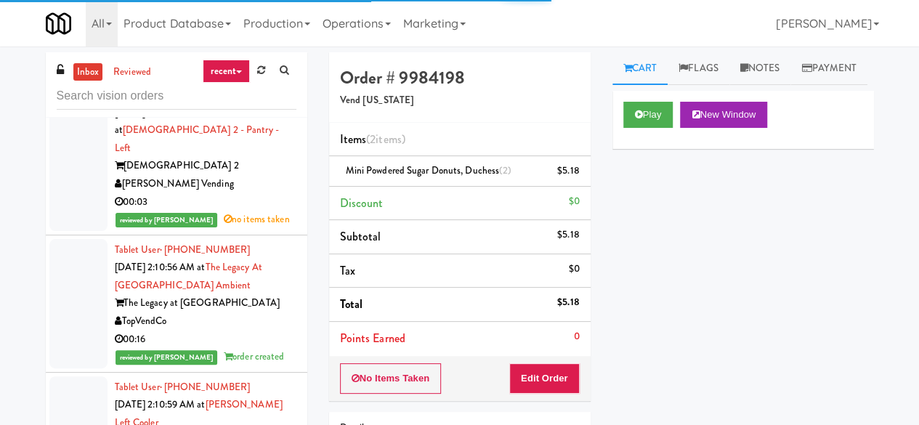
scroll to position [3379, 0]
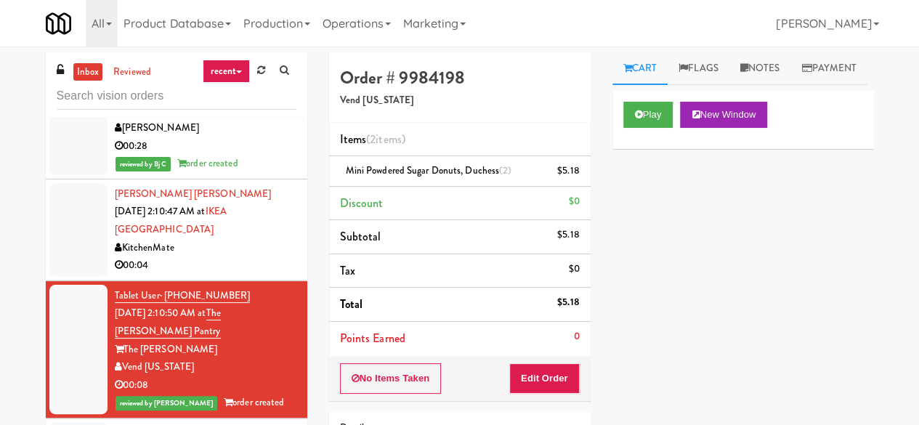
click at [218, 17] on div "Pennys DC" at bounding box center [206, 8] width 182 height 18
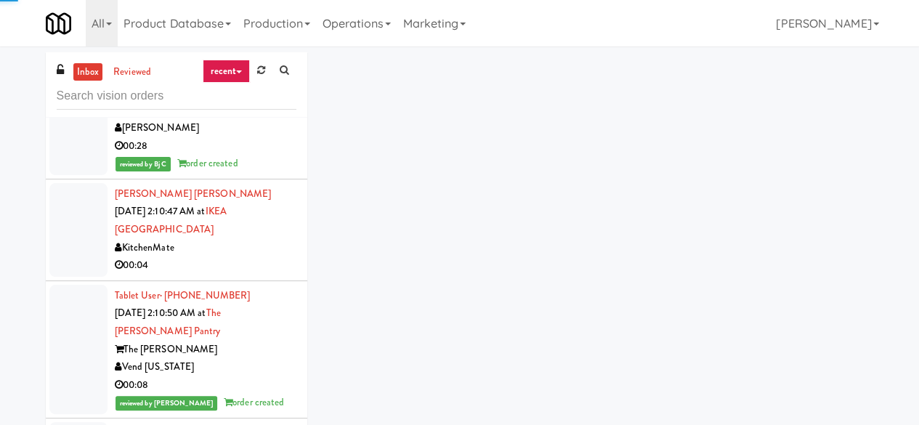
scroll to position [2871, 0]
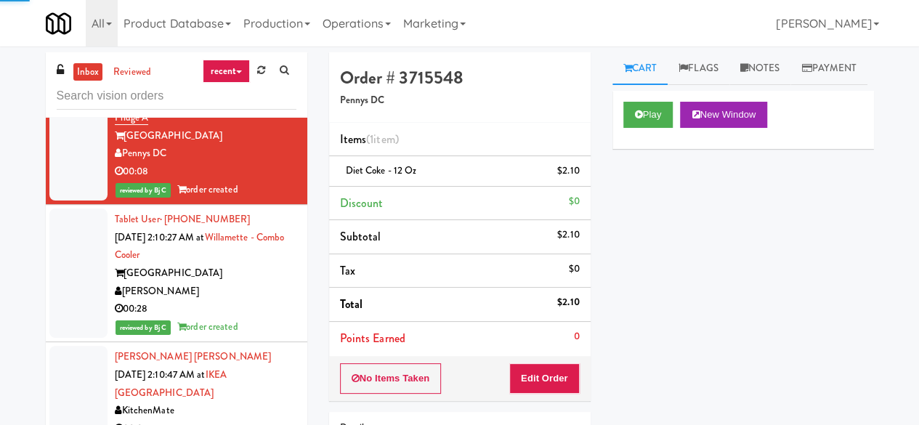
click at [235, 44] on div "Tleeto Black" at bounding box center [206, 34] width 182 height 18
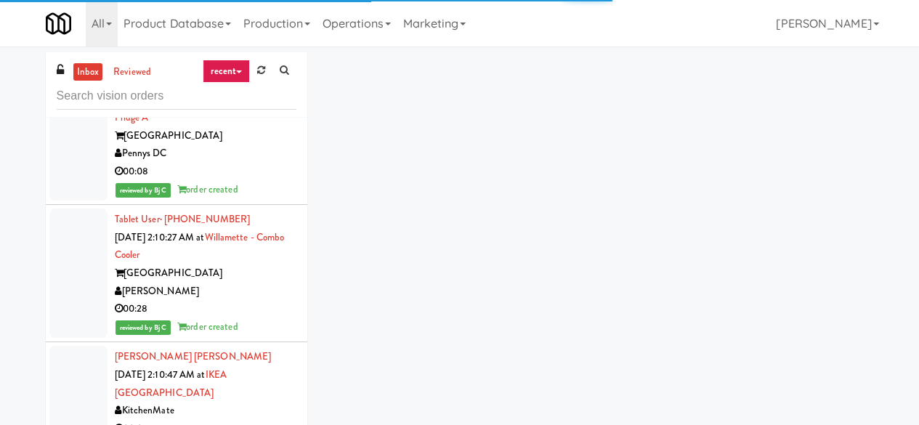
scroll to position [2726, 0]
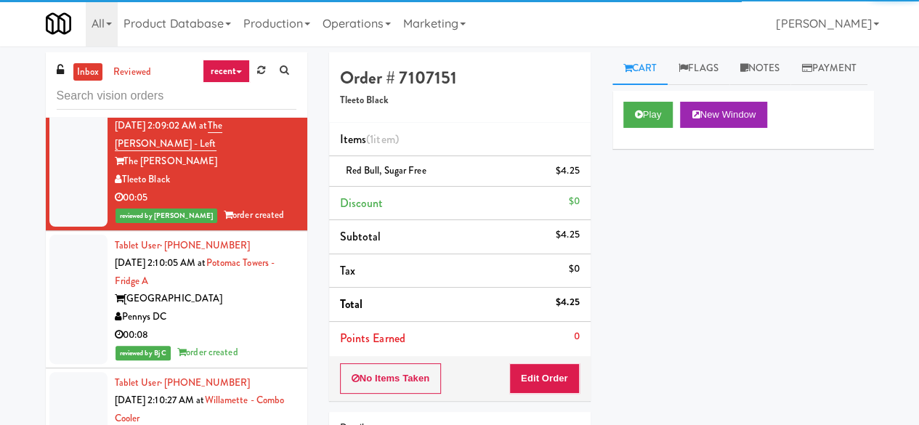
click at [230, 52] on div "The [PERSON_NAME]" at bounding box center [206, 42] width 182 height 18
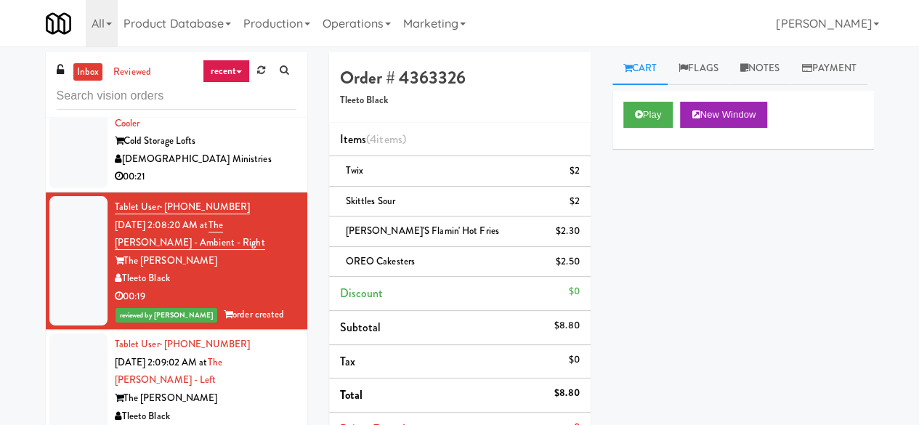
scroll to position [2508, 0]
click at [261, 48] on div "Smart Vending of [US_STATE]" at bounding box center [206, 39] width 182 height 18
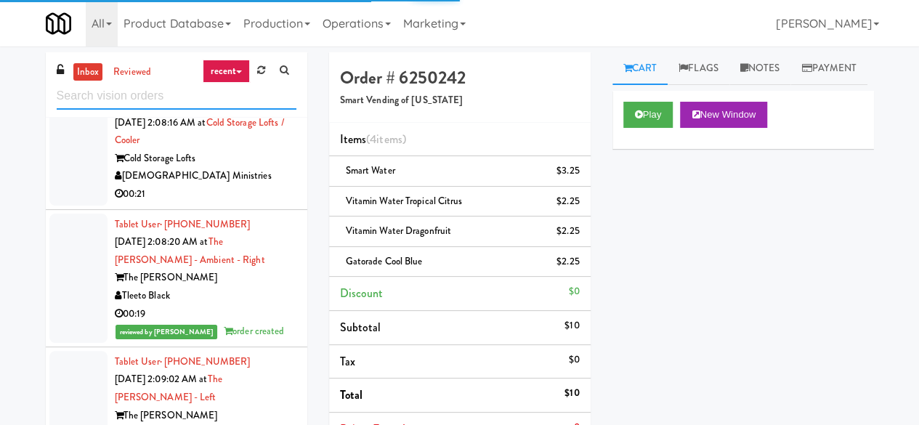
click at [152, 95] on input "text" at bounding box center [177, 96] width 240 height 27
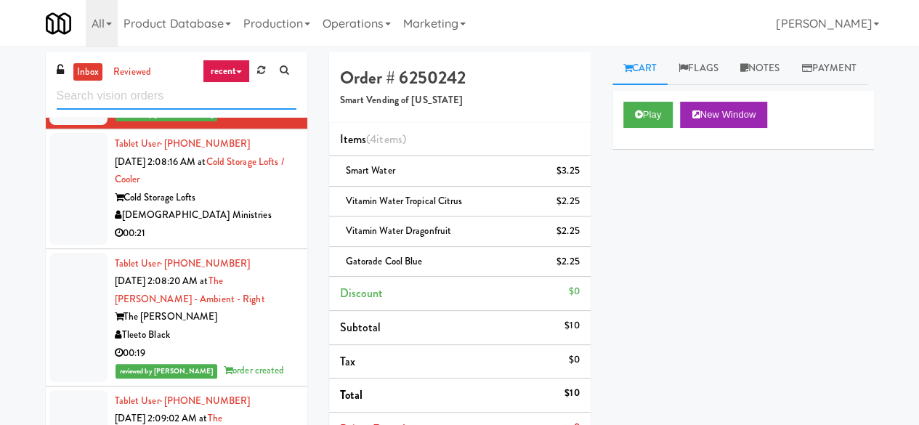
scroll to position [2435, 0]
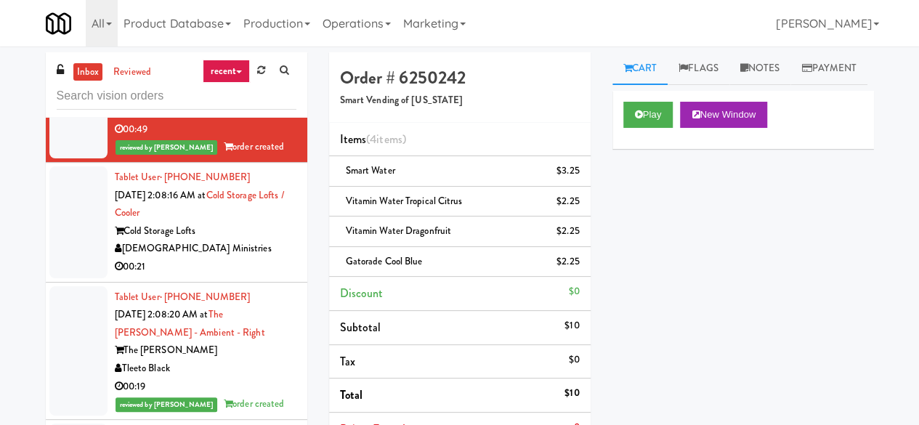
click at [222, 19] on div "00:05" at bounding box center [206, 10] width 182 height 18
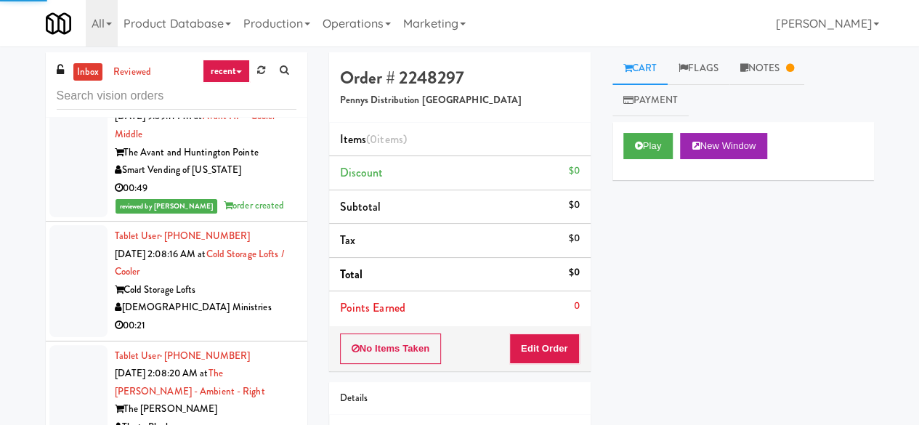
scroll to position [2363, 0]
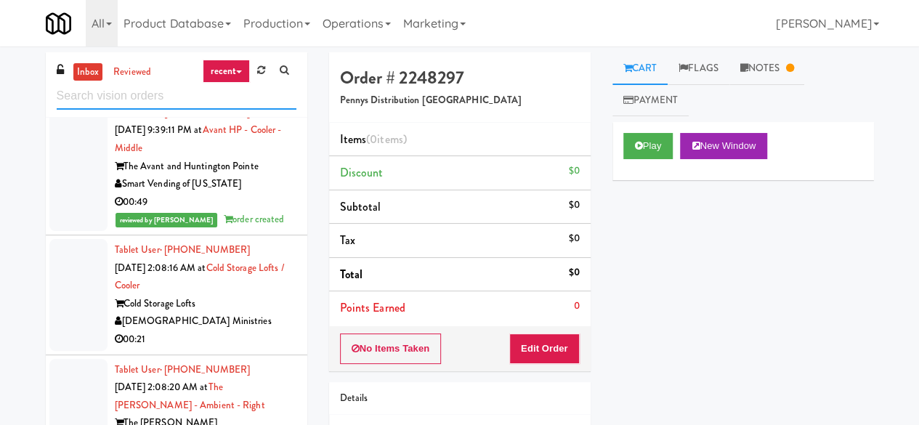
click at [138, 99] on input "text" at bounding box center [177, 96] width 240 height 27
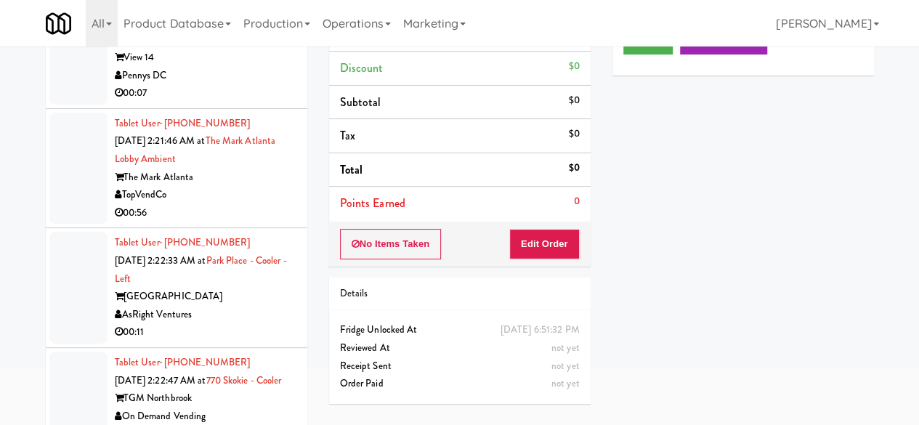
scroll to position [138, 0]
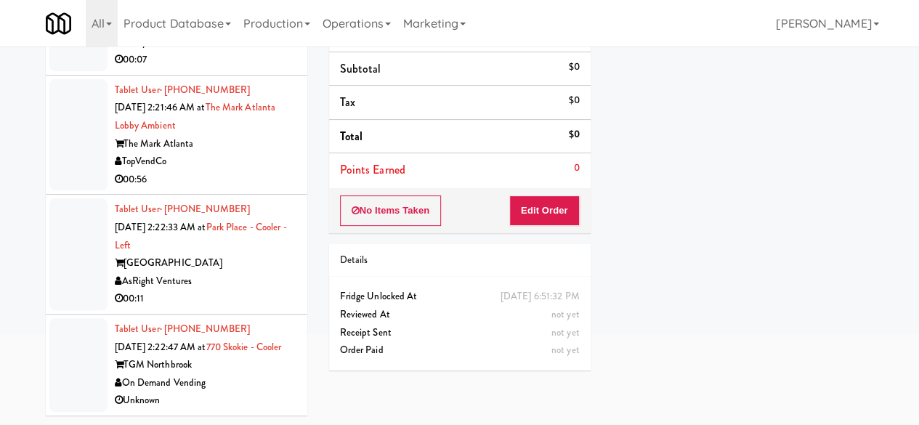
click at [247, 254] on div "[GEOGRAPHIC_DATA]" at bounding box center [206, 263] width 182 height 18
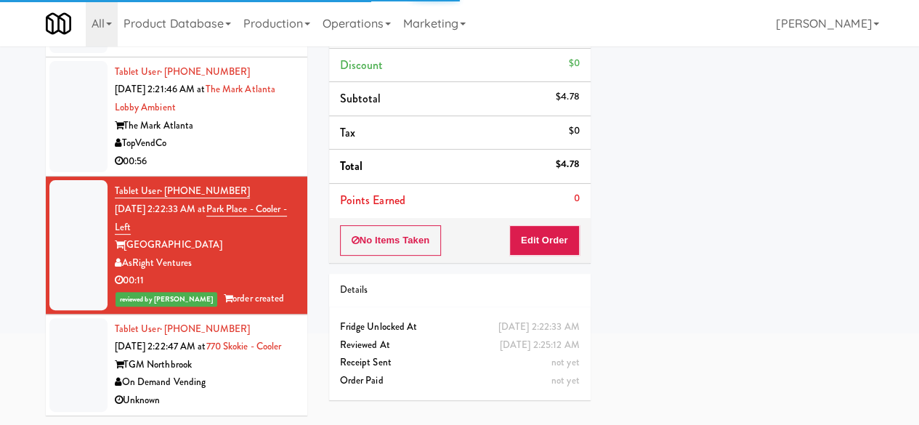
click at [270, 374] on div "TGM Northbrook" at bounding box center [206, 365] width 182 height 18
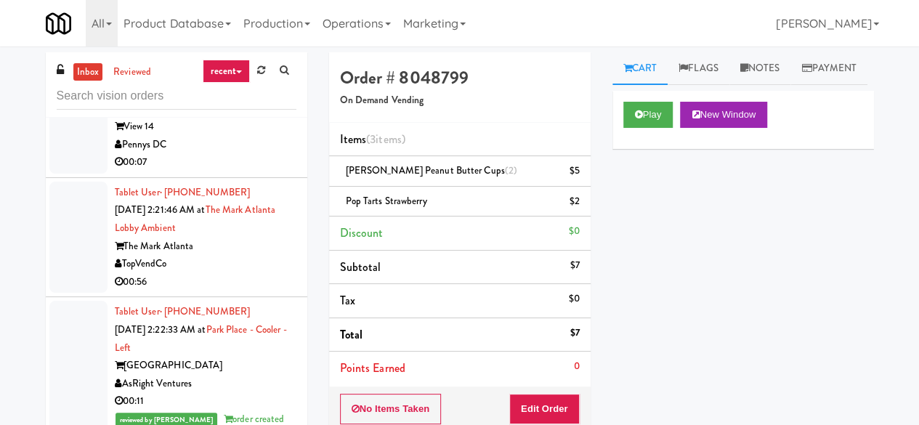
click at [247, 291] on div "00:56" at bounding box center [206, 282] width 182 height 18
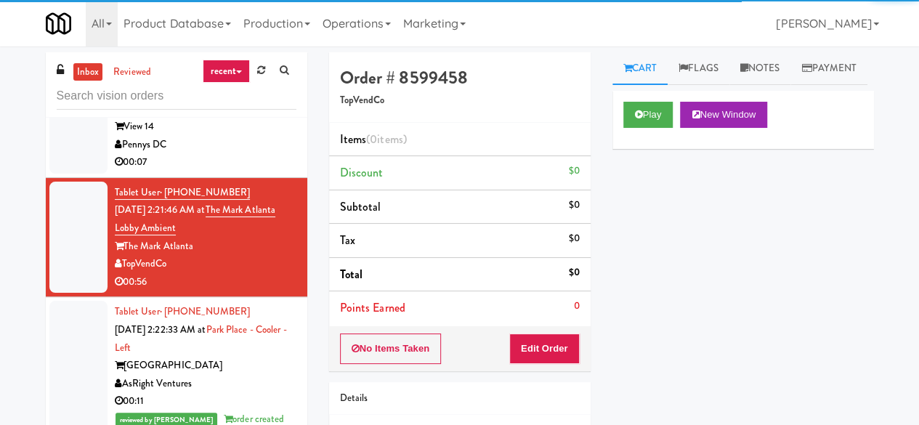
scroll to position [2311, 0]
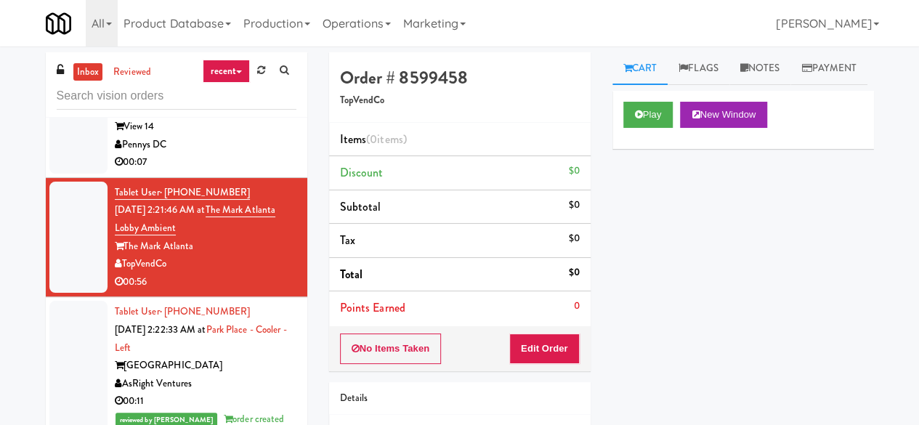
click at [240, 136] on div "View 14" at bounding box center [206, 127] width 182 height 18
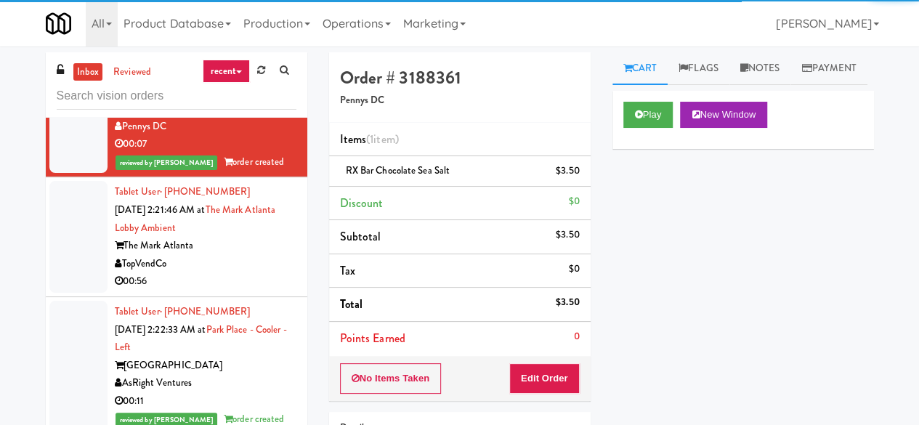
click at [243, 34] on div "KitchenMate" at bounding box center [206, 25] width 182 height 18
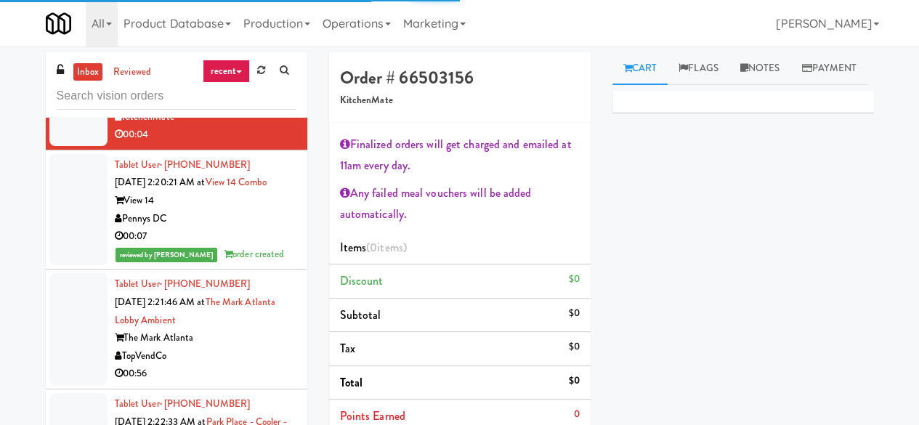
scroll to position [2166, 0]
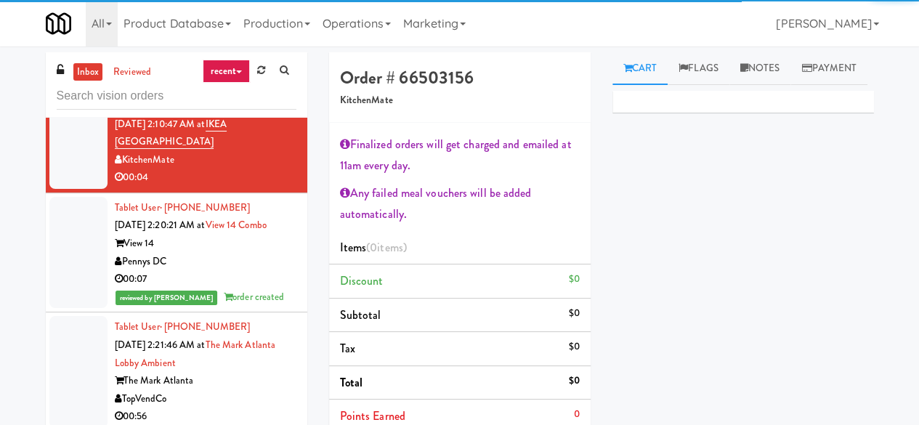
click at [231, 67] on div "Pennys Distribution [GEOGRAPHIC_DATA]" at bounding box center [206, 49] width 182 height 36
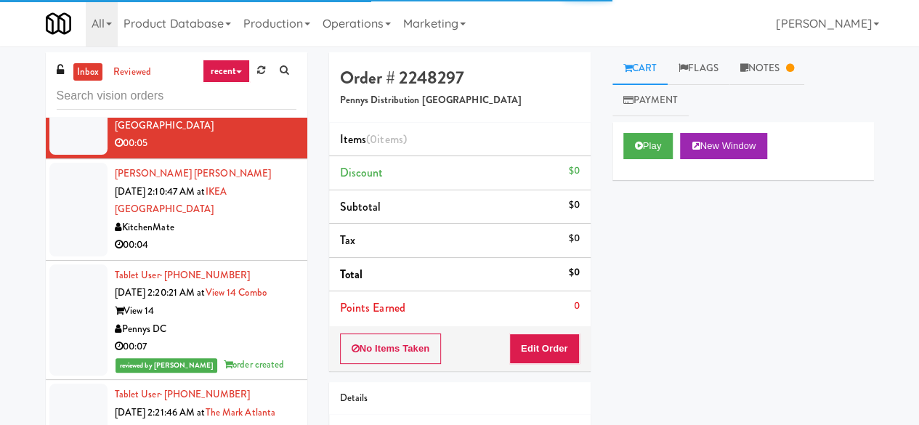
scroll to position [2021, 0]
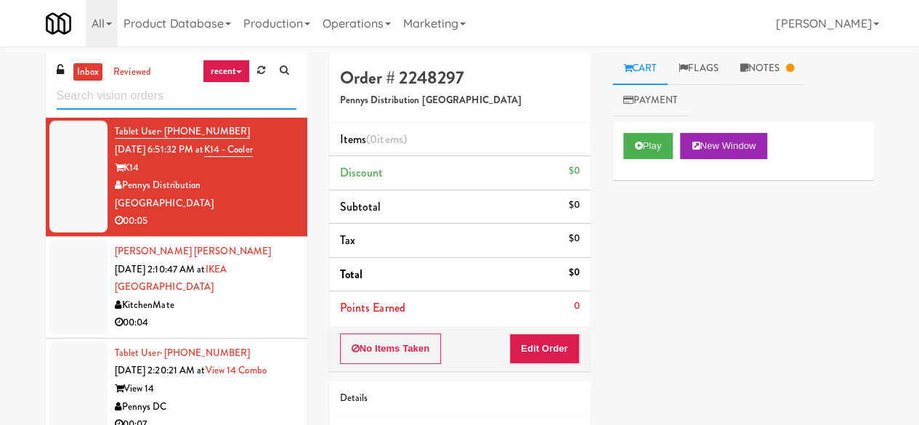
click at [155, 101] on input "text" at bounding box center [177, 96] width 240 height 27
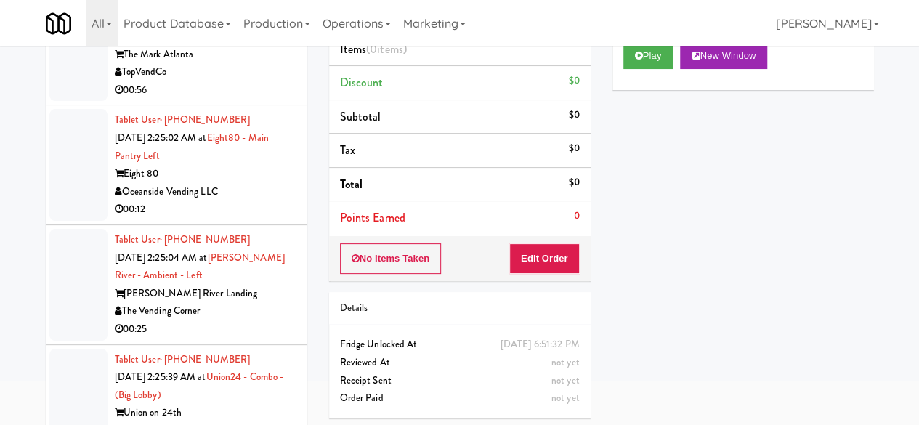
scroll to position [138, 0]
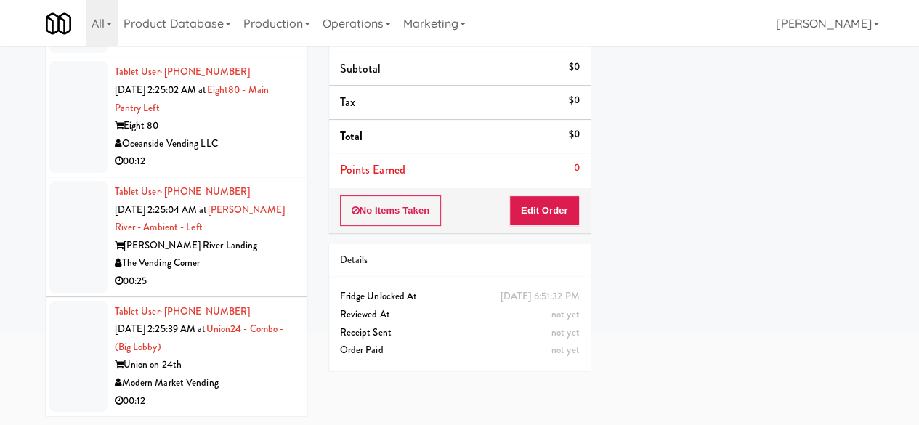
click at [246, 374] on div "Modern Market Vending" at bounding box center [206, 383] width 182 height 18
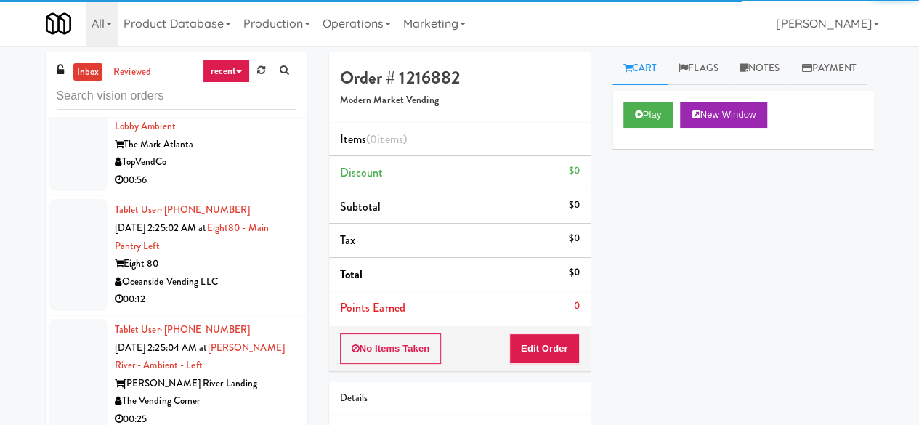
click at [645, 131] on div "Play New Window" at bounding box center [742, 120] width 261 height 58
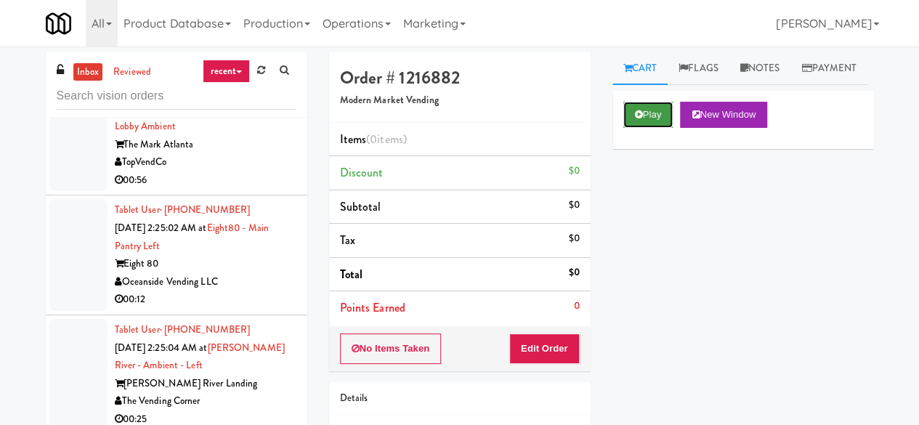
click at [643, 128] on button "Play" at bounding box center [648, 115] width 50 height 26
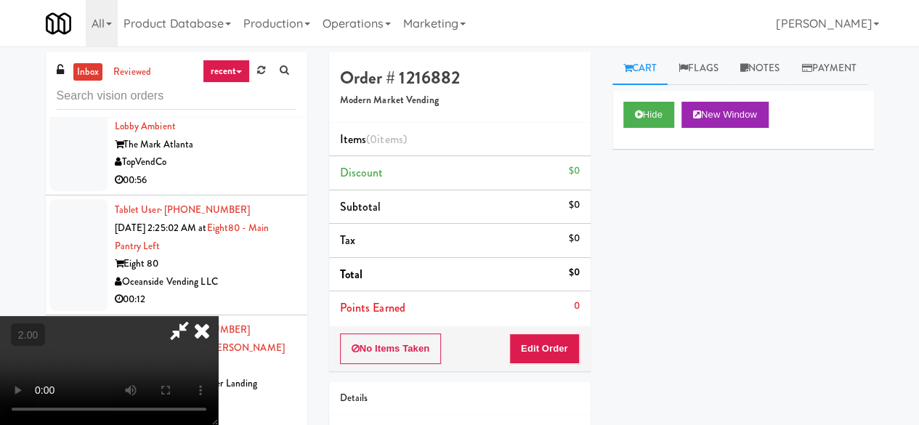
click at [558, 327] on div "No Items Taken Edit Order" at bounding box center [459, 348] width 261 height 45
click at [571, 338] on button "Edit Order" at bounding box center [544, 348] width 70 height 30
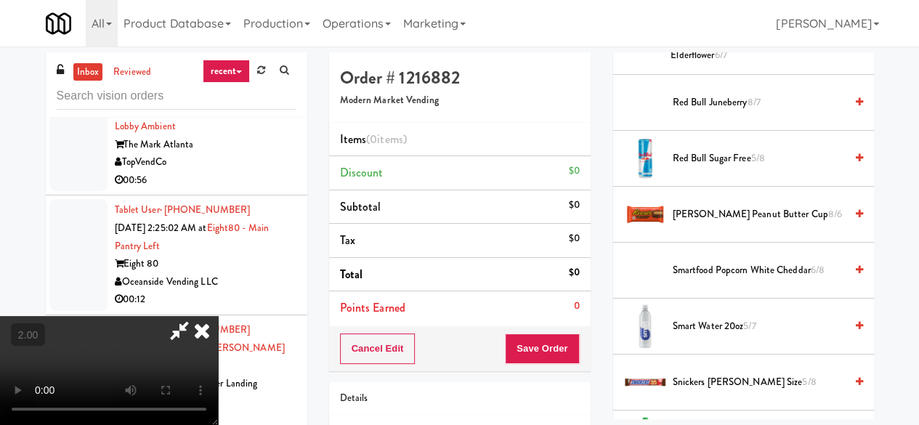
scroll to position [1597, 0]
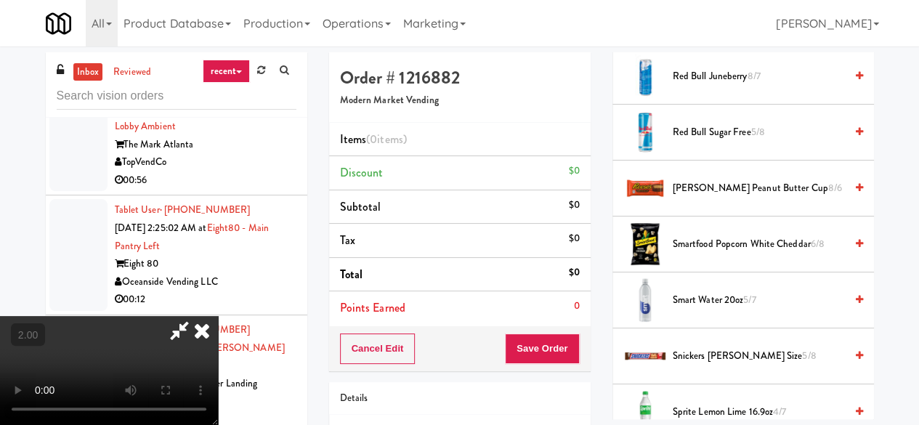
click at [685, 253] on span "Smartfood Popcorn White Cheddar 6/8" at bounding box center [758, 244] width 172 height 18
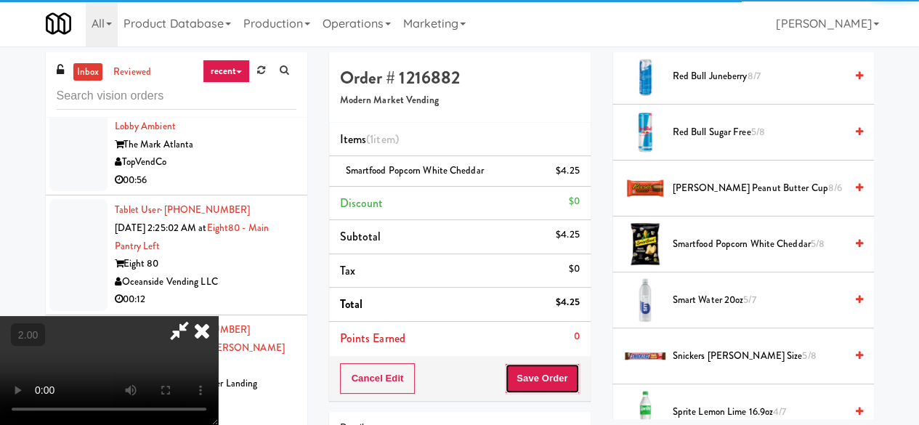
click at [552, 376] on button "Save Order" at bounding box center [542, 378] width 74 height 30
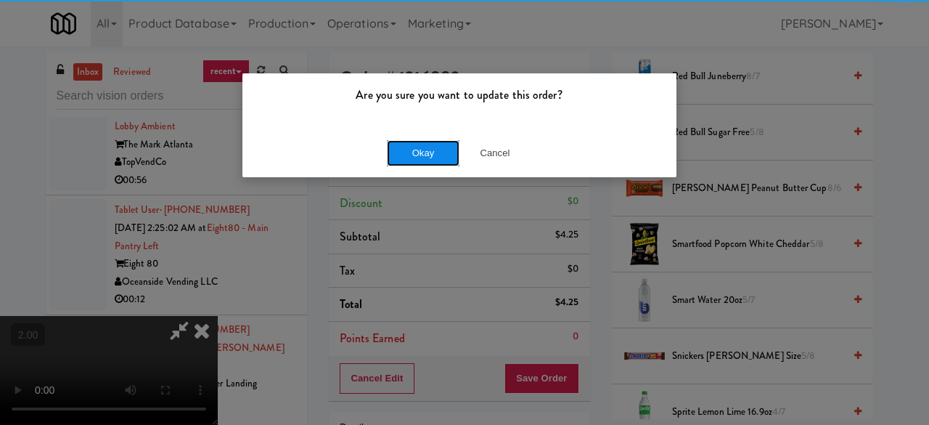
click at [420, 145] on button "Okay" at bounding box center [423, 153] width 73 height 26
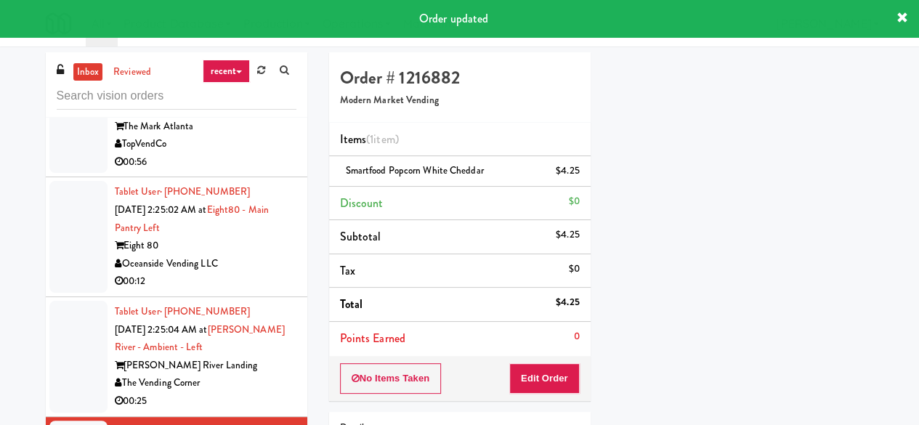
scroll to position [2475, 0]
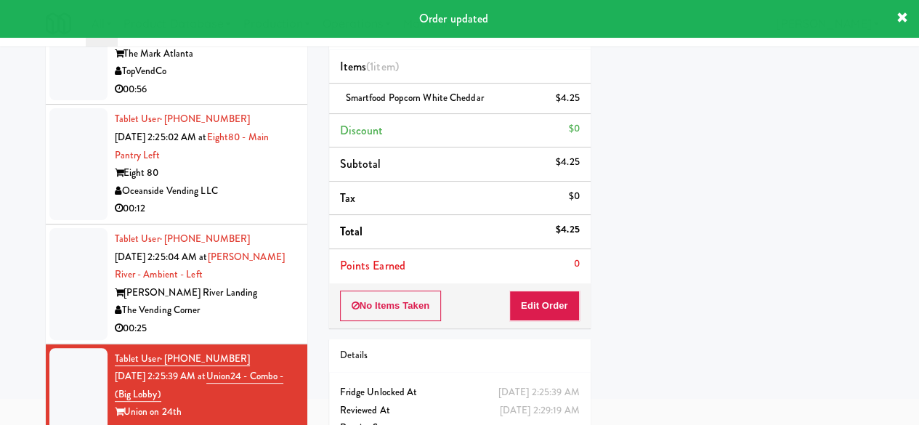
click at [270, 304] on div "The Vending Corner" at bounding box center [206, 310] width 182 height 18
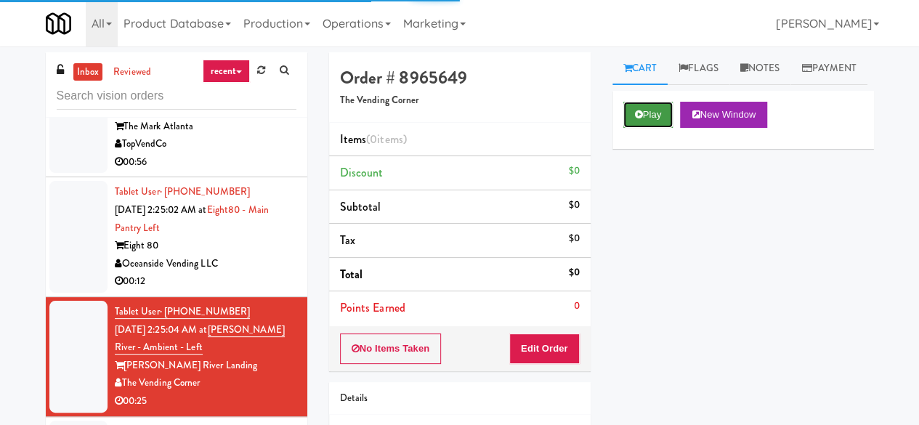
click at [627, 128] on button "Play" at bounding box center [648, 115] width 50 height 26
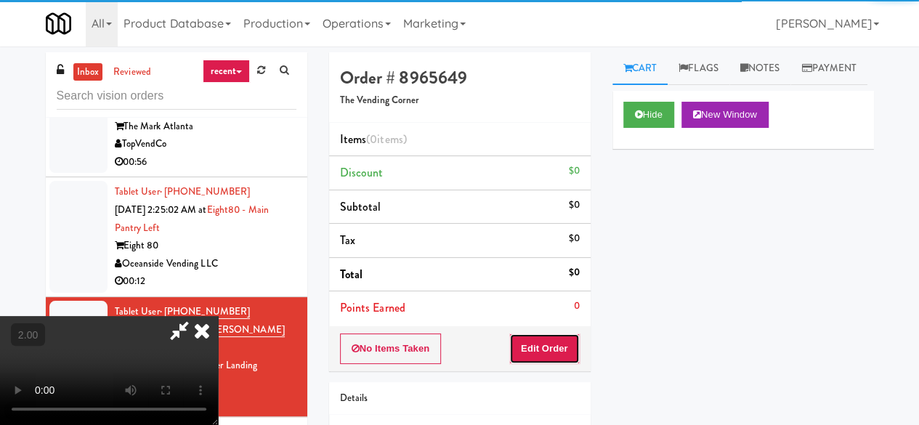
click at [553, 344] on button "Edit Order" at bounding box center [544, 348] width 70 height 30
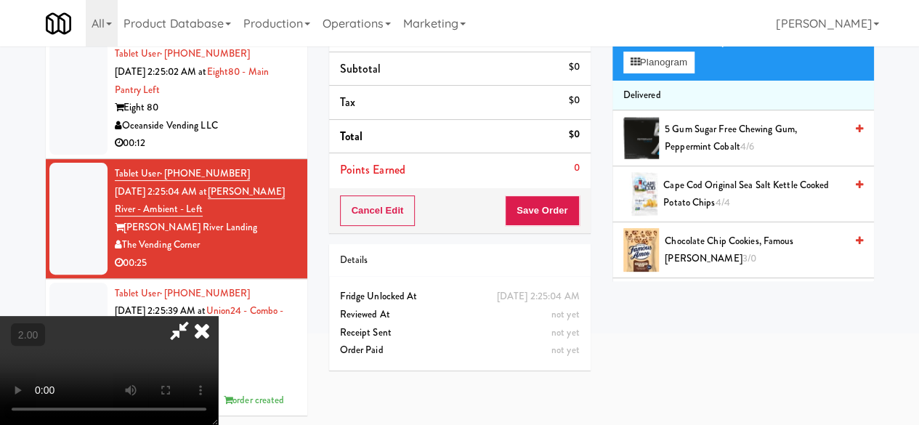
scroll to position [46, 0]
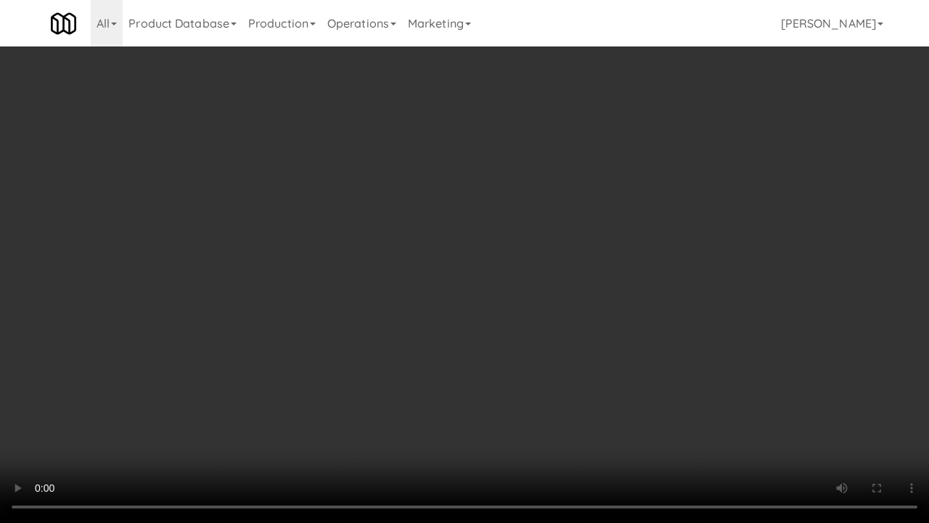
click at [532, 377] on video at bounding box center [464, 261] width 929 height 523
click at [354, 424] on video at bounding box center [464, 261] width 929 height 523
click at [598, 297] on video at bounding box center [464, 261] width 929 height 523
click at [525, 327] on video at bounding box center [464, 261] width 929 height 523
click at [529, 322] on video at bounding box center [464, 261] width 929 height 523
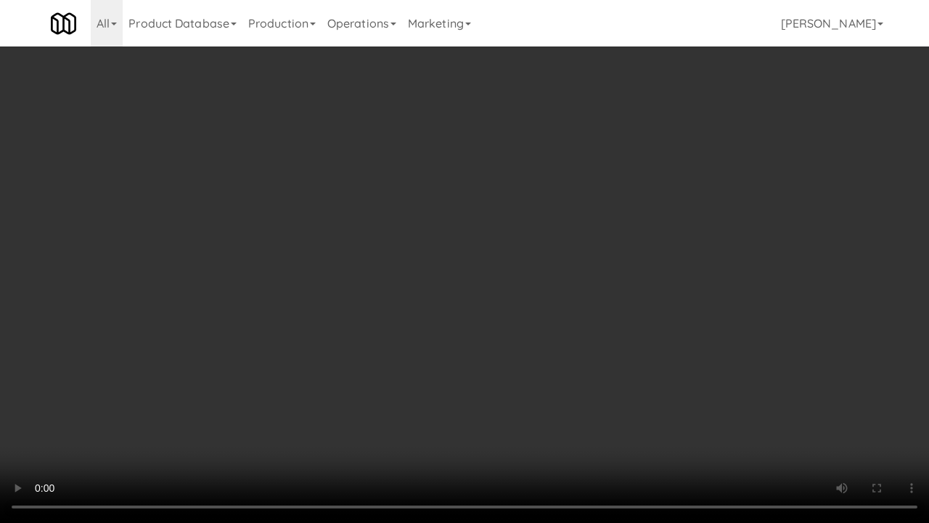
click at [529, 322] on video at bounding box center [464, 261] width 929 height 523
click at [735, 314] on video at bounding box center [464, 261] width 929 height 523
click at [721, 321] on video at bounding box center [464, 261] width 929 height 523
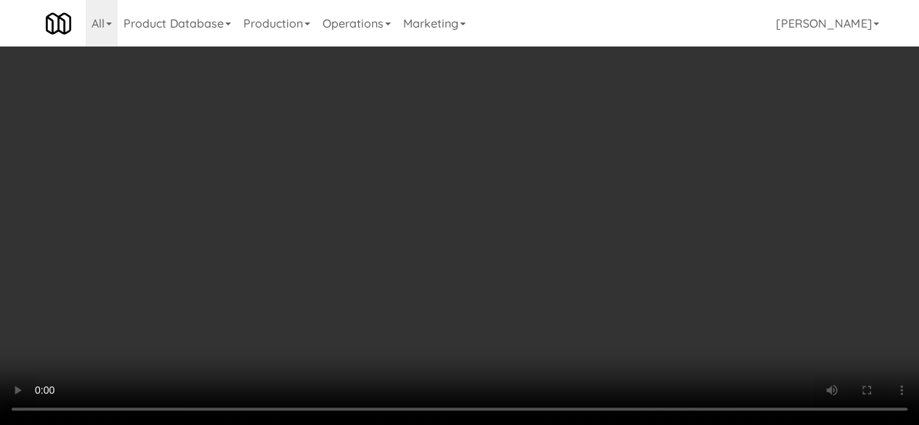
scroll to position [1587, 0]
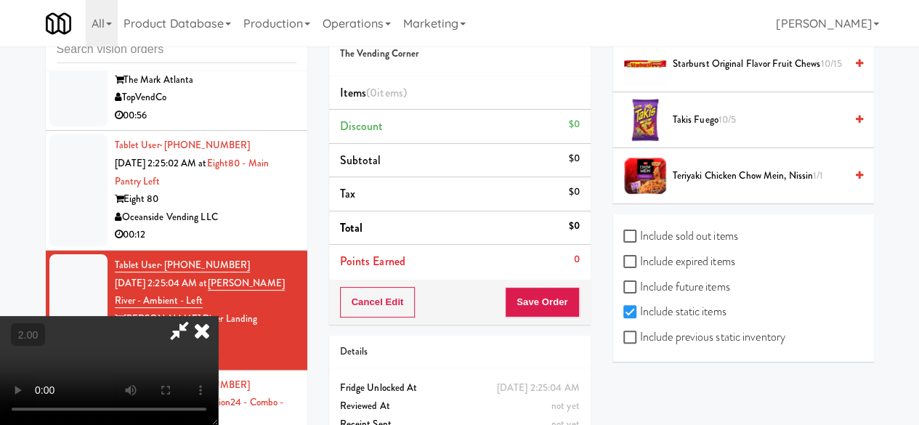
click at [635, 349] on div "Include previous static inventory" at bounding box center [743, 338] width 240 height 25
click at [638, 343] on input "Include previous static inventory" at bounding box center [631, 338] width 17 height 12
checkbox input "true"
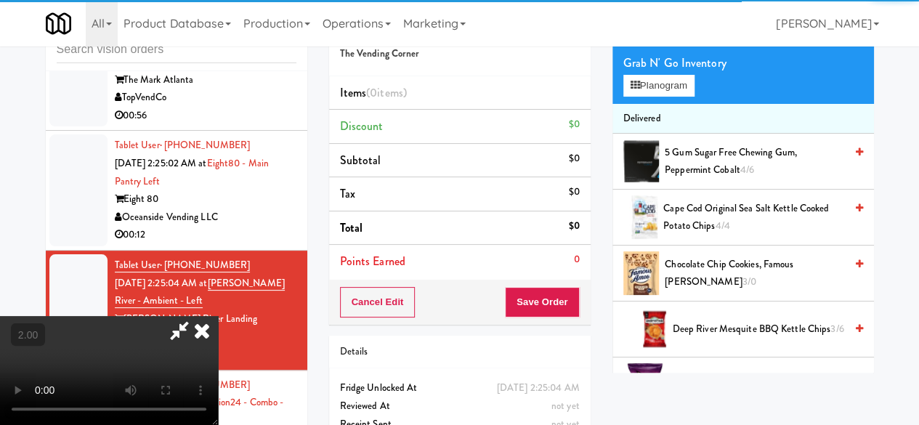
scroll to position [62, 0]
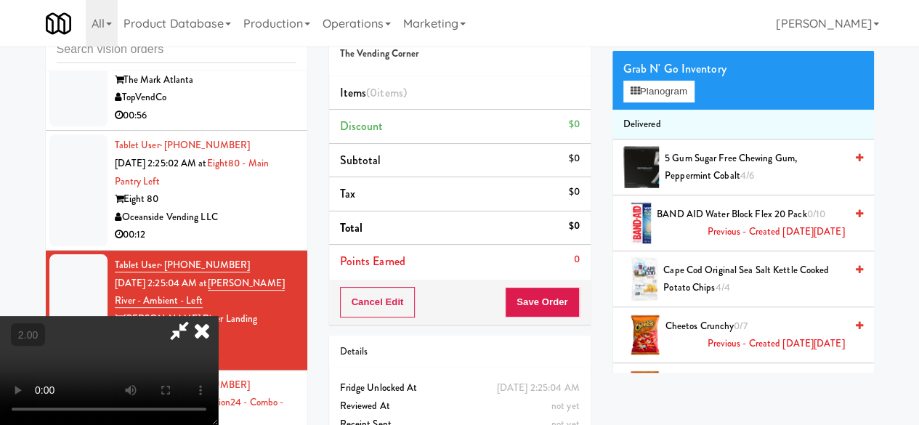
click at [656, 110] on div "Grab N' Go Inventory Planogram" at bounding box center [742, 80] width 261 height 59
click at [659, 102] on button "Planogram" at bounding box center [658, 92] width 71 height 22
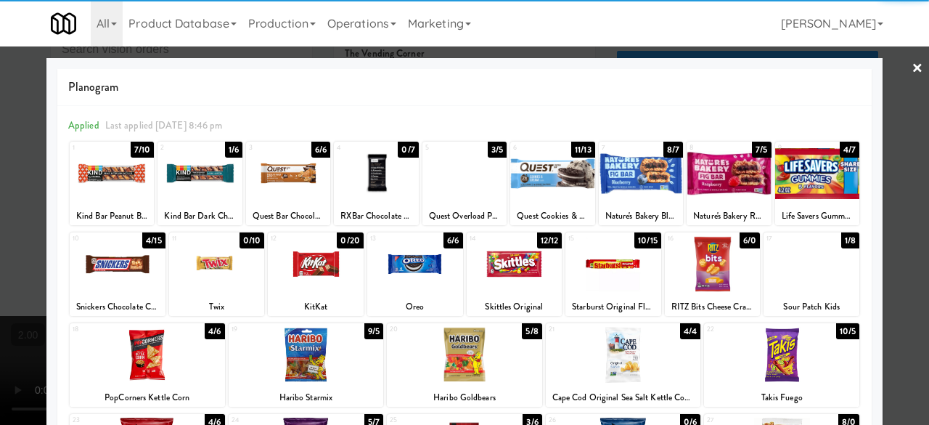
click at [126, 267] on div at bounding box center [118, 264] width 96 height 56
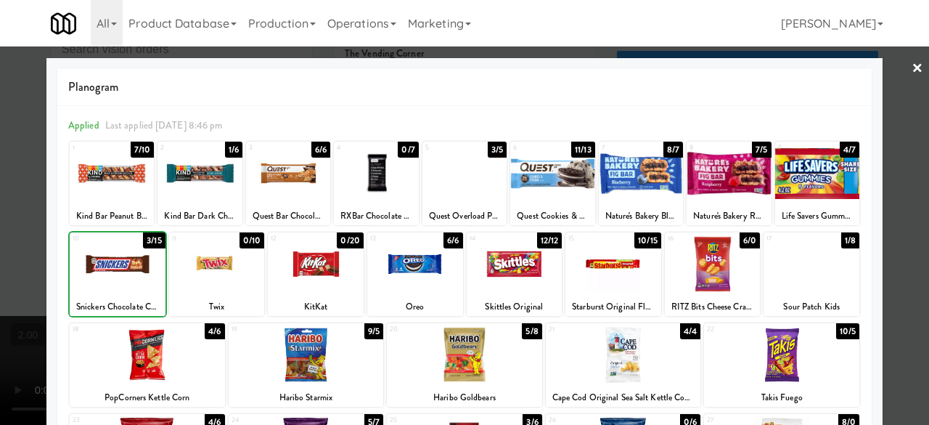
click at [126, 267] on div at bounding box center [118, 264] width 96 height 56
click at [415, 265] on div at bounding box center [415, 264] width 96 height 56
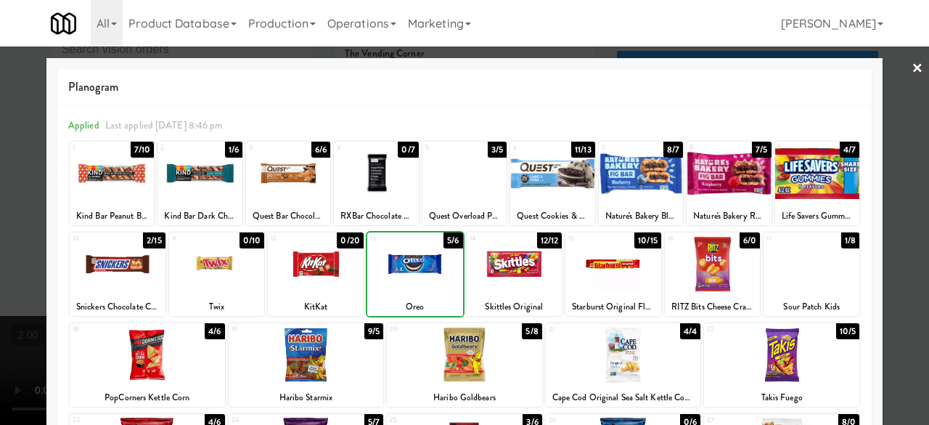
click at [415, 265] on div at bounding box center [415, 264] width 96 height 56
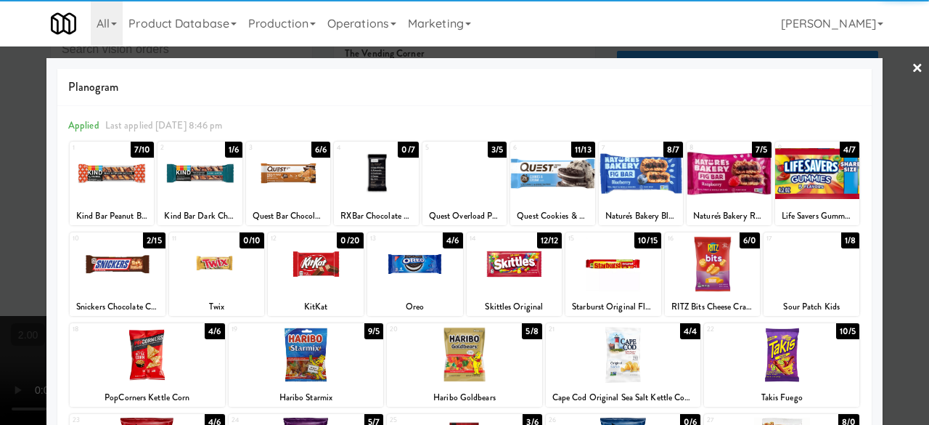
click at [902, 145] on div at bounding box center [464, 212] width 929 height 425
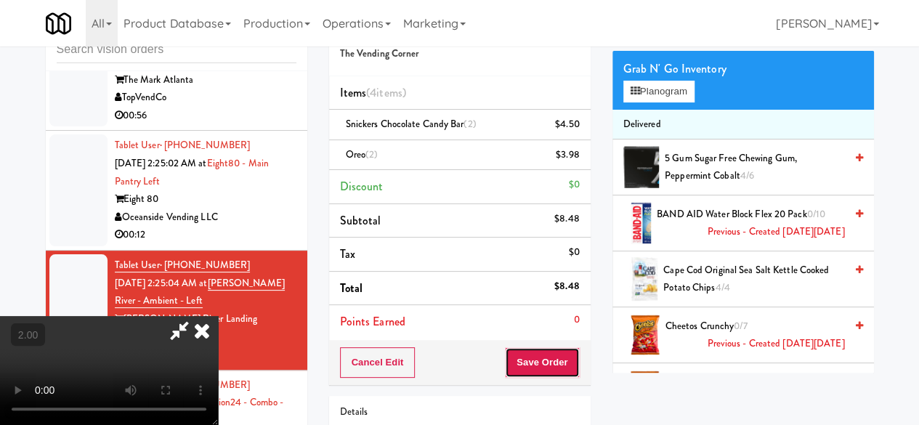
click at [576, 359] on button "Save Order" at bounding box center [542, 362] width 74 height 30
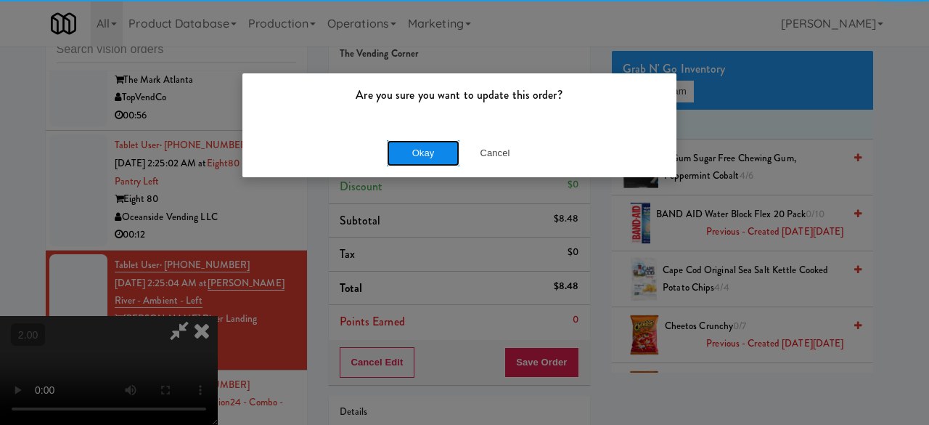
click at [410, 142] on button "Okay" at bounding box center [423, 153] width 73 height 26
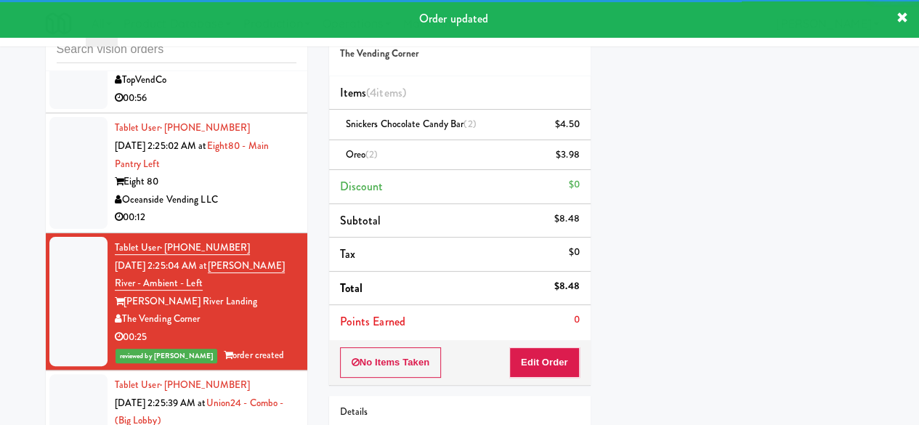
click at [238, 209] on div "Oceanside Vending LLC" at bounding box center [206, 200] width 182 height 18
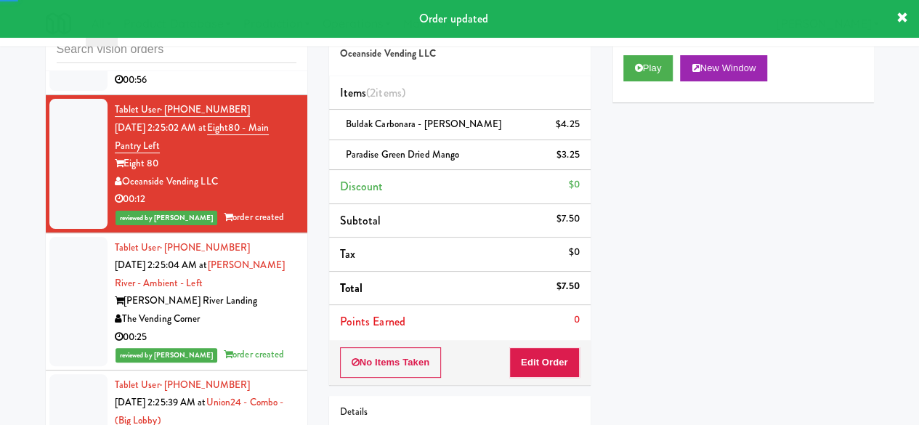
scroll to position [2402, 0]
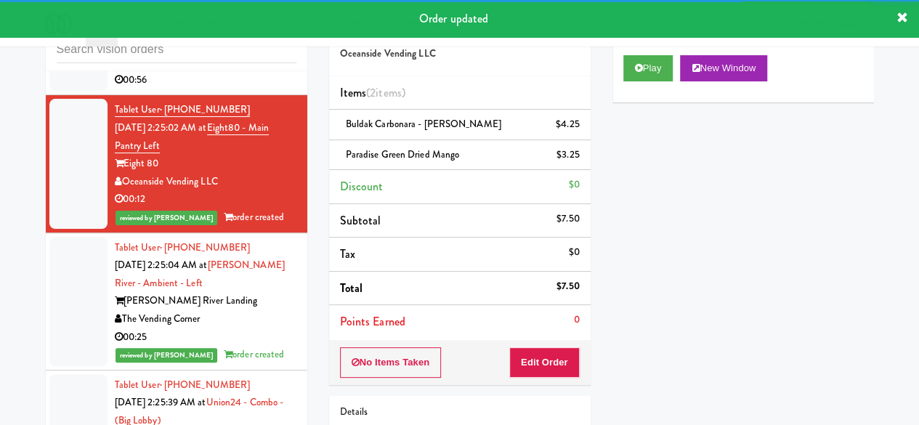
click at [251, 71] on div "TopVendCo" at bounding box center [206, 62] width 182 height 18
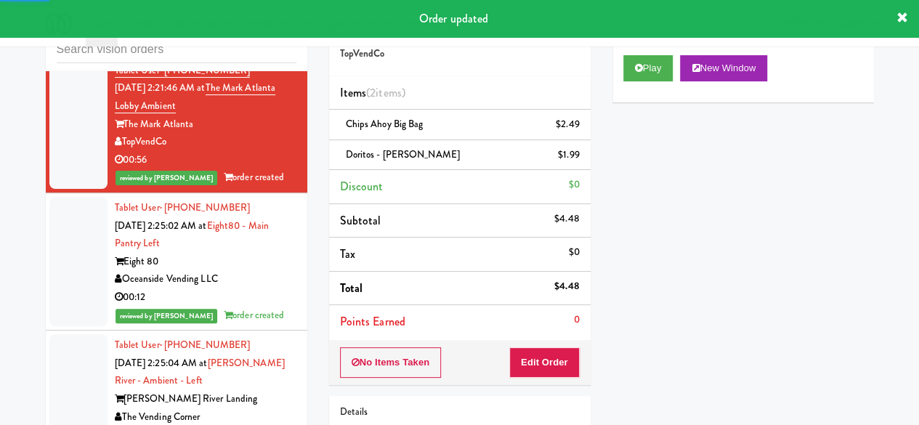
click at [253, 49] on div "00:04" at bounding box center [206, 40] width 182 height 18
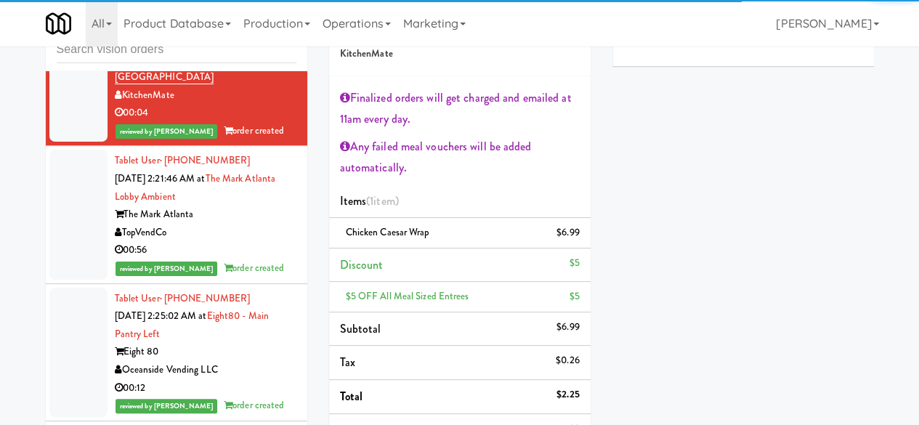
click at [269, 20] on div "00:05" at bounding box center [206, 11] width 182 height 18
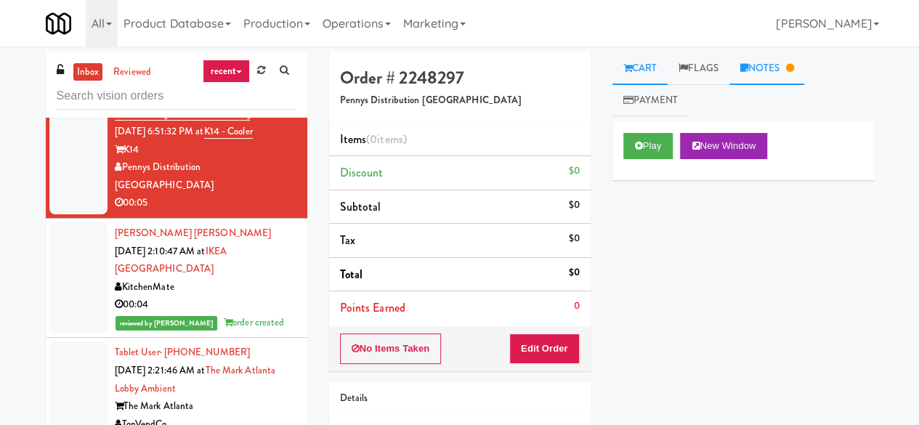
click at [778, 78] on link "Notes" at bounding box center [767, 68] width 76 height 33
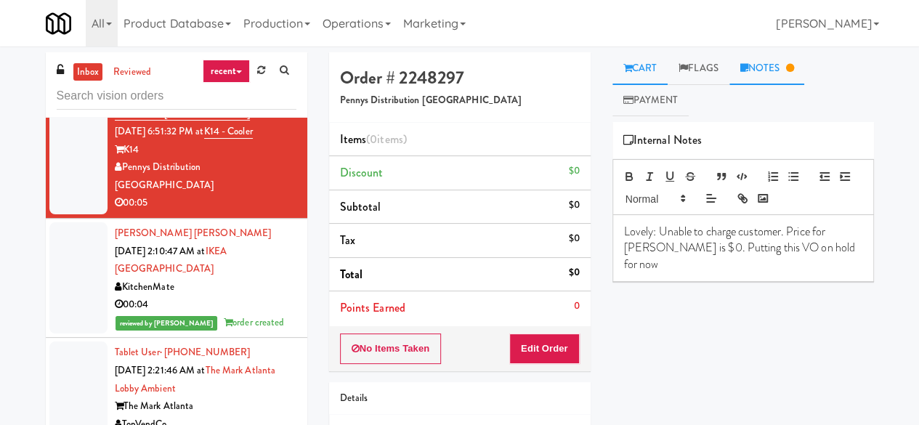
click at [620, 61] on link "Cart" at bounding box center [640, 68] width 56 height 33
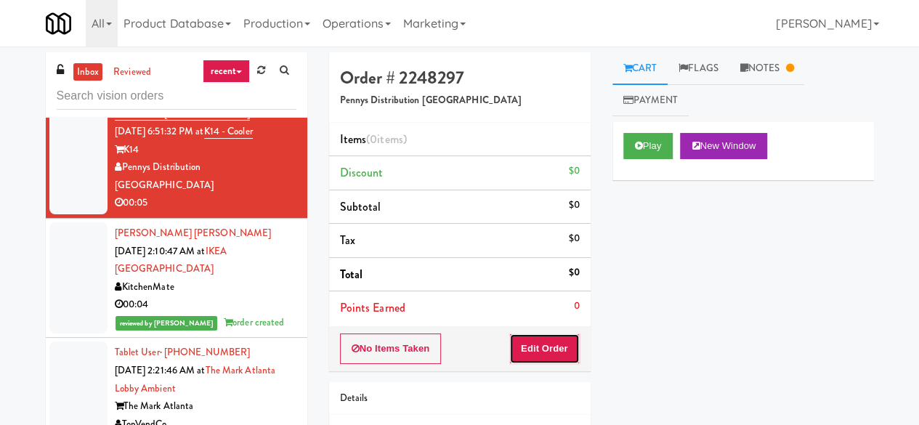
click at [546, 350] on button "Edit Order" at bounding box center [544, 348] width 70 height 30
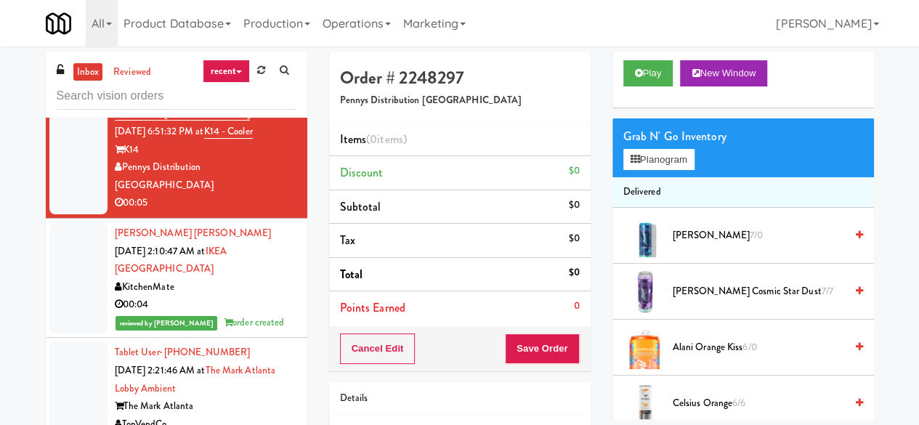
click at [722, 240] on span "[PERSON_NAME] 7/0" at bounding box center [758, 236] width 172 height 18
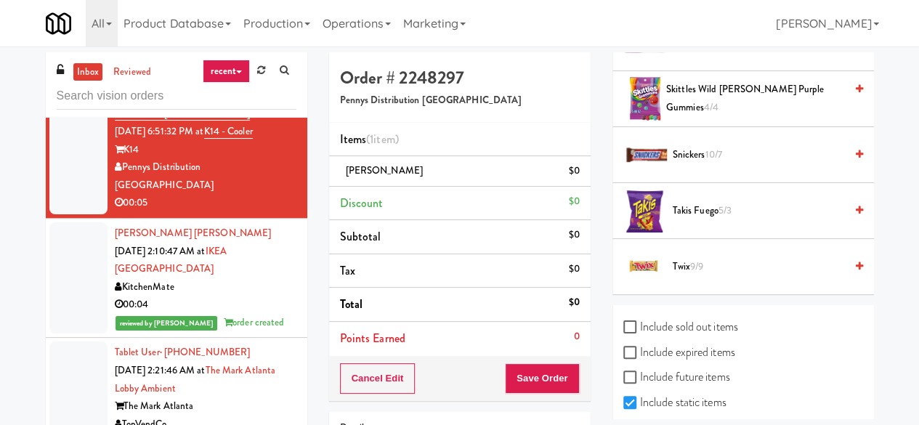
scroll to position [1810, 0]
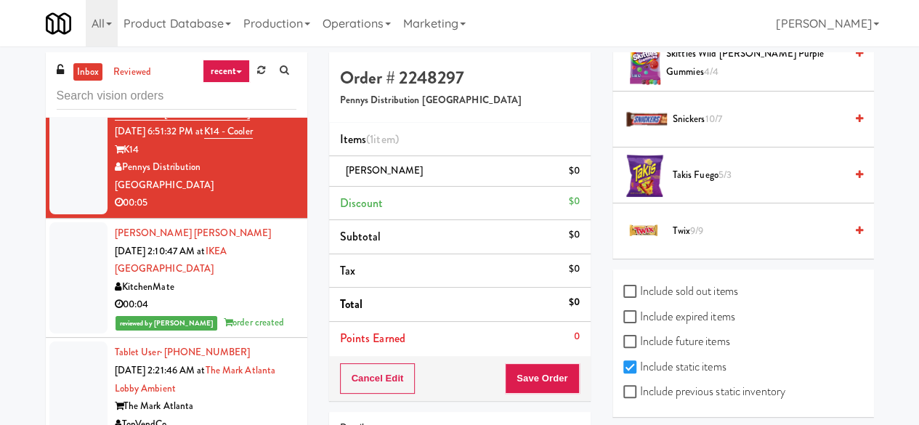
click at [676, 380] on label "Include previous static inventory" at bounding box center [704, 391] width 162 height 22
click at [640, 386] on input "Include previous static inventory" at bounding box center [631, 392] width 17 height 12
checkbox input "true"
click at [673, 308] on label "Include expired items" at bounding box center [679, 317] width 112 height 22
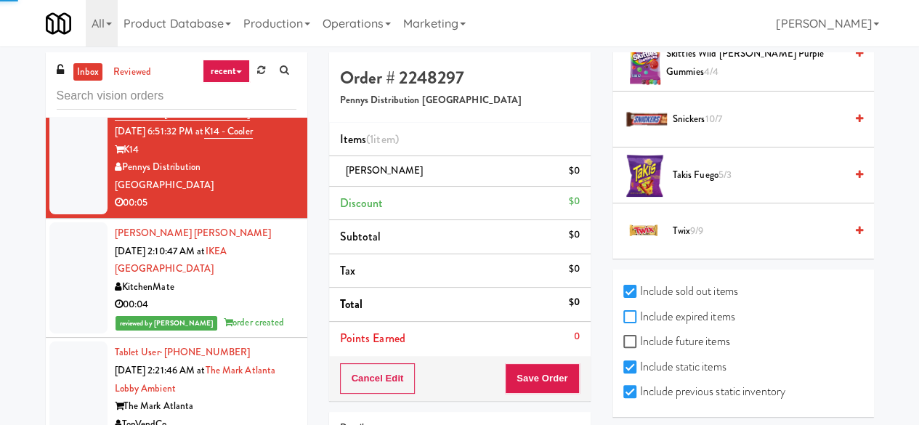
click at [640, 312] on input "Include expired items" at bounding box center [631, 318] width 17 height 12
checkbox input "true"
click at [668, 338] on label "Include future items" at bounding box center [676, 341] width 107 height 22
click at [640, 338] on input "Include future items" at bounding box center [631, 342] width 17 height 12
checkbox input "true"
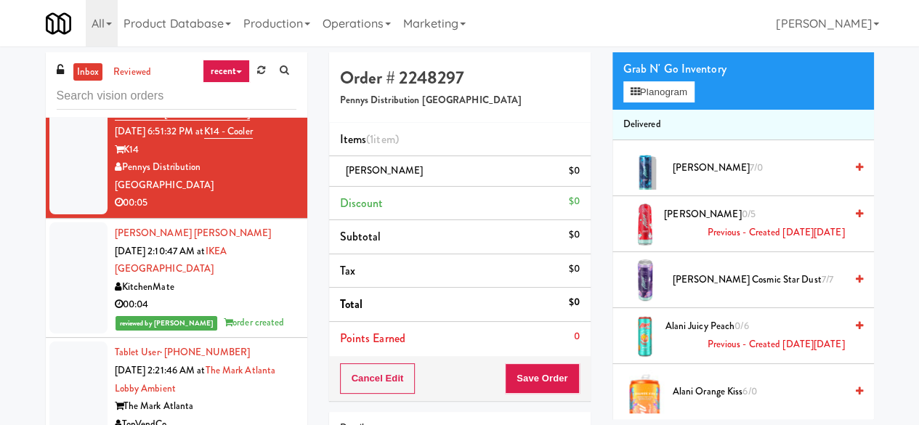
scroll to position [503, 0]
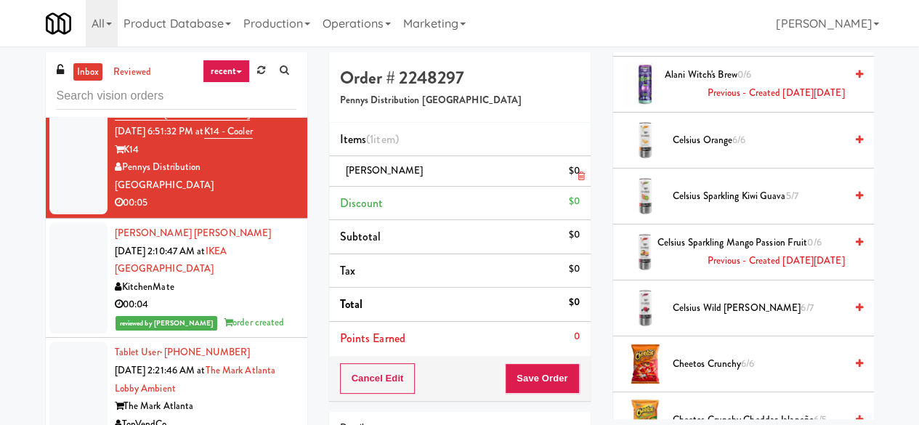
click at [578, 175] on icon at bounding box center [580, 175] width 7 height 9
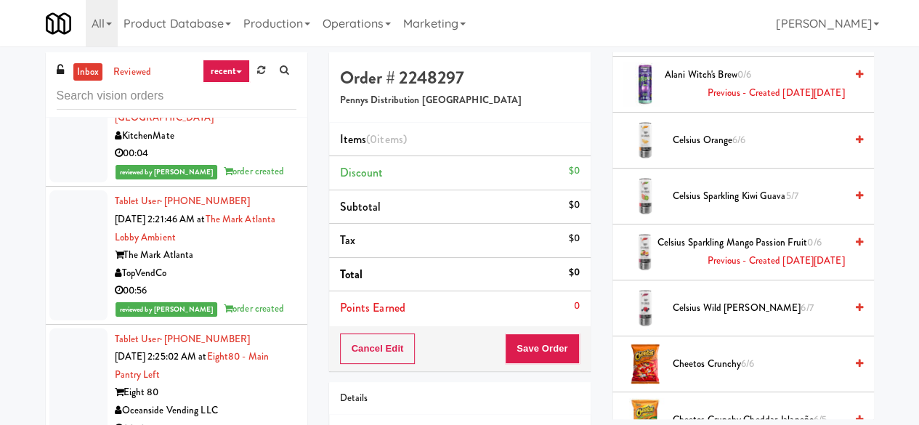
scroll to position [1966, 0]
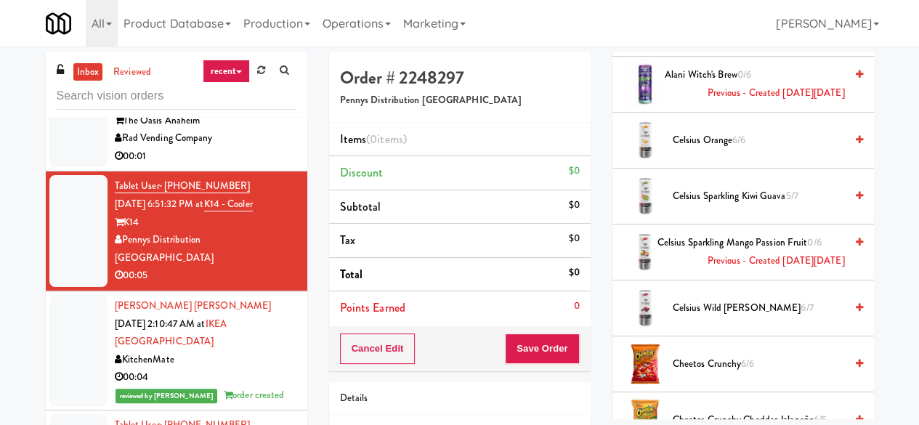
click at [235, 46] on div "CinCity Vending" at bounding box center [206, 37] width 182 height 18
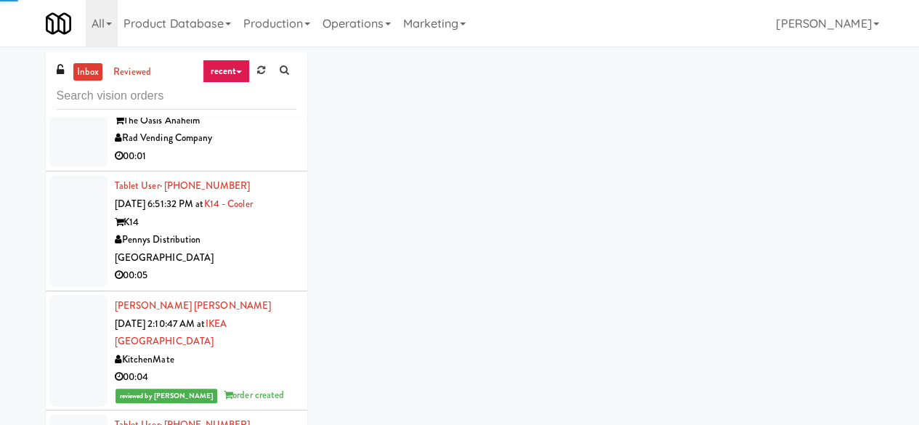
scroll to position [1749, 0]
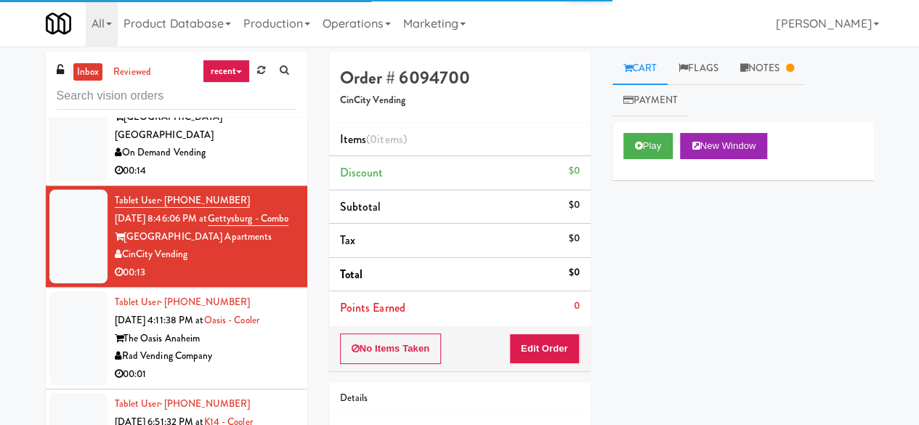
click at [251, 162] on div "On Demand Vending" at bounding box center [206, 153] width 182 height 18
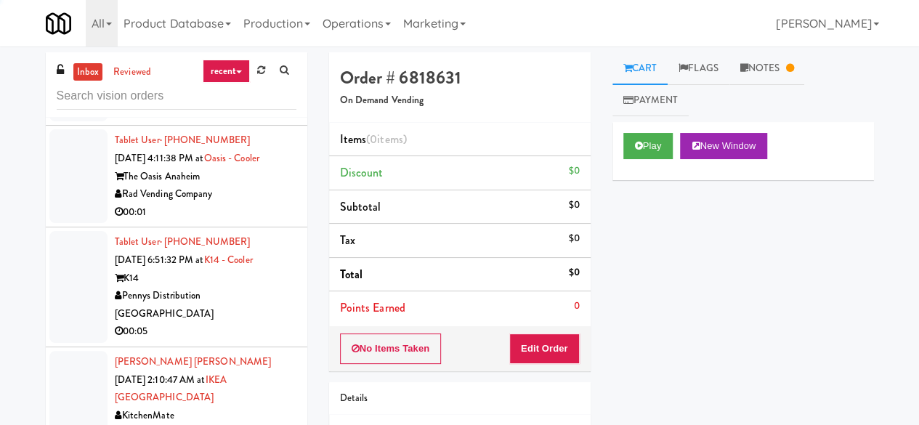
scroll to position [1966, 0]
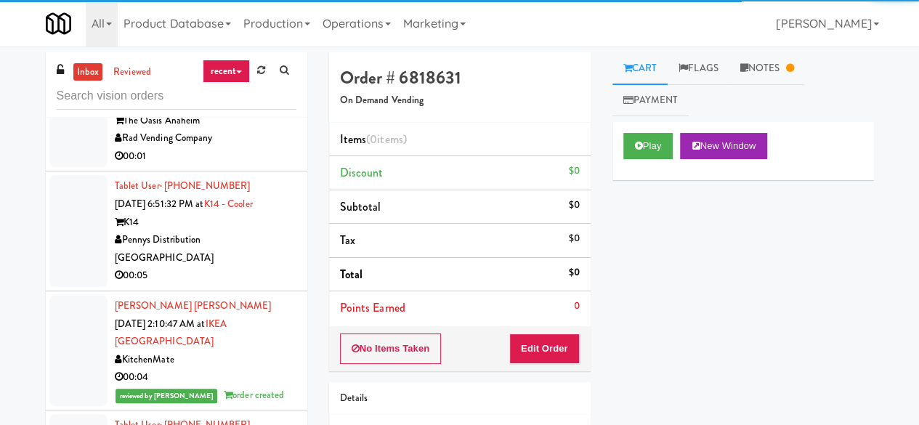
click at [231, 46] on div "CinCity Vending" at bounding box center [206, 37] width 182 height 18
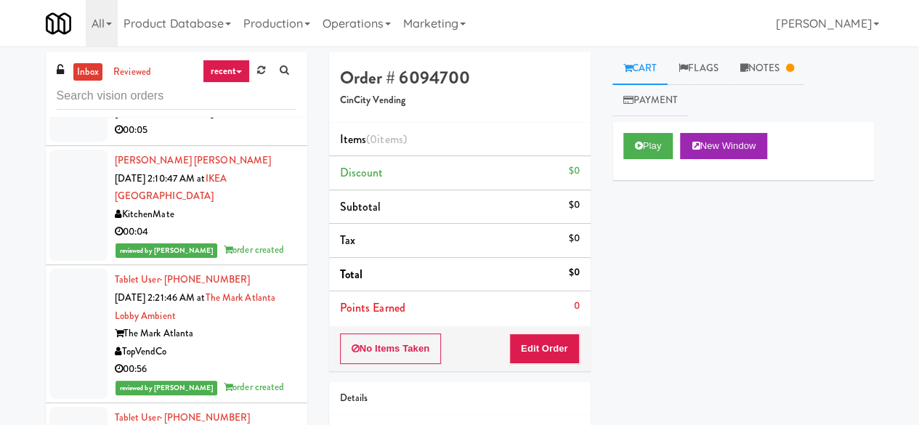
click at [232, 20] on div "00:01" at bounding box center [206, 11] width 182 height 18
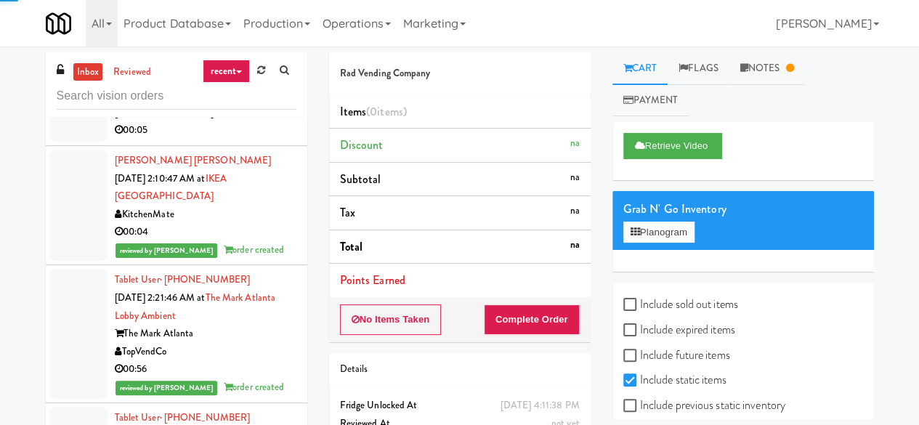
click at [240, 121] on div "Pennys Distribution [GEOGRAPHIC_DATA]" at bounding box center [206, 104] width 182 height 36
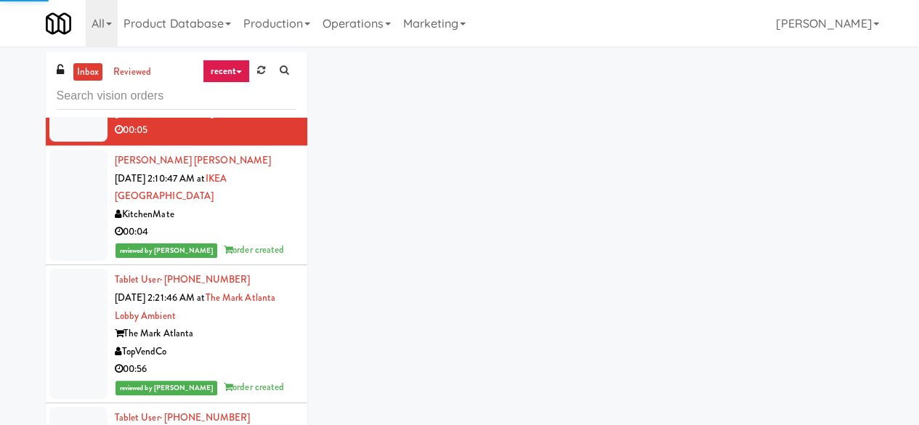
scroll to position [2257, 0]
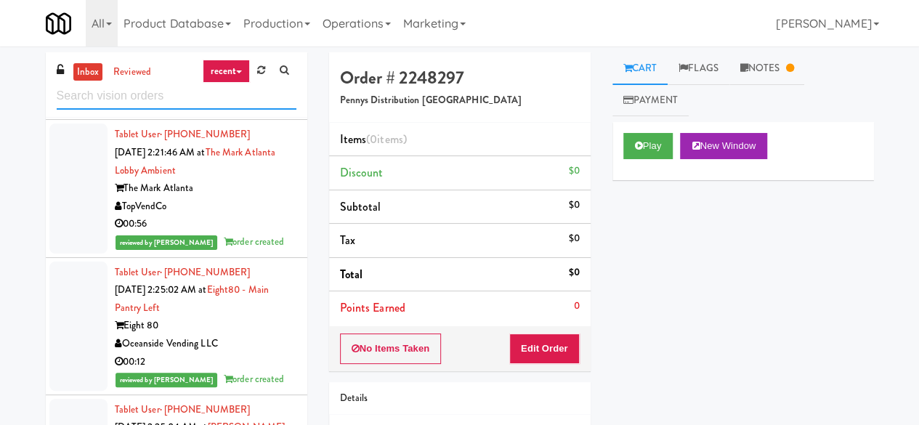
click at [189, 99] on input "text" at bounding box center [177, 96] width 240 height 27
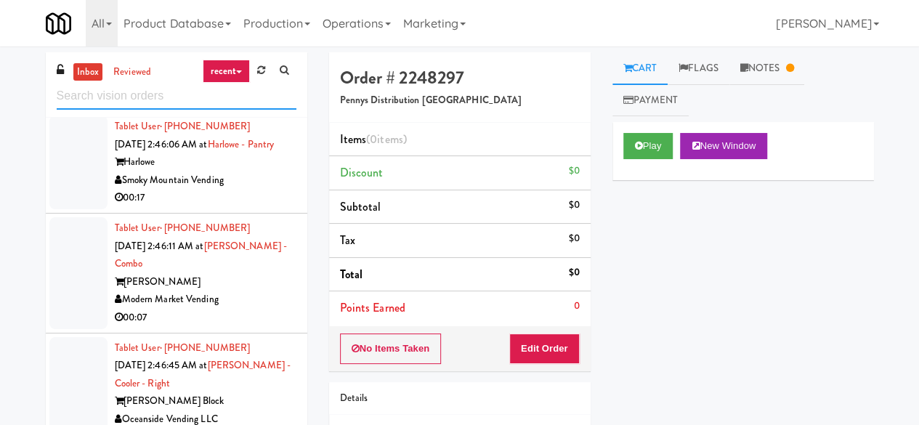
scroll to position [2117, 0]
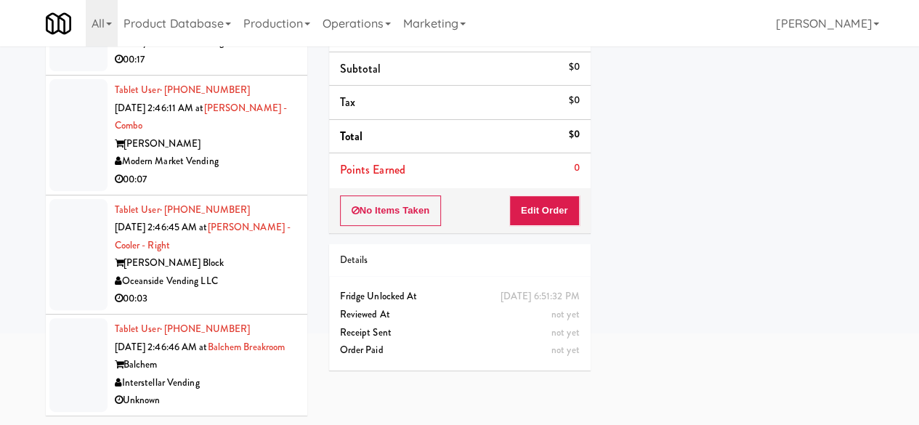
click at [267, 254] on div "[PERSON_NAME] Block" at bounding box center [206, 263] width 182 height 18
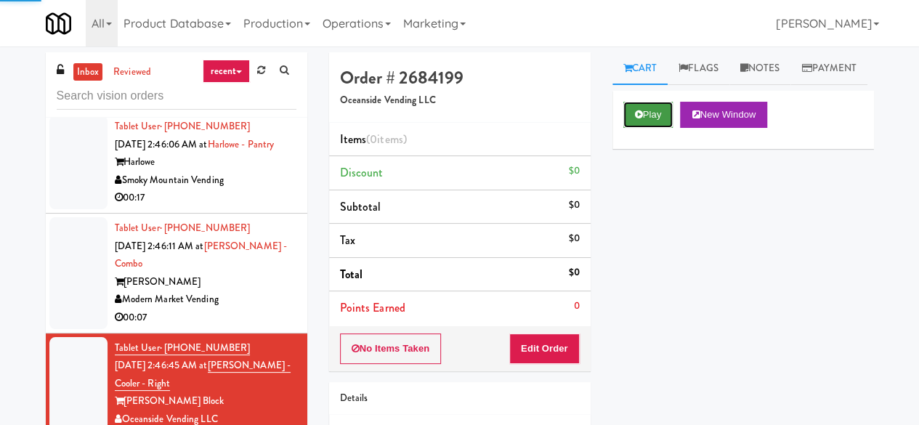
click at [643, 128] on button "Play" at bounding box center [648, 115] width 50 height 26
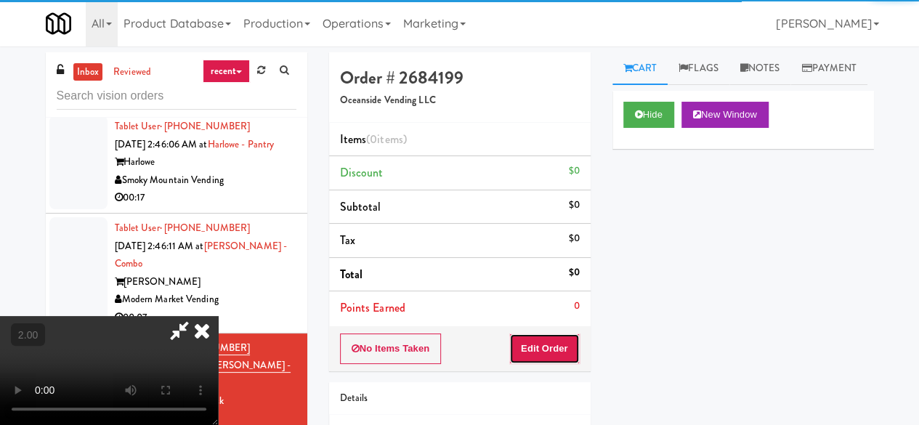
click at [550, 351] on button "Edit Order" at bounding box center [544, 348] width 70 height 30
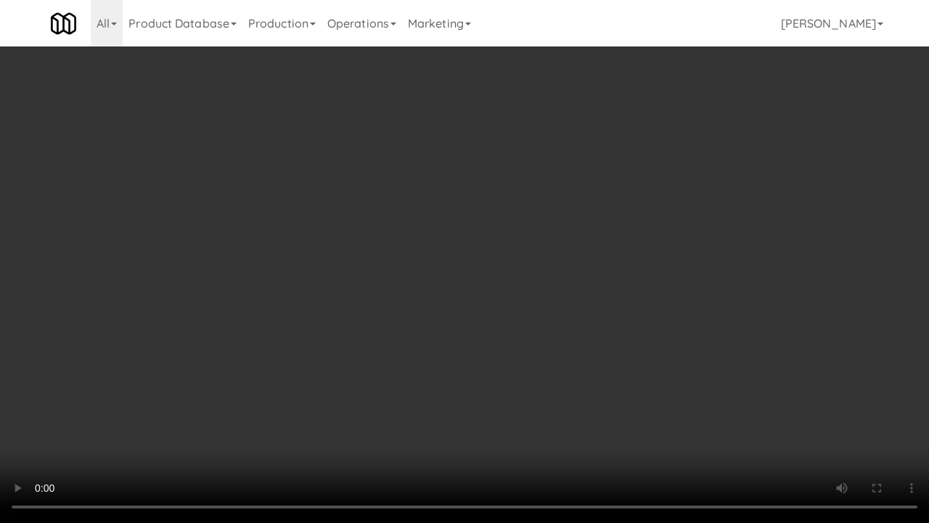
click at [468, 312] on video at bounding box center [464, 261] width 929 height 523
click at [484, 303] on video at bounding box center [464, 261] width 929 height 523
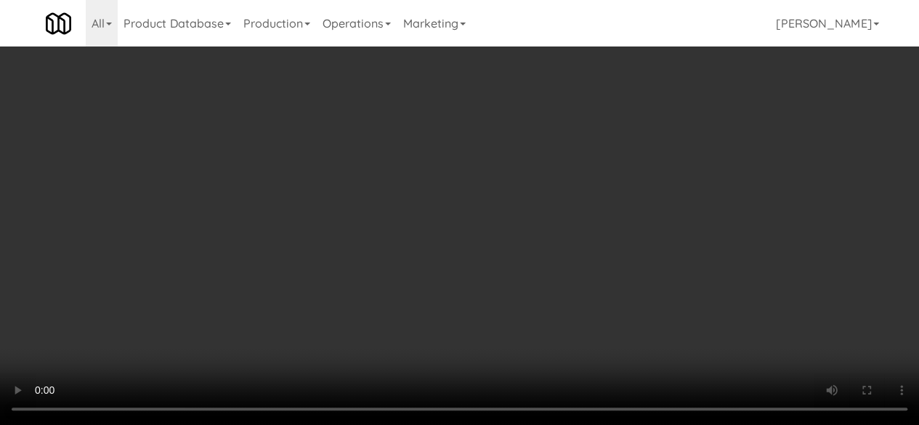
scroll to position [944, 0]
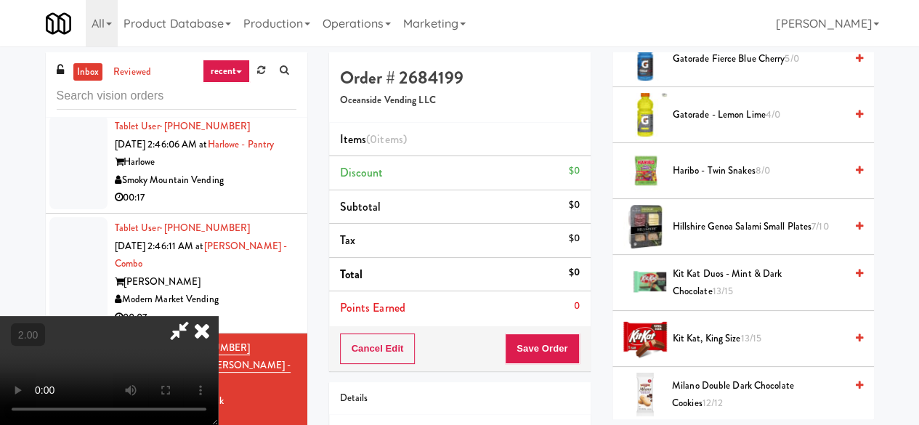
click at [687, 124] on span "Gatorade - Lemon Lime 4/0" at bounding box center [758, 115] width 172 height 18
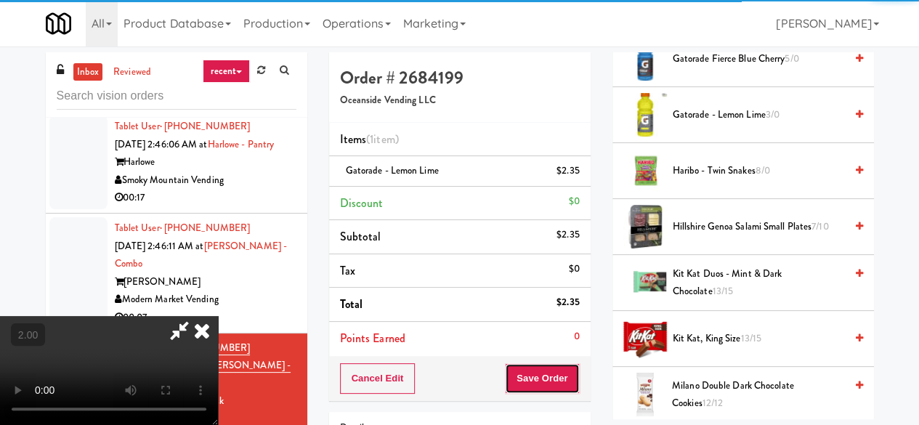
click at [563, 370] on button "Save Order" at bounding box center [542, 378] width 74 height 30
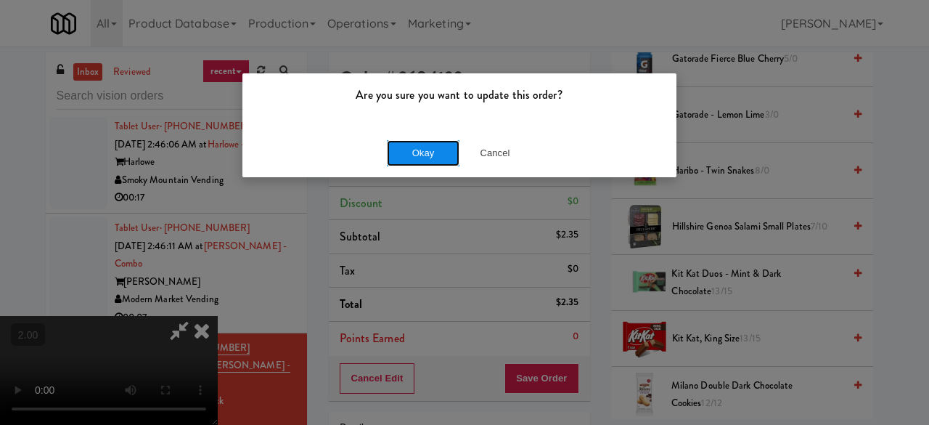
click at [390, 143] on button "Okay" at bounding box center [423, 153] width 73 height 26
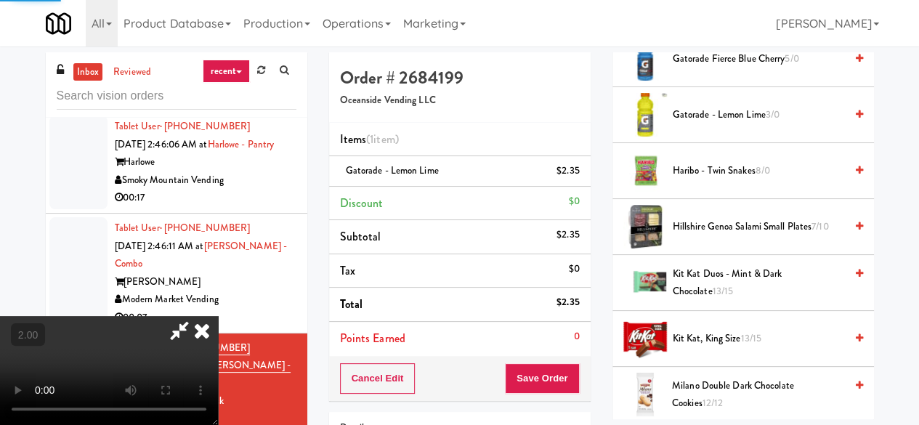
scroll to position [247, 0]
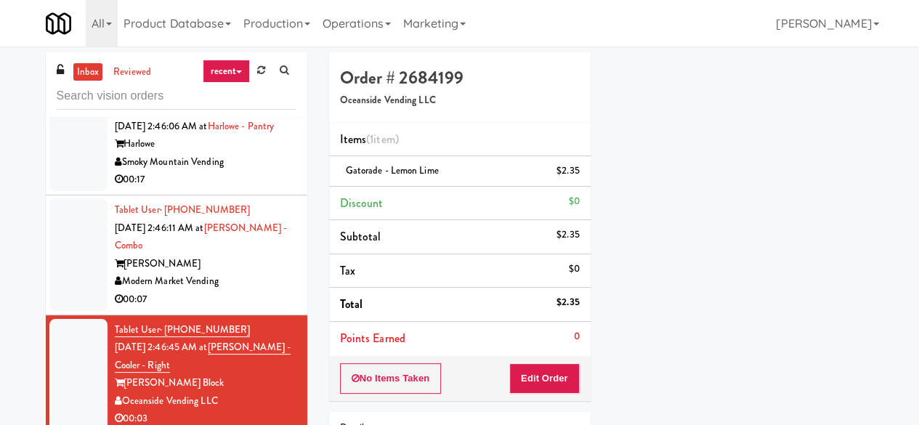
click at [248, 282] on div "Modern Market Vending" at bounding box center [206, 281] width 182 height 18
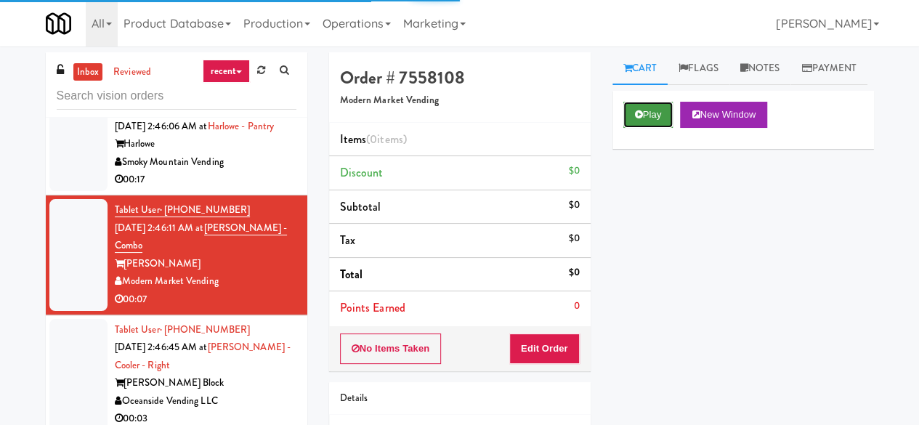
click at [631, 128] on button "Play" at bounding box center [648, 115] width 50 height 26
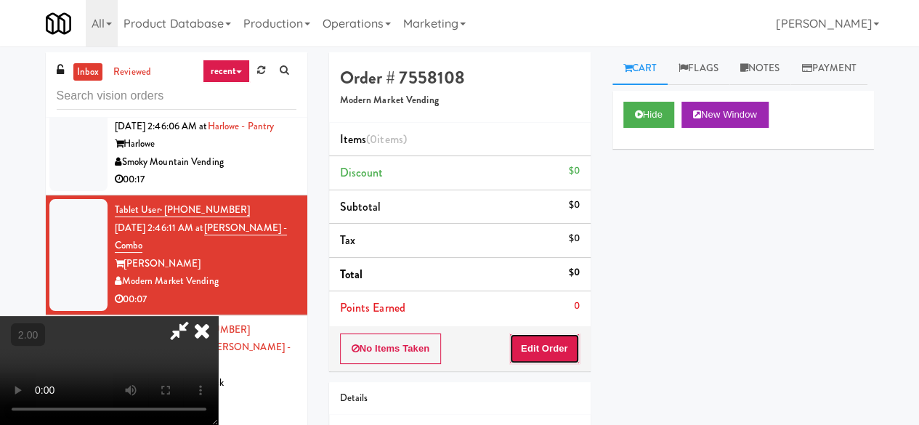
click at [559, 345] on button "Edit Order" at bounding box center [544, 348] width 70 height 30
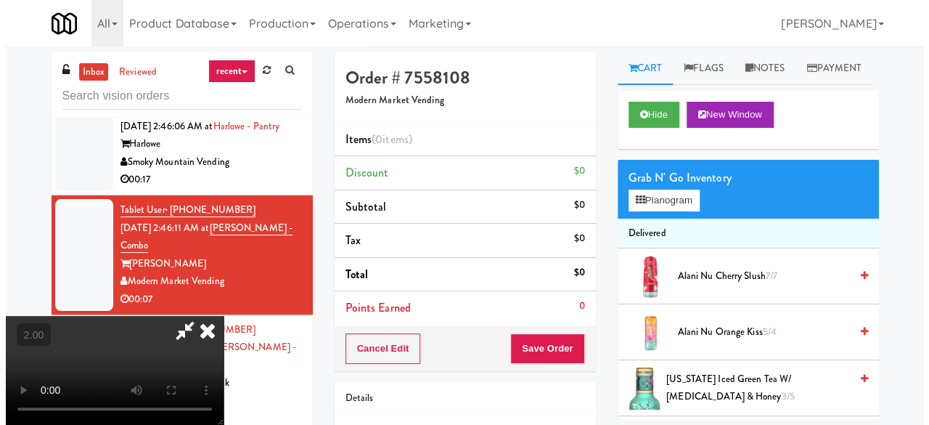
scroll to position [30, 0]
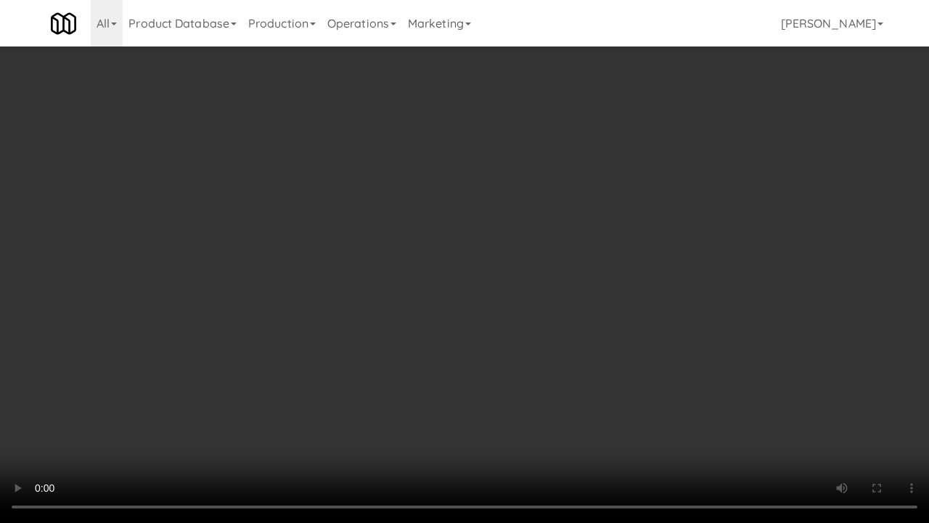
click at [501, 324] on video at bounding box center [464, 261] width 929 height 523
click at [500, 324] on video at bounding box center [464, 261] width 929 height 523
click at [500, 315] on video at bounding box center [464, 261] width 929 height 523
click at [521, 282] on video at bounding box center [464, 261] width 929 height 523
click at [577, 257] on video at bounding box center [464, 261] width 929 height 523
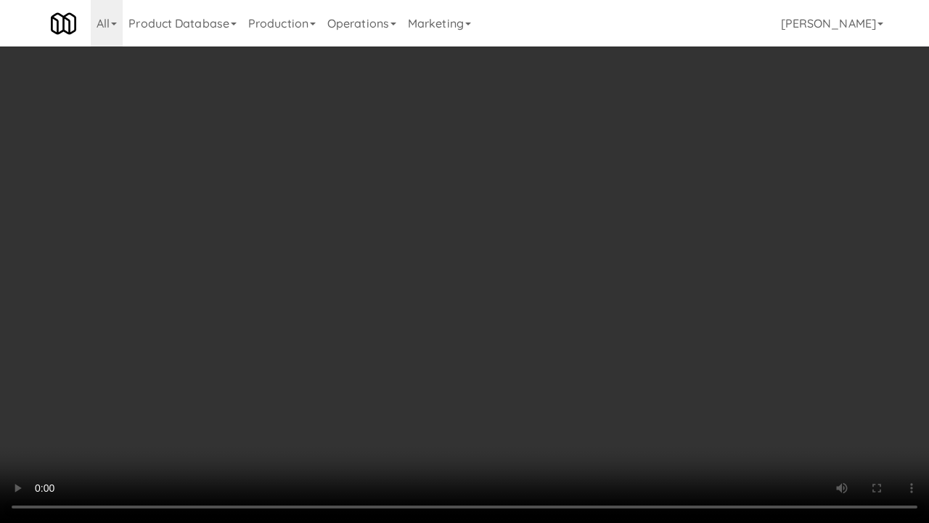
click at [568, 256] on video at bounding box center [464, 261] width 929 height 523
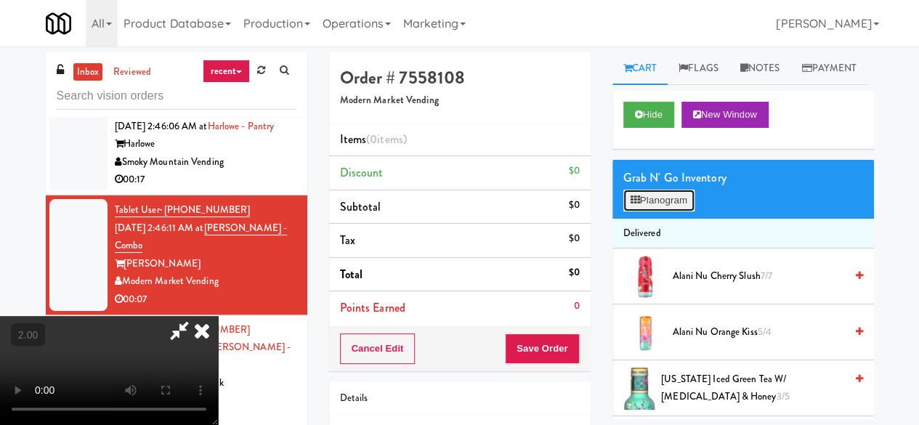
click at [642, 211] on button "Planogram" at bounding box center [658, 201] width 71 height 22
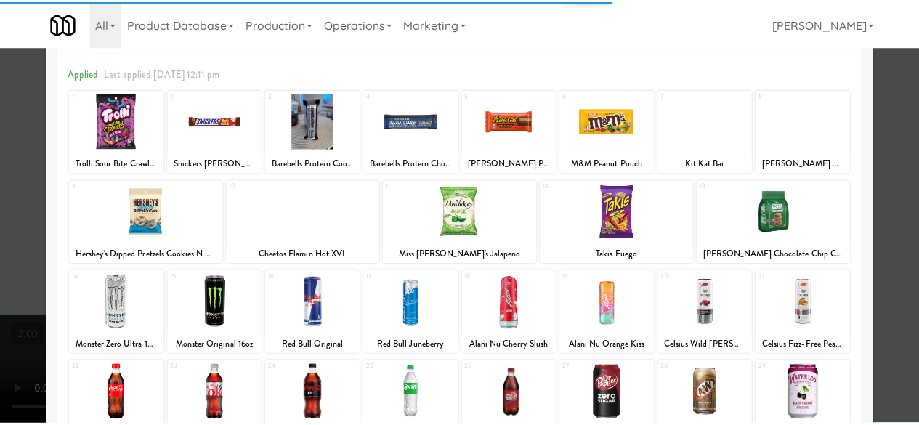
scroll to position [73, 0]
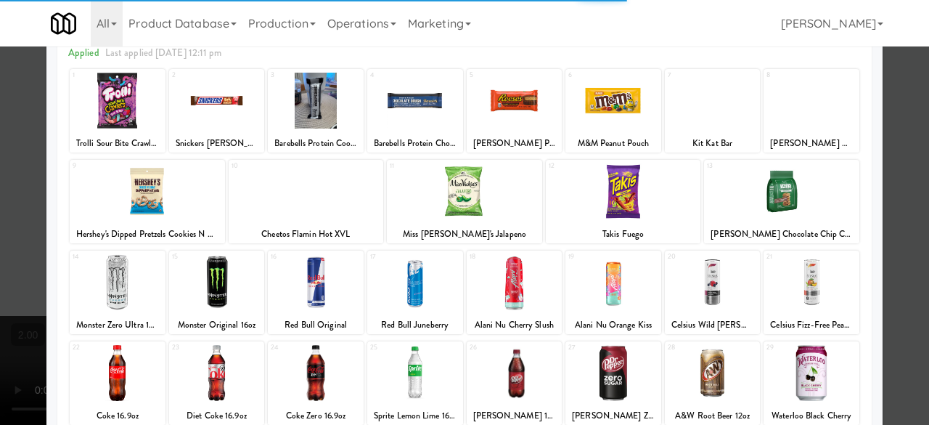
click at [160, 203] on div at bounding box center [147, 191] width 155 height 56
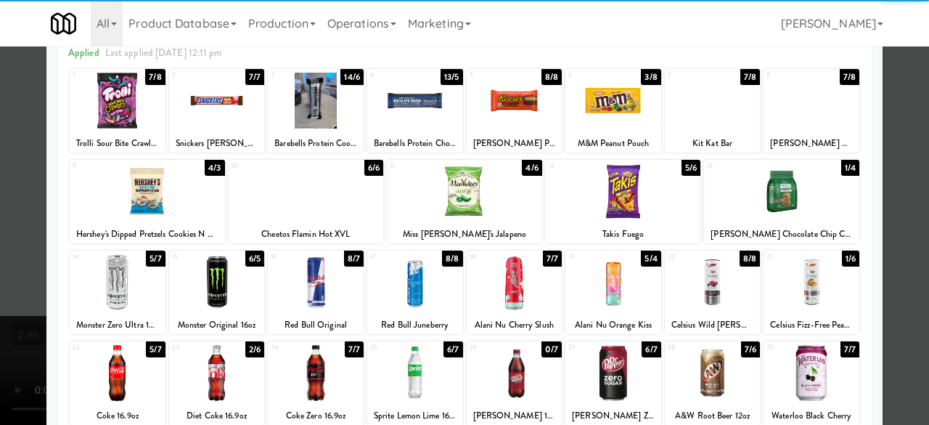
click at [167, 204] on div at bounding box center [147, 191] width 155 height 56
click at [820, 189] on div at bounding box center [781, 191] width 155 height 56
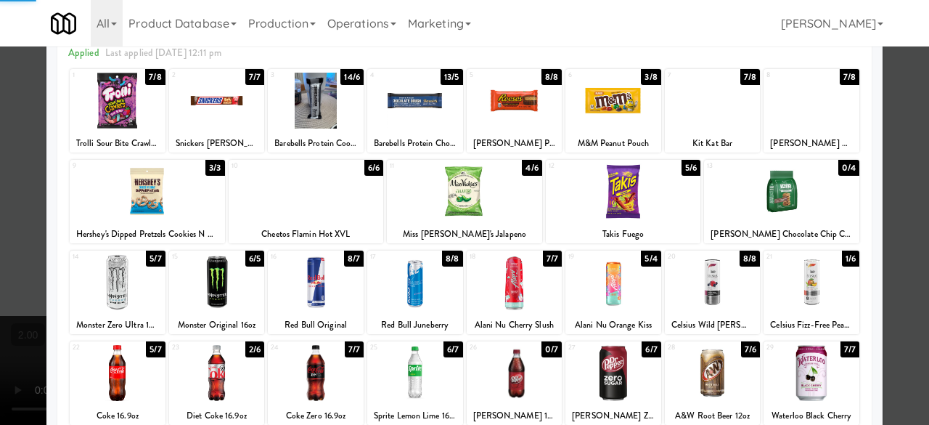
click at [891, 142] on div at bounding box center [464, 212] width 929 height 425
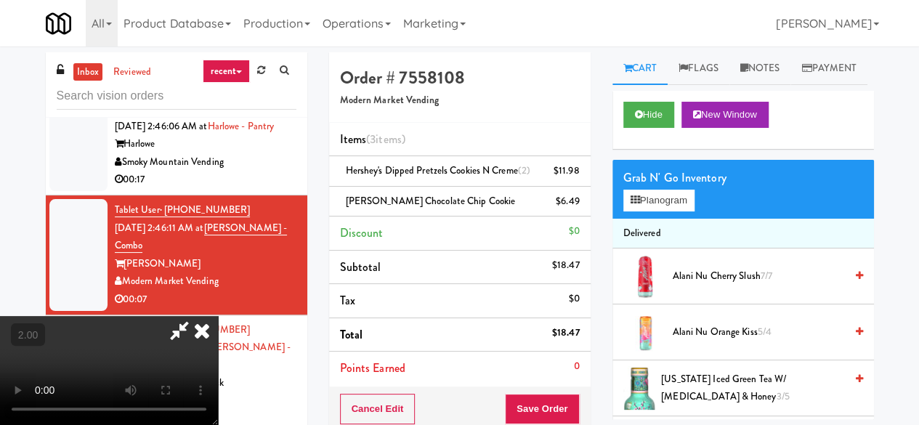
click at [196, 316] on icon at bounding box center [179, 330] width 33 height 29
click at [580, 176] on icon at bounding box center [580, 175] width 7 height 9
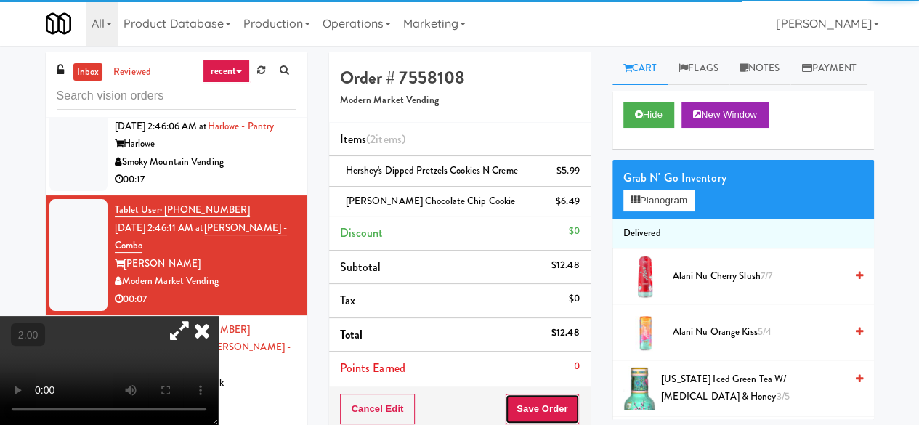
click at [533, 402] on button "Save Order" at bounding box center [542, 409] width 74 height 30
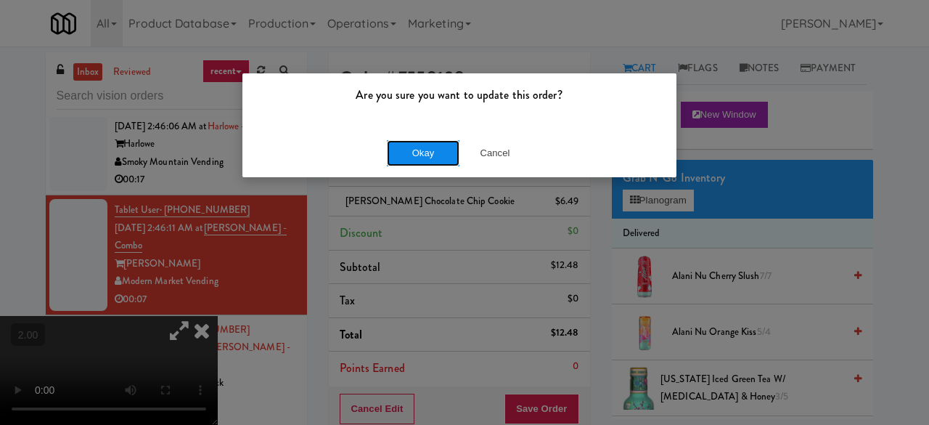
click at [413, 155] on button "Okay" at bounding box center [423, 153] width 73 height 26
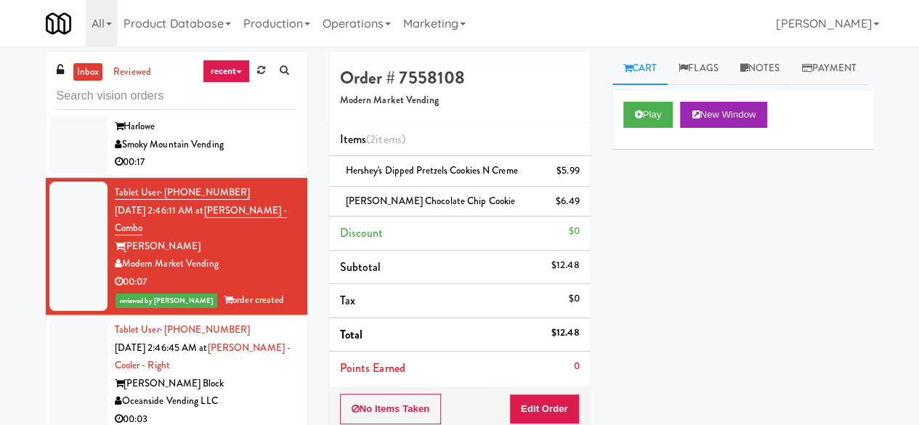
click at [229, 154] on div "Smoky Mountain Vending" at bounding box center [206, 145] width 182 height 18
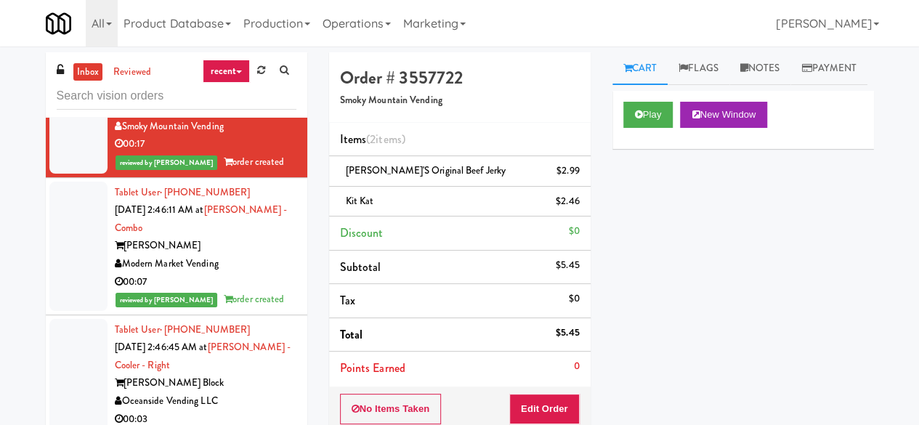
scroll to position [2170, 0]
click at [221, 255] on div "Modern Market Vending" at bounding box center [206, 264] width 182 height 18
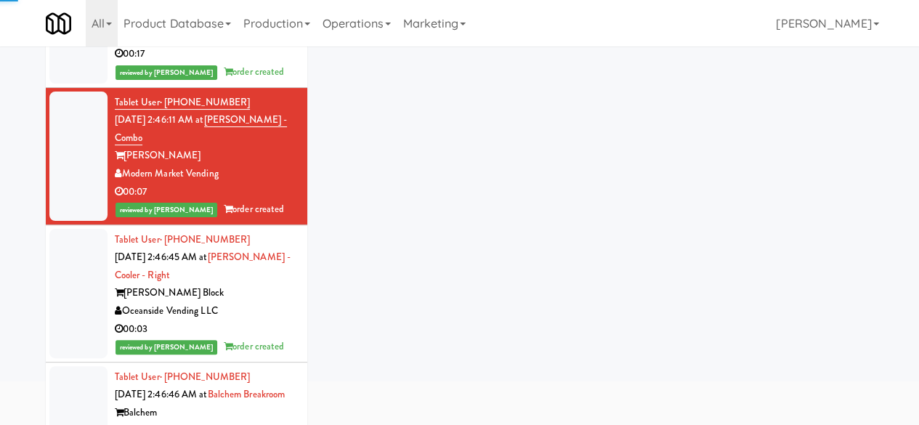
scroll to position [138, 0]
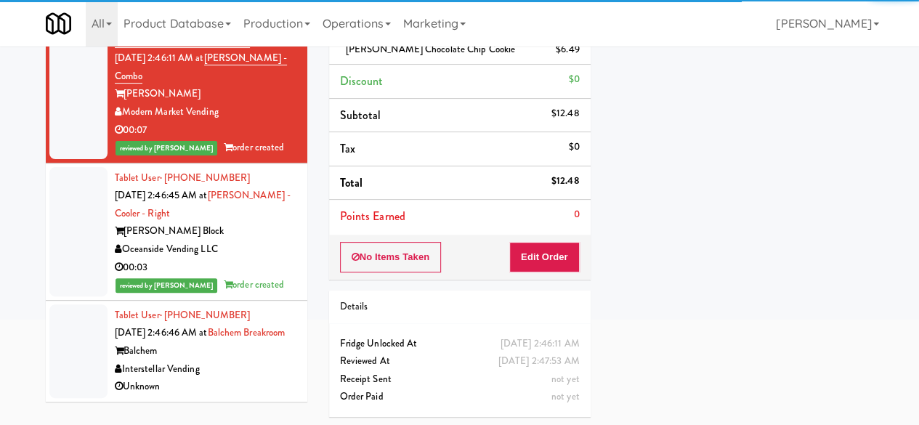
click at [269, 259] on div "00:03" at bounding box center [206, 268] width 182 height 18
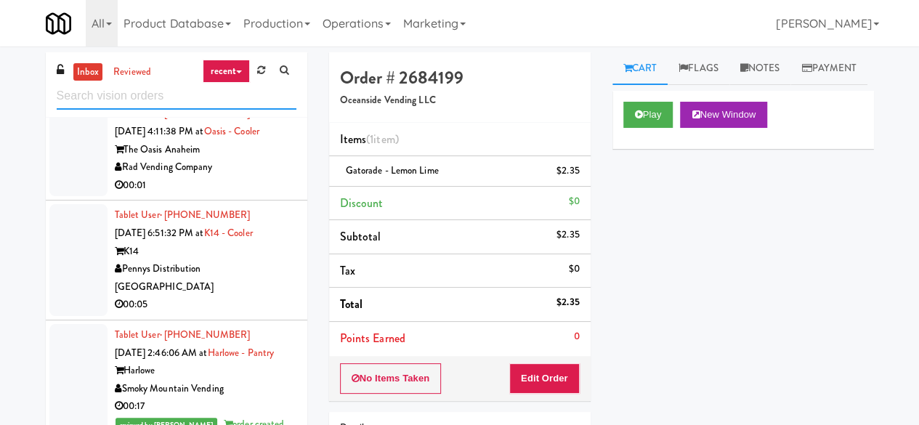
click at [211, 99] on input "text" at bounding box center [177, 96] width 240 height 27
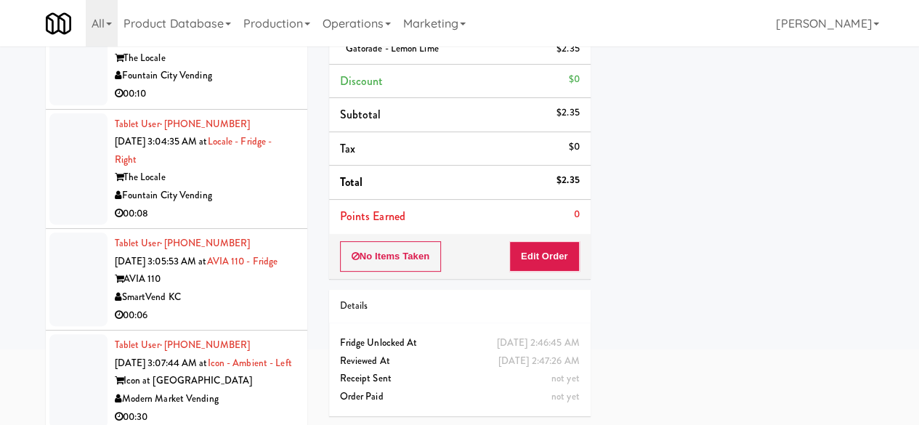
scroll to position [138, 0]
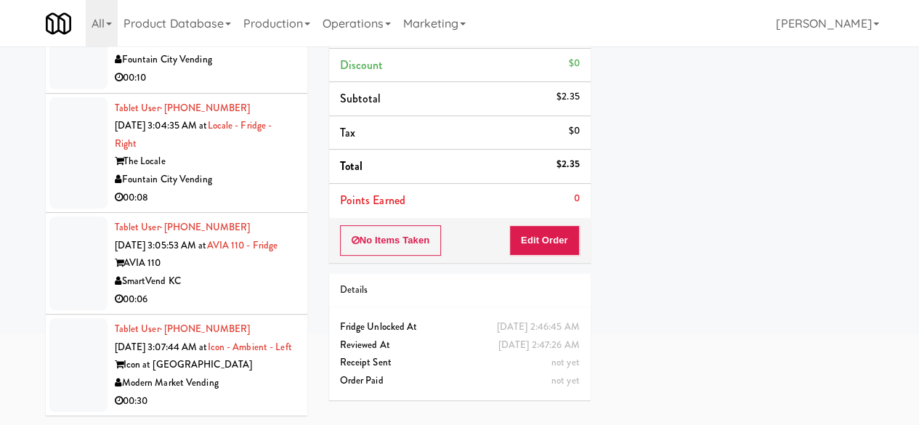
click at [232, 370] on div "Icon at [GEOGRAPHIC_DATA]" at bounding box center [206, 365] width 182 height 18
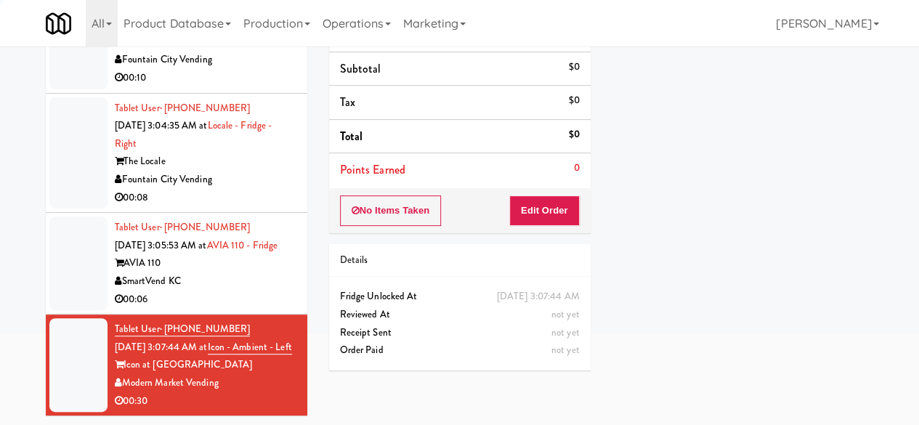
click at [247, 290] on div "00:06" at bounding box center [206, 299] width 182 height 18
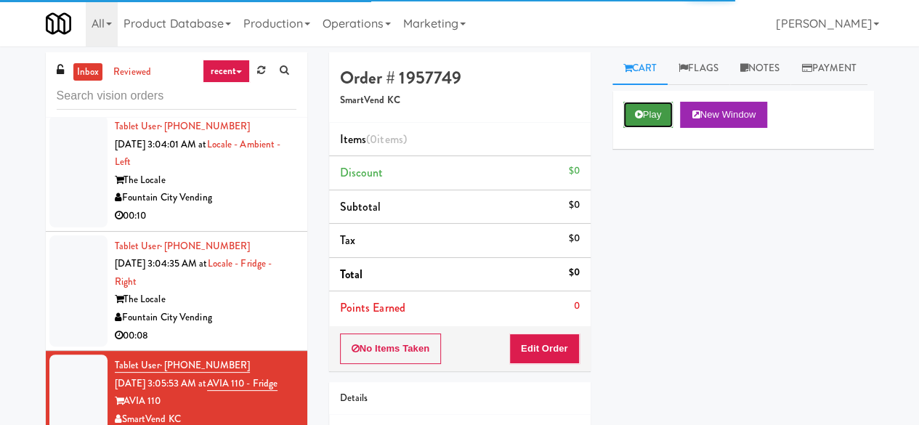
click at [664, 128] on button "Play" at bounding box center [648, 115] width 50 height 26
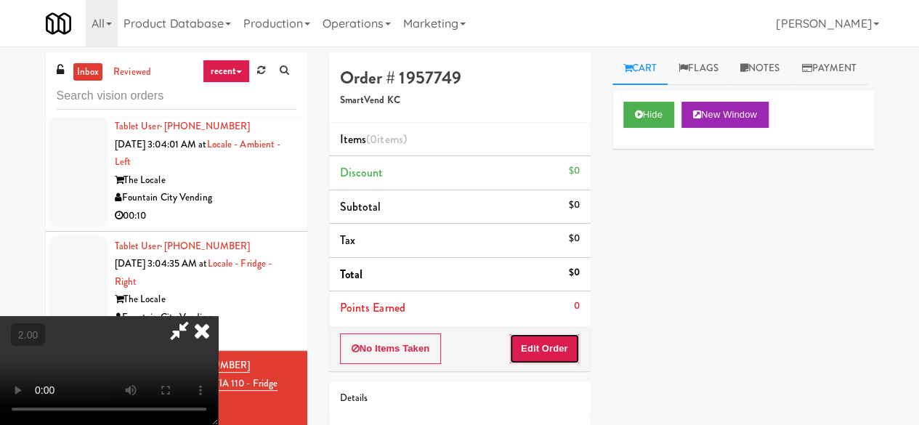
click at [560, 336] on button "Edit Order" at bounding box center [544, 348] width 70 height 30
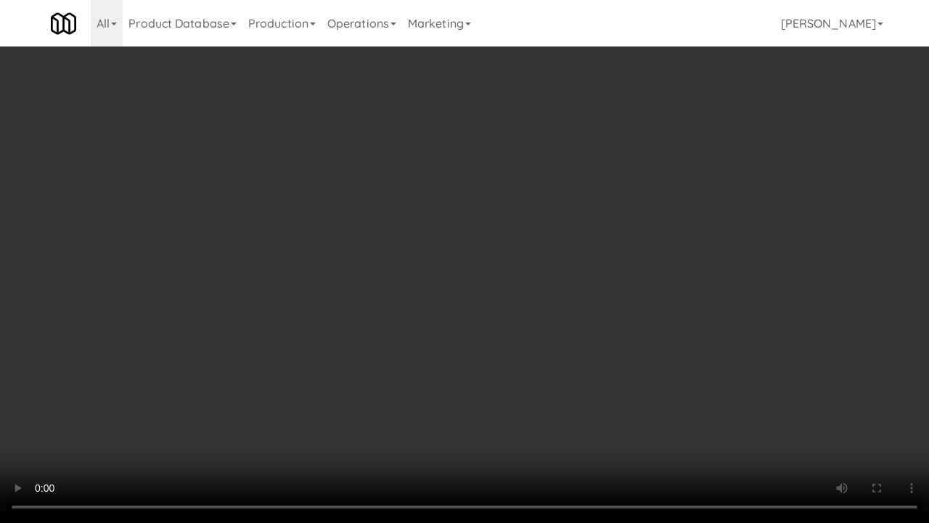
click at [510, 321] on video at bounding box center [464, 261] width 929 height 523
click at [507, 314] on video at bounding box center [464, 261] width 929 height 523
click at [609, 327] on video at bounding box center [464, 261] width 929 height 523
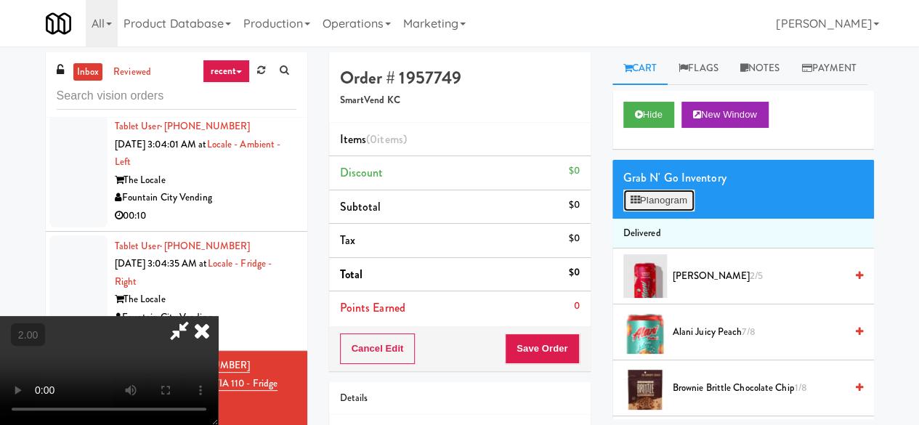
click at [671, 211] on button "Planogram" at bounding box center [658, 201] width 71 height 22
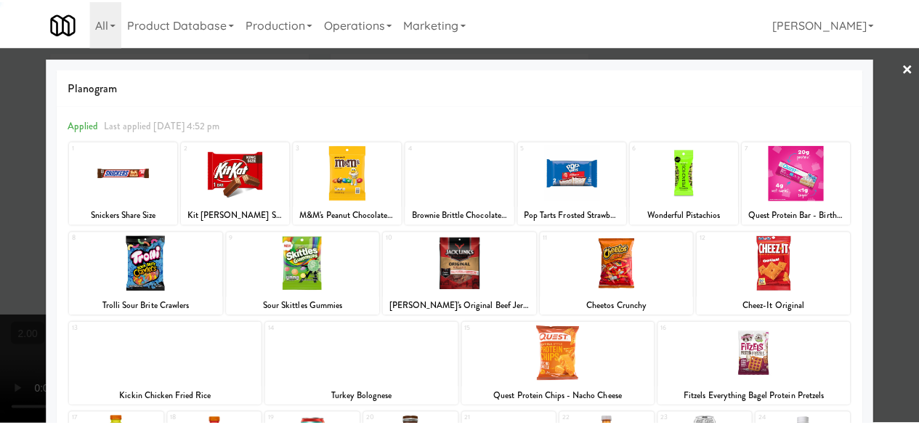
scroll to position [288, 0]
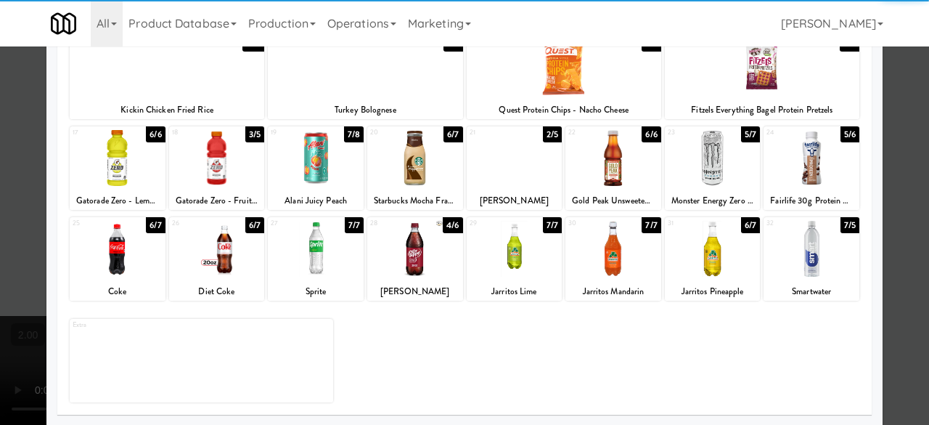
click at [320, 179] on div at bounding box center [316, 158] width 96 height 56
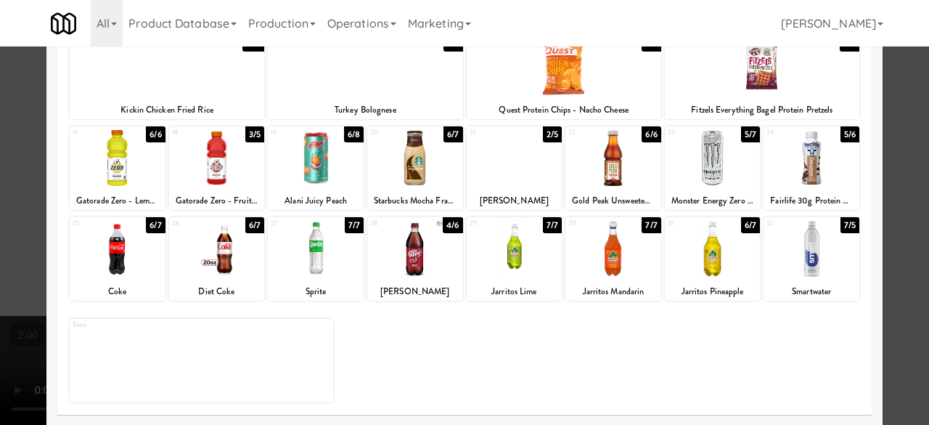
click at [893, 168] on div at bounding box center [464, 212] width 929 height 425
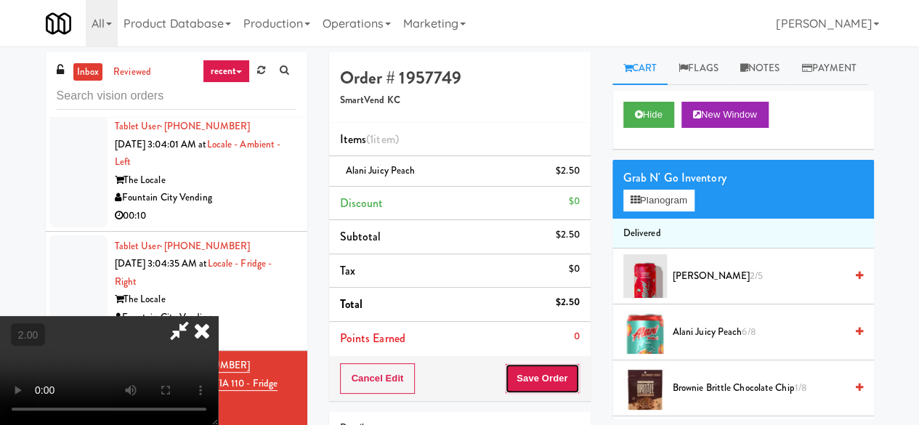
click at [563, 376] on button "Save Order" at bounding box center [542, 378] width 74 height 30
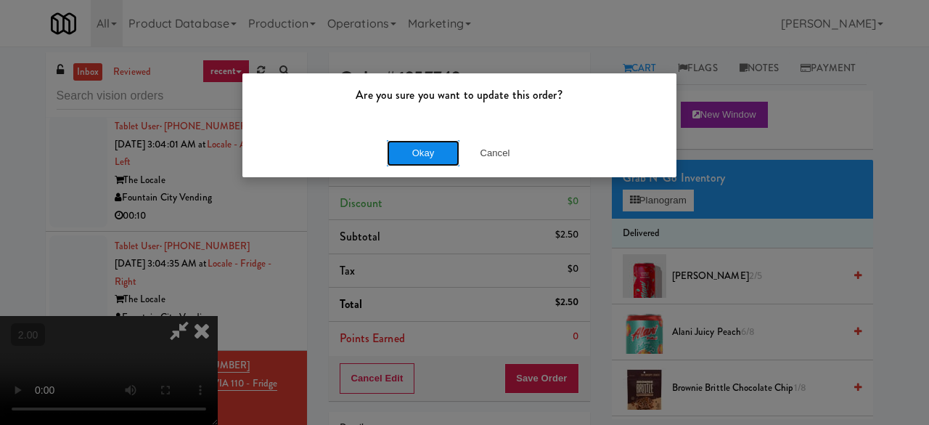
click at [432, 146] on button "Okay" at bounding box center [423, 153] width 73 height 26
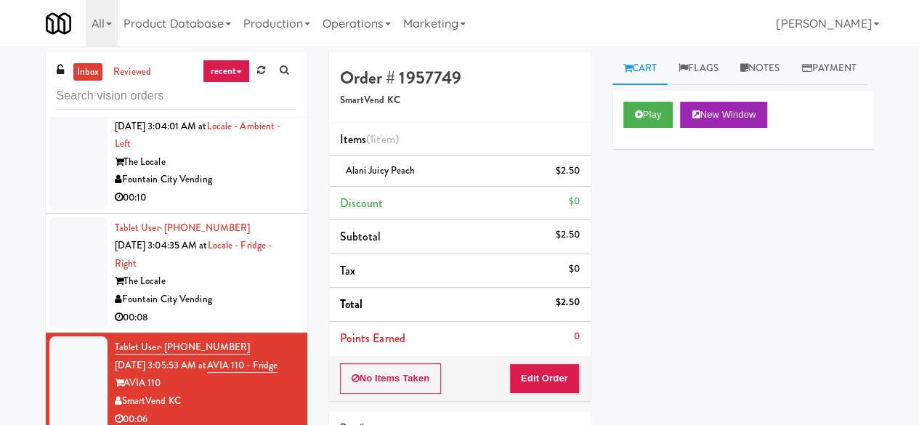
click at [234, 290] on div "Fountain City Vending" at bounding box center [206, 299] width 182 height 18
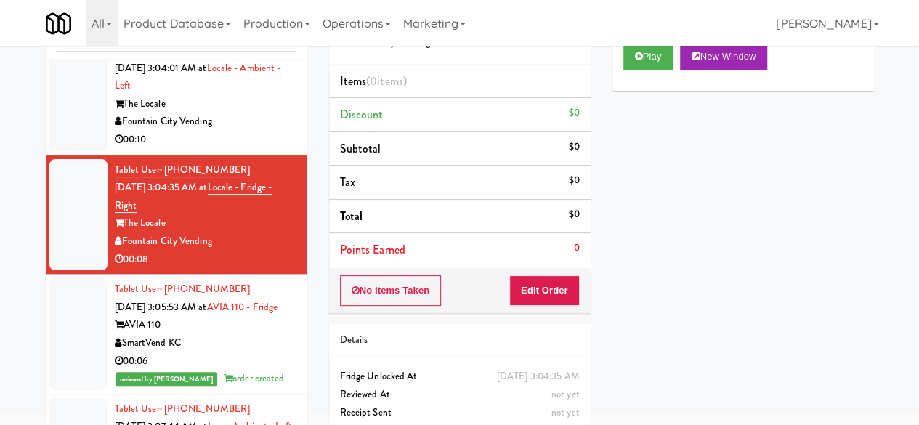
scroll to position [138, 0]
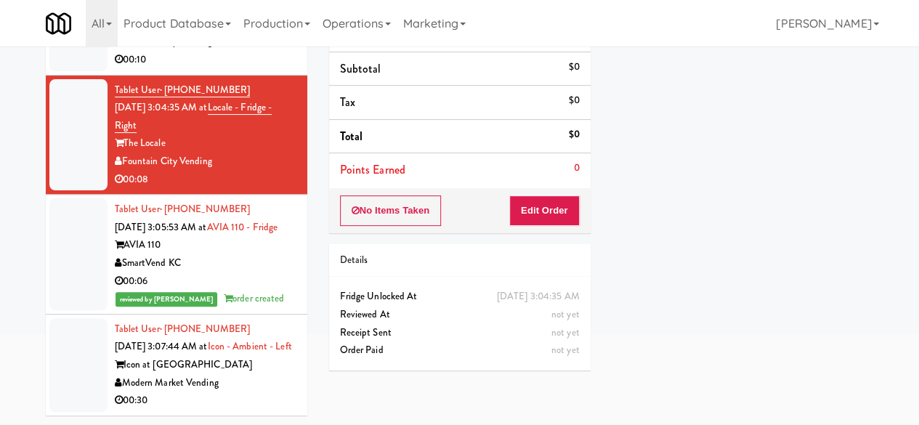
click at [238, 375] on div "Modern Market Vending" at bounding box center [206, 383] width 182 height 18
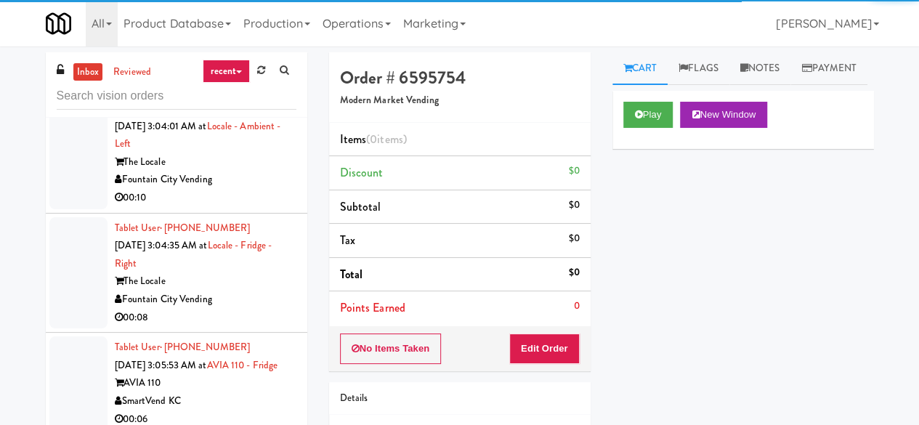
click at [629, 149] on div "Play New Window" at bounding box center [742, 120] width 261 height 58
click at [639, 128] on button "Play" at bounding box center [648, 115] width 50 height 26
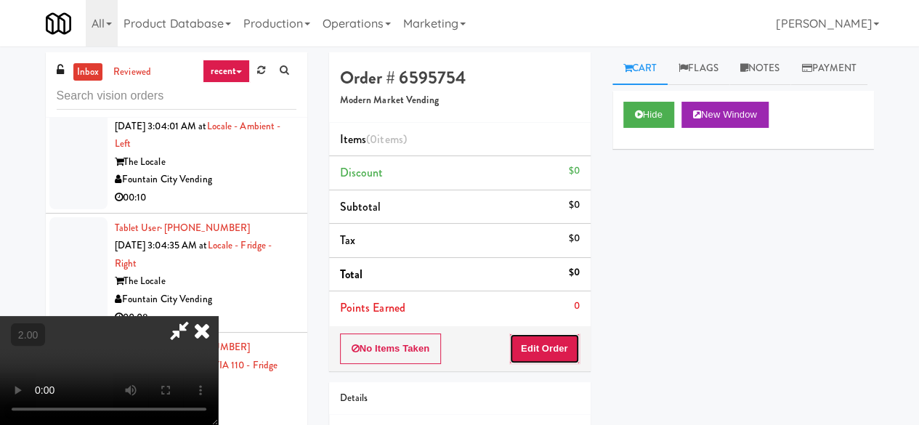
click at [556, 348] on button "Edit Order" at bounding box center [544, 348] width 70 height 30
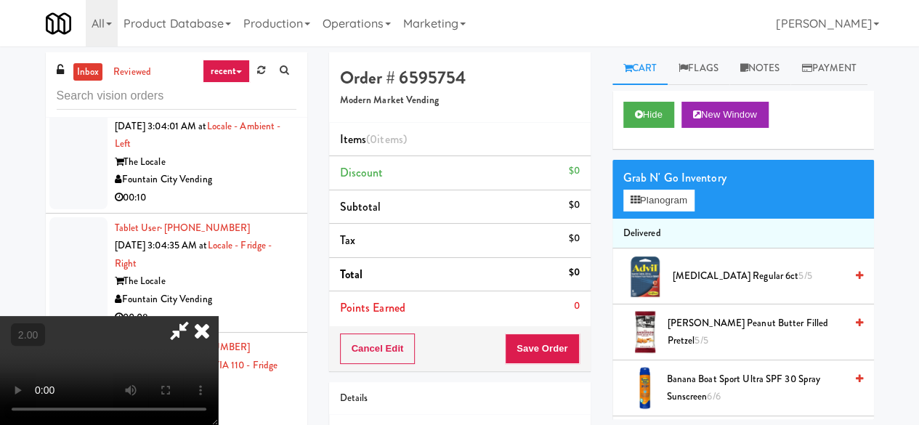
scroll to position [30, 0]
click at [675, 211] on button "Planogram" at bounding box center [658, 201] width 71 height 22
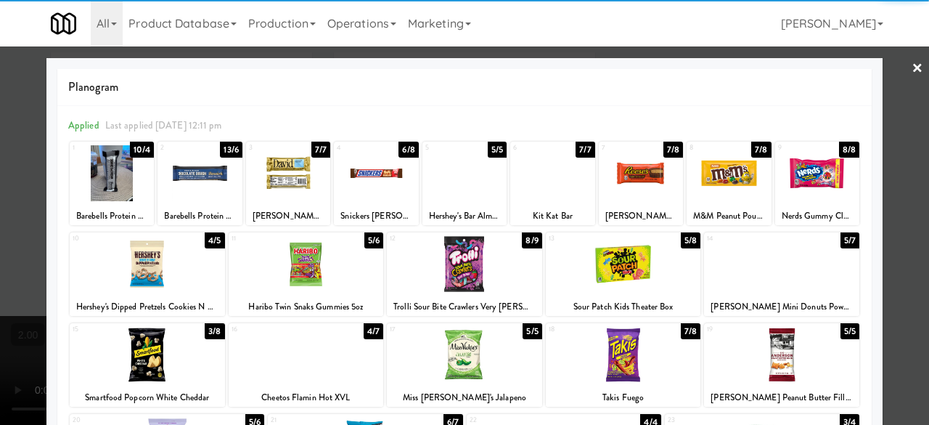
click at [211, 186] on div at bounding box center [200, 173] width 84 height 56
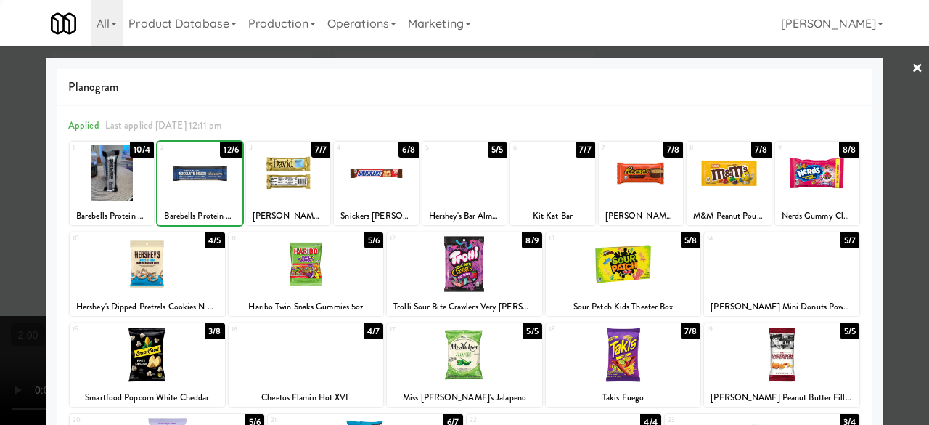
click at [298, 273] on div at bounding box center [306, 264] width 155 height 56
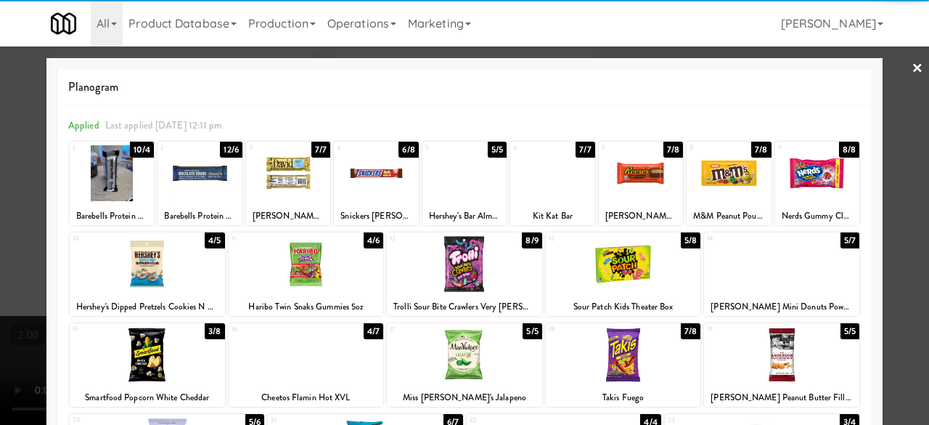
click at [904, 151] on div at bounding box center [464, 212] width 929 height 425
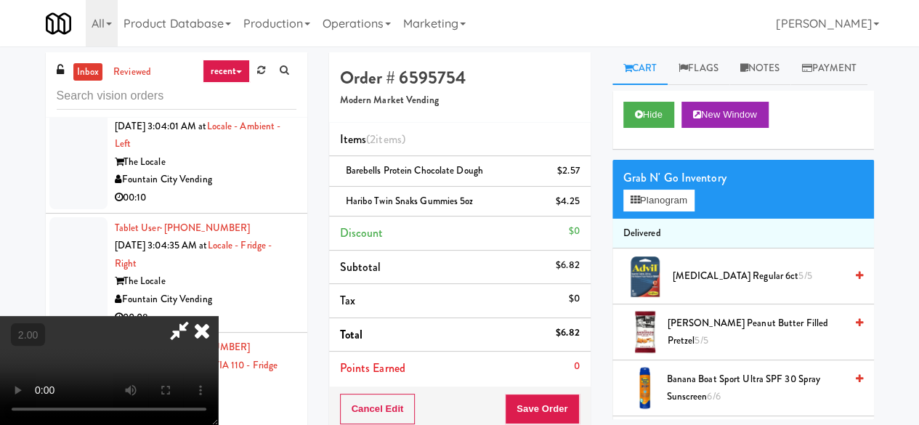
click at [573, 391] on div "Cancel Edit Save Order" at bounding box center [459, 408] width 261 height 45
click at [569, 407] on button "Save Order" at bounding box center [542, 409] width 74 height 30
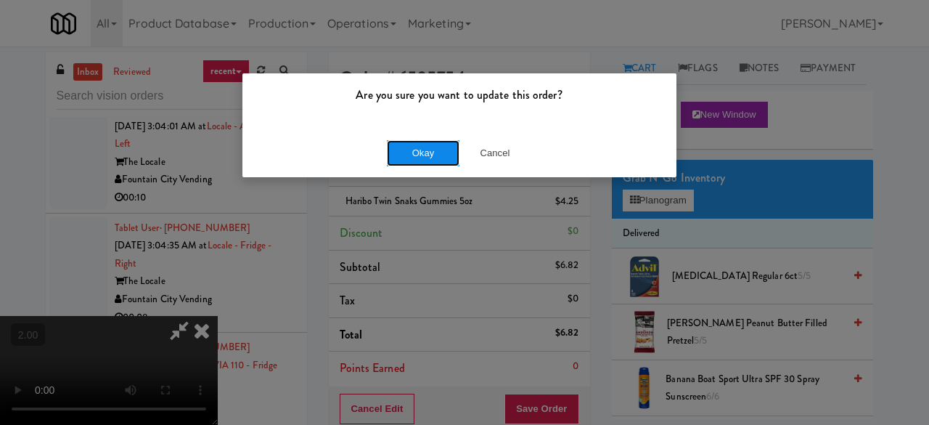
click at [412, 162] on button "Okay" at bounding box center [423, 153] width 73 height 26
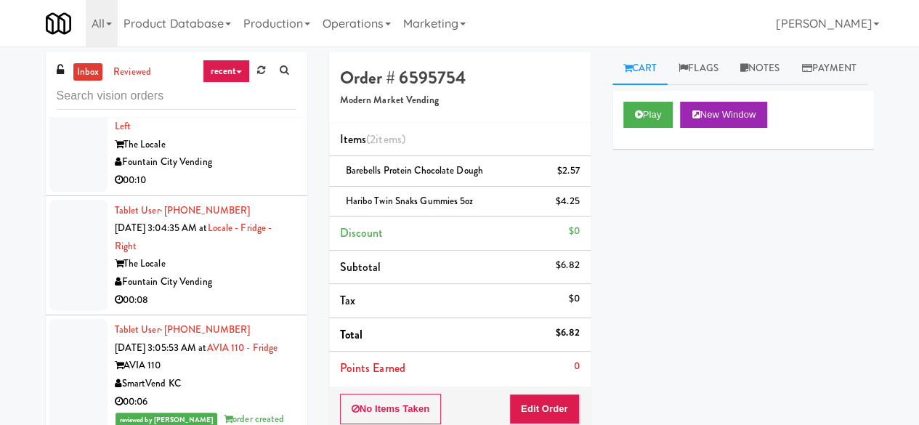
scroll to position [2355, 0]
click at [245, 273] on div "Fountain City Vending" at bounding box center [206, 282] width 182 height 18
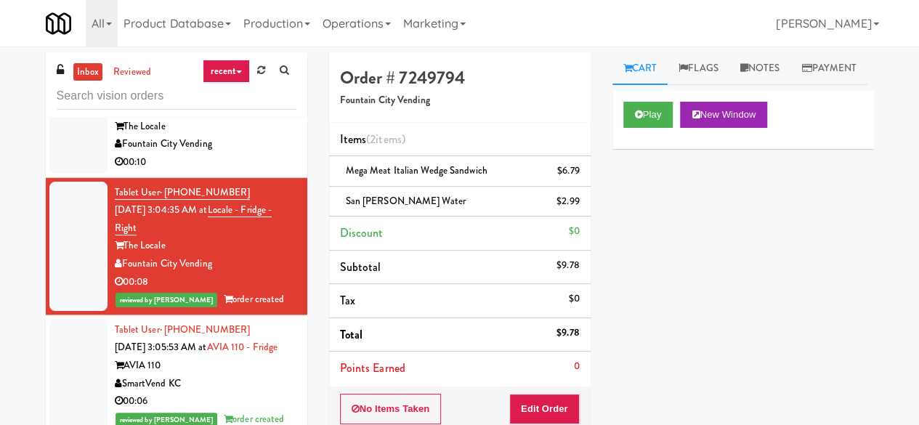
scroll to position [2373, 0]
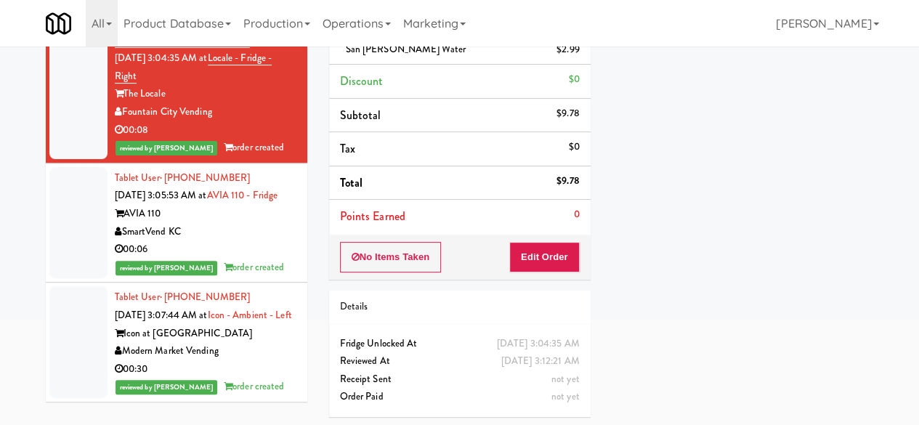
click at [227, 205] on div "AVIA 110" at bounding box center [206, 214] width 182 height 18
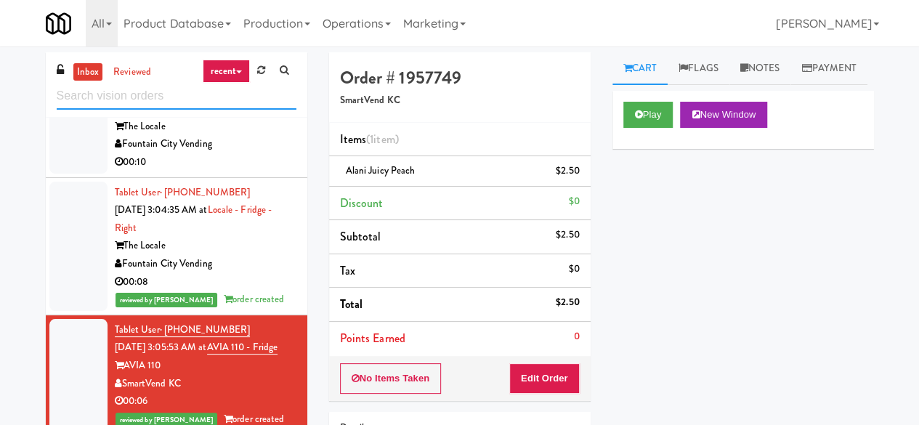
click at [99, 84] on input "text" at bounding box center [177, 96] width 240 height 27
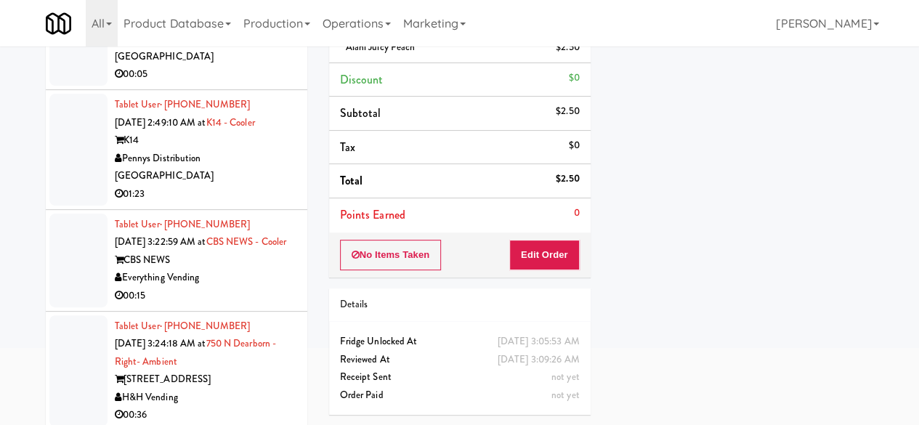
scroll to position [138, 0]
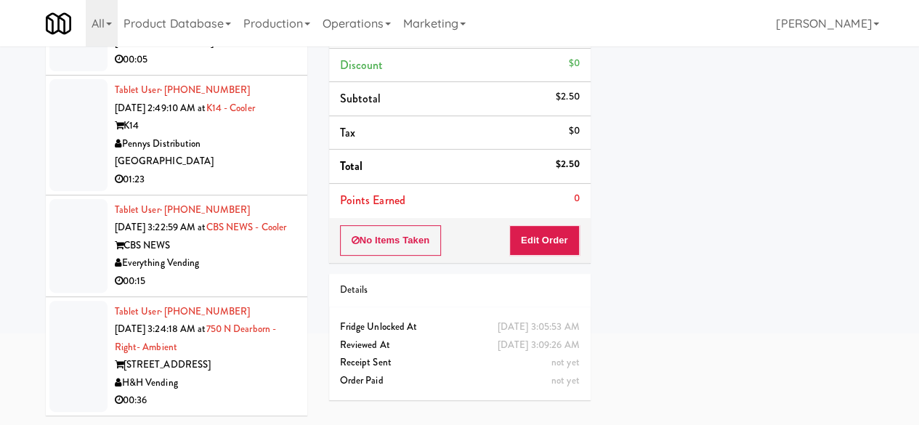
click at [243, 380] on div "H&H Vending" at bounding box center [206, 383] width 182 height 18
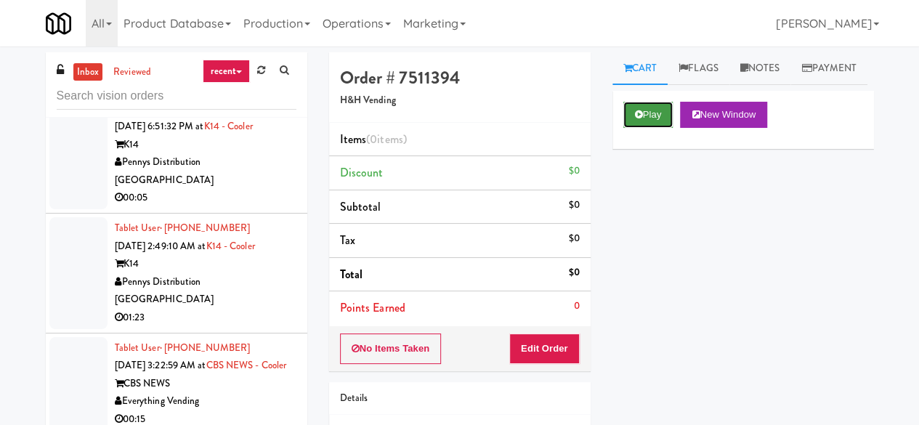
click at [645, 128] on button "Play" at bounding box center [648, 115] width 50 height 26
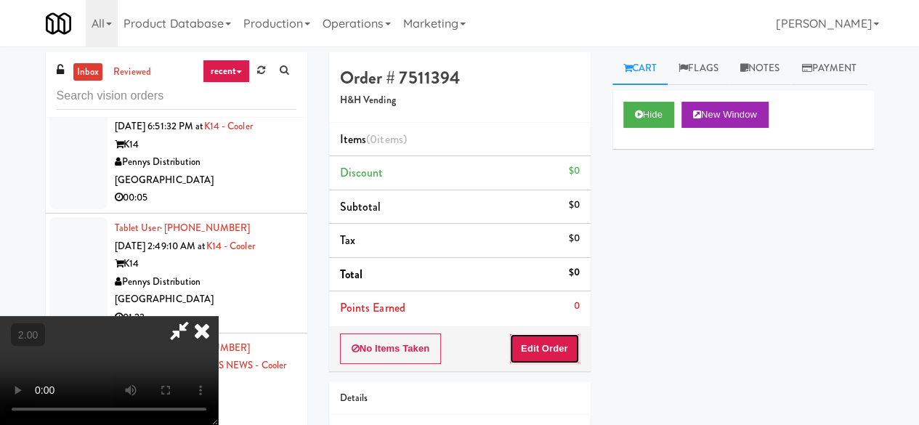
click at [542, 336] on button "Edit Order" at bounding box center [544, 348] width 70 height 30
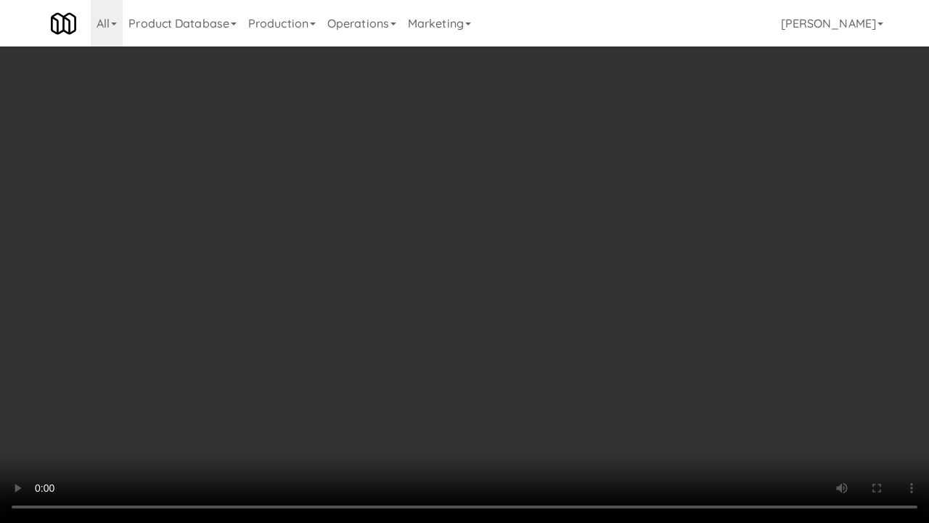
click at [540, 143] on video at bounding box center [464, 261] width 929 height 523
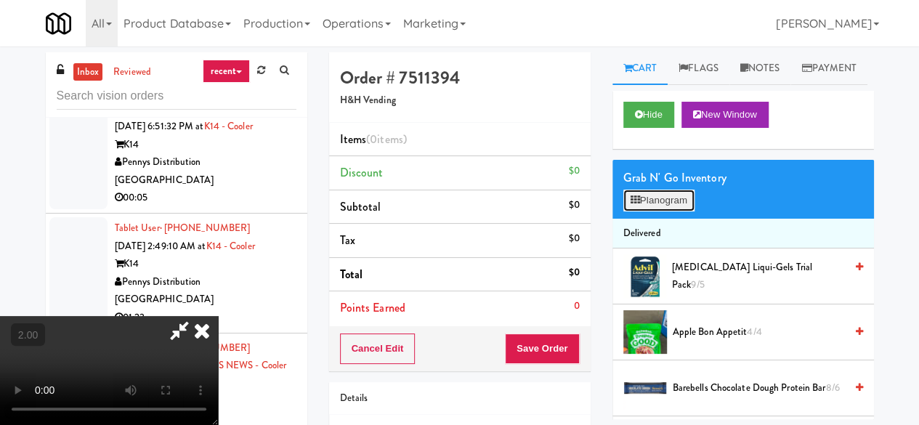
click at [658, 211] on button "Planogram" at bounding box center [658, 201] width 71 height 22
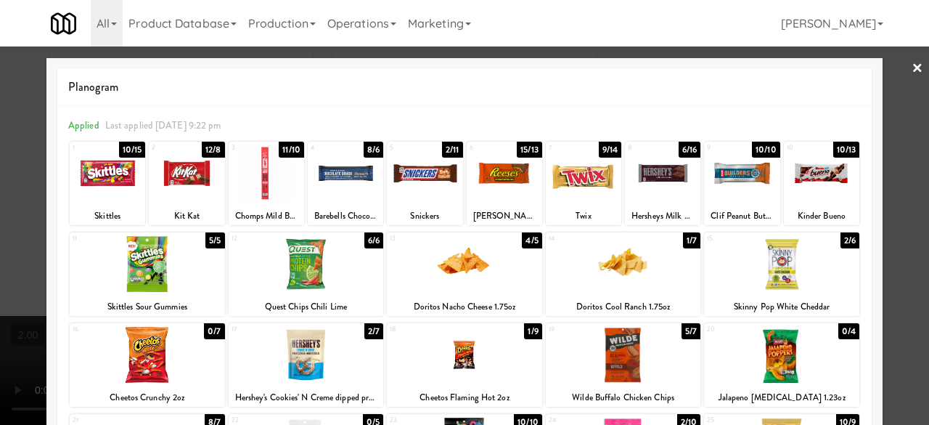
click at [341, 189] on div at bounding box center [346, 173] width 76 height 56
click at [417, 181] on div at bounding box center [425, 173] width 76 height 56
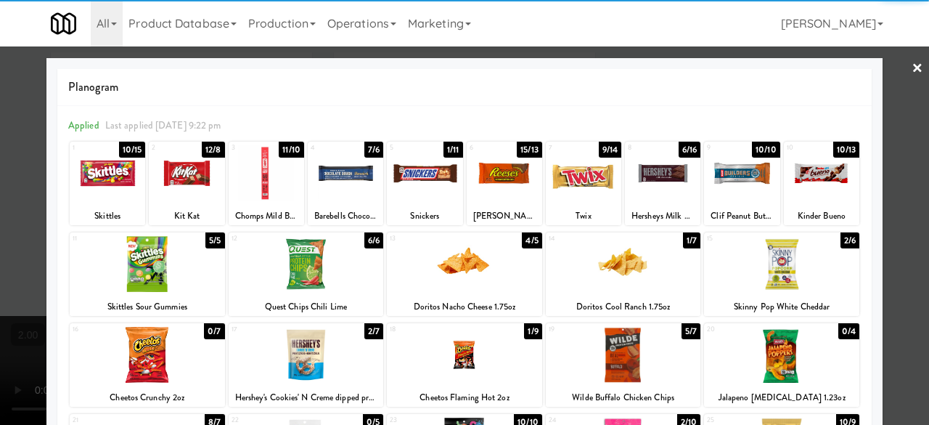
click at [738, 182] on div at bounding box center [742, 173] width 76 height 56
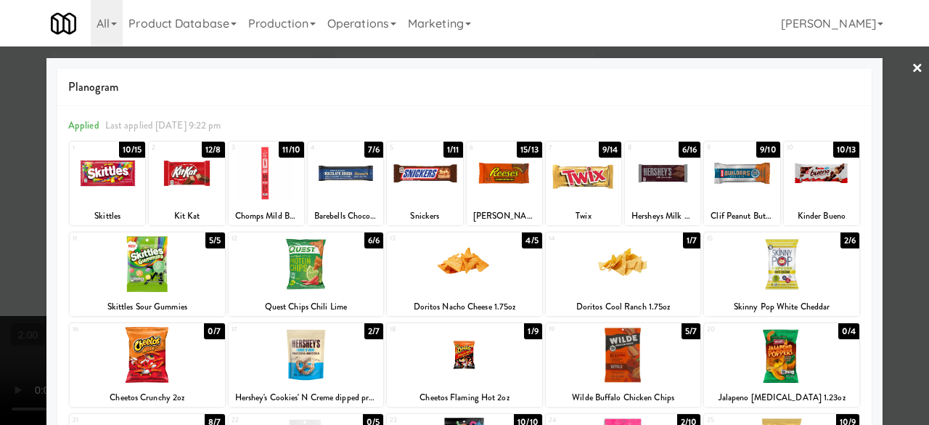
click at [884, 153] on div at bounding box center [464, 212] width 929 height 425
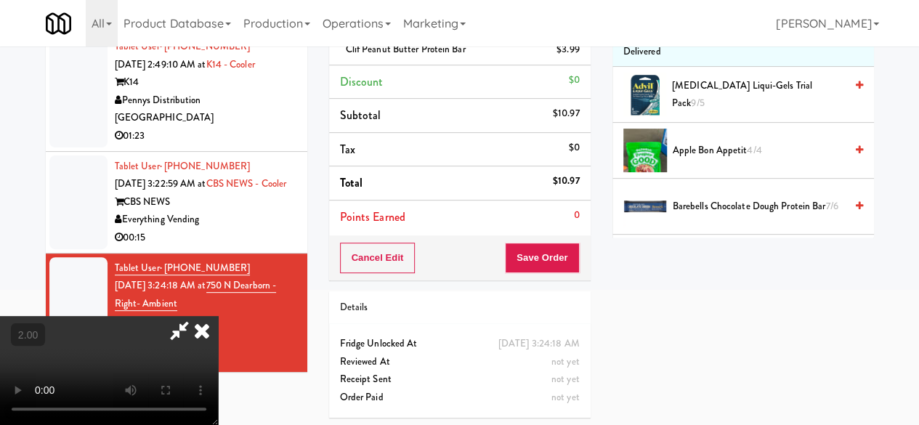
scroll to position [84, 0]
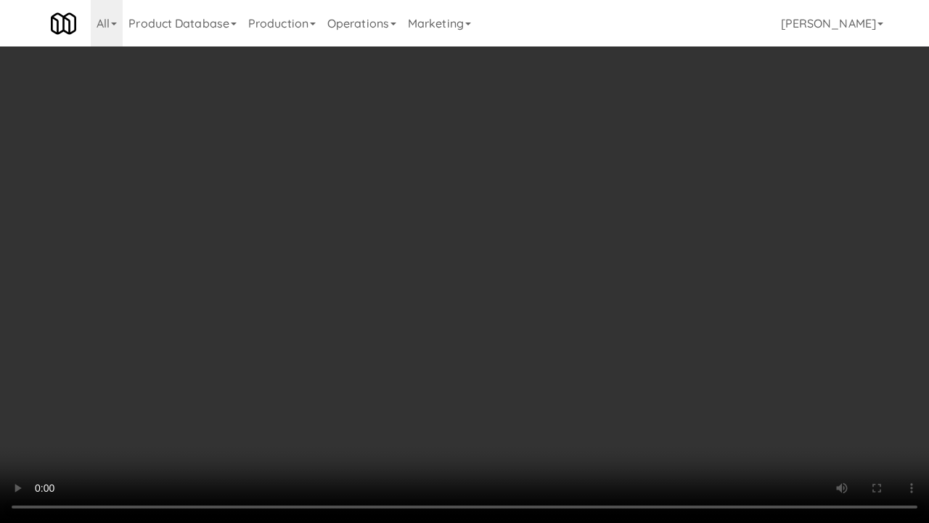
click at [588, 391] on video at bounding box center [464, 261] width 929 height 523
click at [549, 333] on video at bounding box center [464, 261] width 929 height 523
click at [526, 285] on video at bounding box center [464, 261] width 929 height 523
click at [511, 267] on video at bounding box center [464, 261] width 929 height 523
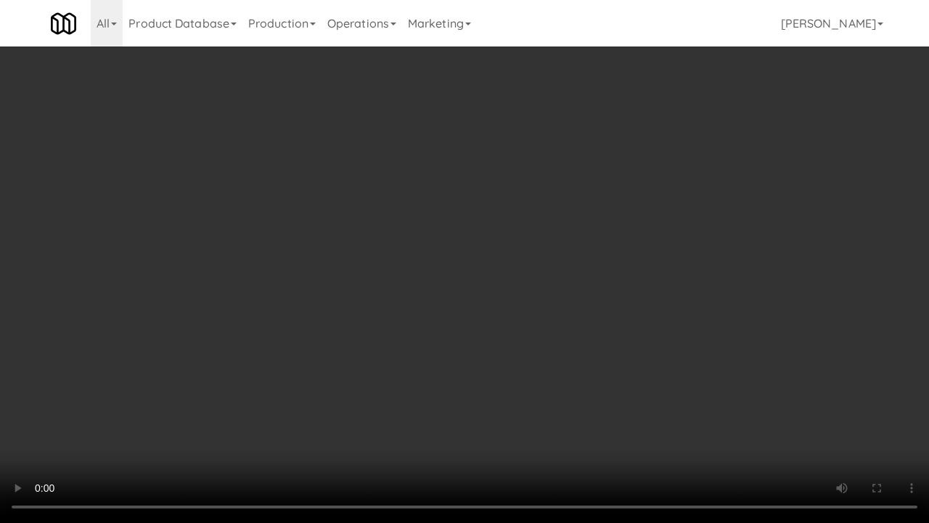
click at [513, 254] on video at bounding box center [464, 261] width 929 height 523
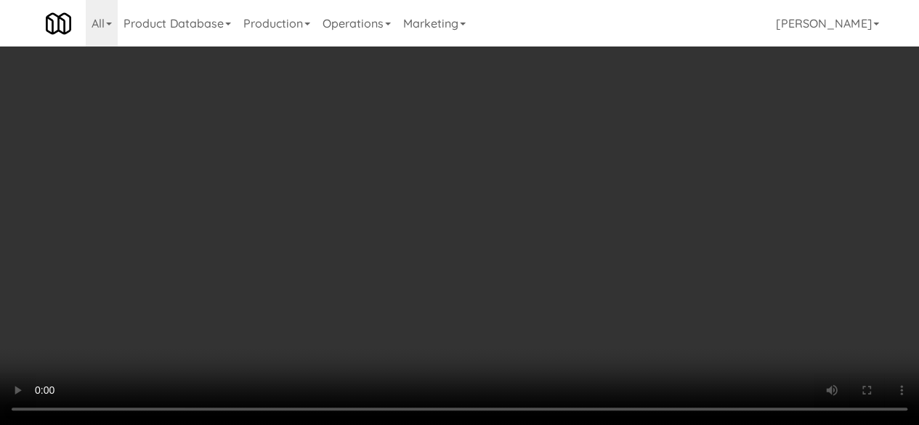
scroll to position [11, 0]
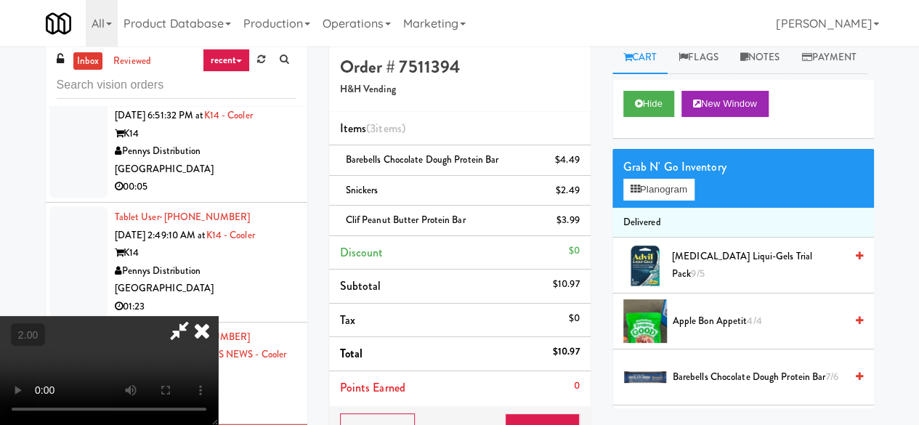
click at [196, 316] on icon at bounding box center [179, 330] width 33 height 29
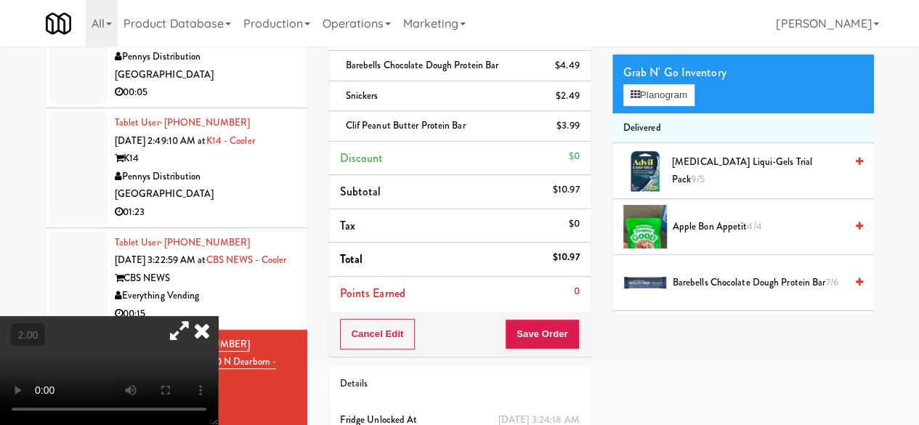
scroll to position [182, 0]
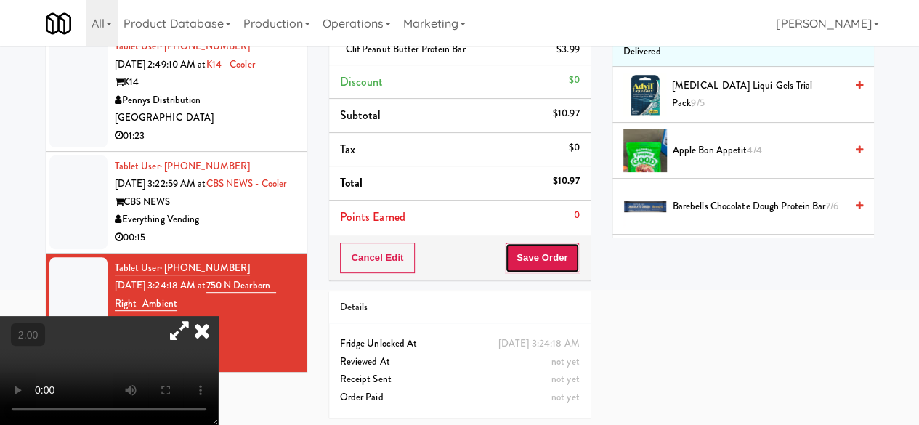
click at [523, 257] on button "Save Order" at bounding box center [542, 258] width 74 height 30
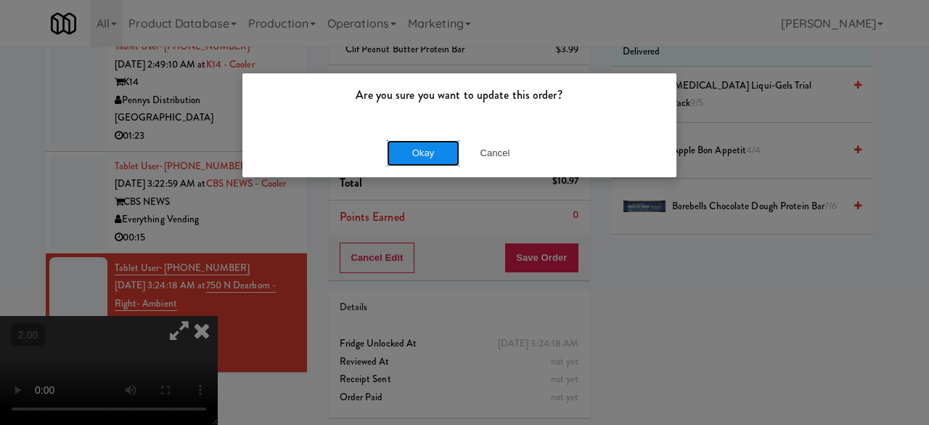
click at [428, 152] on button "Okay" at bounding box center [423, 153] width 73 height 26
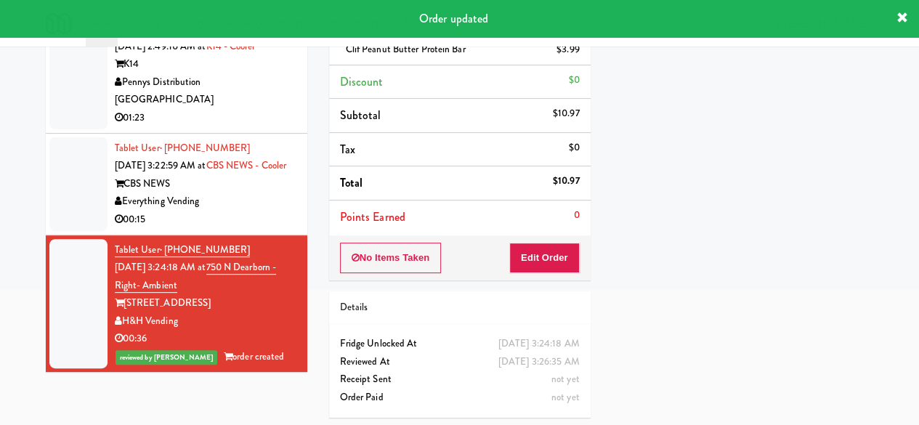
click at [240, 211] on div "Everything Vending" at bounding box center [206, 201] width 182 height 18
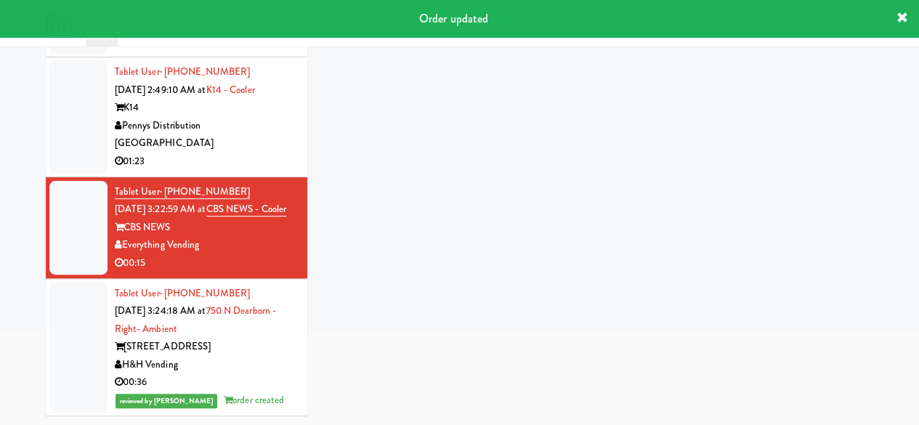
scroll to position [1834, 0]
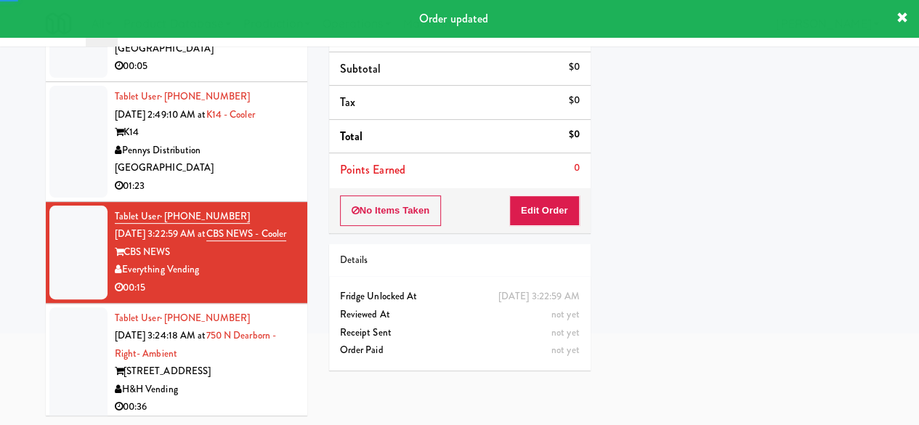
click at [269, 177] on div "Pennys Distribution [GEOGRAPHIC_DATA]" at bounding box center [206, 160] width 182 height 36
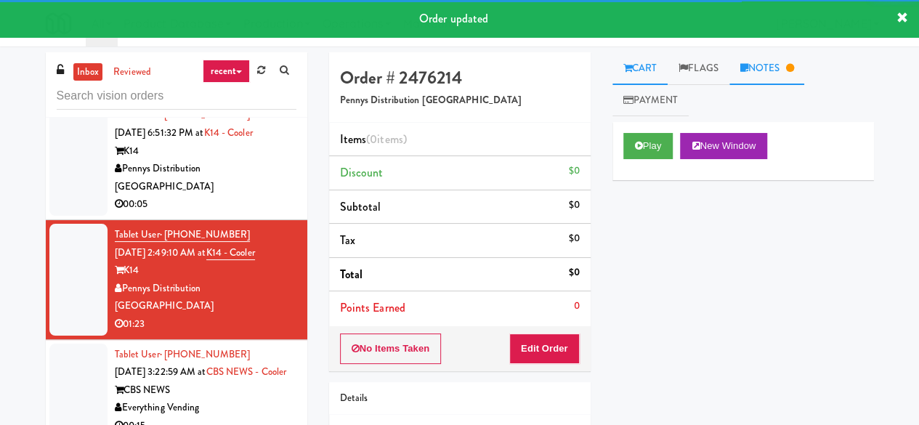
click at [758, 78] on link "Notes" at bounding box center [767, 68] width 76 height 33
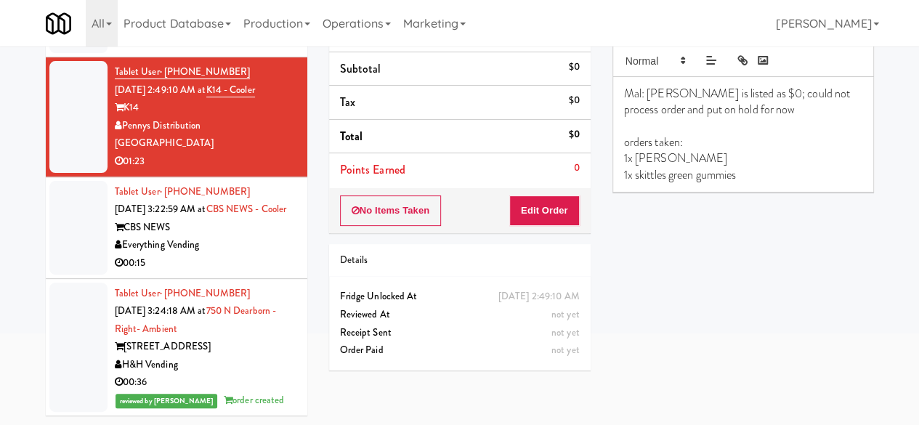
scroll to position [1997, 0]
click at [278, 252] on div "Everything Vending" at bounding box center [206, 245] width 182 height 18
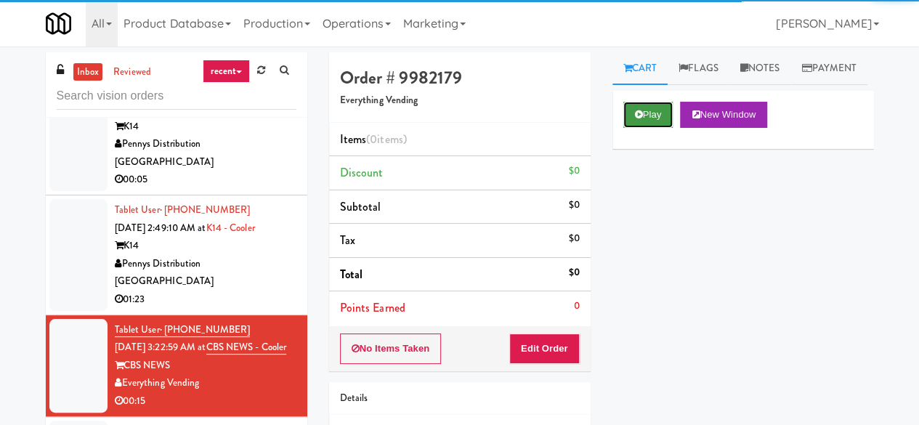
click at [669, 128] on button "Play" at bounding box center [648, 115] width 50 height 26
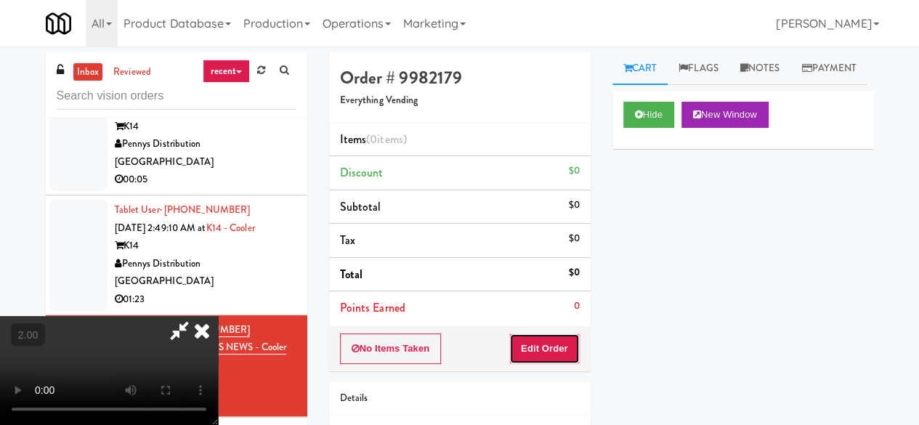
click at [549, 354] on button "Edit Order" at bounding box center [544, 348] width 70 height 30
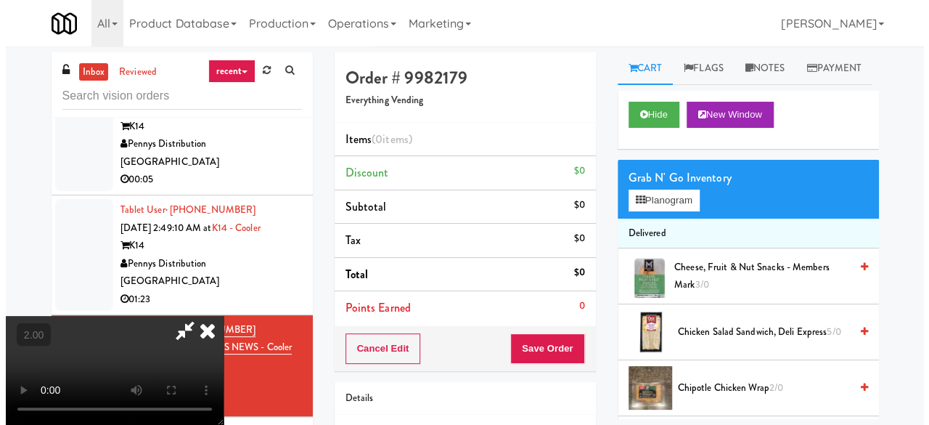
scroll to position [30, 0]
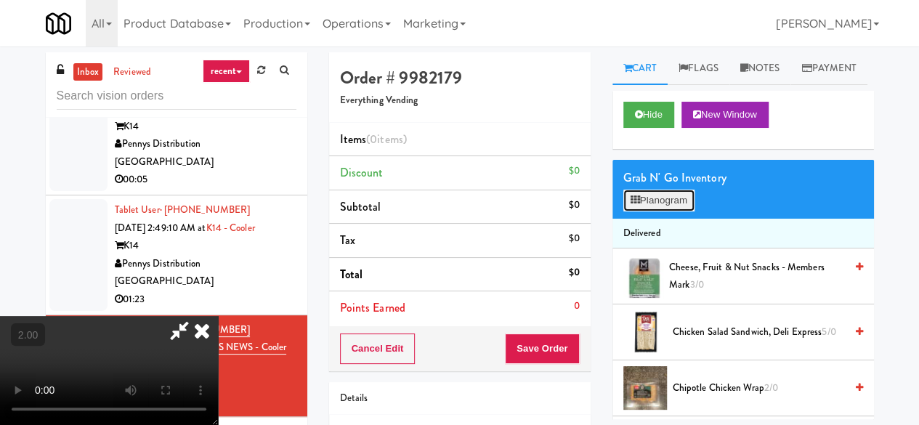
click at [629, 211] on button "Planogram" at bounding box center [658, 201] width 71 height 22
click at [0, 0] on div at bounding box center [0, 0] width 0 height 0
click at [682, 211] on button "Planogram" at bounding box center [658, 201] width 71 height 22
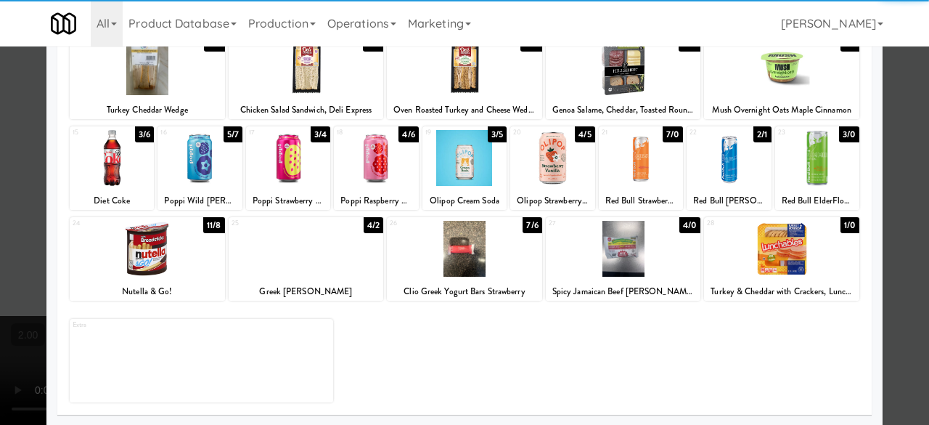
click at [132, 179] on div at bounding box center [112, 158] width 84 height 56
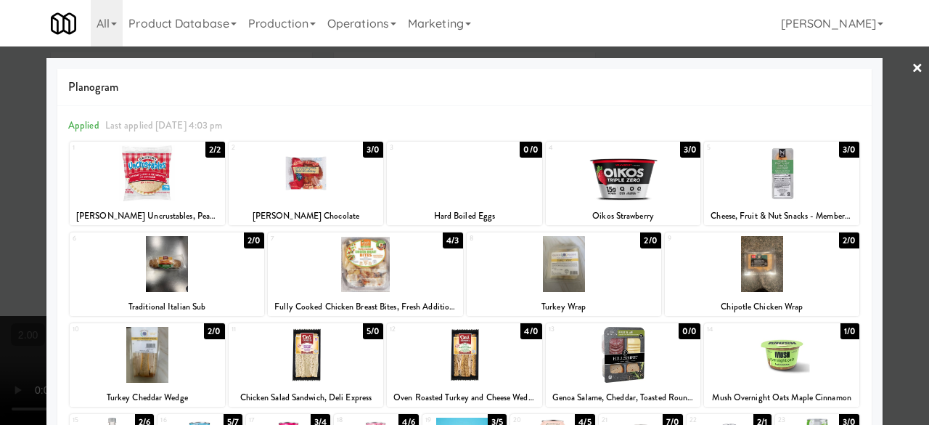
click at [346, 191] on div at bounding box center [306, 173] width 155 height 56
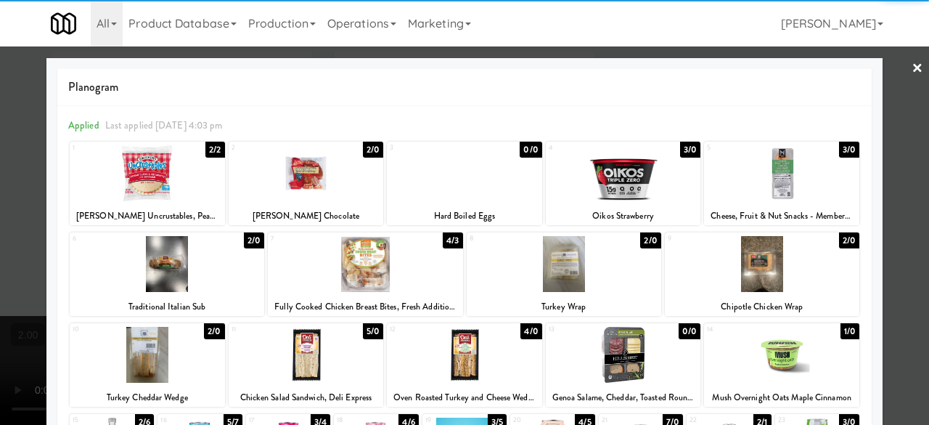
drag, startPoint x: 900, startPoint y: 172, endPoint x: 691, endPoint y: 216, distance: 212.9
click at [898, 172] on div at bounding box center [464, 212] width 929 height 425
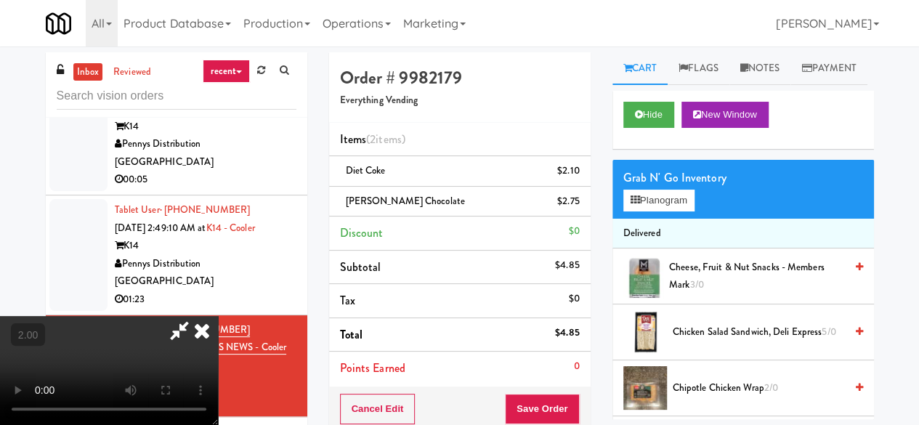
click at [218, 316] on video at bounding box center [109, 370] width 218 height 109
click at [196, 316] on icon at bounding box center [179, 330] width 33 height 29
click at [523, 397] on button "Save Order" at bounding box center [542, 409] width 74 height 30
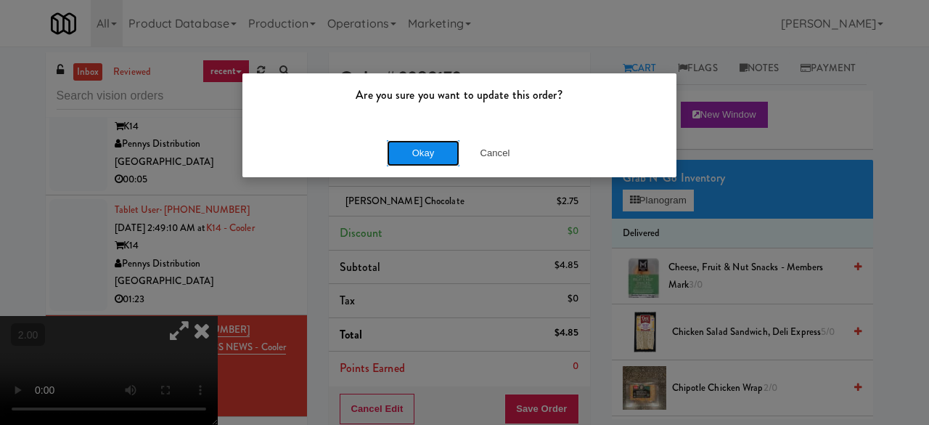
click at [423, 158] on button "Okay" at bounding box center [423, 153] width 73 height 26
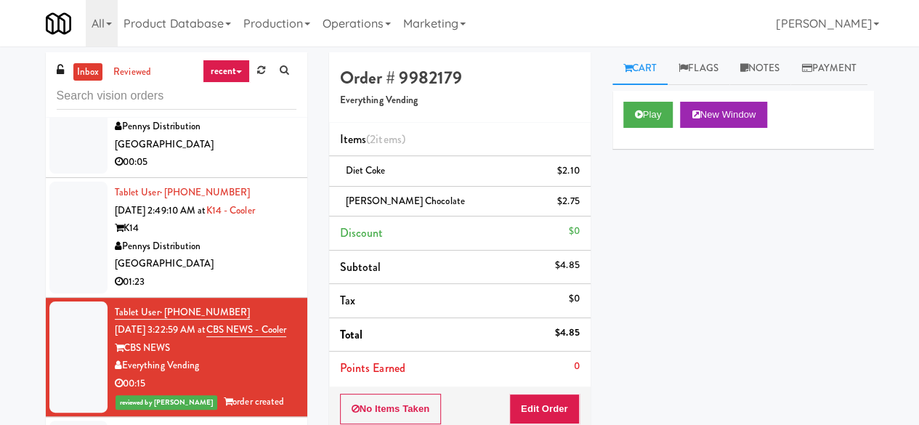
scroll to position [2015, 0]
click at [262, 232] on div "K14" at bounding box center [206, 228] width 182 height 18
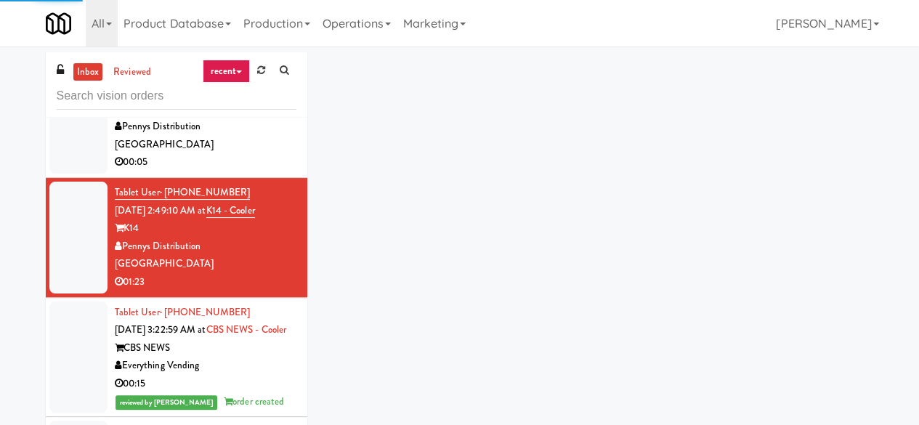
scroll to position [1797, 0]
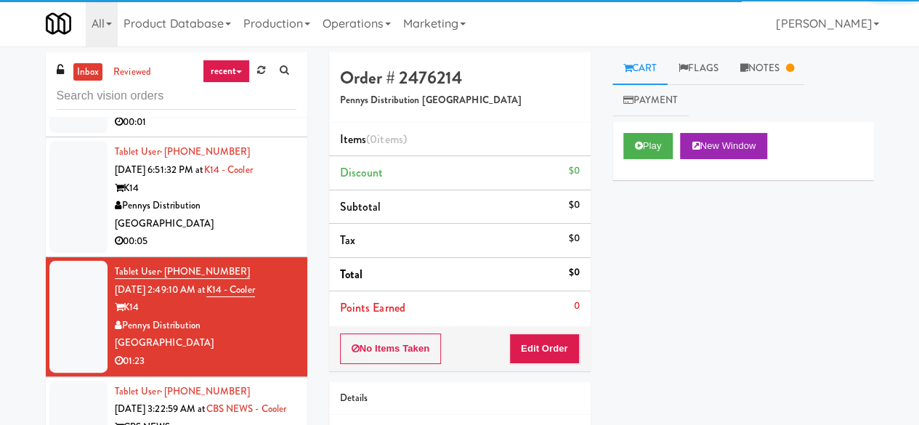
click at [261, 232] on div "Pennys Distribution [GEOGRAPHIC_DATA]" at bounding box center [206, 215] width 182 height 36
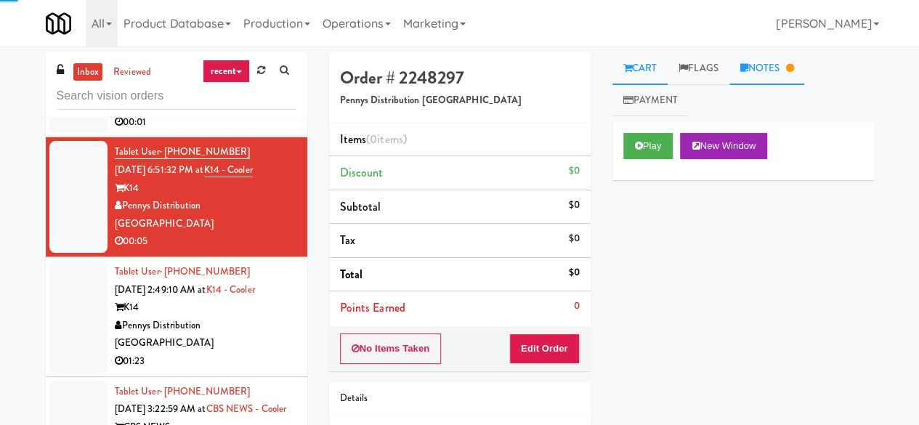
click at [755, 63] on link "Notes" at bounding box center [767, 68] width 76 height 33
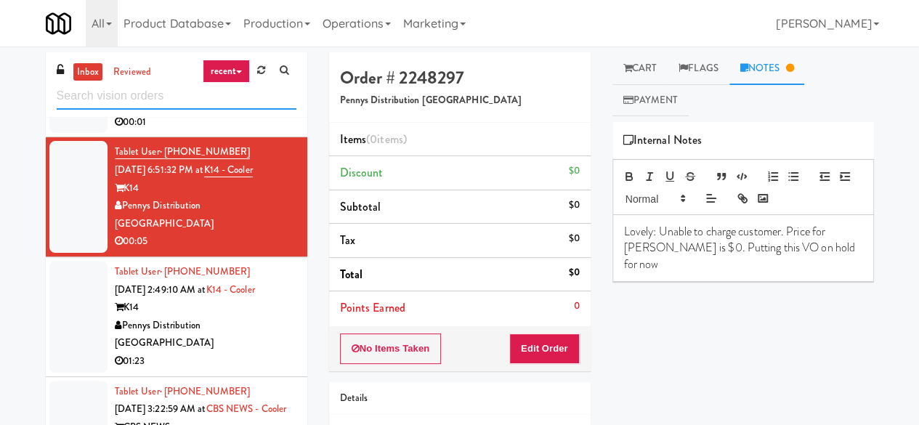
click at [160, 99] on input "text" at bounding box center [177, 96] width 240 height 27
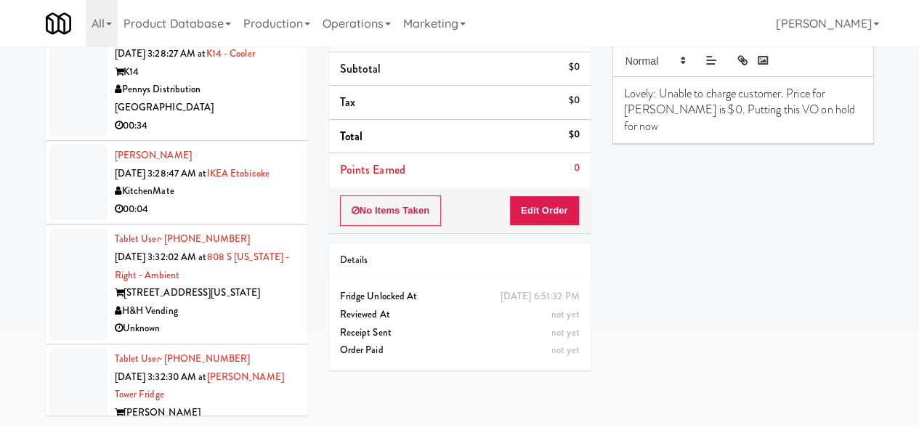
scroll to position [2182, 0]
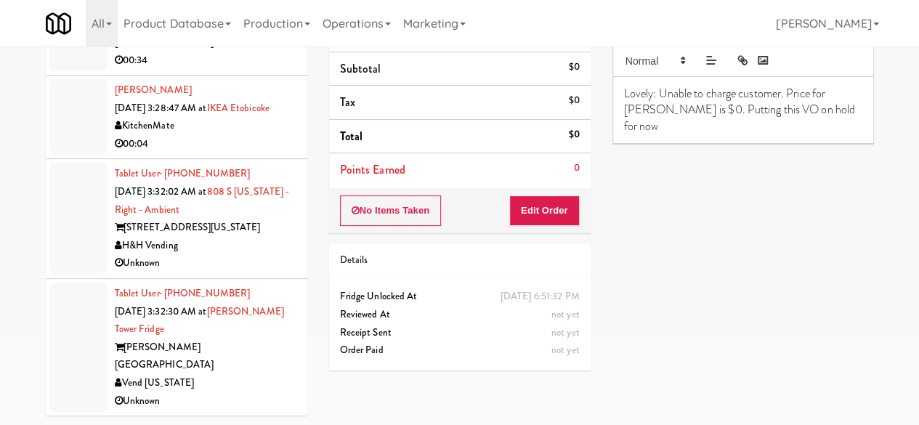
click at [238, 370] on div "[PERSON_NAME][GEOGRAPHIC_DATA]" at bounding box center [206, 356] width 182 height 36
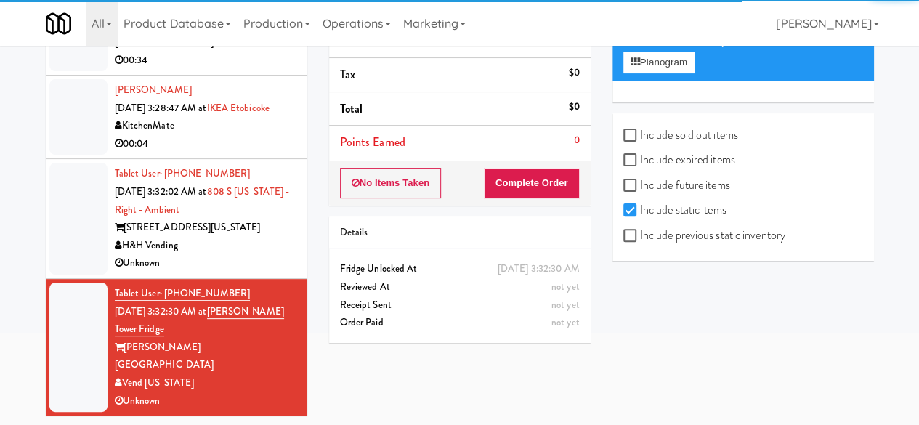
click at [248, 153] on div "00:04" at bounding box center [206, 144] width 182 height 18
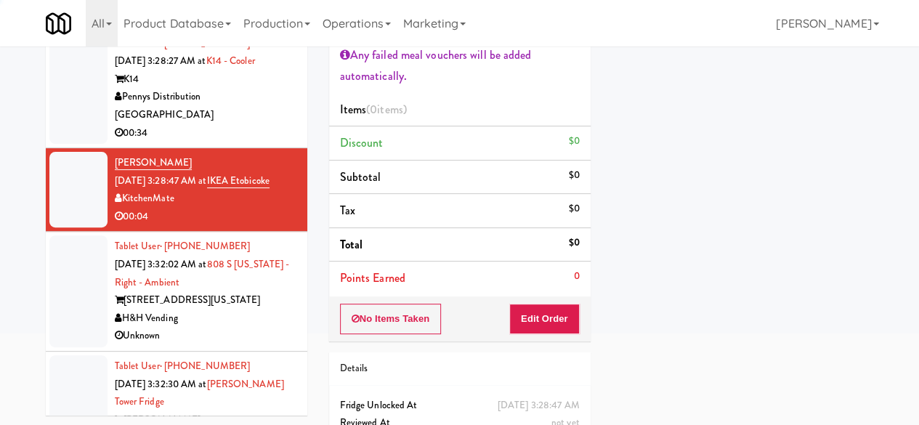
scroll to position [1964, 0]
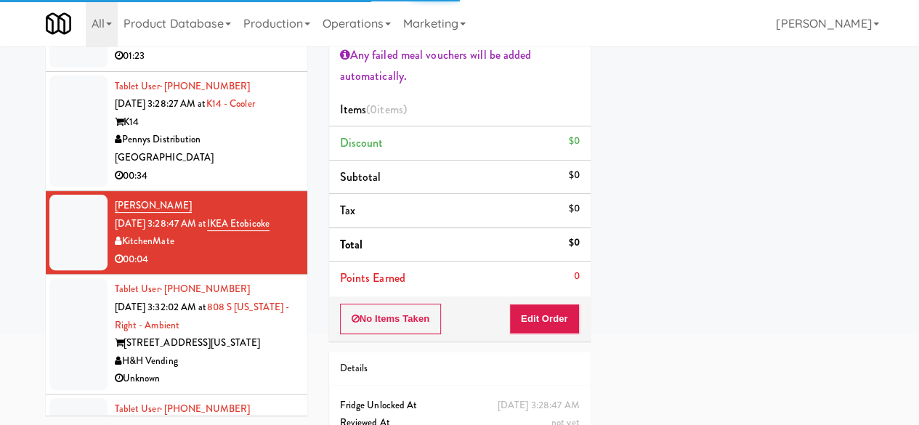
click at [234, 166] on div "Pennys Distribution [GEOGRAPHIC_DATA]" at bounding box center [206, 149] width 182 height 36
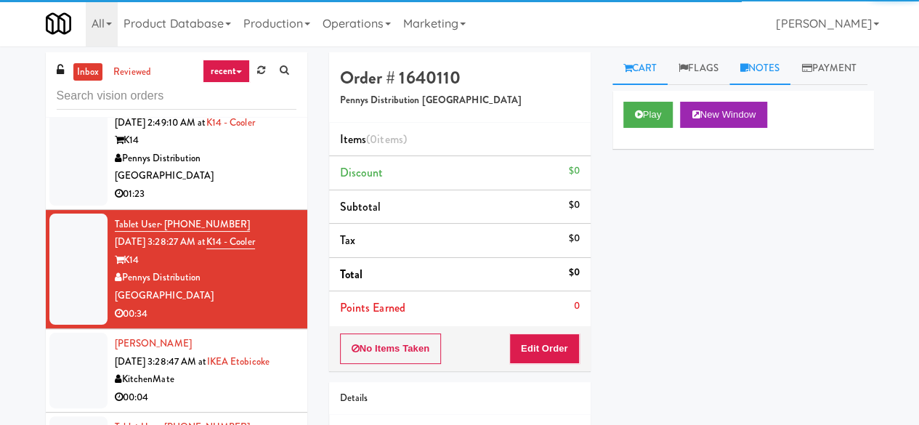
click at [746, 56] on link "Notes" at bounding box center [760, 68] width 62 height 33
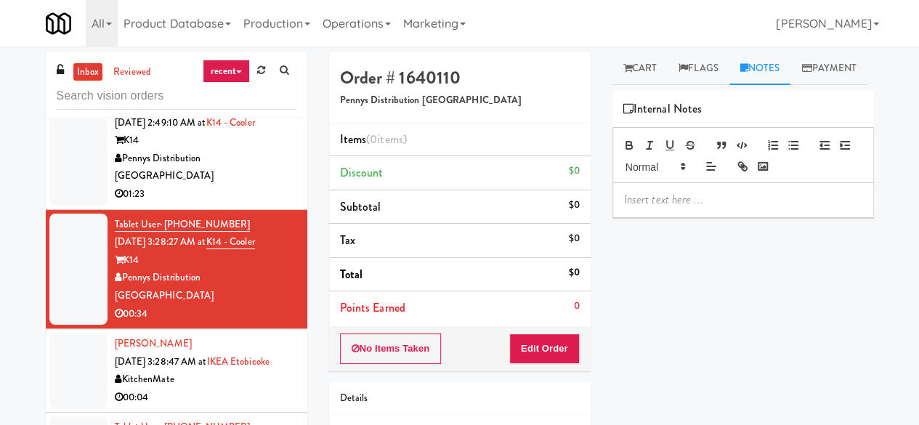
click at [251, 203] on div "01:23" at bounding box center [206, 194] width 182 height 18
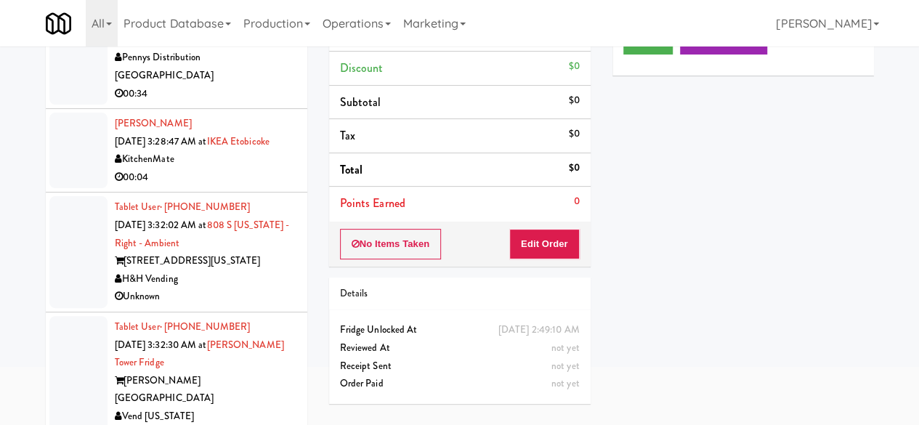
scroll to position [138, 0]
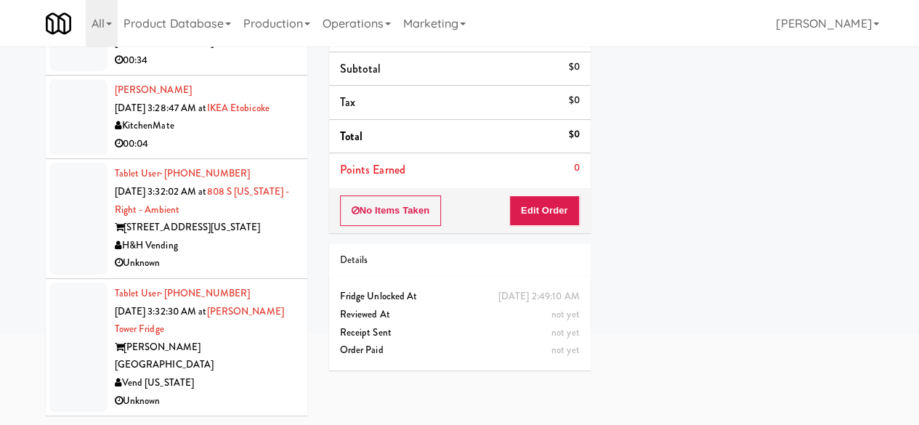
drag, startPoint x: 253, startPoint y: 376, endPoint x: 248, endPoint y: 362, distance: 14.5
click at [253, 376] on div "Vend [US_STATE]" at bounding box center [206, 383] width 182 height 18
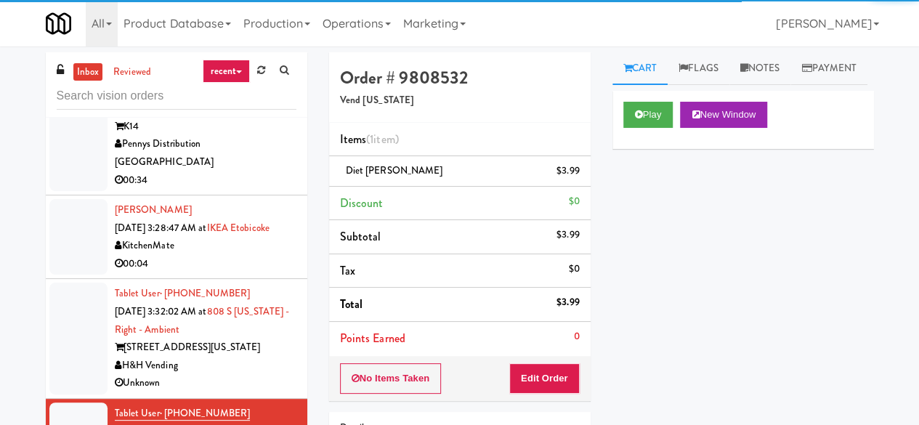
click at [264, 375] on div "H&H Vending" at bounding box center [206, 366] width 182 height 18
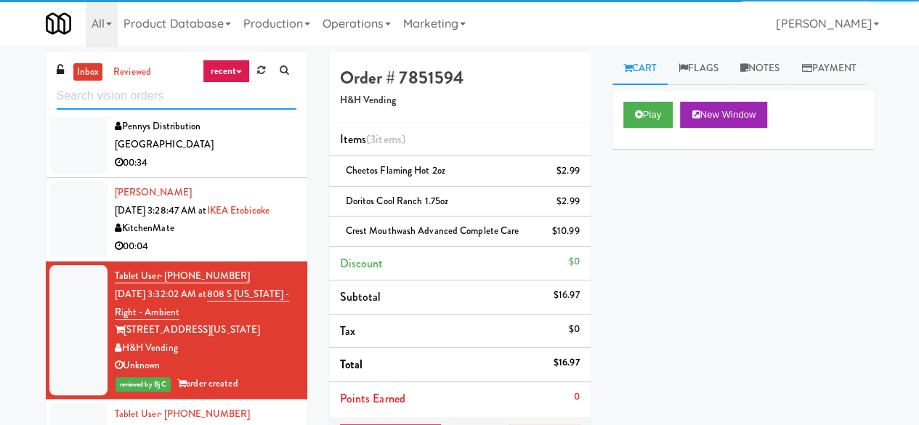
click at [192, 99] on input "text" at bounding box center [177, 96] width 240 height 27
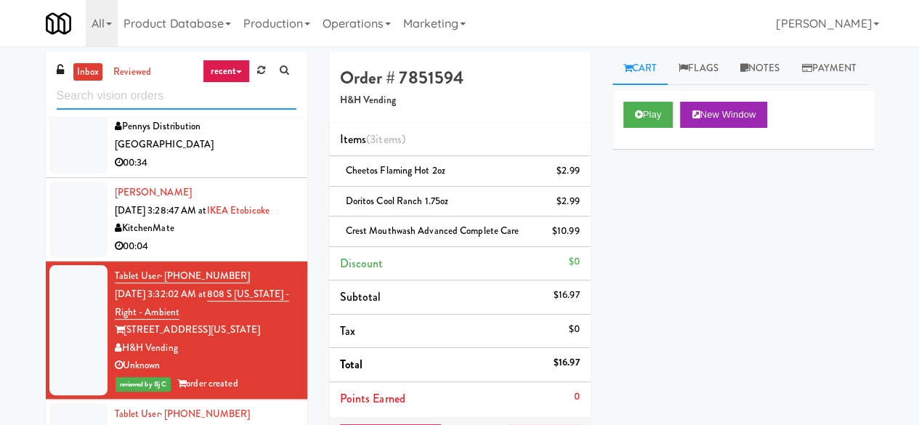
click at [192, 99] on input "text" at bounding box center [177, 96] width 240 height 27
click at [259, 172] on div "00:34" at bounding box center [206, 163] width 182 height 18
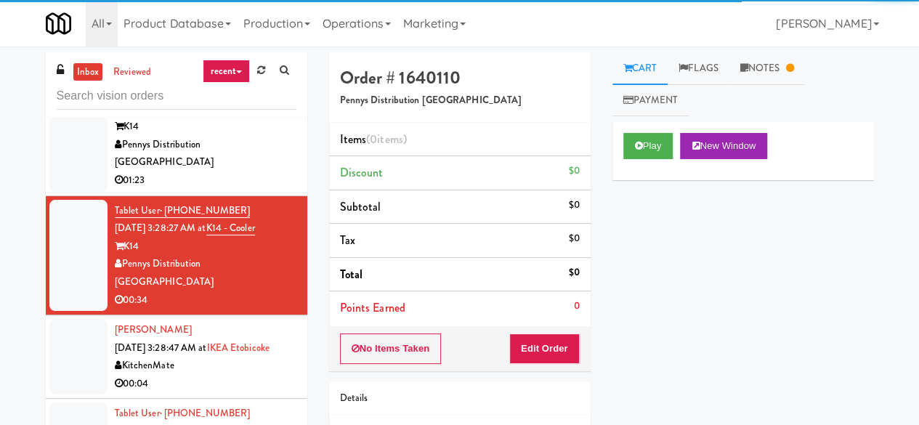
scroll to position [1964, 0]
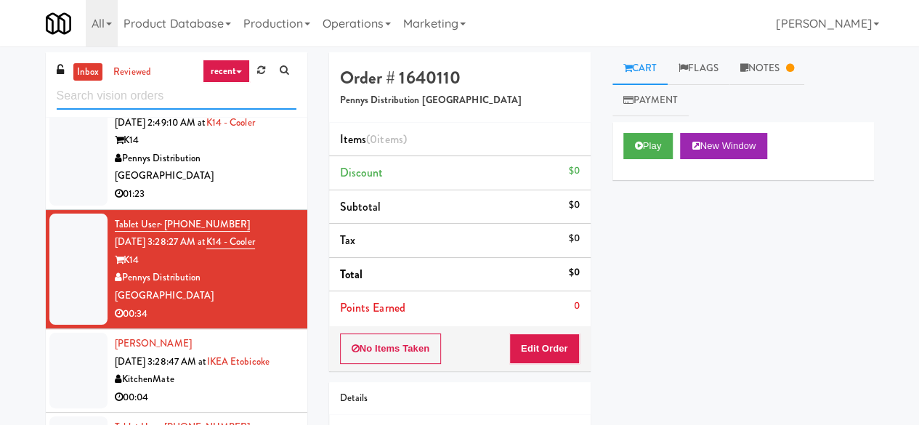
click at [264, 99] on input "text" at bounding box center [177, 96] width 240 height 27
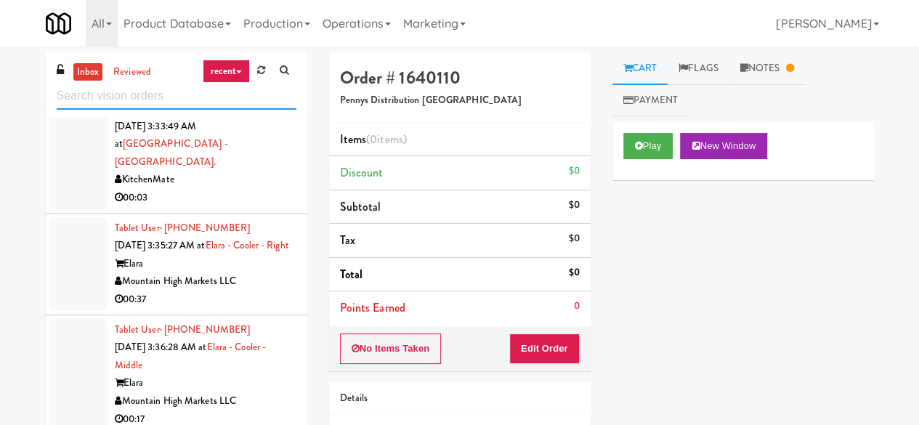
scroll to position [2302, 0]
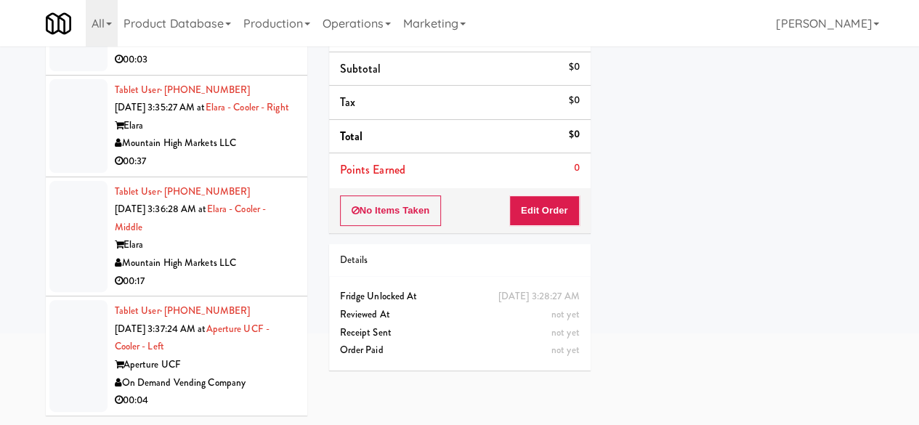
drag, startPoint x: 260, startPoint y: 380, endPoint x: 270, endPoint y: 387, distance: 12.1
click at [260, 381] on div "On Demand Vending Company" at bounding box center [206, 383] width 182 height 18
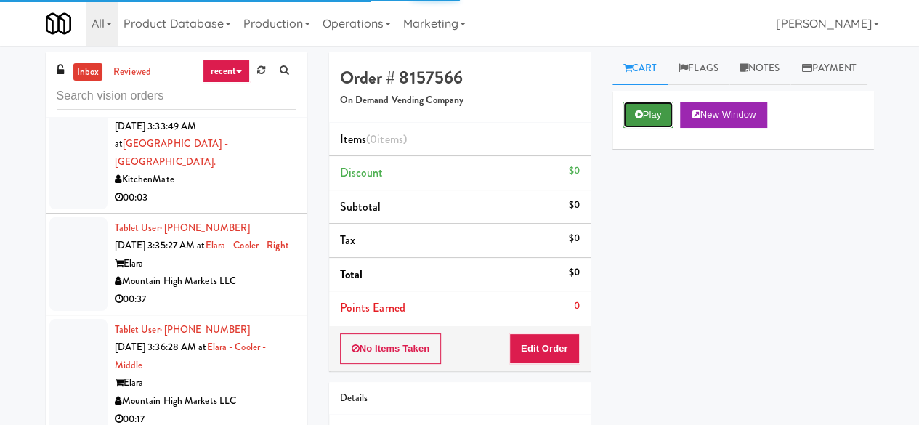
click at [640, 119] on icon at bounding box center [639, 114] width 8 height 9
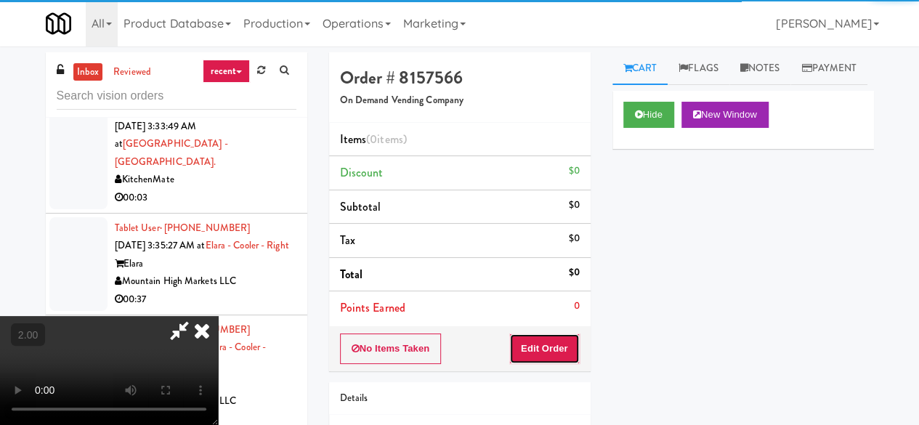
click at [575, 343] on button "Edit Order" at bounding box center [544, 348] width 70 height 30
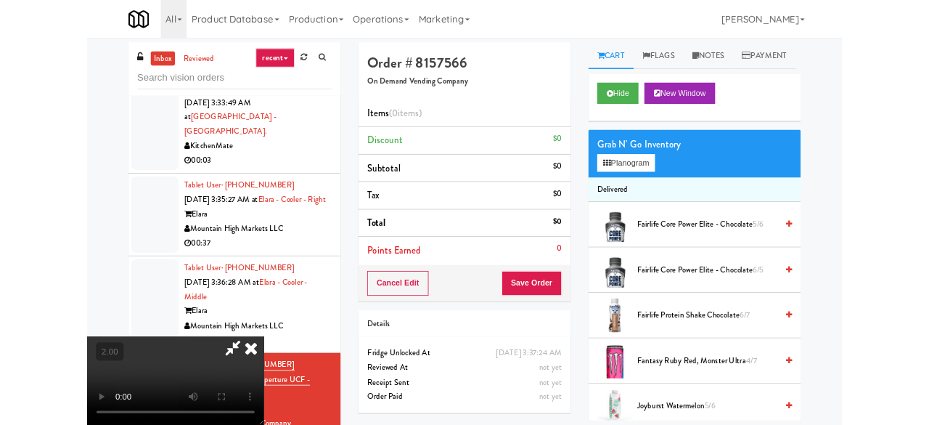
scroll to position [30, 0]
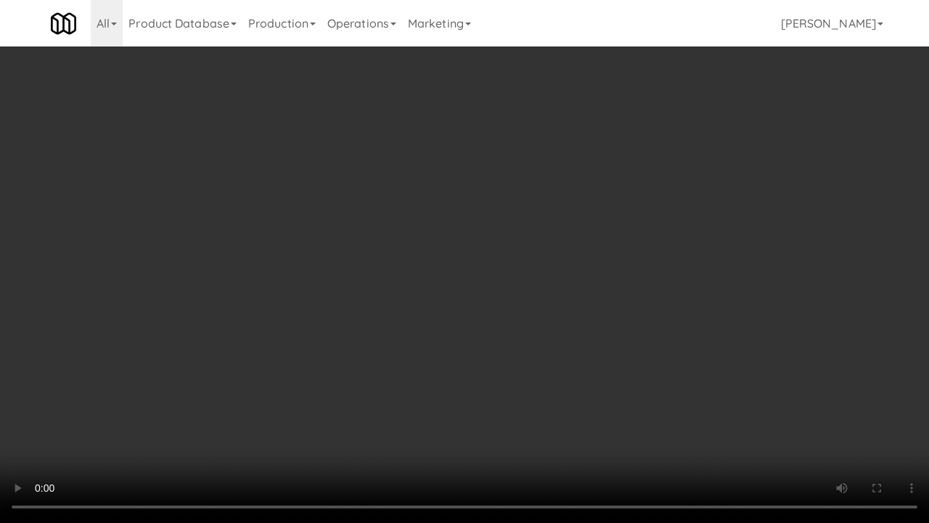
click at [536, 315] on video at bounding box center [464, 261] width 929 height 523
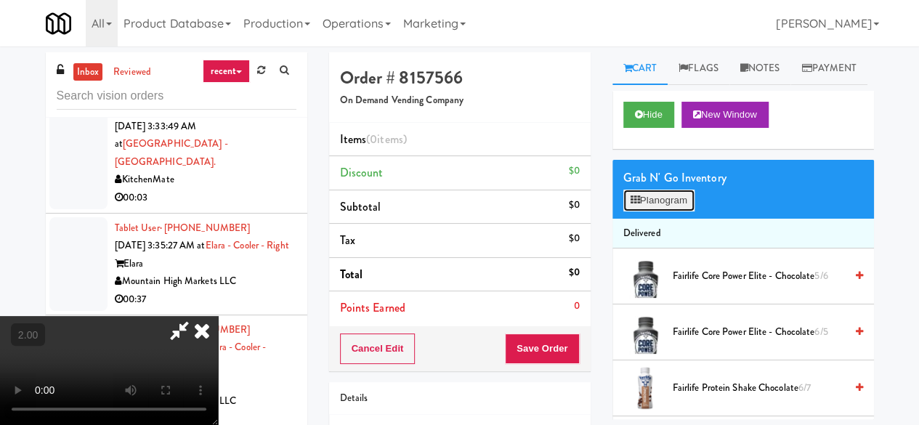
click at [665, 211] on button "Planogram" at bounding box center [658, 201] width 71 height 22
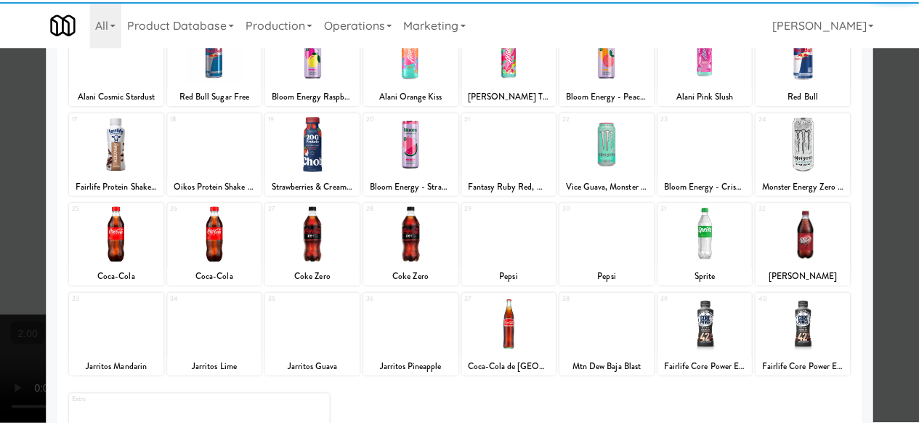
scroll to position [288, 0]
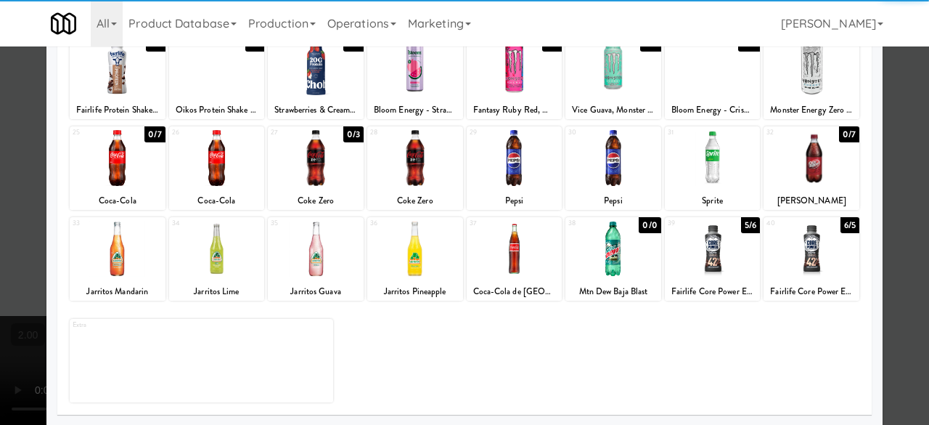
drag, startPoint x: 309, startPoint y: 183, endPoint x: 580, endPoint y: 173, distance: 271.0
click at [309, 182] on div at bounding box center [316, 158] width 96 height 56
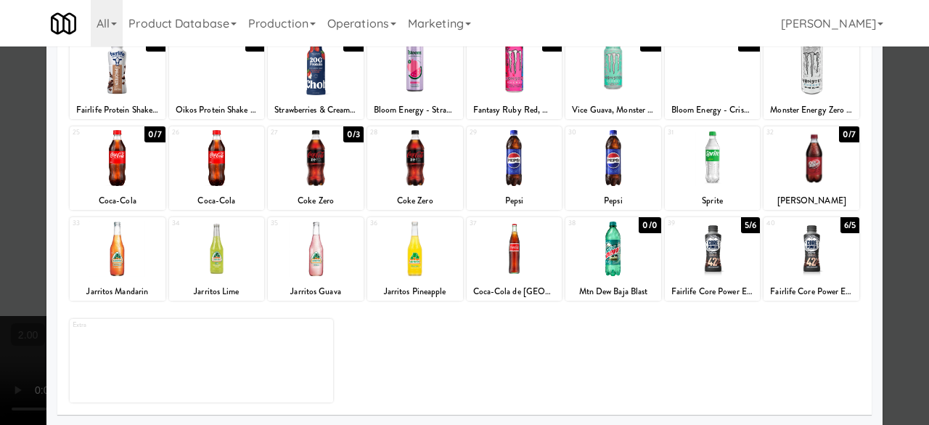
click at [881, 143] on div at bounding box center [464, 212] width 929 height 425
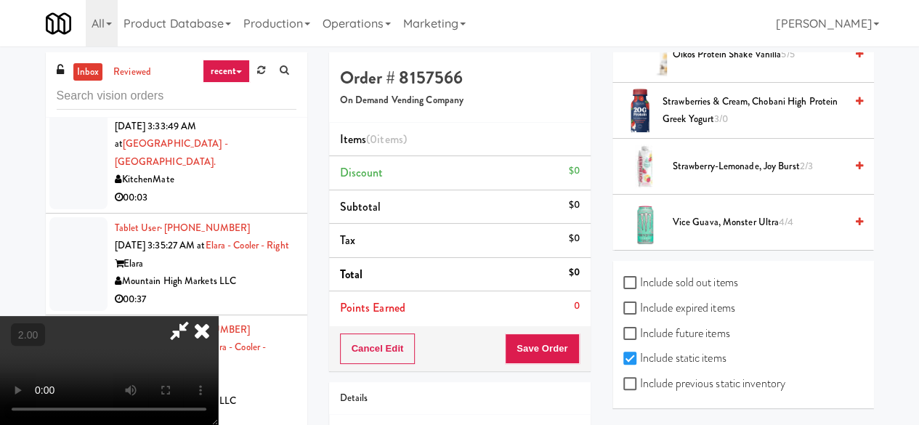
click at [715, 379] on label "Include previous static inventory" at bounding box center [704, 384] width 162 height 22
click at [640, 379] on input "Include previous static inventory" at bounding box center [631, 384] width 17 height 12
checkbox input "true"
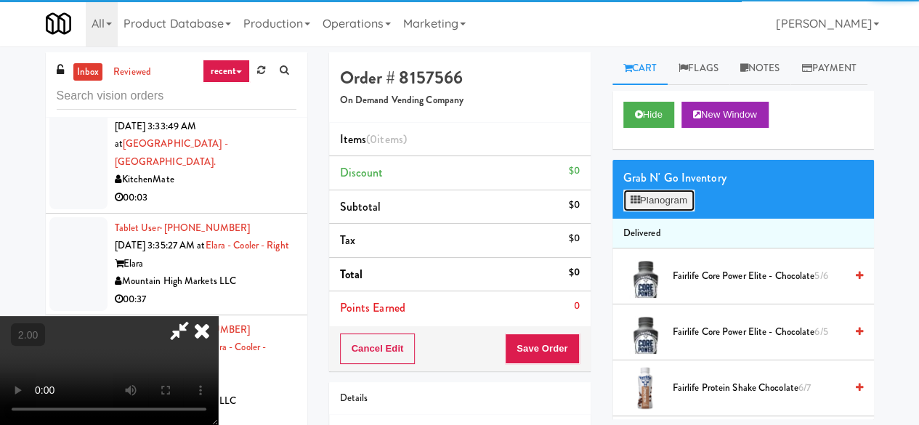
click at [657, 211] on button "Planogram" at bounding box center [658, 201] width 71 height 22
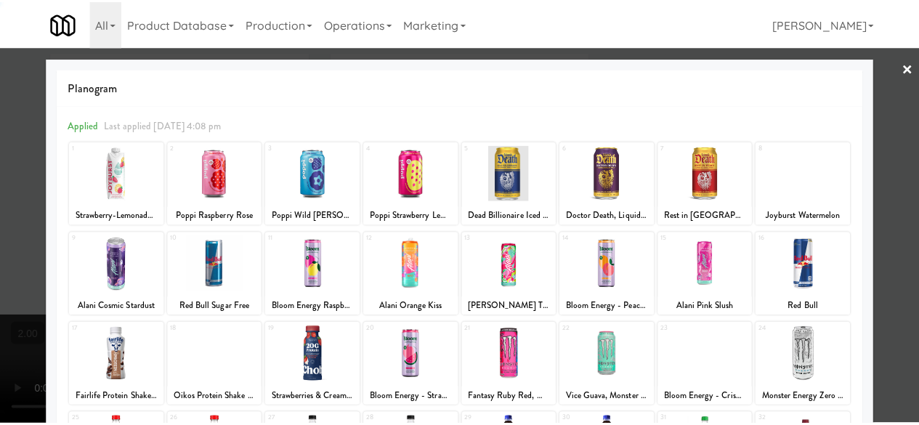
scroll to position [288, 0]
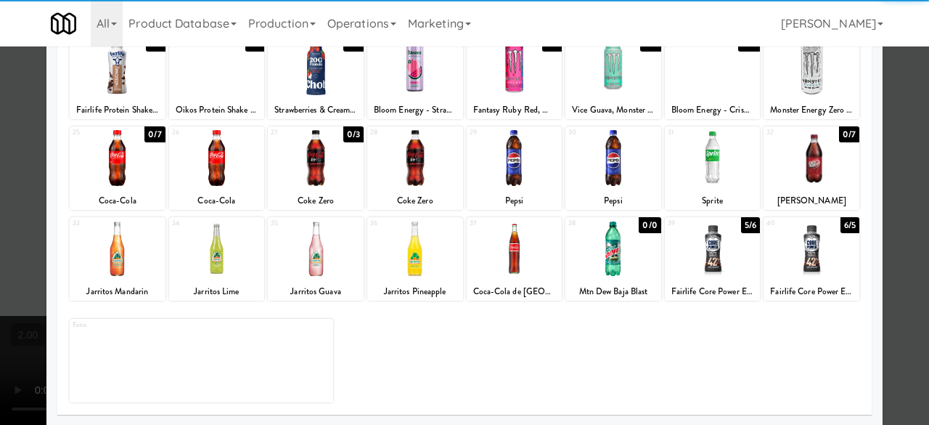
click at [319, 187] on div "27 0/3 Coke Zero" at bounding box center [316, 168] width 96 height 84
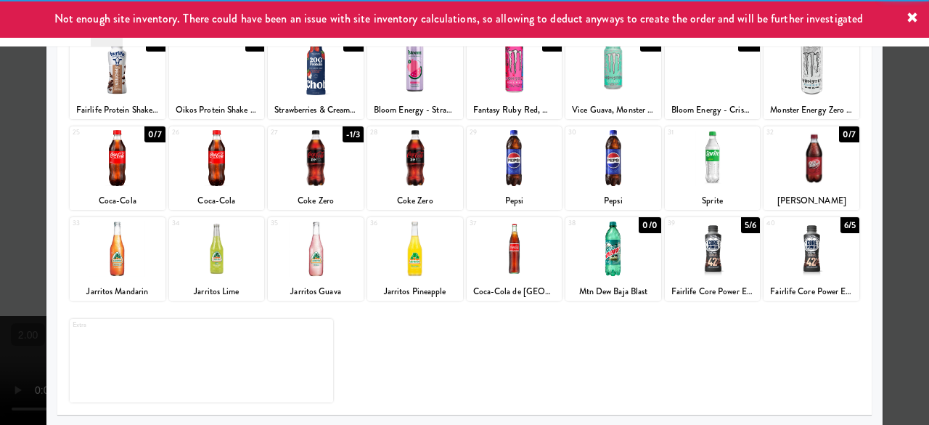
drag, startPoint x: 908, startPoint y: 131, endPoint x: 662, endPoint y: 246, distance: 270.9
click at [905, 131] on div at bounding box center [464, 212] width 929 height 425
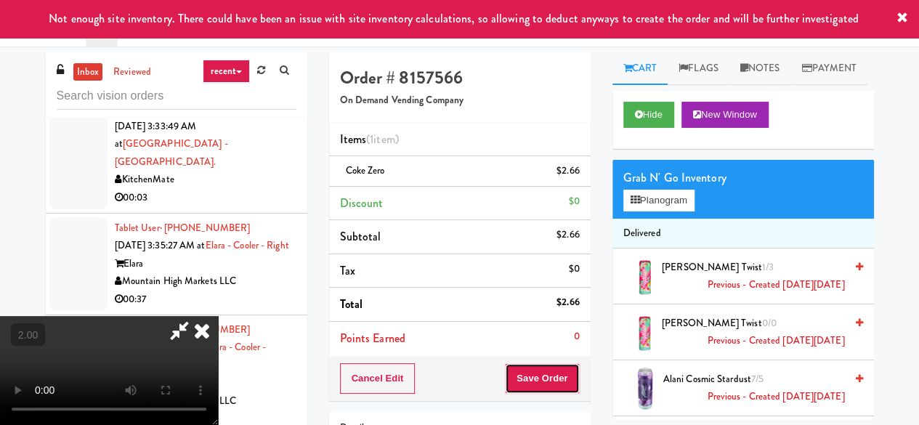
drag, startPoint x: 577, startPoint y: 371, endPoint x: 585, endPoint y: 365, distance: 10.9
click at [575, 371] on button "Save Order" at bounding box center [542, 378] width 74 height 30
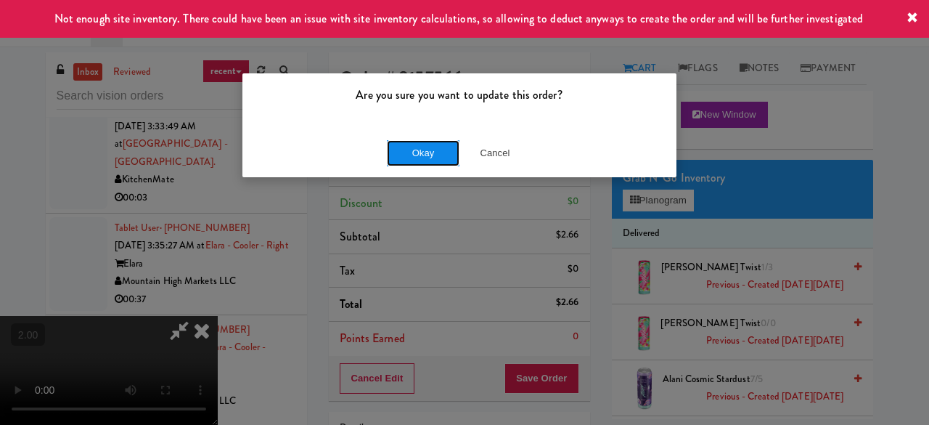
click at [431, 152] on button "Okay" at bounding box center [423, 153] width 73 height 26
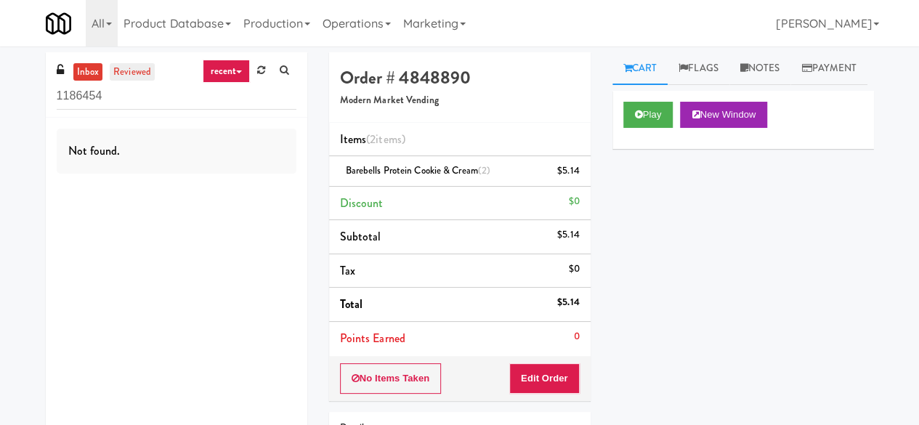
click at [125, 72] on link "reviewed" at bounding box center [132, 72] width 45 height 18
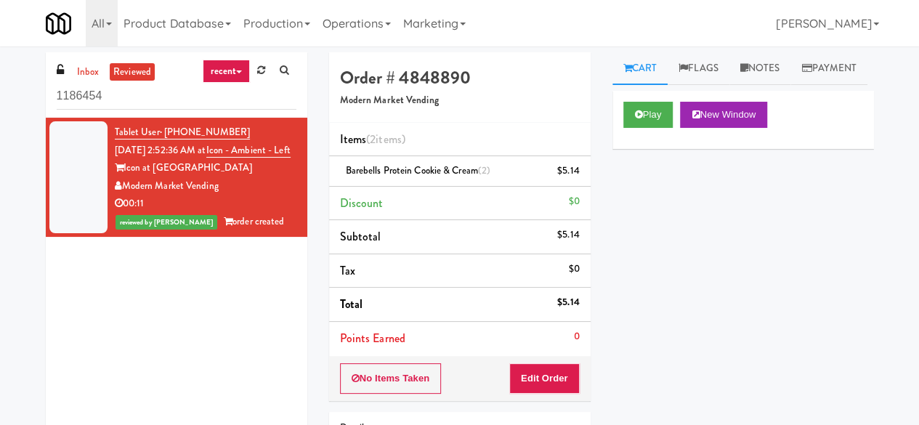
click at [632, 149] on div "Play New Window" at bounding box center [742, 120] width 261 height 58
click at [637, 128] on button "Play" at bounding box center [648, 115] width 50 height 26
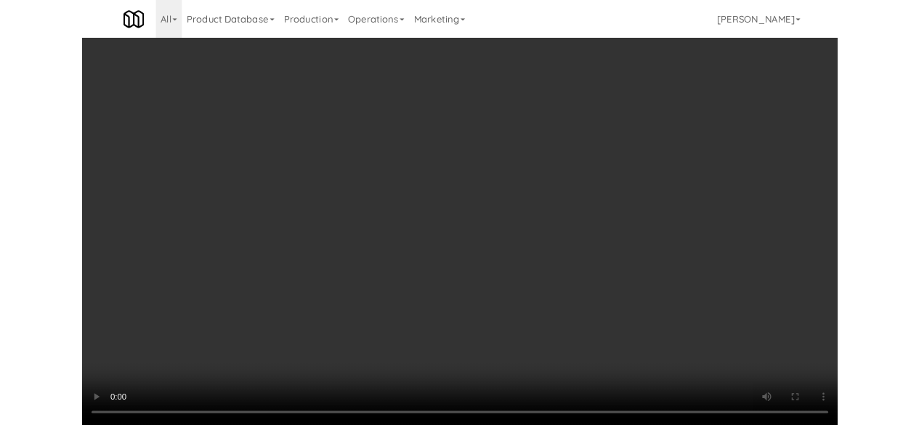
scroll to position [30, 0]
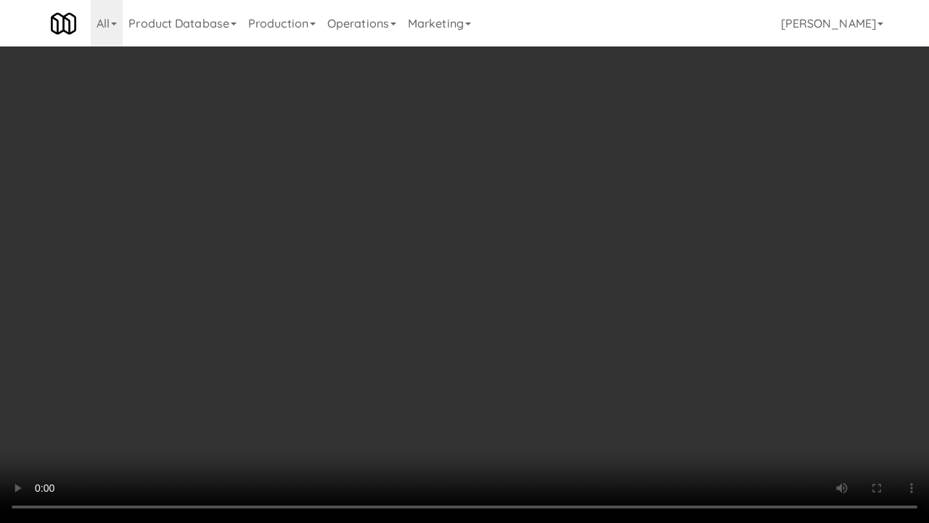
click at [542, 251] on video at bounding box center [464, 261] width 929 height 523
click at [554, 245] on video at bounding box center [464, 261] width 929 height 523
click at [541, 244] on video at bounding box center [464, 261] width 929 height 523
click at [532, 241] on video at bounding box center [464, 261] width 929 height 523
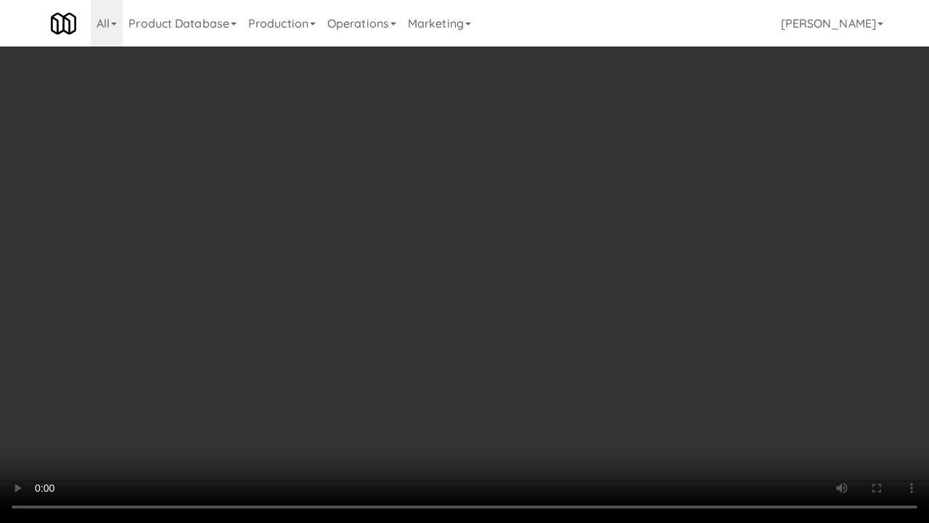
click at [566, 247] on video at bounding box center [464, 261] width 929 height 523
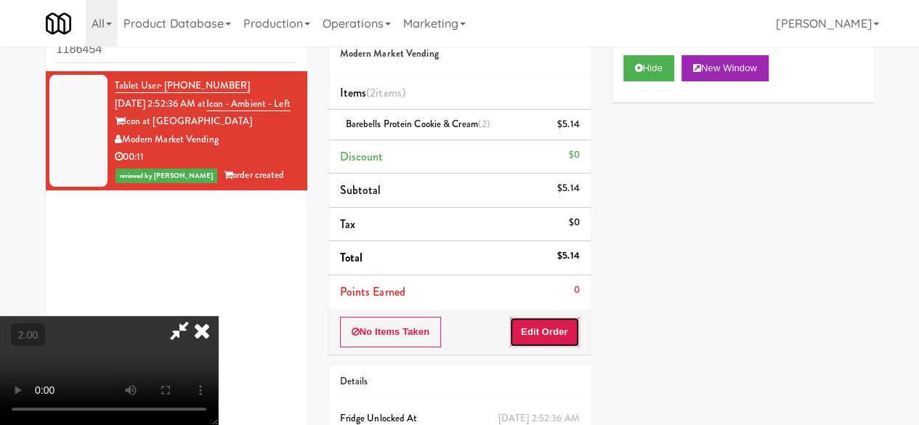
click at [563, 331] on button "Edit Order" at bounding box center [544, 332] width 70 height 30
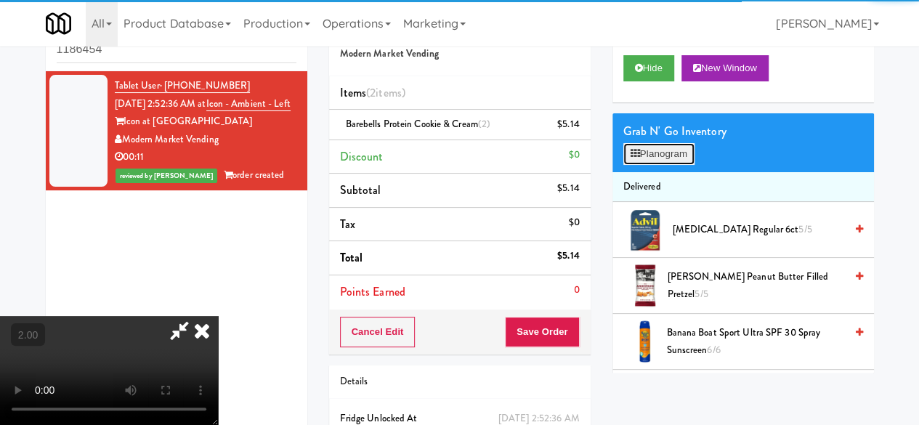
click at [655, 165] on button "Planogram" at bounding box center [658, 154] width 71 height 22
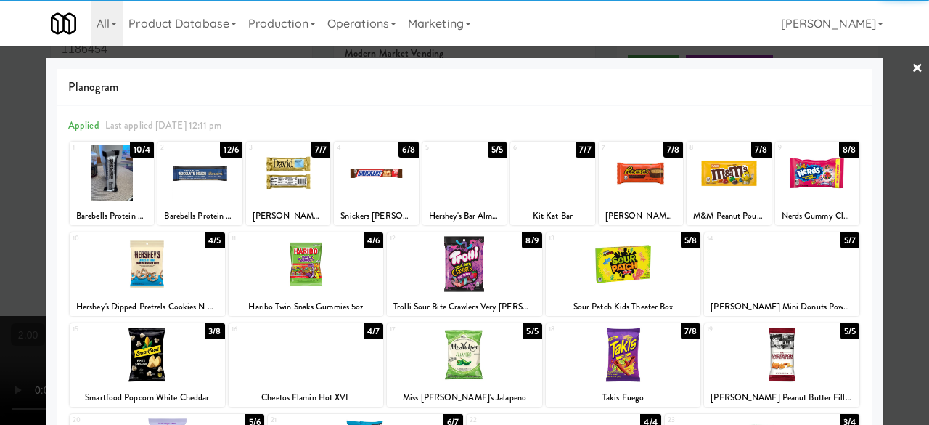
click at [95, 192] on div at bounding box center [112, 173] width 84 height 56
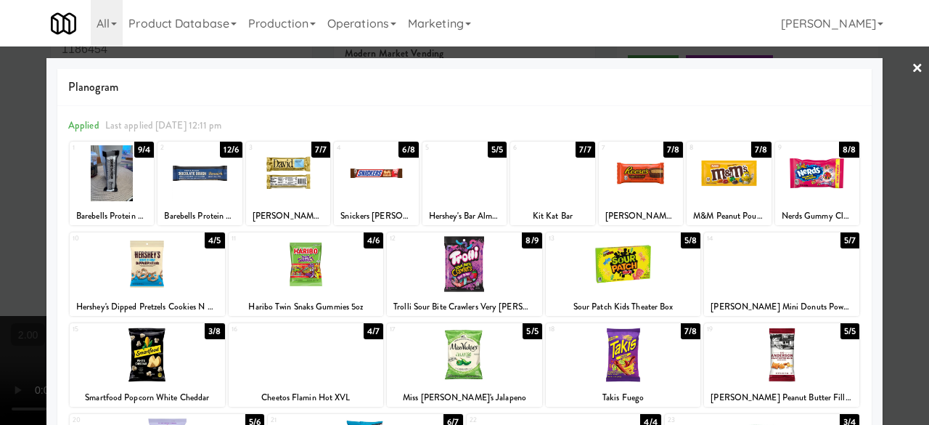
drag, startPoint x: 891, startPoint y: 66, endPoint x: 874, endPoint y: 71, distance: 17.5
click at [892, 68] on div at bounding box center [464, 212] width 929 height 425
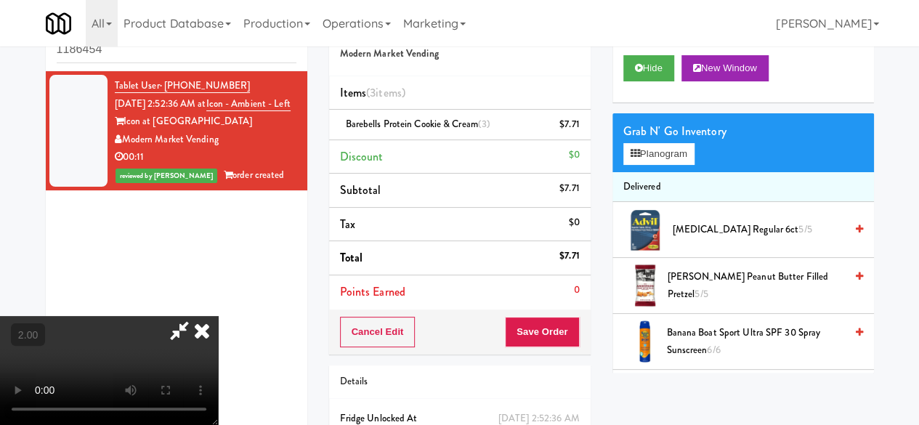
click at [196, 316] on icon at bounding box center [179, 330] width 33 height 29
click at [582, 127] on icon at bounding box center [580, 129] width 7 height 9
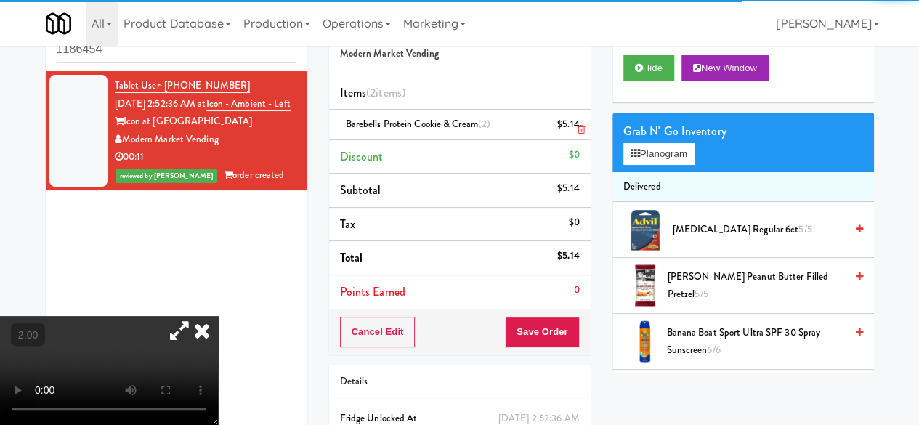
click at [582, 127] on icon at bounding box center [580, 129] width 7 height 9
click at [679, 172] on div "Grab N' Go Inventory Planogram" at bounding box center [742, 142] width 261 height 59
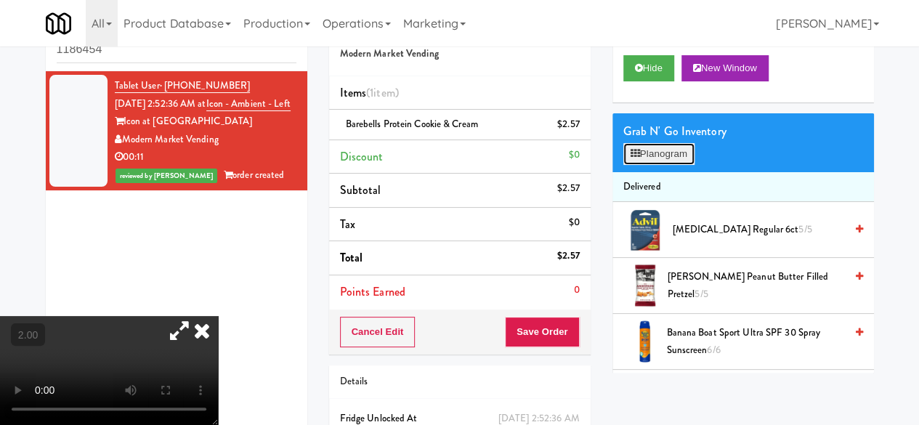
click at [678, 165] on button "Planogram" at bounding box center [658, 154] width 71 height 22
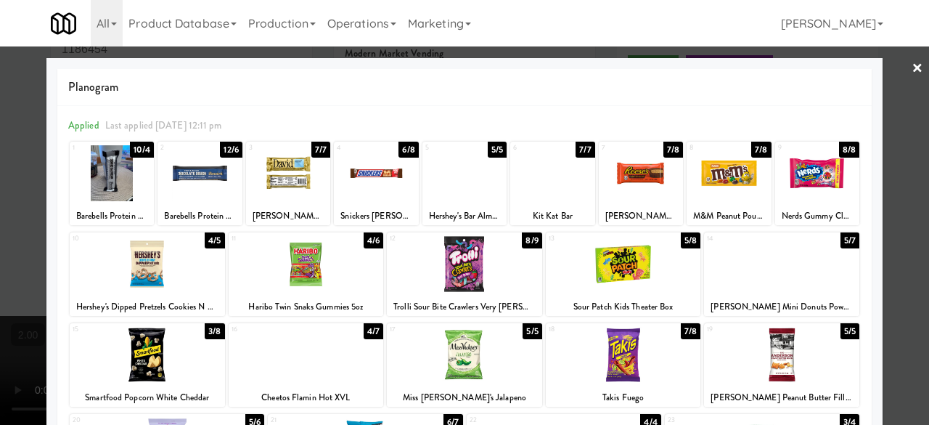
click at [200, 185] on div at bounding box center [200, 173] width 84 height 56
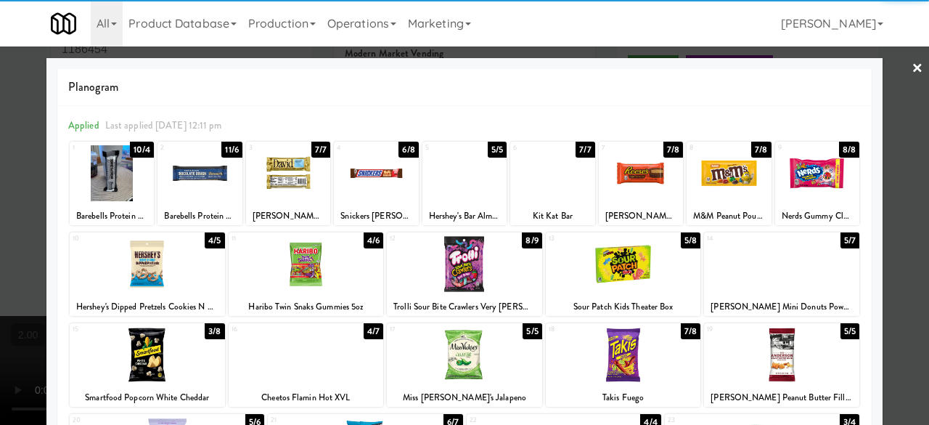
click at [894, 85] on div at bounding box center [464, 212] width 929 height 425
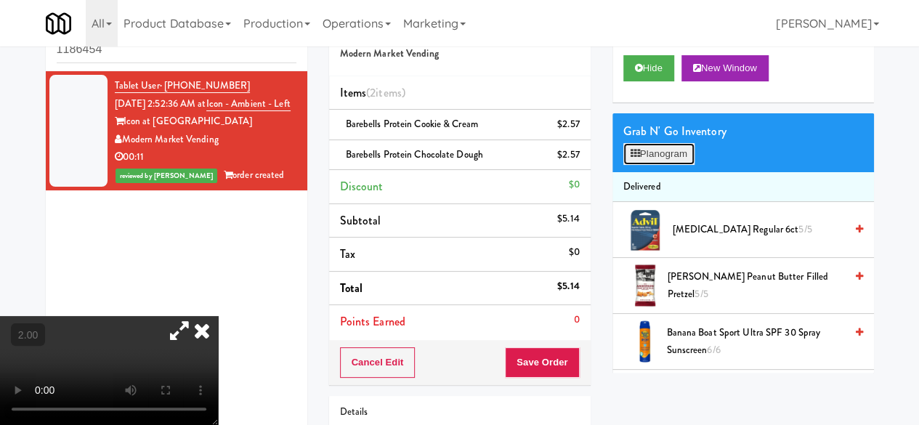
click at [649, 165] on button "Planogram" at bounding box center [658, 154] width 71 height 22
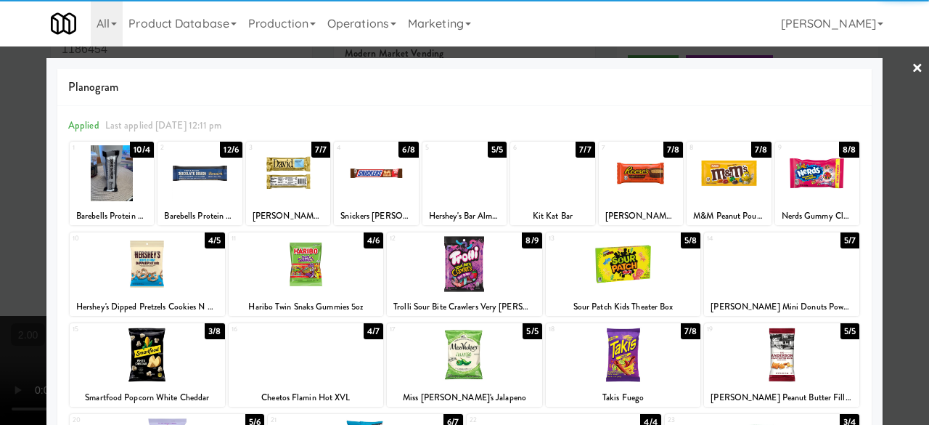
click at [195, 184] on div at bounding box center [200, 173] width 84 height 56
drag, startPoint x: 888, startPoint y: 129, endPoint x: 860, endPoint y: 137, distance: 29.6
click at [887, 129] on div at bounding box center [464, 212] width 929 height 425
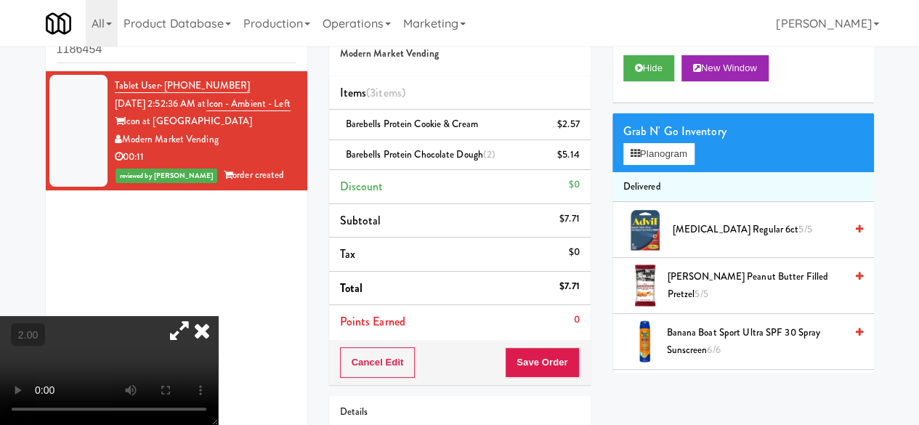
click at [540, 383] on div "Order # 4848890 Modern Market Vending Items (3 items ) Barebells Protein Cookie…" at bounding box center [459, 269] width 283 height 527
click at [544, 368] on button "Save Order" at bounding box center [542, 362] width 74 height 30
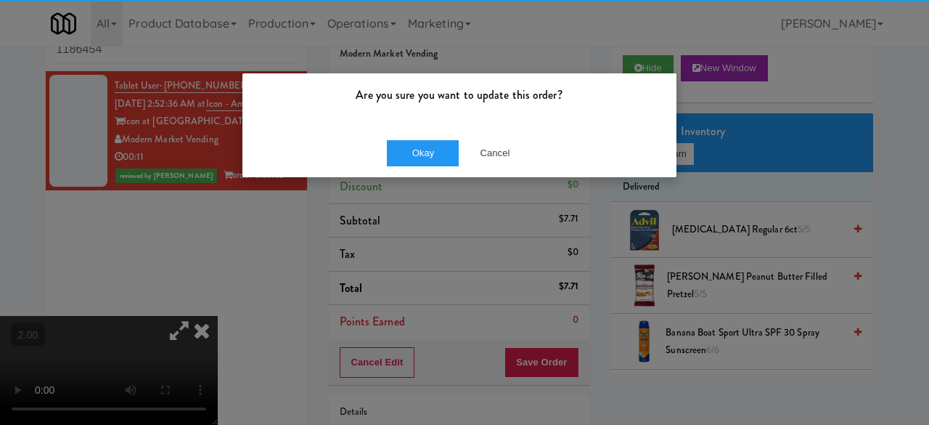
click at [372, 158] on div "Okay Cancel" at bounding box center [460, 153] width 434 height 49
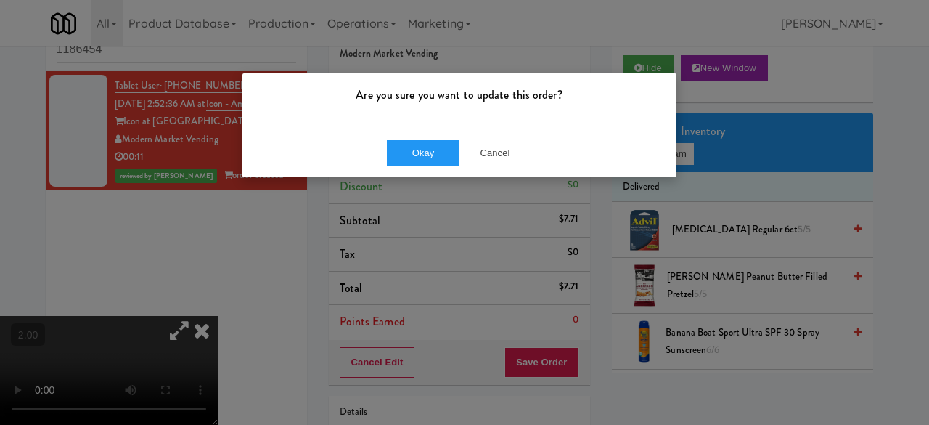
click at [377, 161] on div "Okay Cancel" at bounding box center [460, 153] width 434 height 49
click at [389, 159] on button "Okay" at bounding box center [423, 153] width 73 height 26
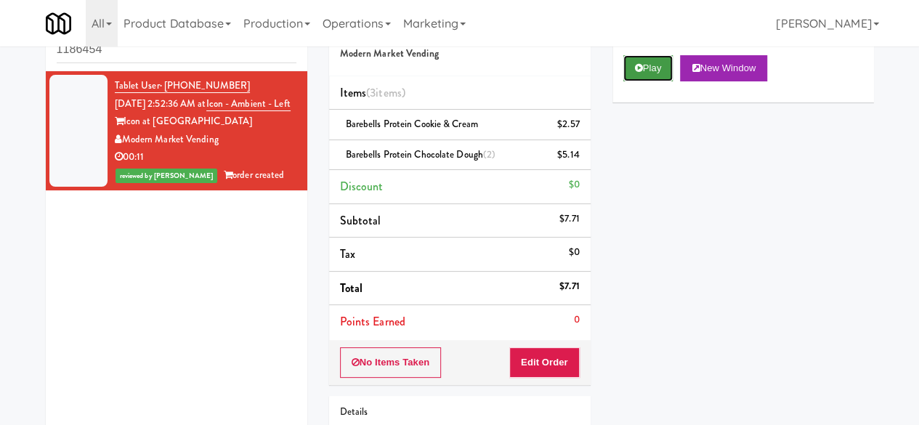
click at [649, 81] on button "Play" at bounding box center [648, 68] width 50 height 26
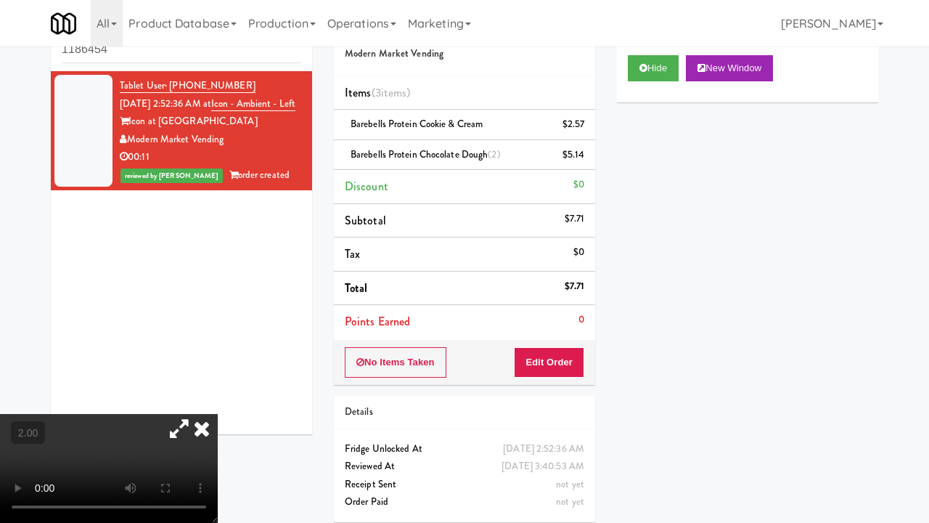
click at [218, 414] on video at bounding box center [109, 468] width 218 height 109
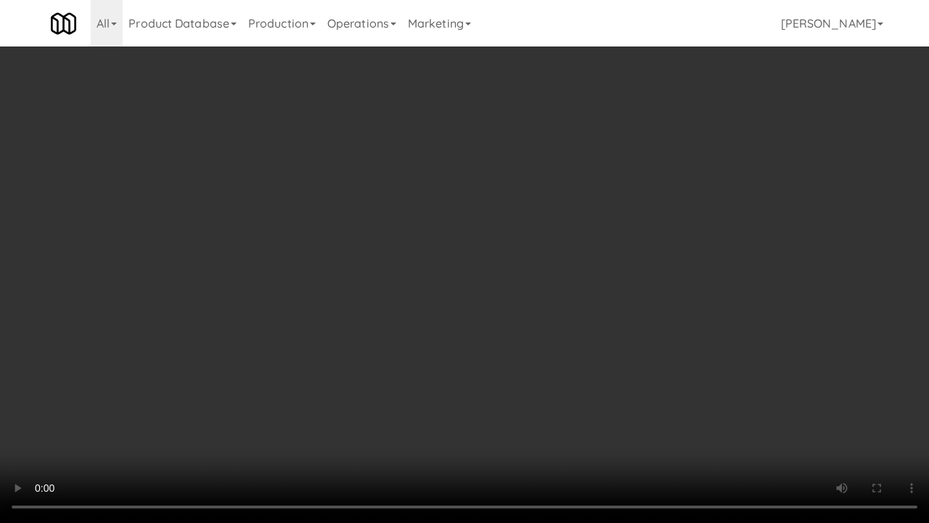
click at [503, 211] on video at bounding box center [464, 261] width 929 height 523
click at [503, 209] on video at bounding box center [464, 261] width 929 height 523
click at [510, 222] on video at bounding box center [464, 261] width 929 height 523
click at [534, 219] on video at bounding box center [464, 261] width 929 height 523
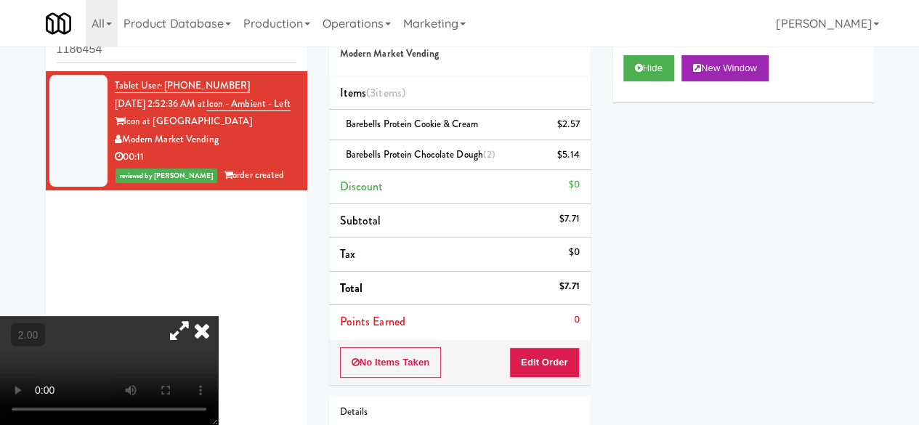
click at [218, 316] on icon at bounding box center [202, 330] width 32 height 29
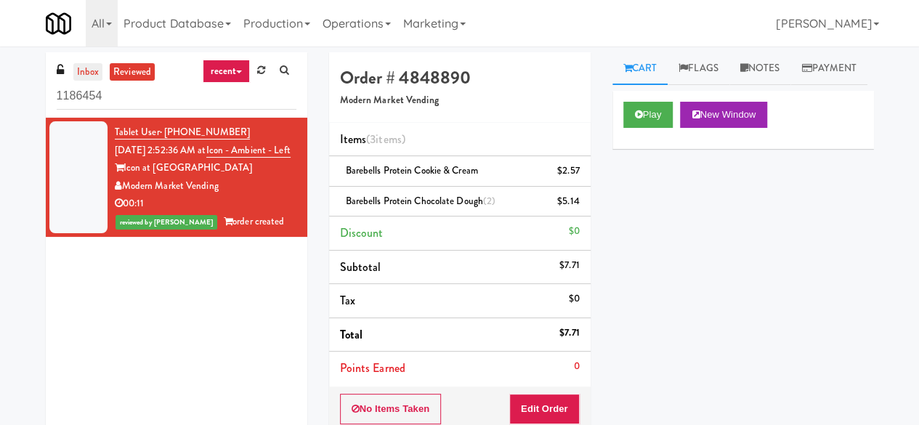
click at [100, 68] on link "inbox" at bounding box center [88, 72] width 30 height 18
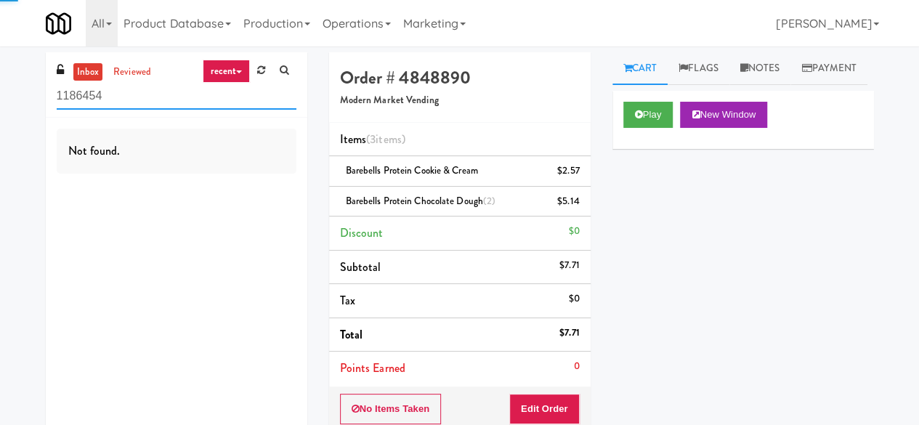
click at [115, 89] on input "1186454" at bounding box center [177, 96] width 240 height 27
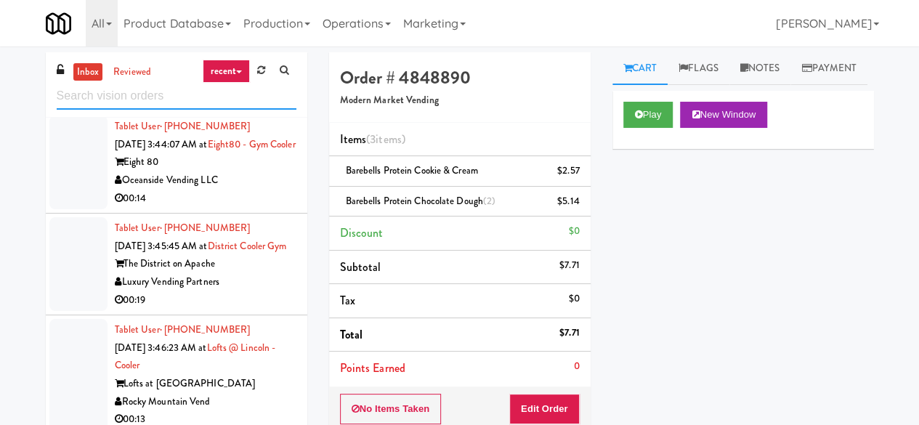
scroll to position [3101, 0]
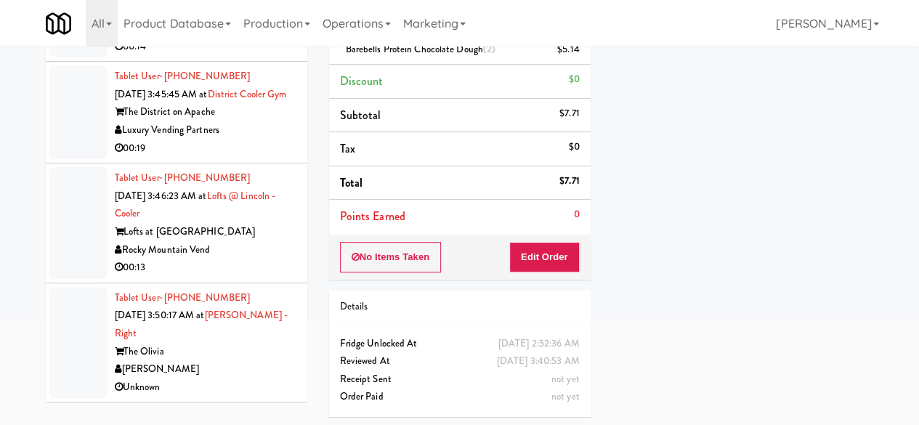
click at [236, 338] on div "Tablet User · (541) 778-2140 Oct 14, 2025 3:50:17 AM at Olivia - Cooler - Right…" at bounding box center [206, 342] width 182 height 107
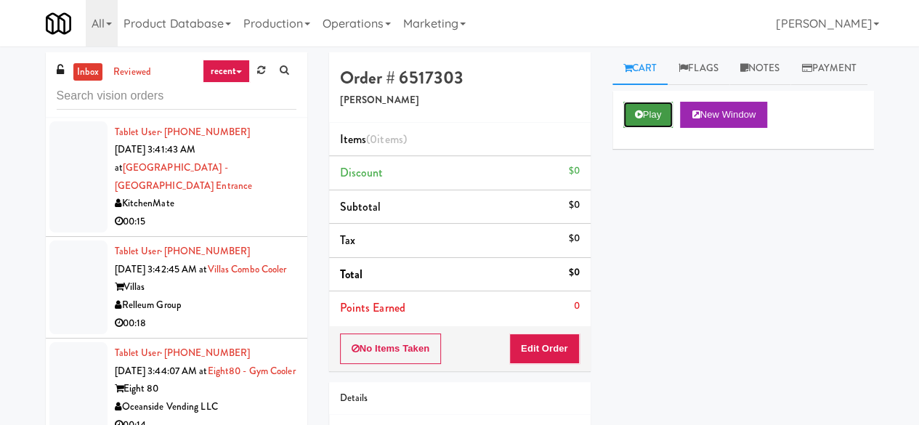
click at [642, 128] on button "Play" at bounding box center [648, 115] width 50 height 26
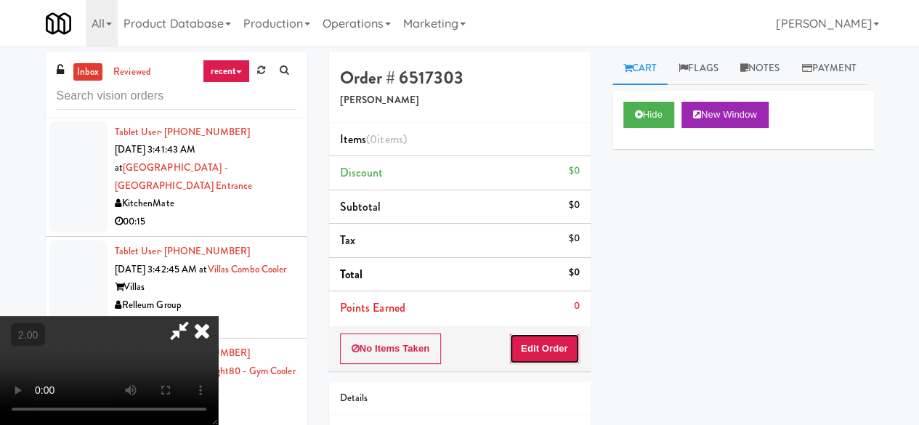
click at [559, 358] on button "Edit Order" at bounding box center [544, 348] width 70 height 30
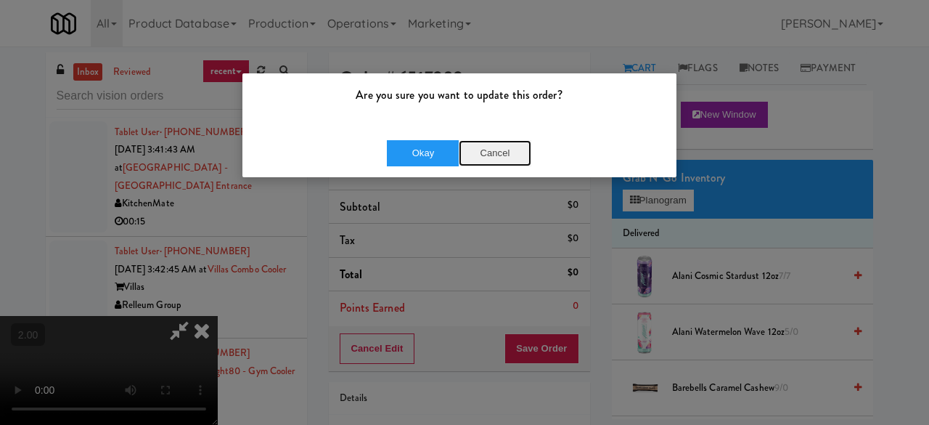
click at [507, 153] on button "Cancel" at bounding box center [495, 153] width 73 height 26
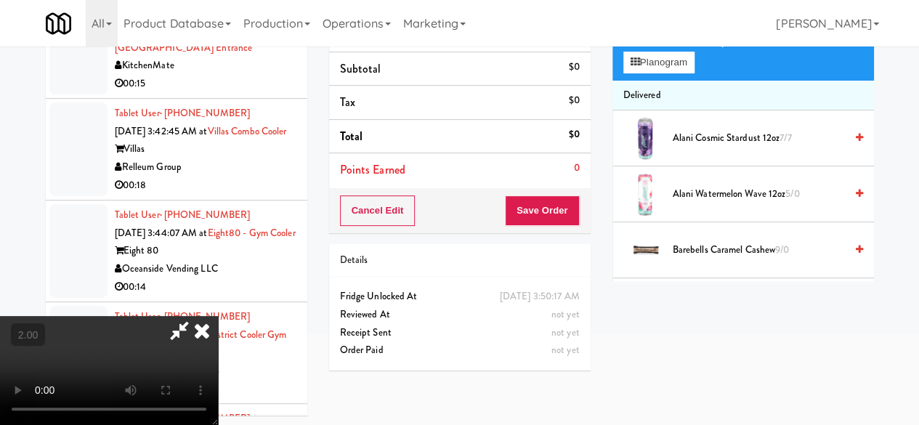
scroll to position [46, 0]
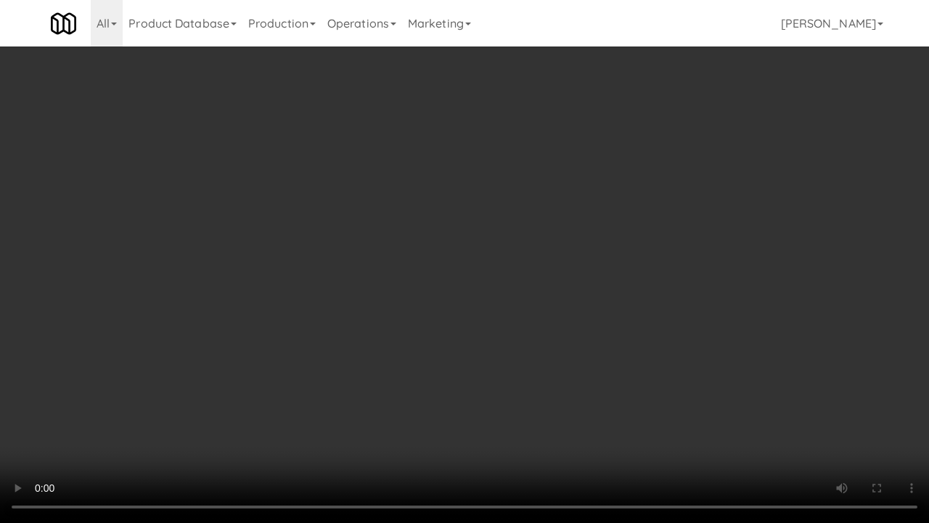
click at [559, 282] on video at bounding box center [464, 261] width 929 height 523
click at [494, 276] on video at bounding box center [464, 261] width 929 height 523
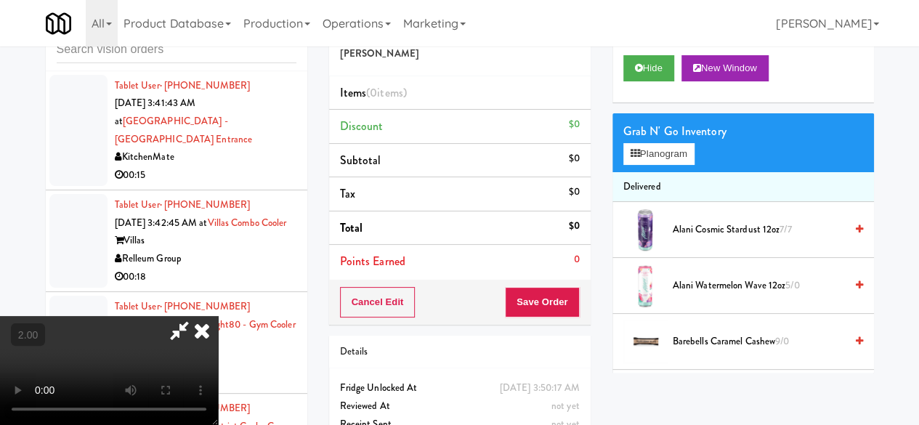
click at [218, 316] on icon at bounding box center [202, 330] width 32 height 29
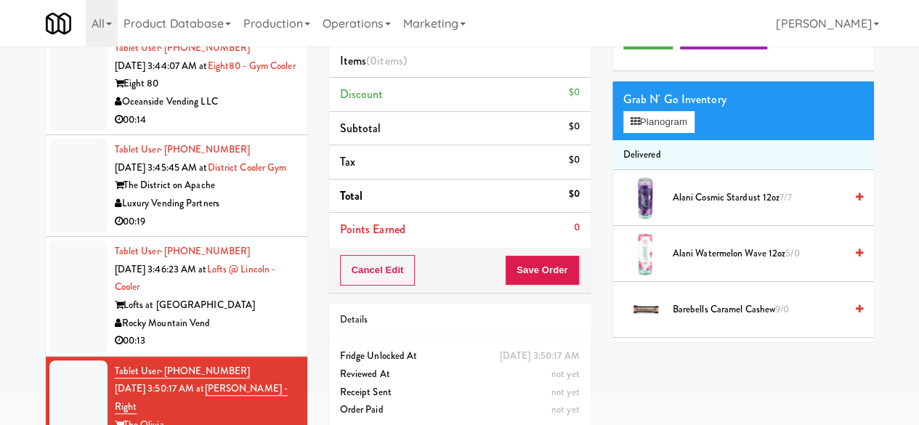
scroll to position [0, 0]
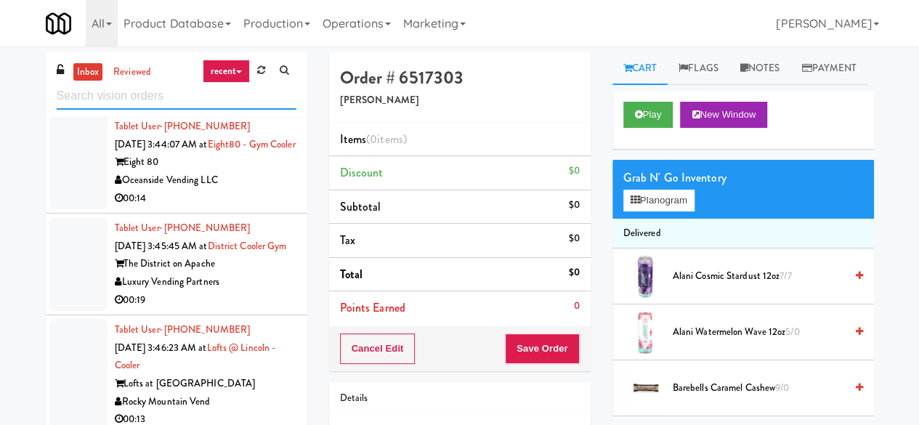
click at [167, 93] on input "text" at bounding box center [177, 96] width 240 height 27
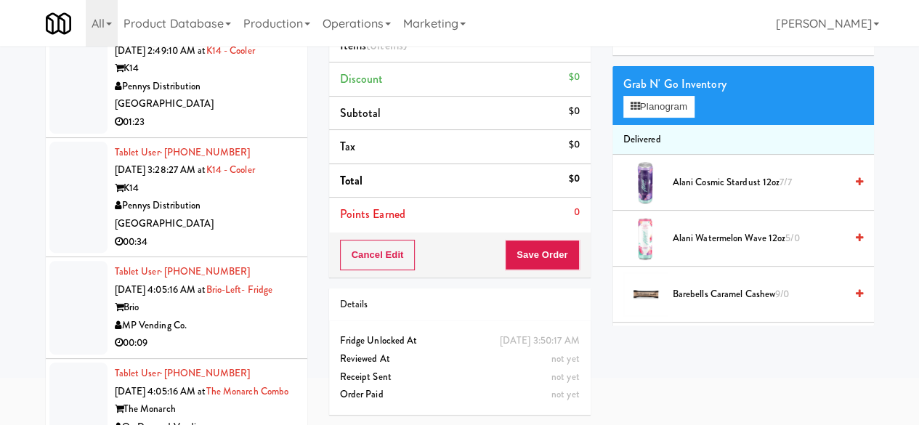
scroll to position [138, 0]
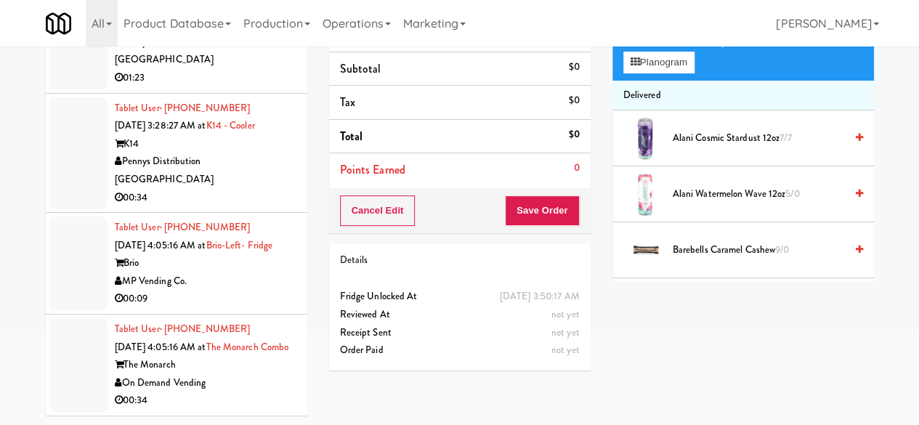
click at [248, 290] on div "00:09" at bounding box center [206, 299] width 182 height 18
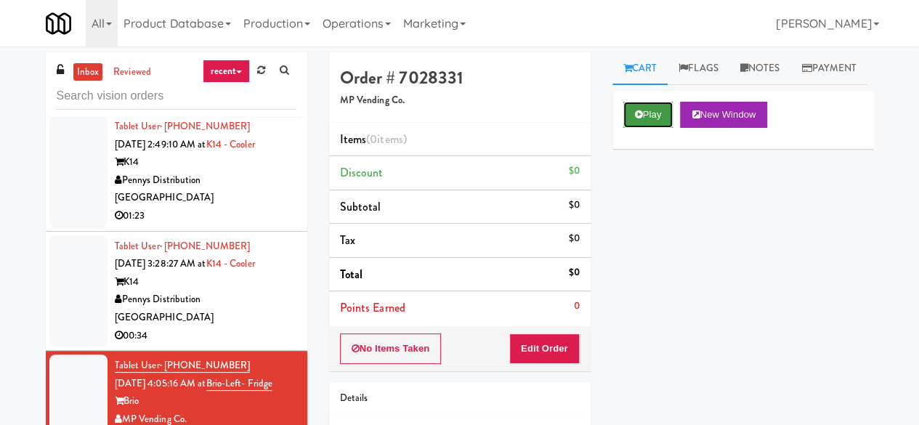
click at [652, 128] on button "Play" at bounding box center [648, 115] width 50 height 26
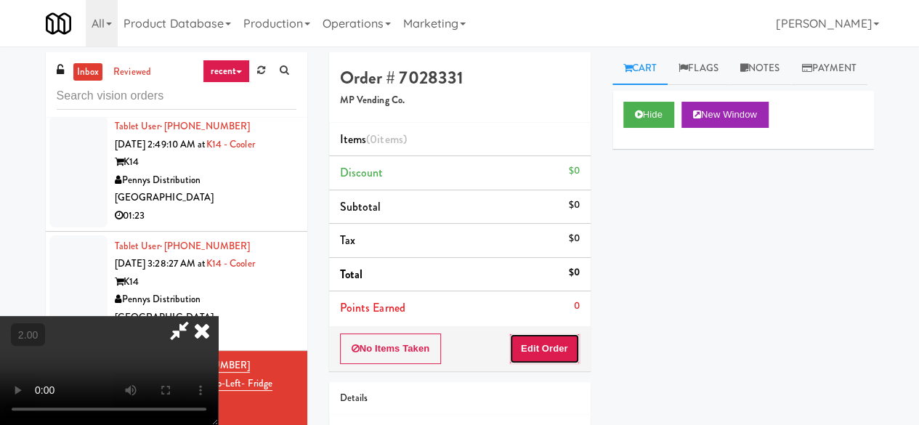
click at [534, 343] on button "Edit Order" at bounding box center [544, 348] width 70 height 30
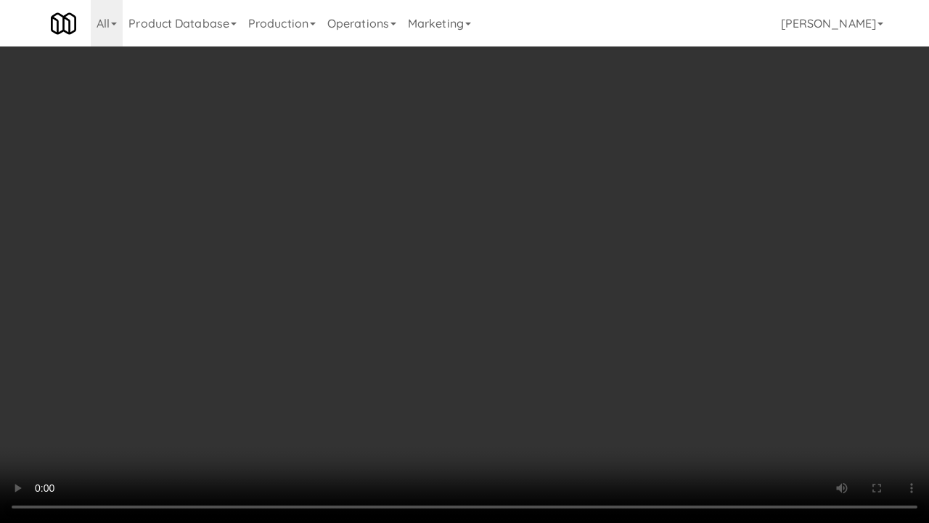
click at [545, 311] on video at bounding box center [464, 261] width 929 height 523
click at [556, 289] on video at bounding box center [464, 261] width 929 height 523
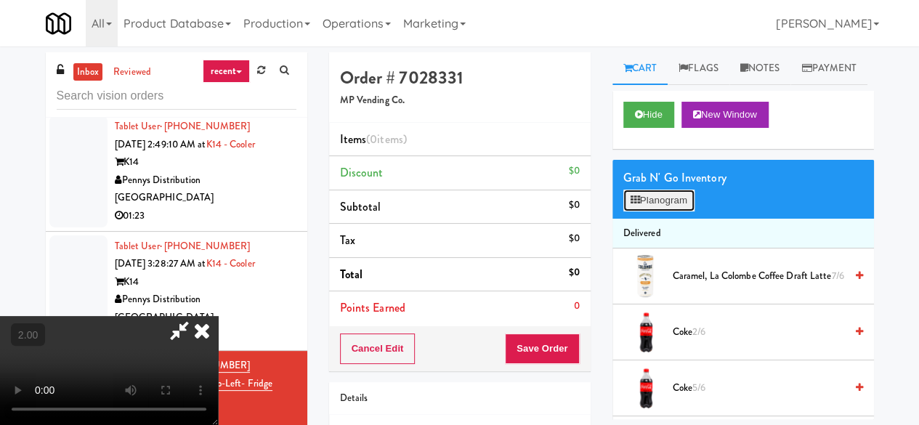
click at [669, 211] on button "Planogram" at bounding box center [658, 201] width 71 height 22
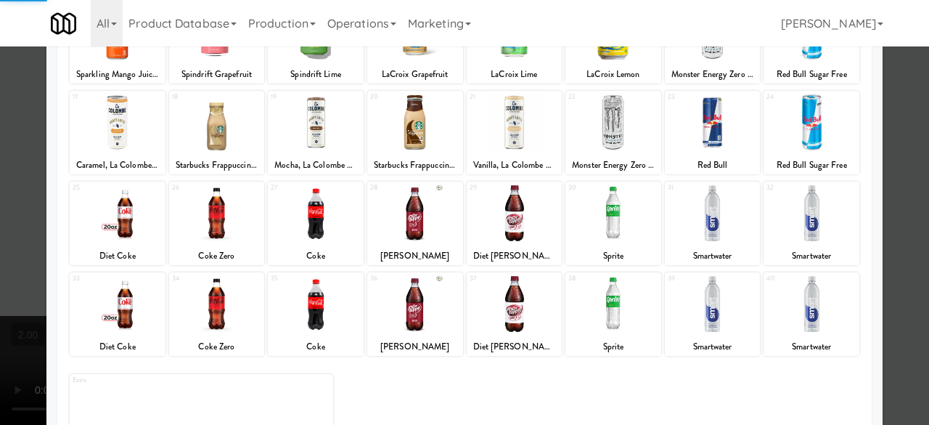
scroll to position [288, 0]
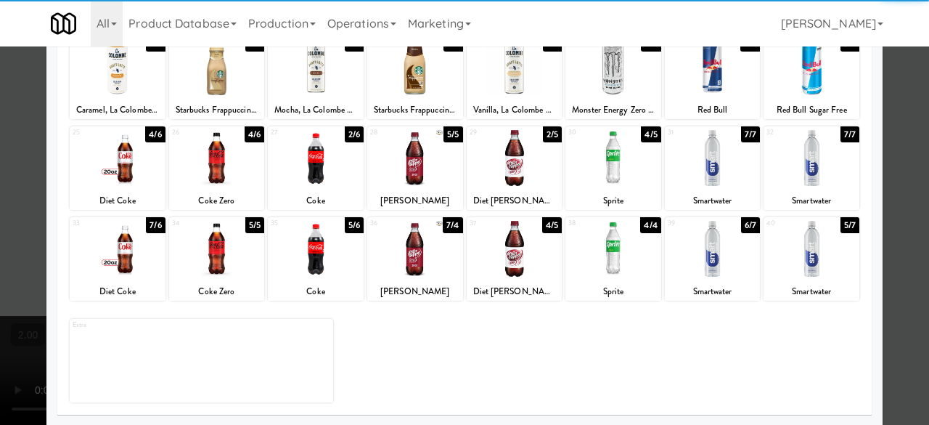
click at [789, 169] on div at bounding box center [812, 158] width 96 height 56
click at [790, 169] on div at bounding box center [812, 158] width 96 height 56
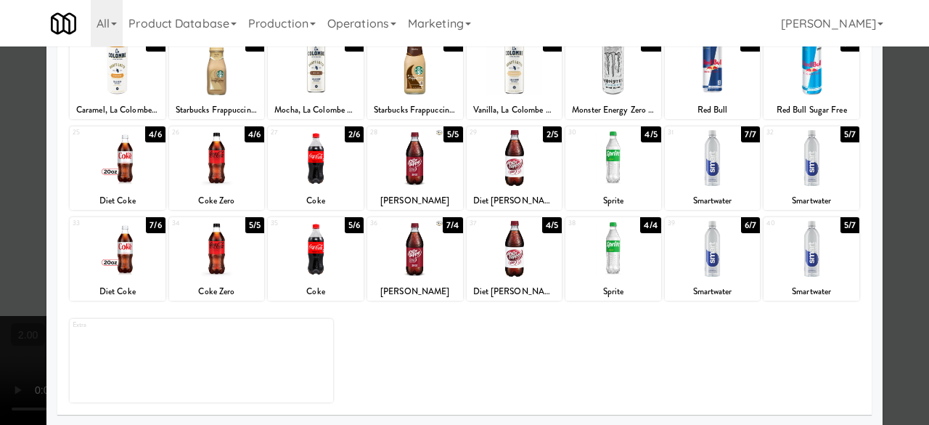
drag, startPoint x: 899, startPoint y: 129, endPoint x: 611, endPoint y: 249, distance: 312.5
click at [899, 128] on div at bounding box center [464, 212] width 929 height 425
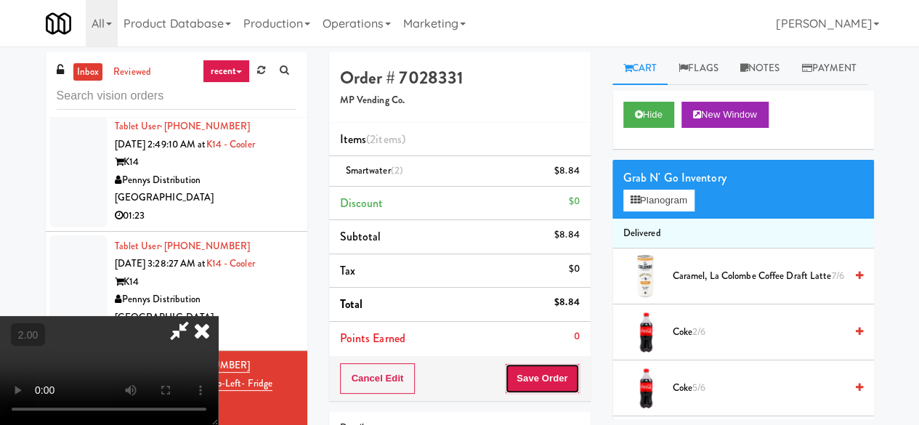
click at [572, 370] on button "Save Order" at bounding box center [542, 378] width 74 height 30
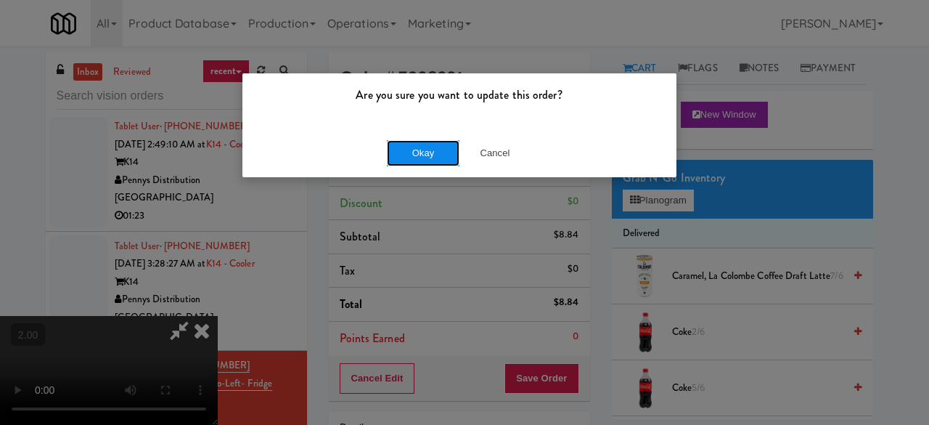
click at [431, 158] on button "Okay" at bounding box center [423, 153] width 73 height 26
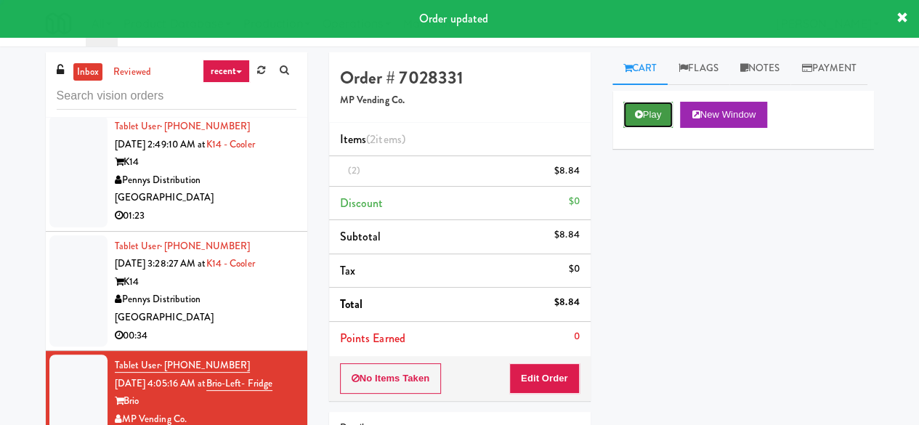
click at [642, 128] on button "Play" at bounding box center [648, 115] width 50 height 26
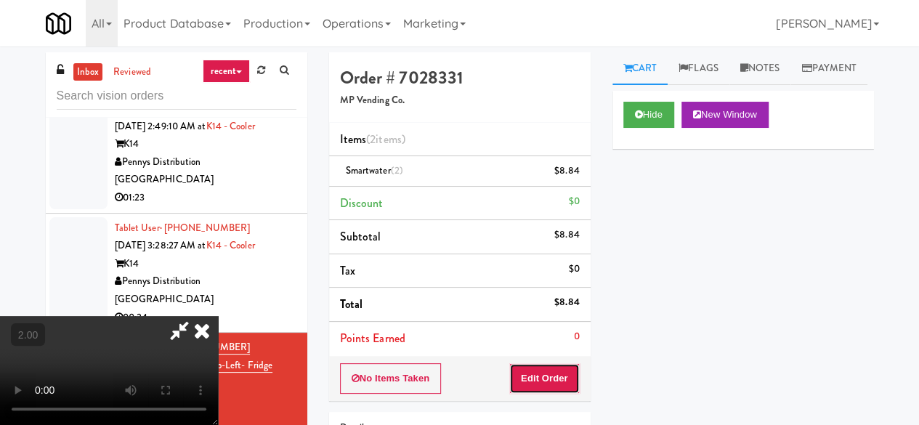
click at [565, 370] on button "Edit Order" at bounding box center [544, 378] width 70 height 30
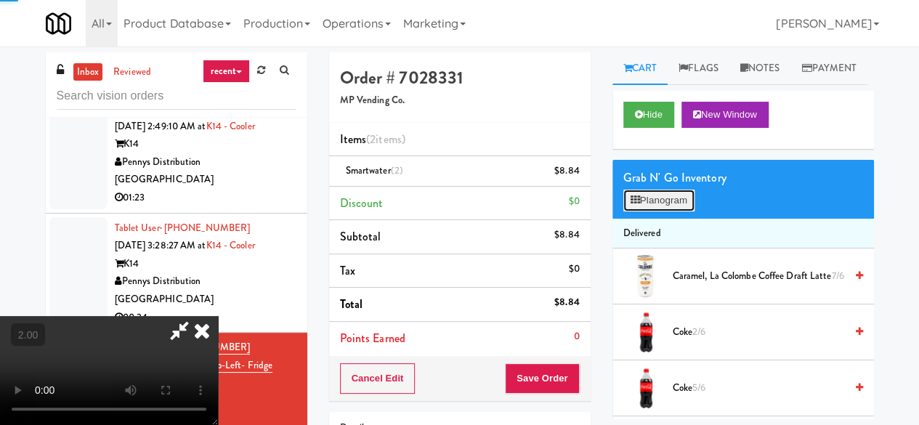
click at [661, 211] on button "Planogram" at bounding box center [658, 201] width 71 height 22
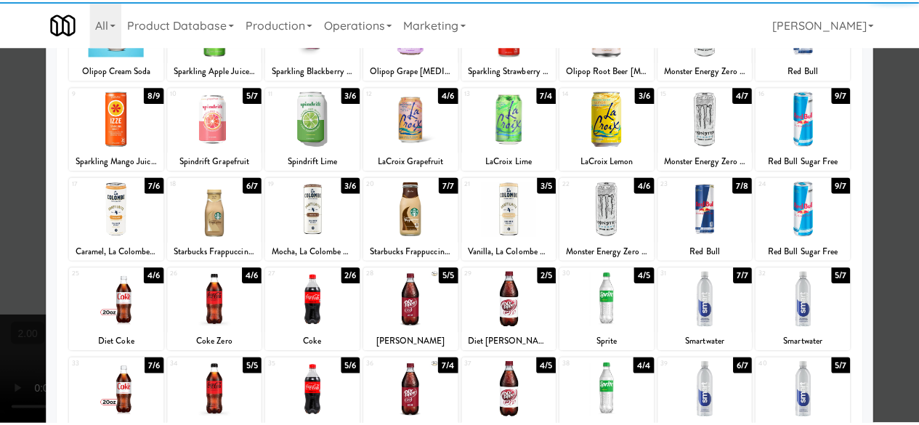
scroll to position [218, 0]
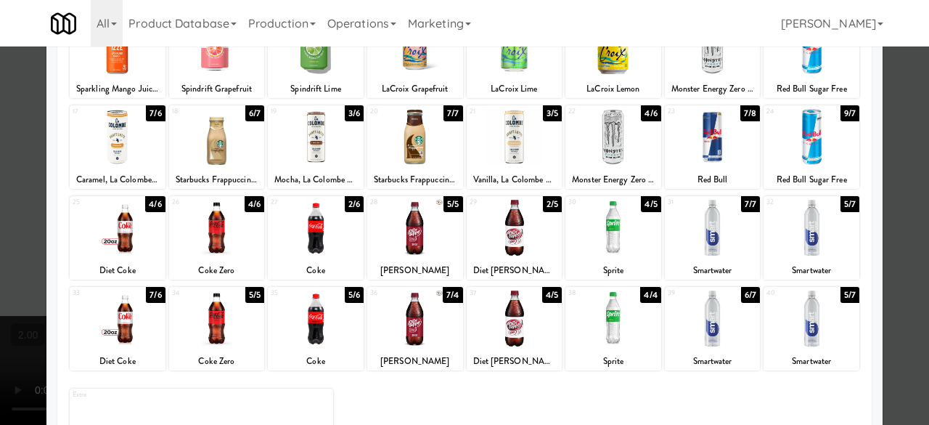
click at [909, 185] on div at bounding box center [464, 212] width 929 height 425
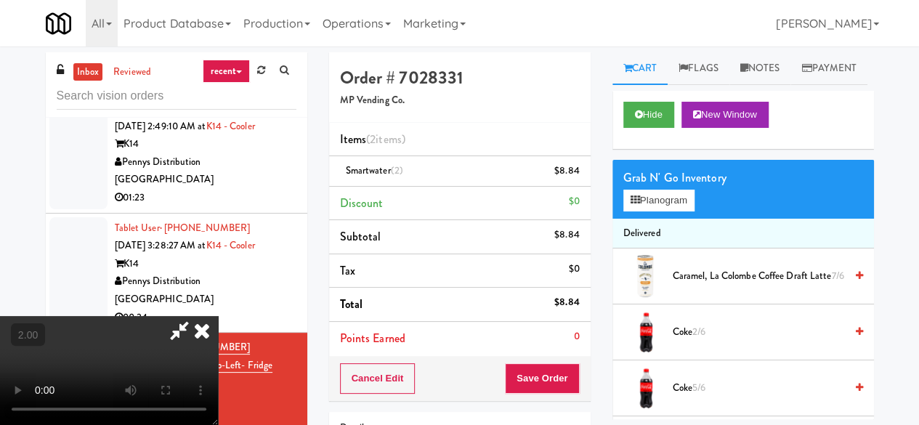
click at [196, 316] on icon at bounding box center [179, 330] width 33 height 29
click at [218, 316] on icon at bounding box center [202, 330] width 32 height 29
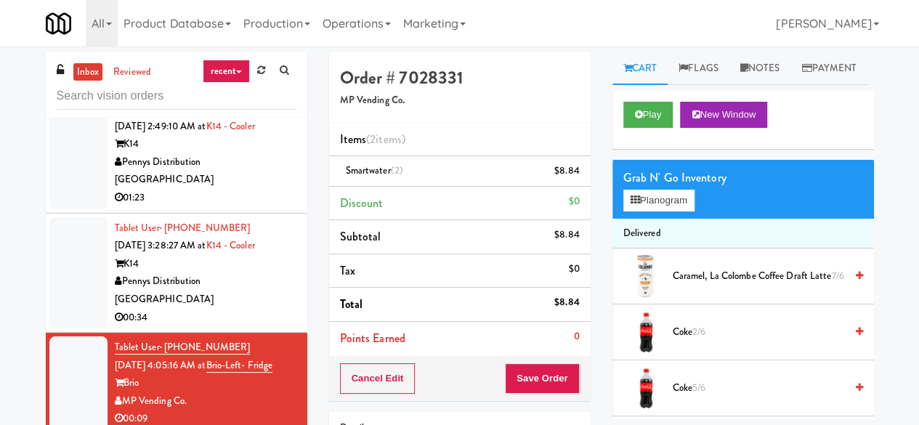
click at [260, 272] on div "Pennys Distribution [GEOGRAPHIC_DATA]" at bounding box center [206, 290] width 182 height 36
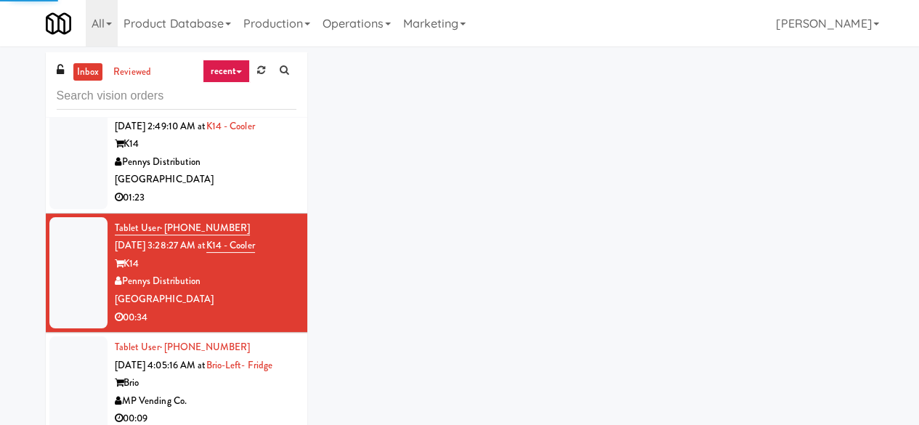
click at [243, 374] on div "Brio" at bounding box center [206, 383] width 182 height 18
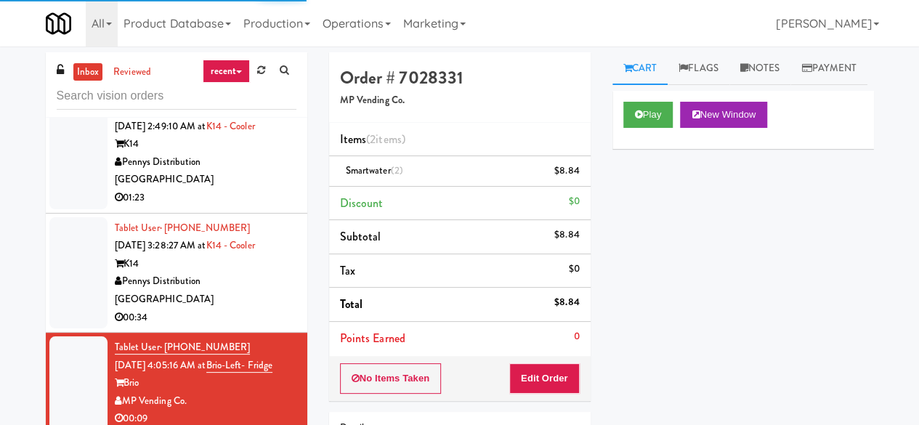
click at [255, 272] on div "Pennys Distribution [GEOGRAPHIC_DATA]" at bounding box center [206, 290] width 182 height 36
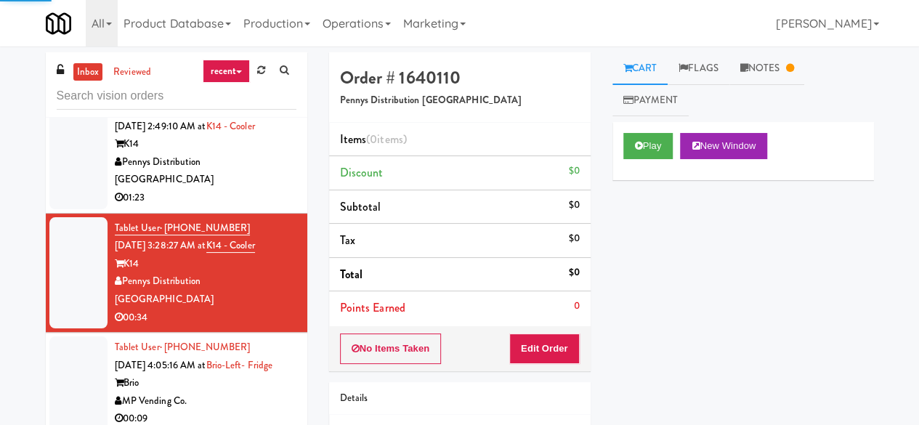
click at [256, 162] on div "Pennys Distribution [GEOGRAPHIC_DATA]" at bounding box center [206, 171] width 182 height 36
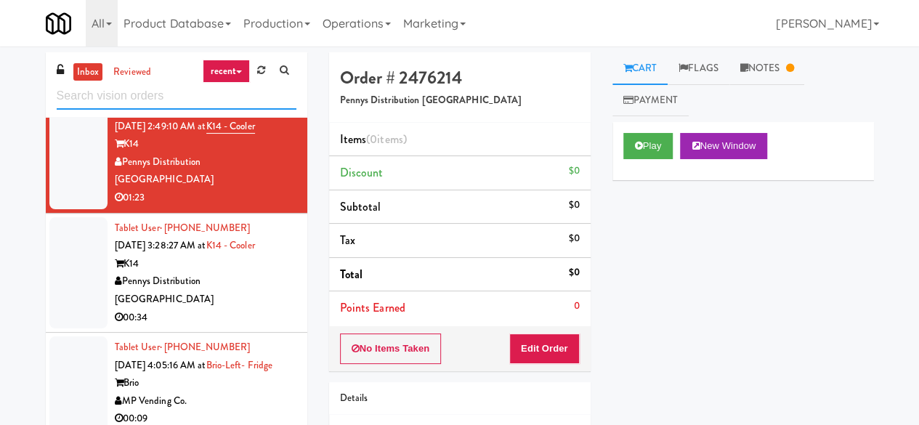
click at [162, 91] on input "text" at bounding box center [177, 96] width 240 height 27
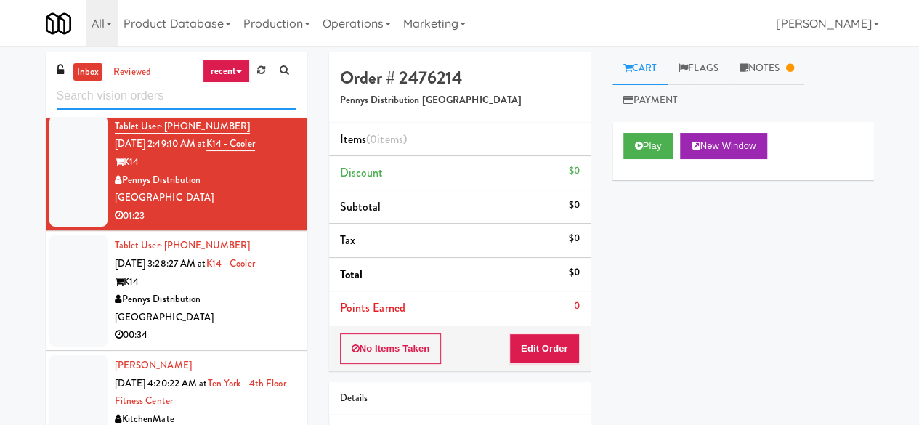
scroll to position [1705, 0]
click at [240, 97] on input "text" at bounding box center [177, 96] width 240 height 27
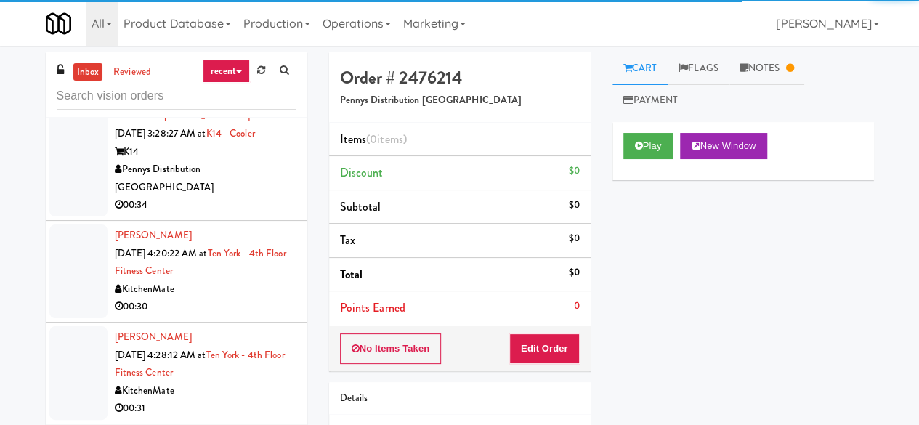
scroll to position [1775, 0]
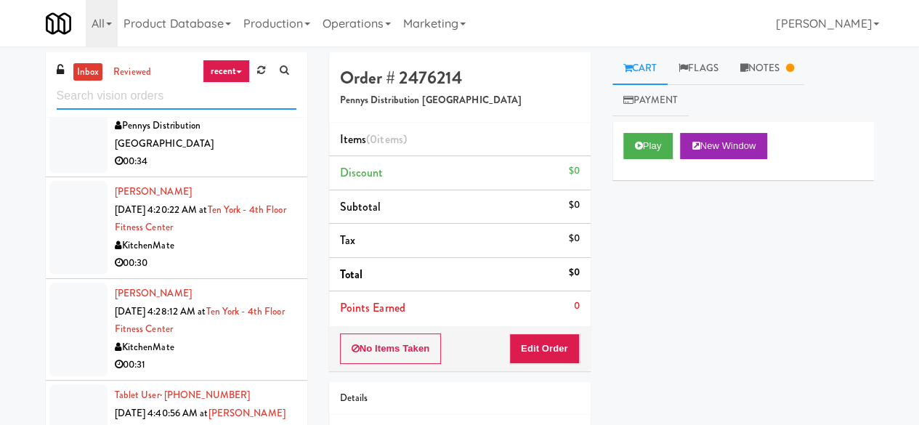
click at [139, 91] on input "text" at bounding box center [177, 96] width 240 height 27
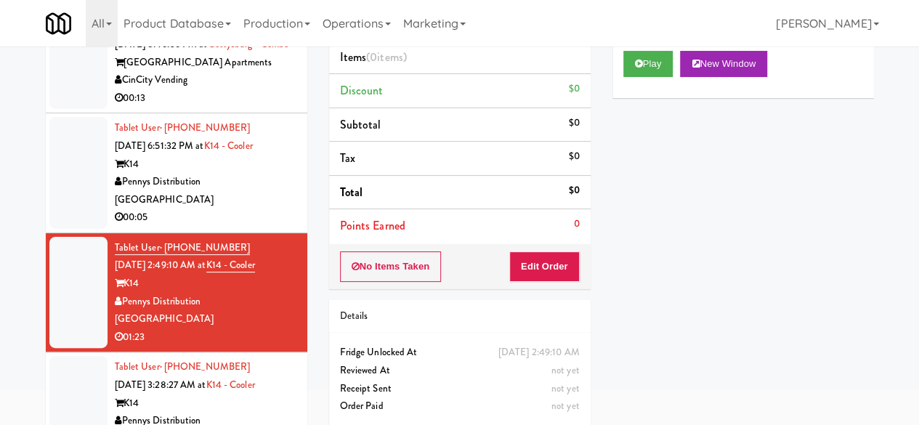
scroll to position [138, 0]
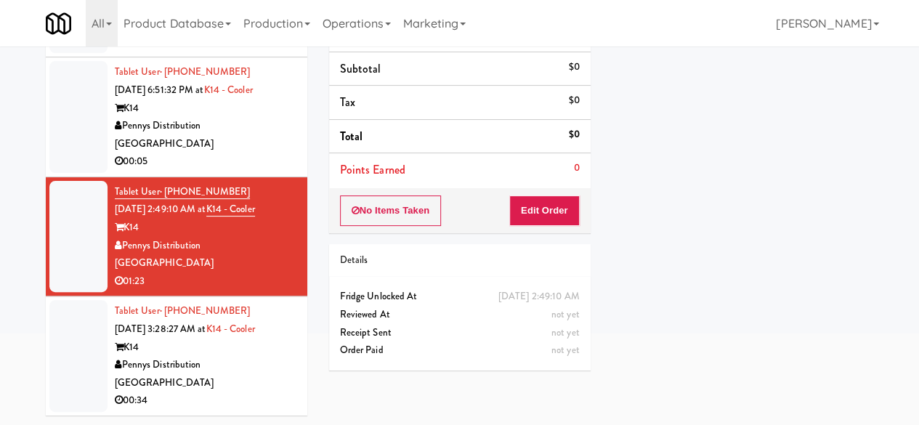
click at [264, 386] on div "Pennys Distribution [GEOGRAPHIC_DATA]" at bounding box center [206, 374] width 182 height 36
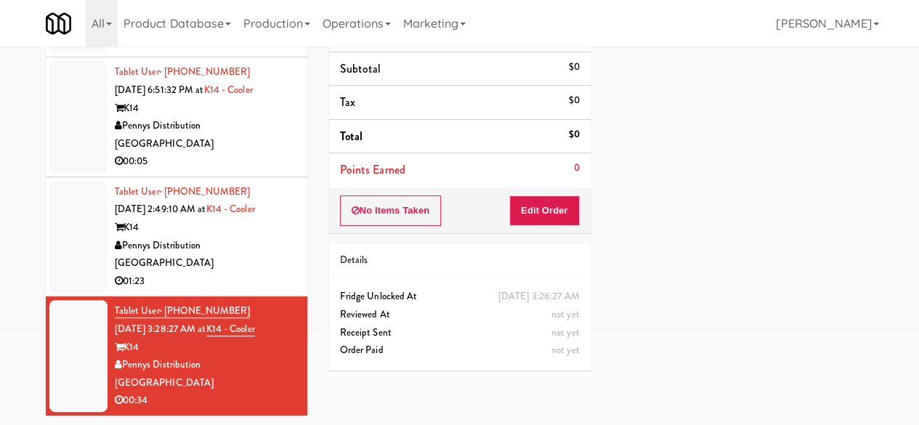
scroll to position [1429, 0]
click at [266, 171] on div "00:05" at bounding box center [206, 161] width 182 height 18
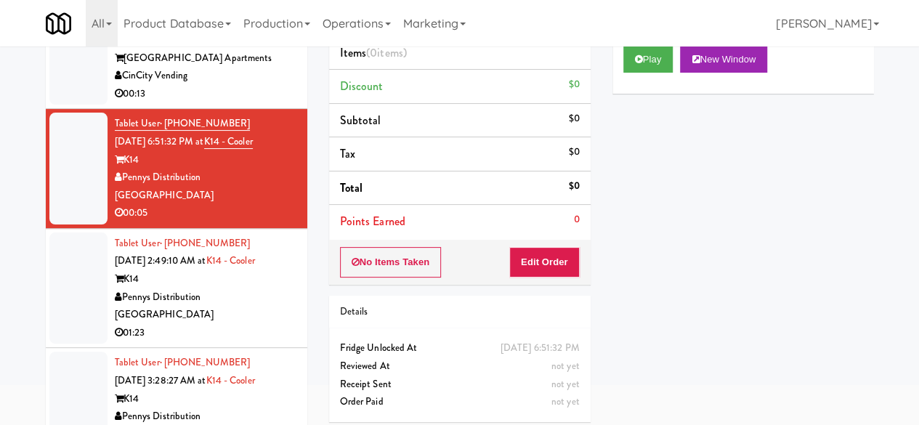
scroll to position [138, 0]
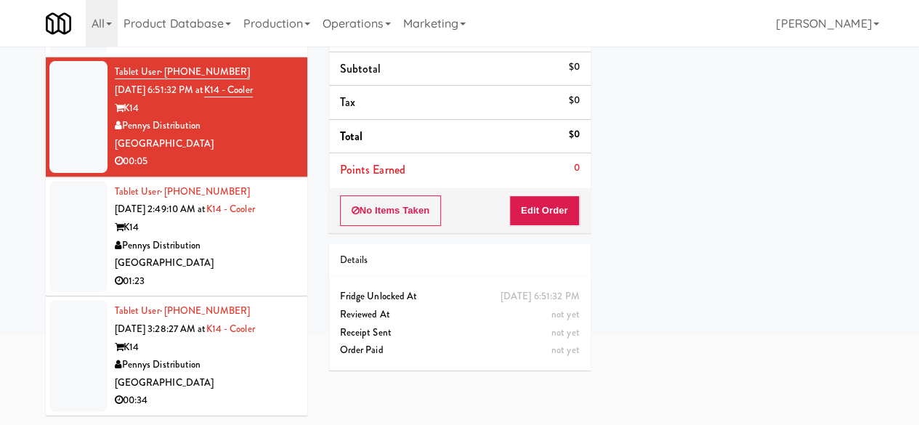
click at [248, 290] on div "01:23" at bounding box center [206, 281] width 182 height 18
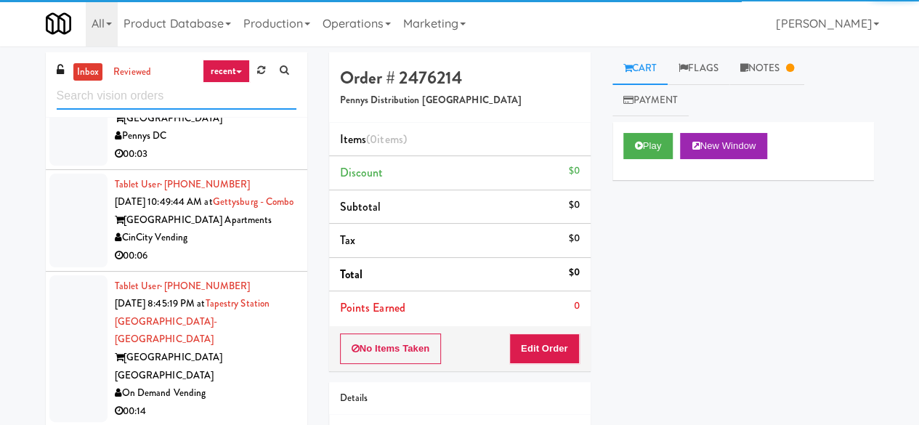
click at [204, 102] on input "text" at bounding box center [177, 96] width 240 height 27
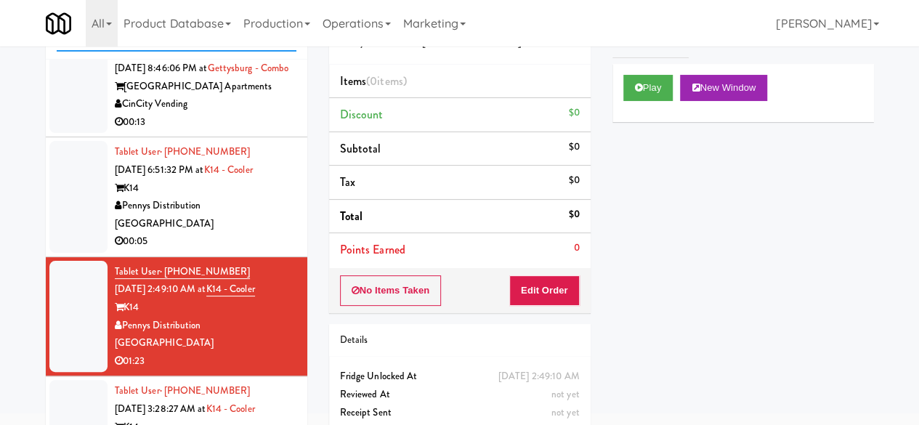
scroll to position [138, 0]
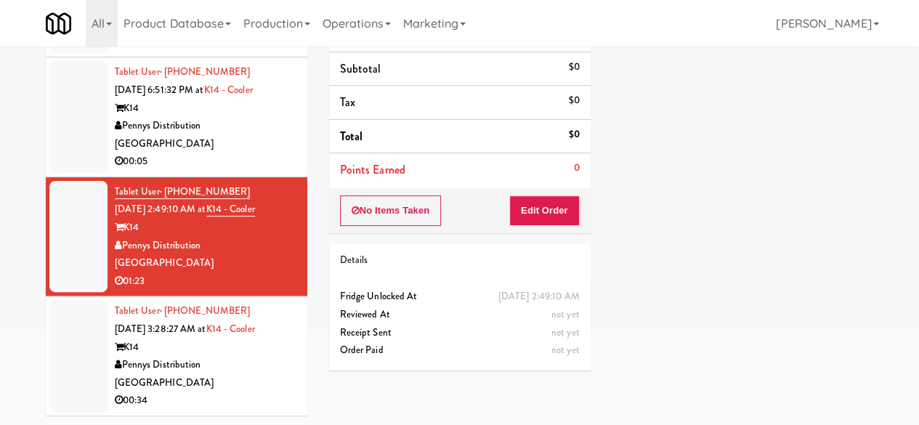
click at [261, 388] on div "Pennys Distribution [GEOGRAPHIC_DATA]" at bounding box center [206, 374] width 182 height 36
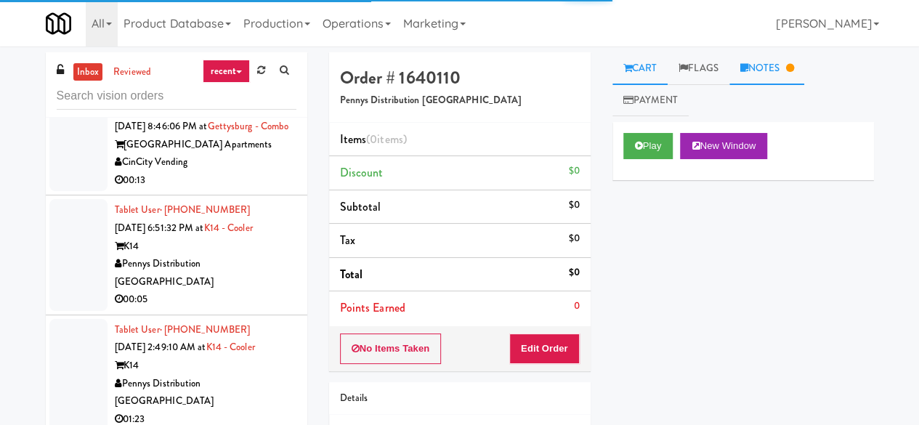
click at [767, 74] on link "Notes" at bounding box center [767, 68] width 76 height 33
